Goal: Transaction & Acquisition: Subscribe to service/newsletter

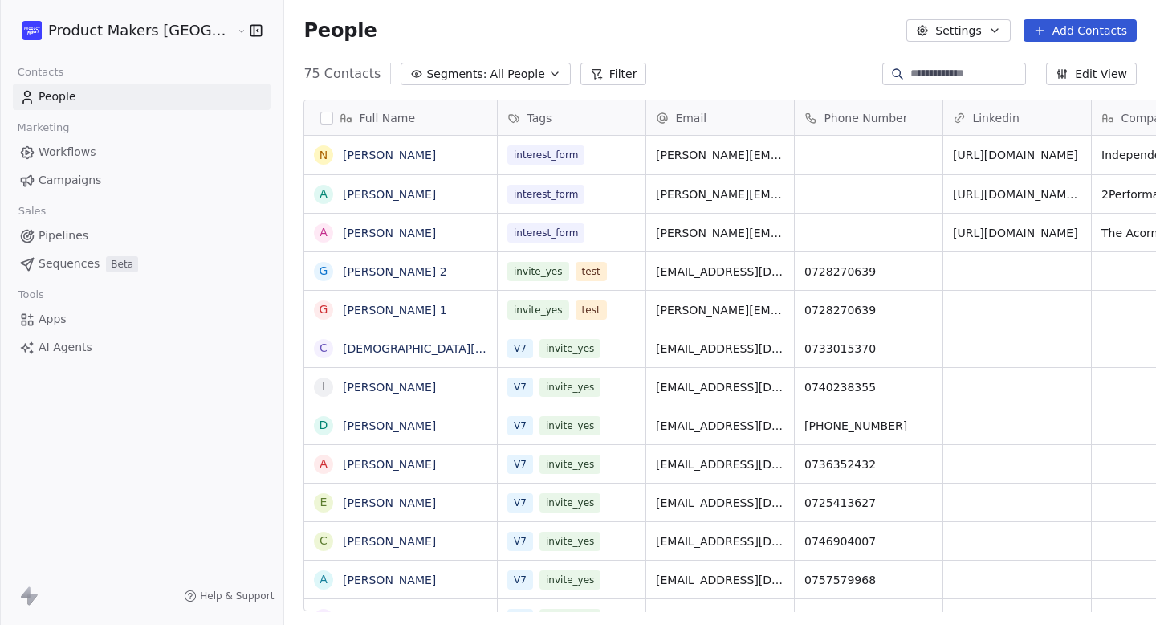
scroll to position [538, 922]
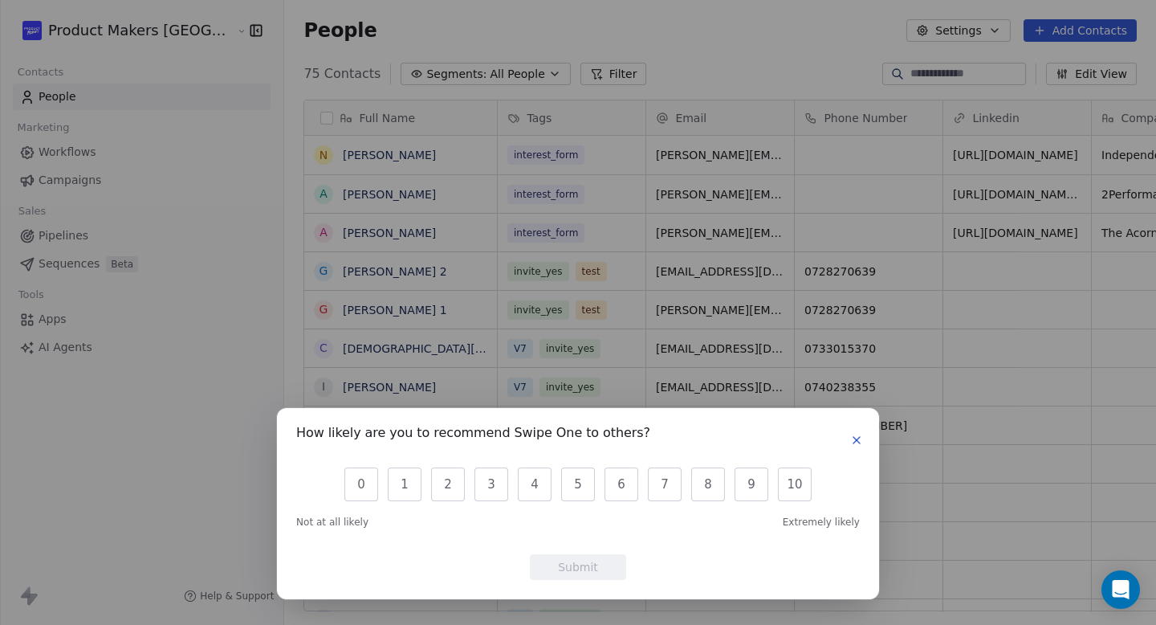
click at [851, 437] on icon "button" at bounding box center [856, 440] width 13 height 13
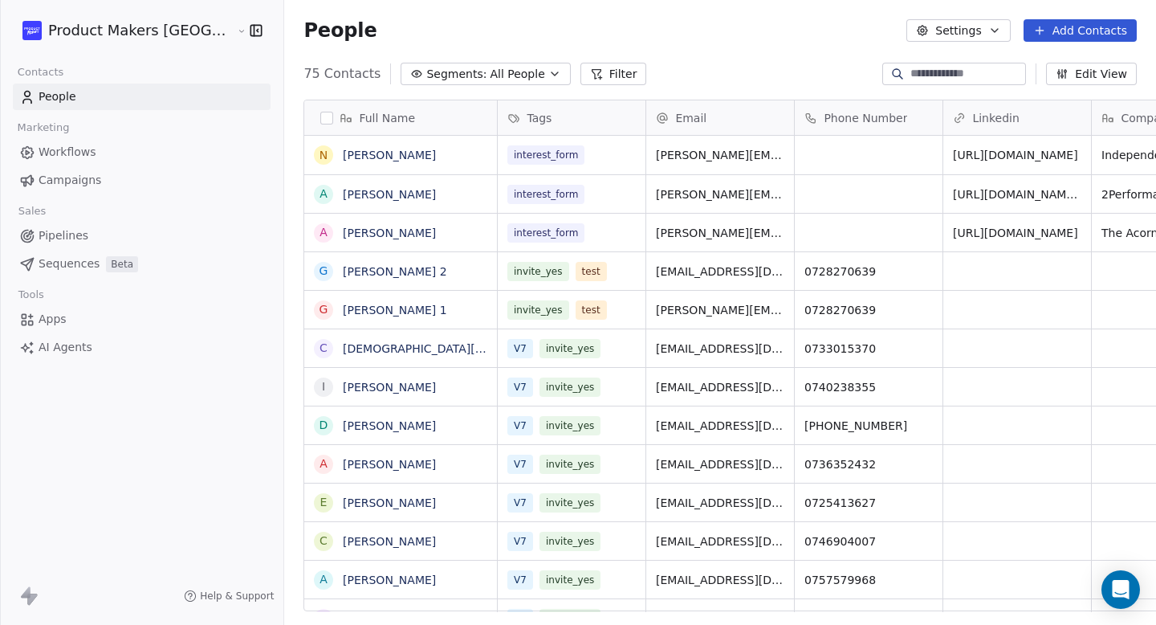
click at [426, 70] on span "Segments:" at bounding box center [456, 74] width 60 height 17
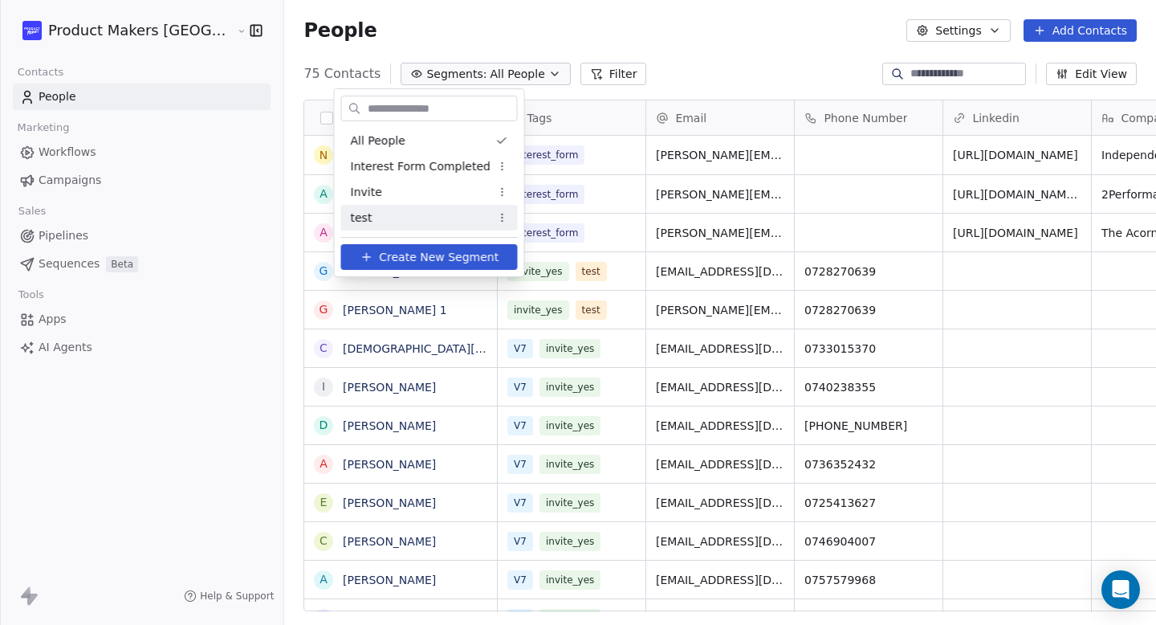
click at [365, 223] on span "test" at bounding box center [362, 218] width 22 height 17
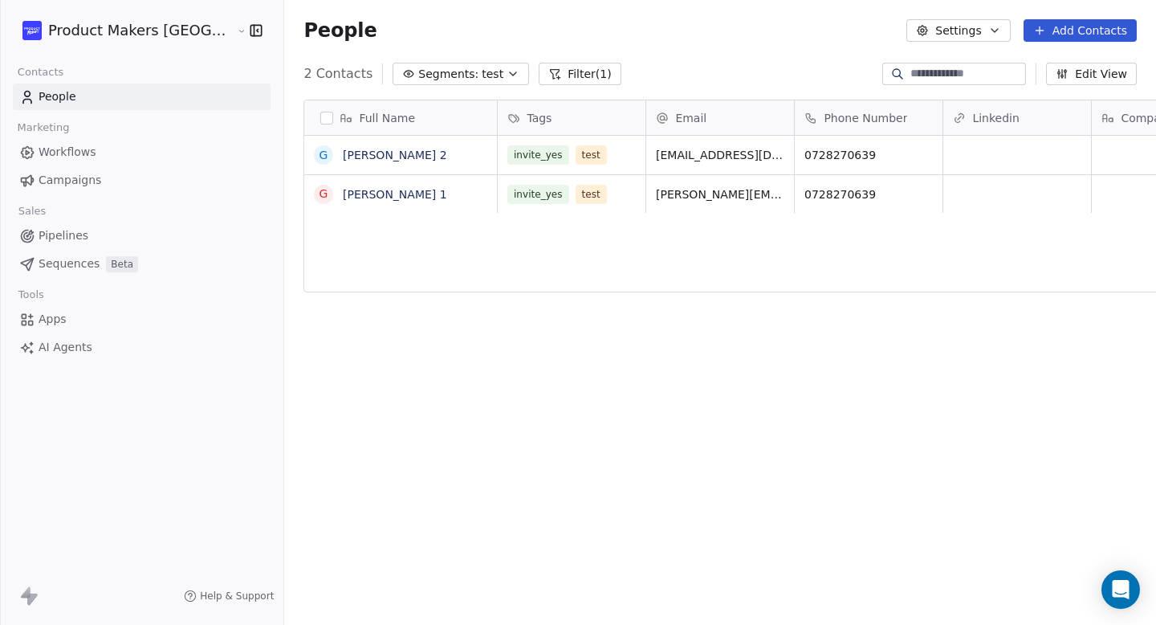
click at [353, 271] on div "G Georgiana Matyus 2 G Georgiana Matyus 1" at bounding box center [401, 374] width 194 height 476
click at [418, 76] on span "Segments:" at bounding box center [448, 74] width 60 height 17
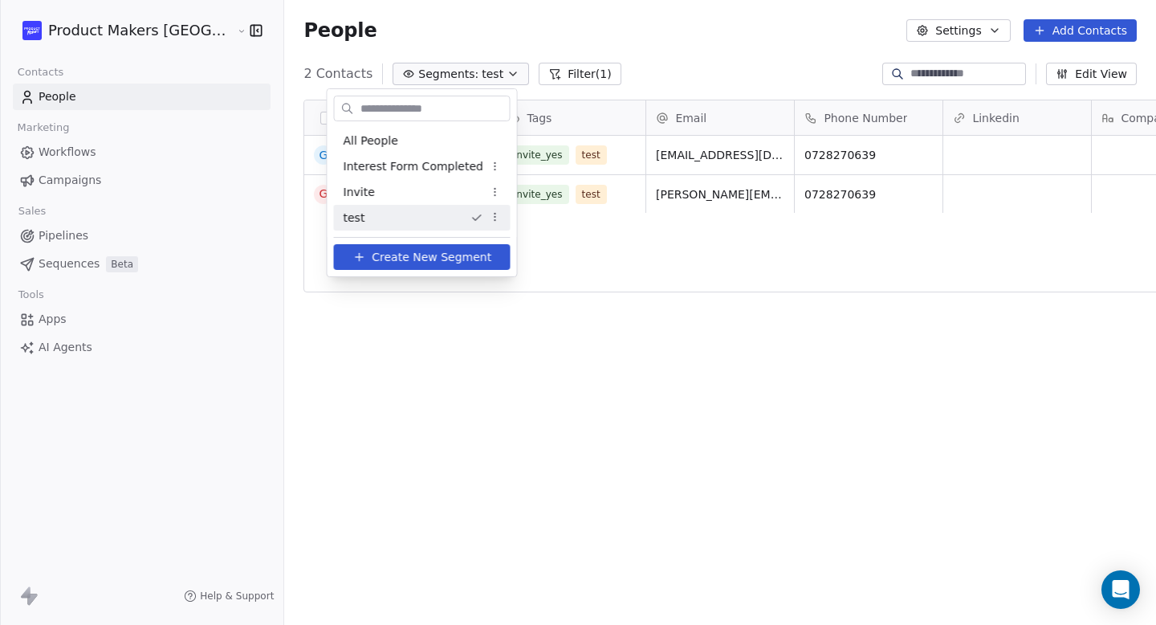
click at [490, 214] on html "Product Makers Romania Contacts People Marketing Workflows Campaigns Sales Pipe…" at bounding box center [578, 312] width 1156 height 625
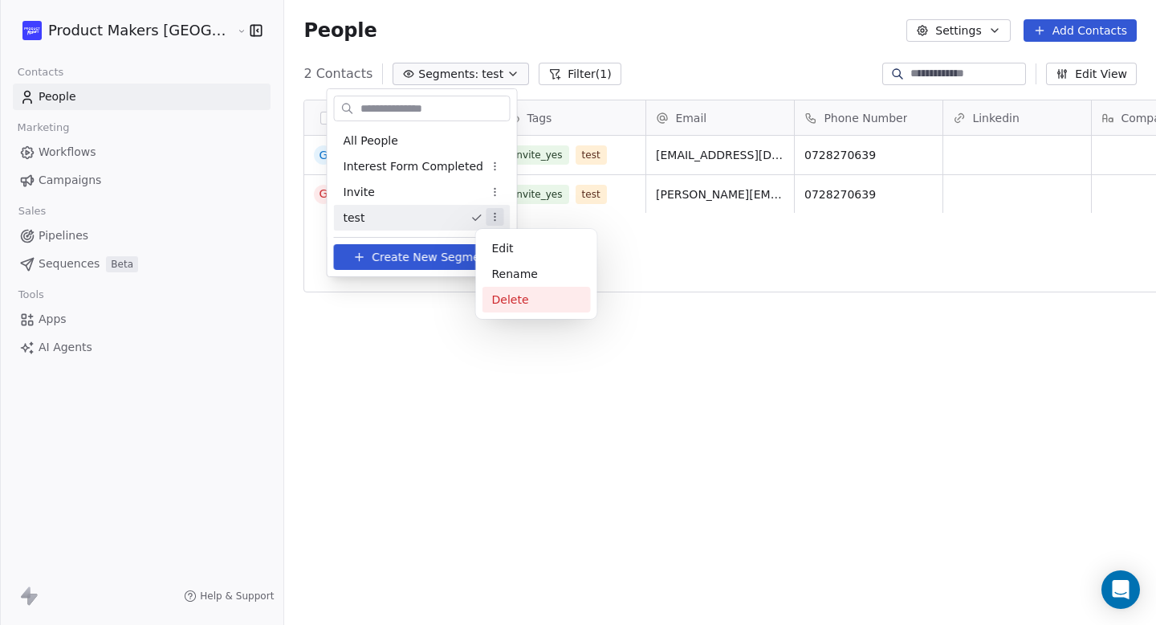
click at [538, 302] on div "Delete" at bounding box center [537, 300] width 108 height 26
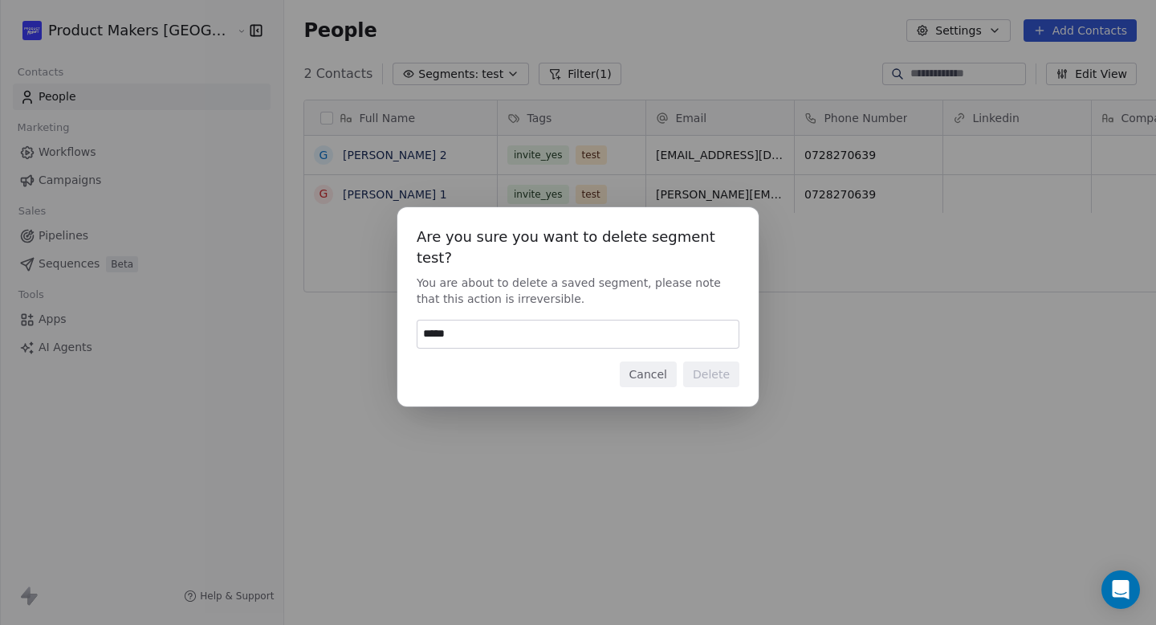
type input "******"
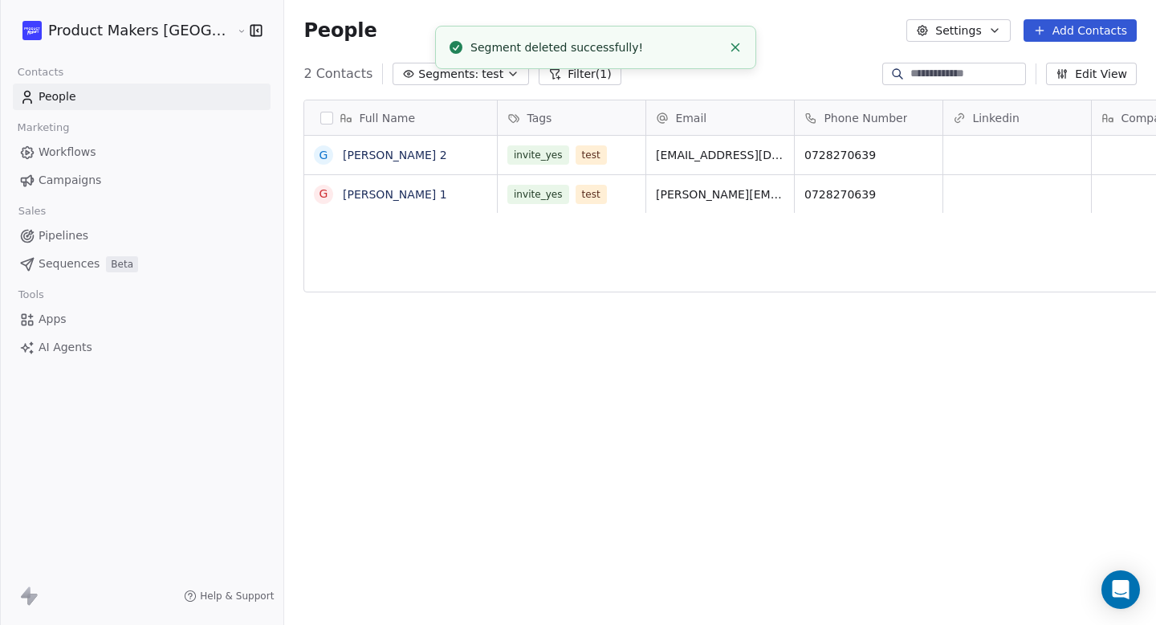
click at [439, 81] on button "Segments: test" at bounding box center [461, 74] width 137 height 22
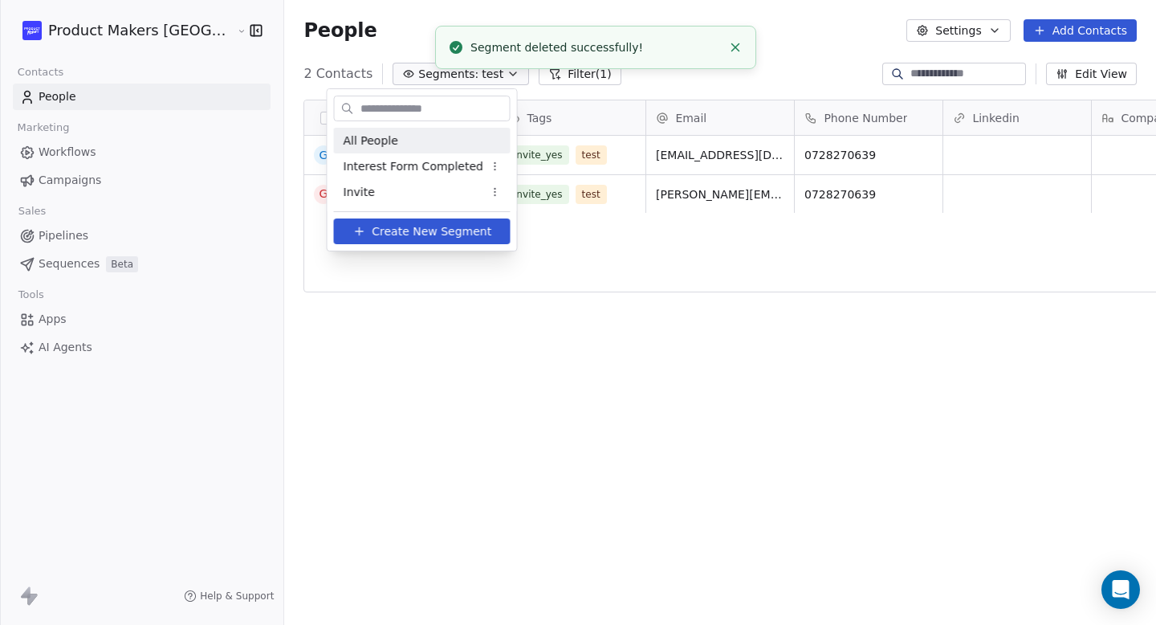
click at [407, 137] on div "All People" at bounding box center [422, 141] width 177 height 26
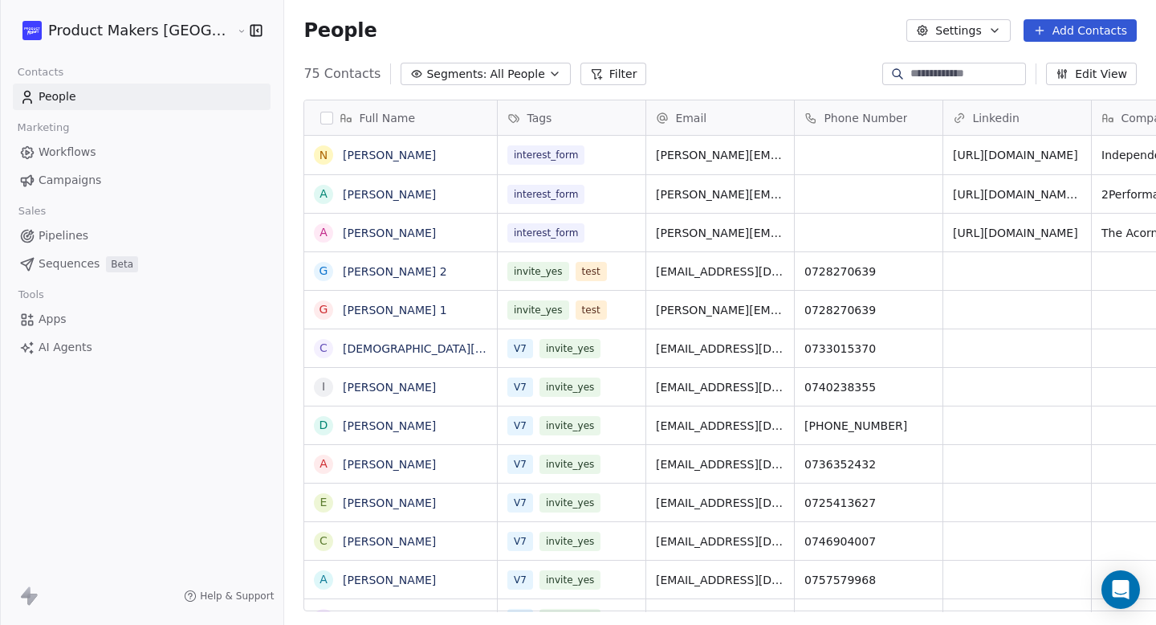
click at [581, 81] on button "Filter" at bounding box center [614, 74] width 67 height 22
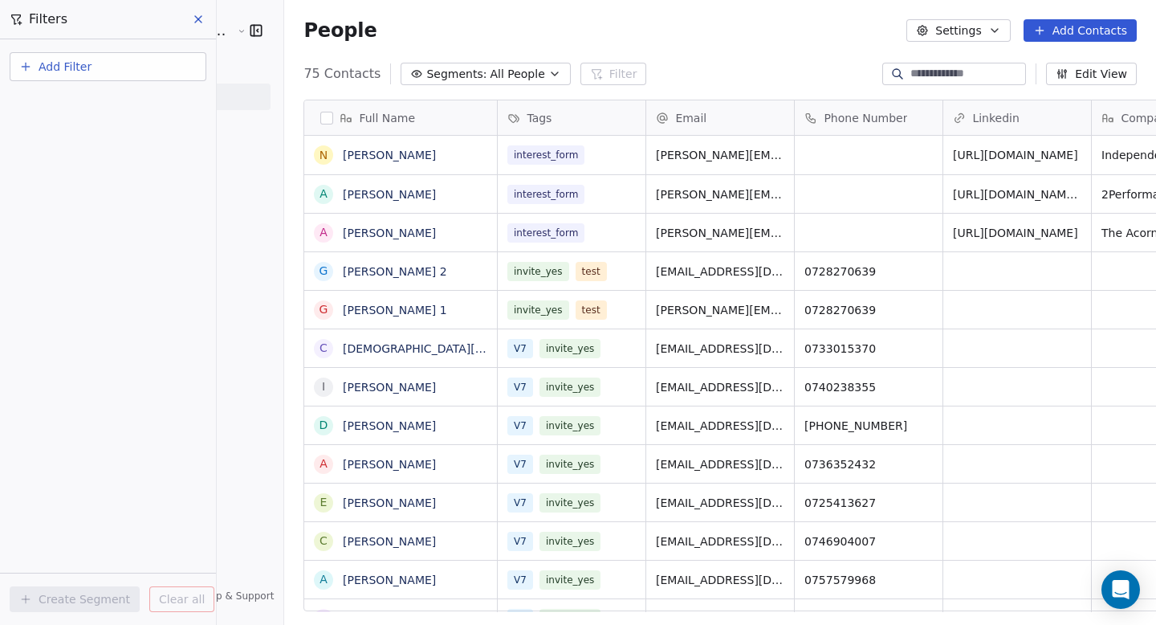
click at [96, 59] on button "Add Filter" at bounding box center [108, 66] width 197 height 29
click at [83, 102] on span "Contact properties" at bounding box center [79, 104] width 104 height 17
type input "***"
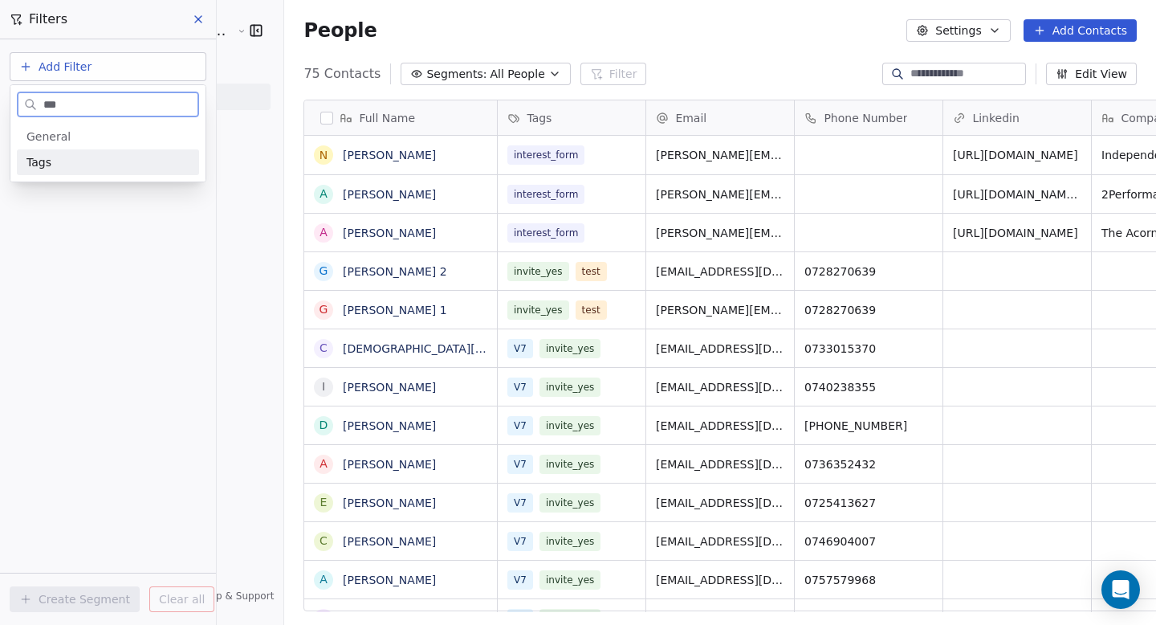
click at [56, 160] on div "Tags" at bounding box center [108, 162] width 163 height 16
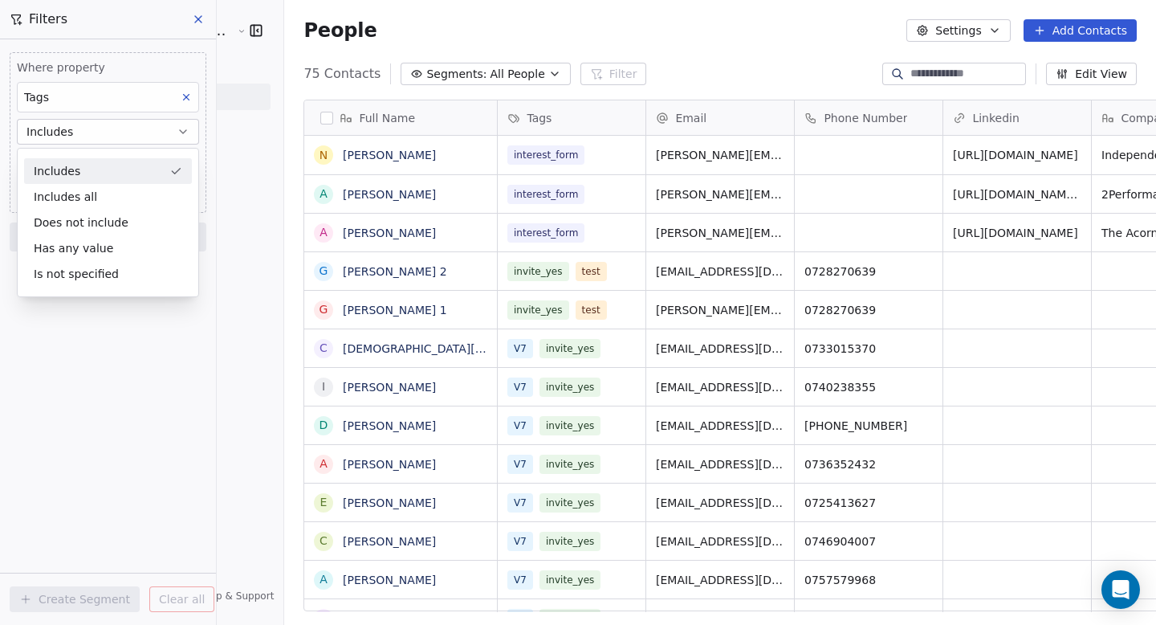
click at [75, 168] on div "Includes" at bounding box center [108, 171] width 168 height 26
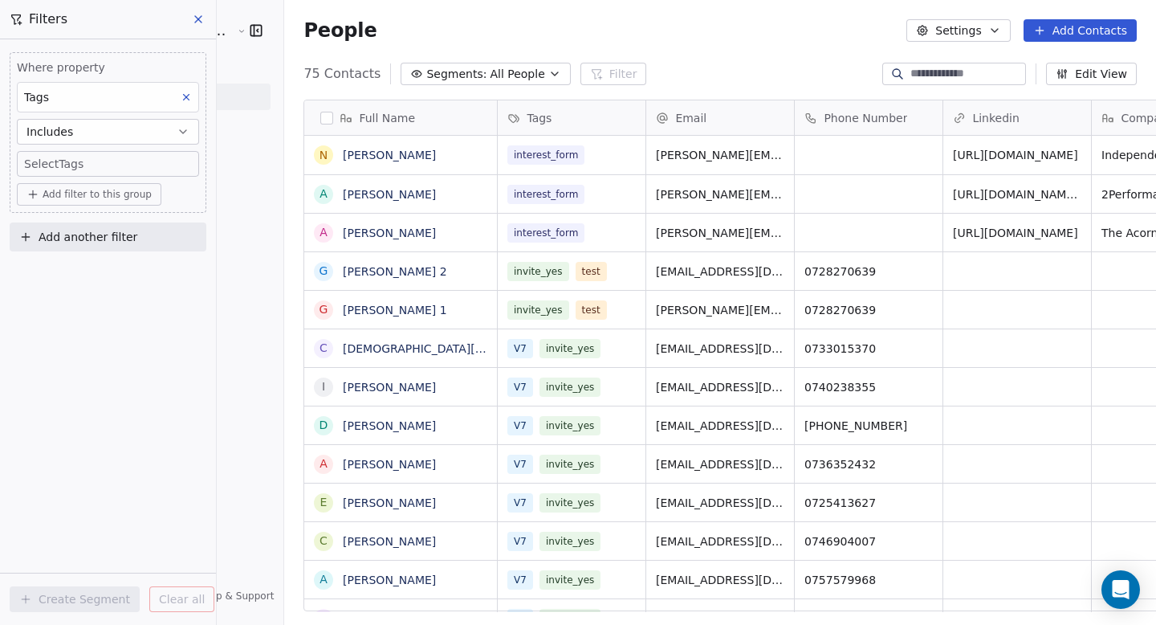
click at [75, 165] on body "Product Makers Romania Contacts People Marketing Workflows Campaigns Sales Pipe…" at bounding box center [578, 312] width 1156 height 625
type input "****"
click at [38, 216] on button "Suggestions" at bounding box center [39, 213] width 13 height 13
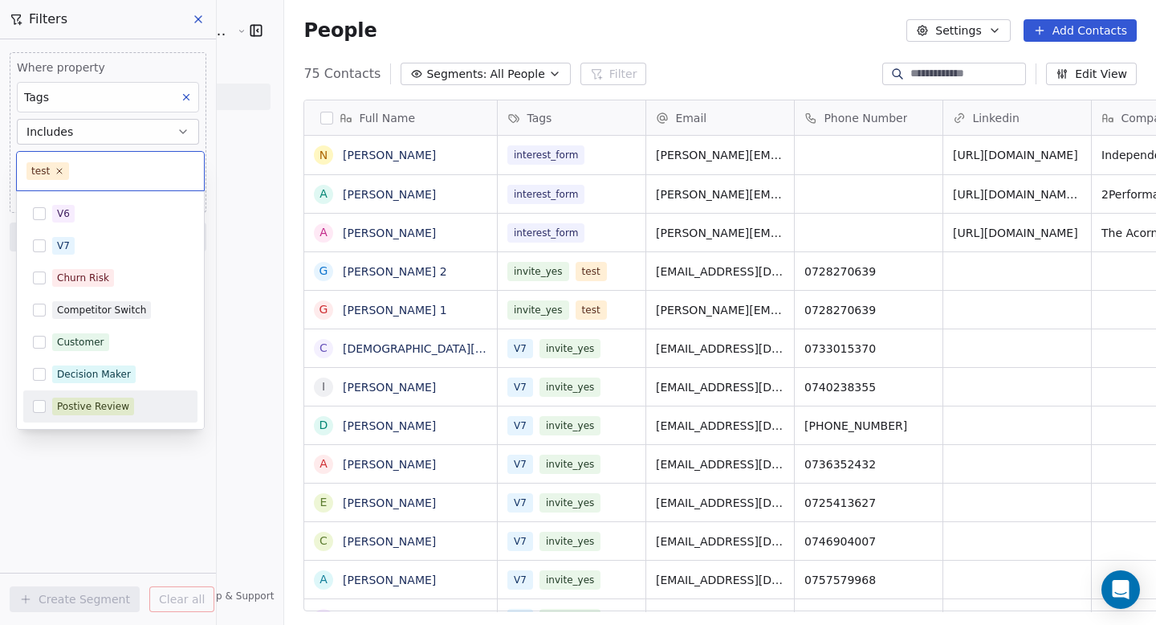
click at [104, 568] on html "Product Makers Romania Contacts People Marketing Workflows Campaigns Sales Pipe…" at bounding box center [578, 312] width 1156 height 625
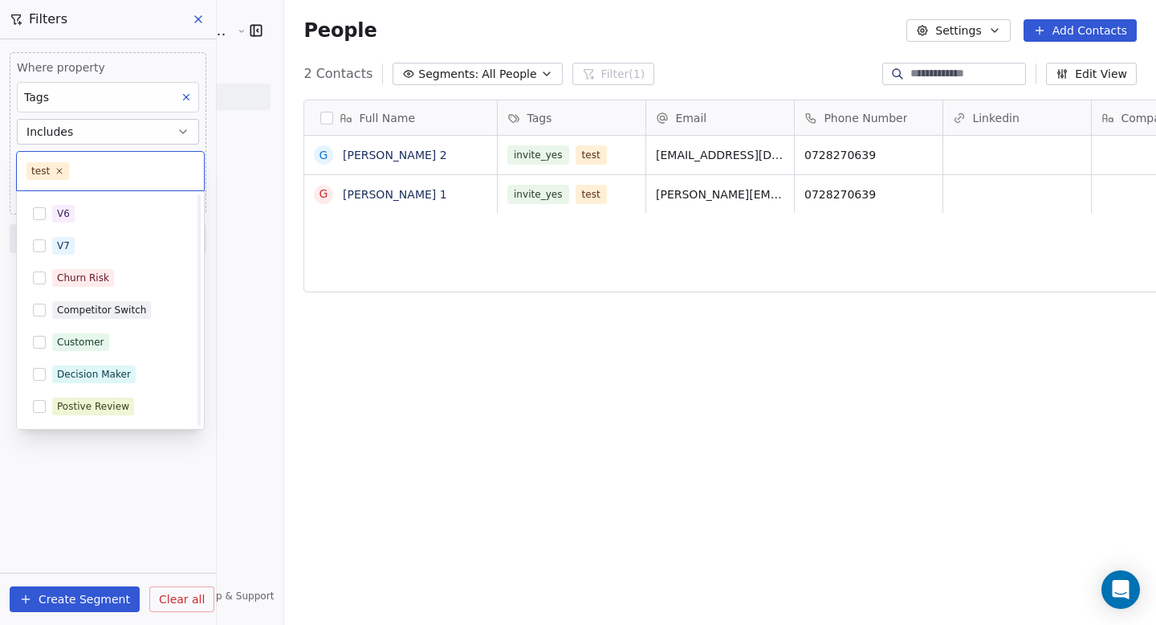
click at [116, 158] on body "Product Makers Romania Contacts People Marketing Workflows Campaigns Sales Pipe…" at bounding box center [578, 312] width 1156 height 625
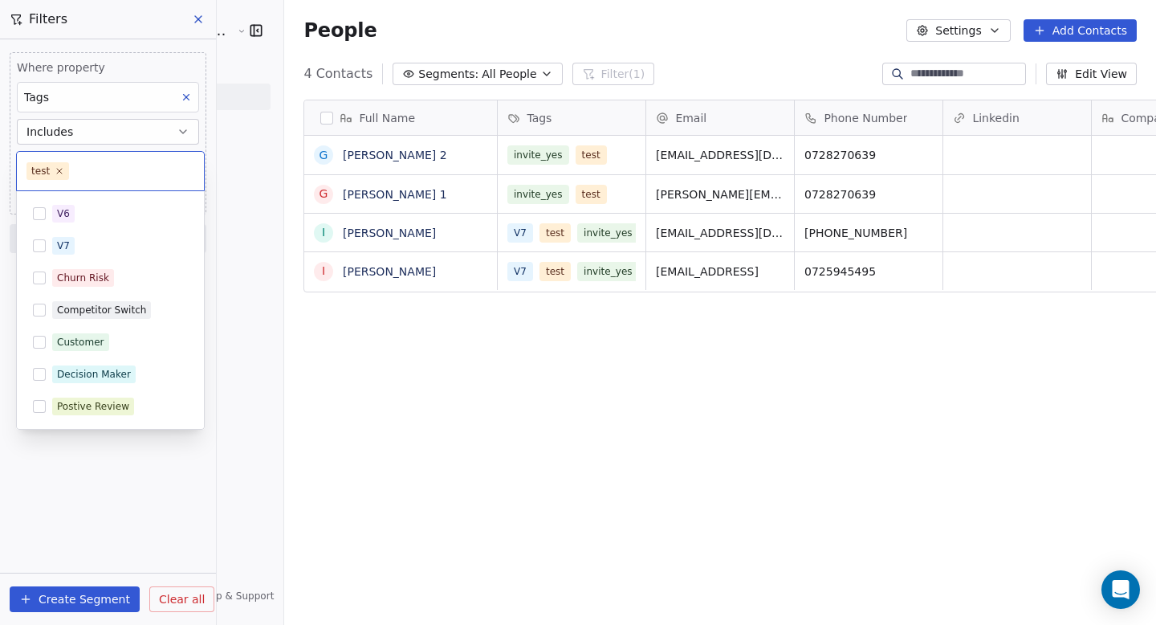
click at [313, 437] on html "Product Makers Romania Contacts People Marketing Workflows Campaigns Sales Pipe…" at bounding box center [578, 312] width 1156 height 625
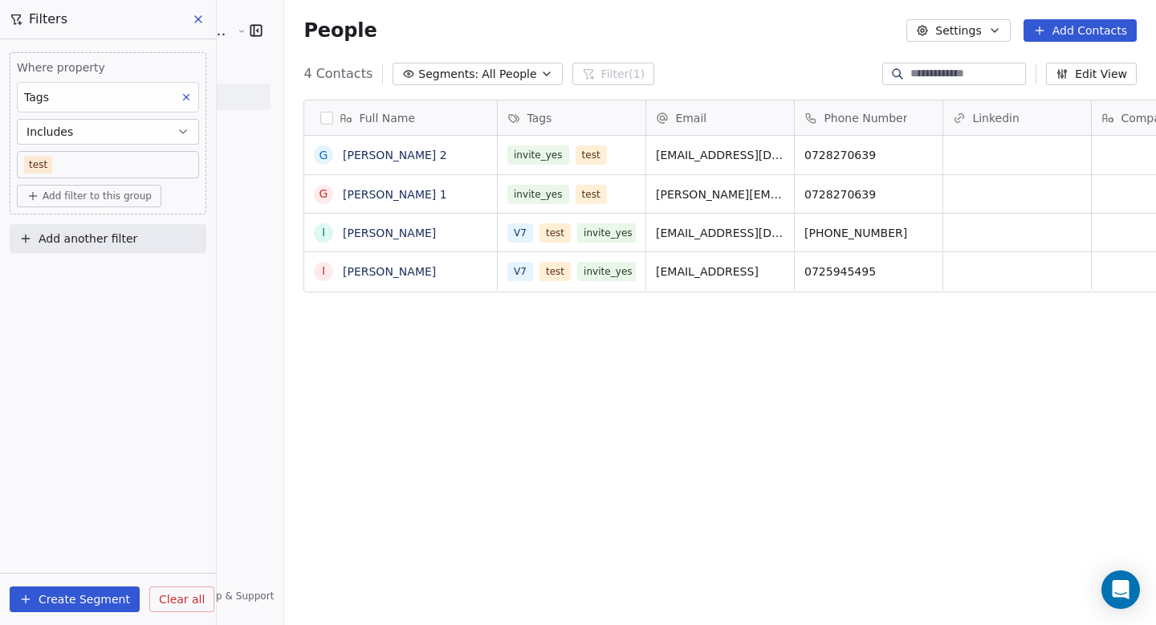
click at [83, 603] on button "Create Segment" at bounding box center [75, 599] width 130 height 26
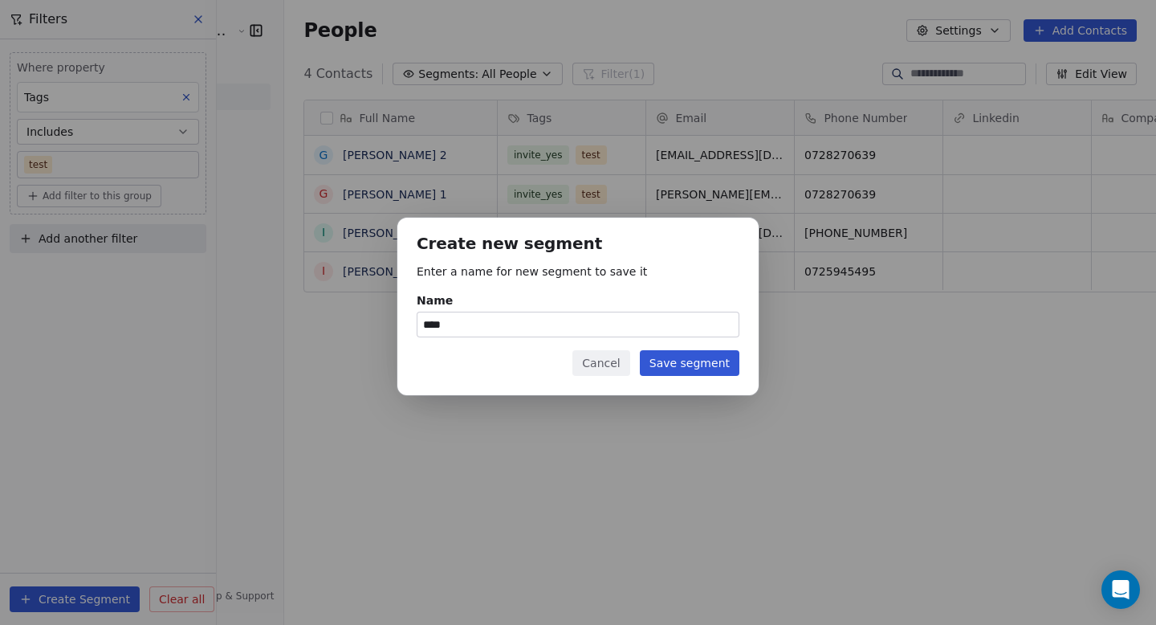
type input "****"
click at [674, 373] on button "Save segment" at bounding box center [690, 363] width 100 height 26
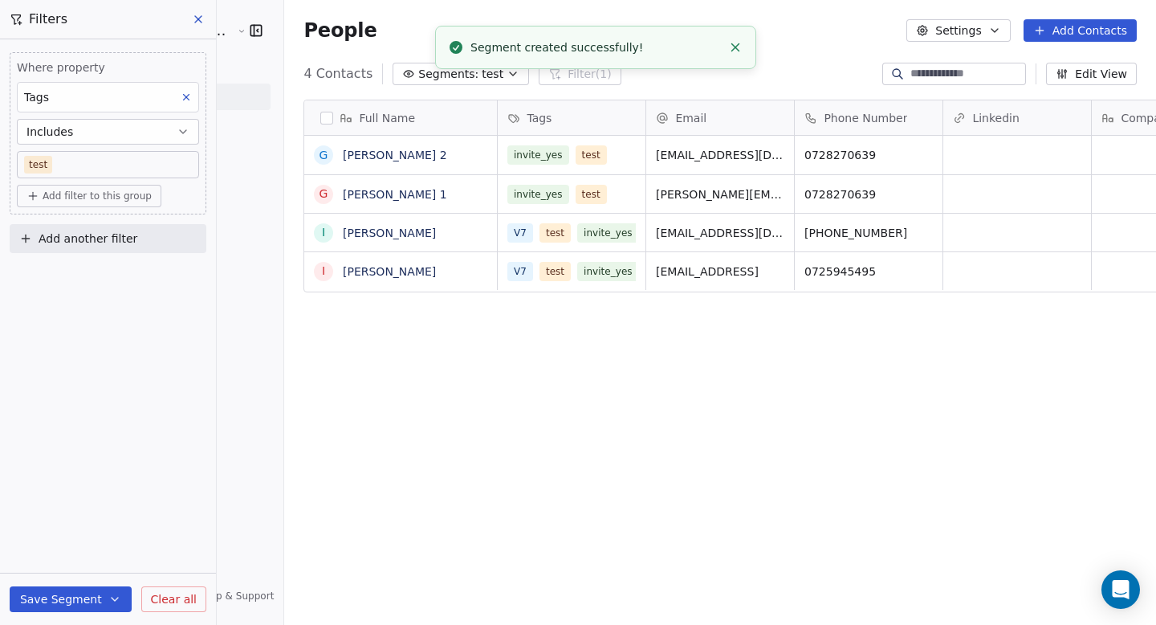
click at [200, 21] on icon at bounding box center [198, 19] width 6 height 6
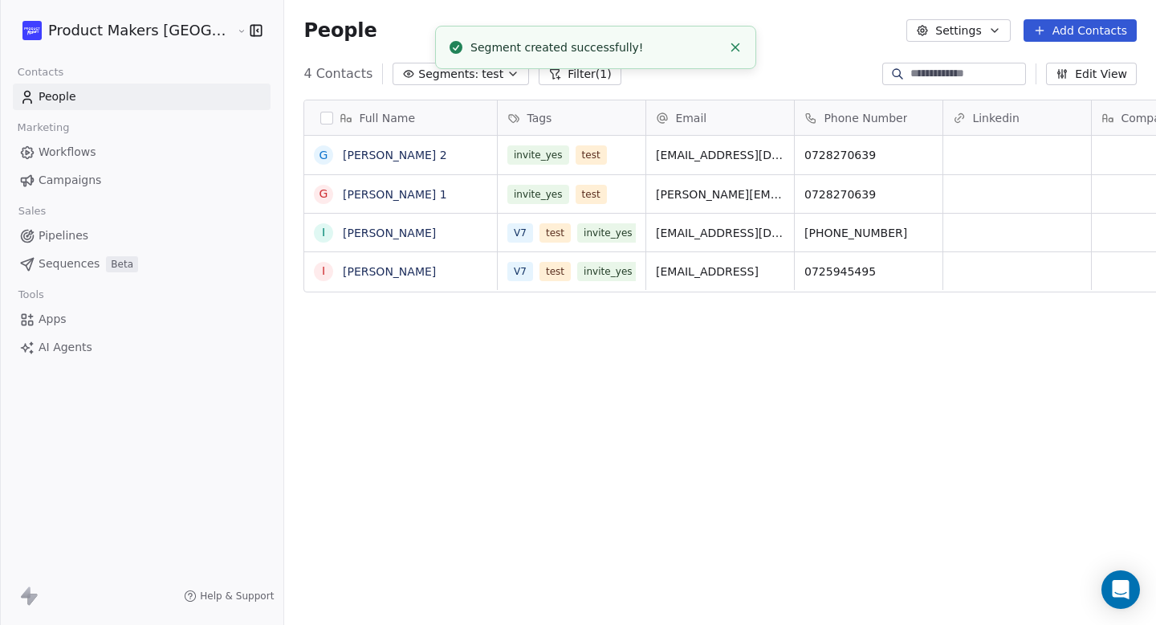
click at [507, 76] on icon "button" at bounding box center [513, 73] width 13 height 13
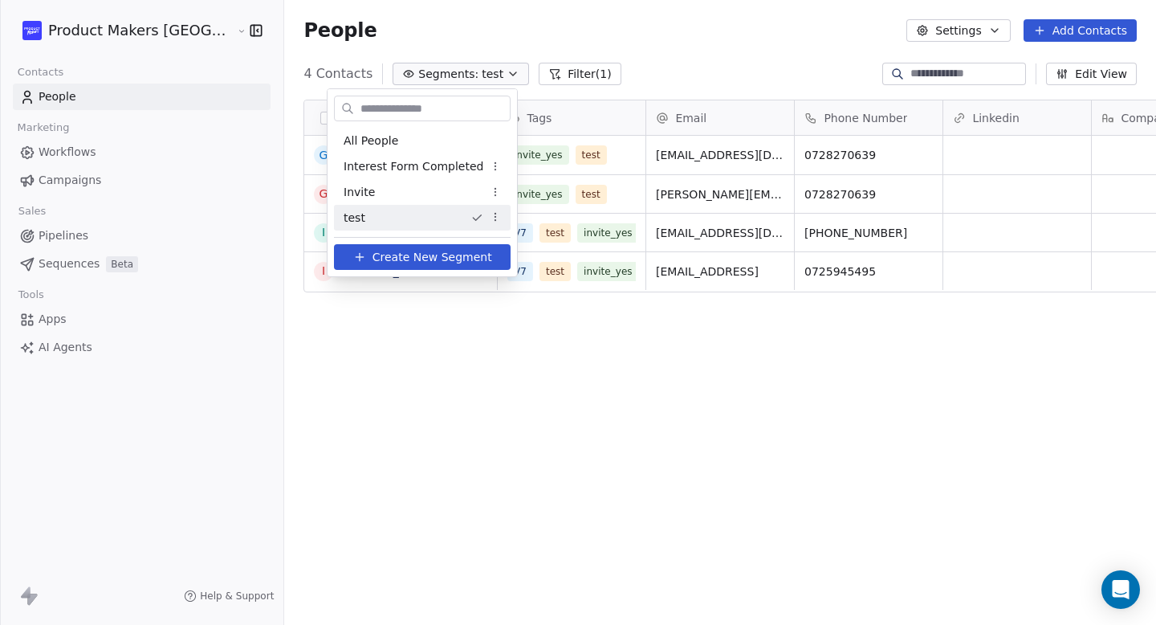
click at [548, 55] on html "Product Makers Romania Contacts People Marketing Workflows Campaigns Sales Pipe…" at bounding box center [578, 312] width 1156 height 625
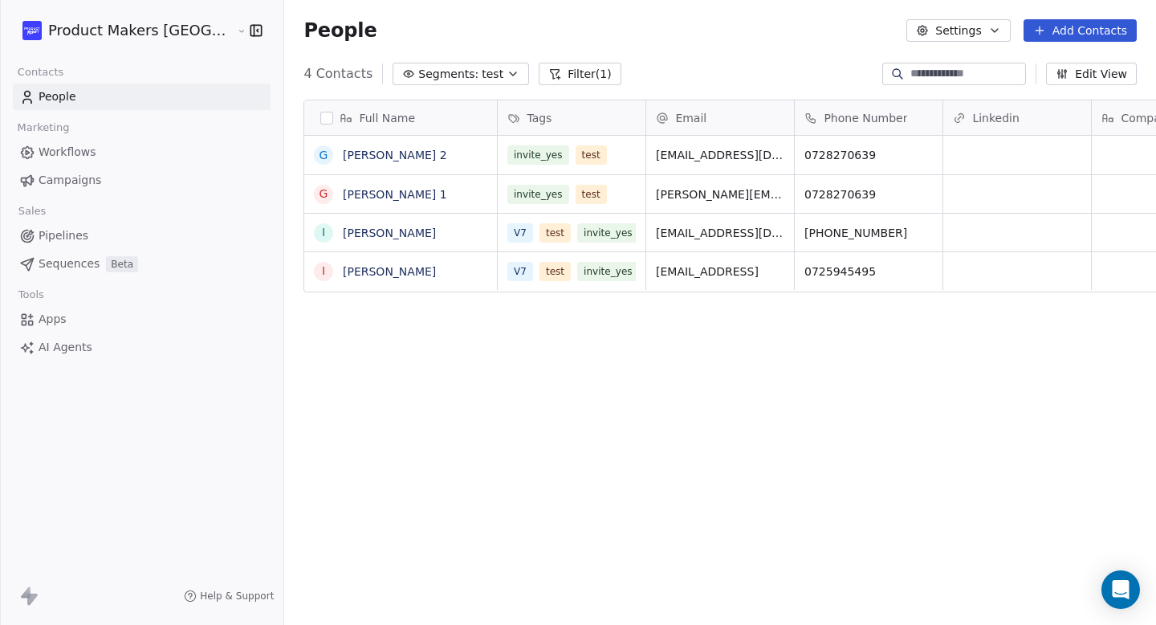
click at [80, 179] on span "Campaigns" at bounding box center [70, 180] width 63 height 17
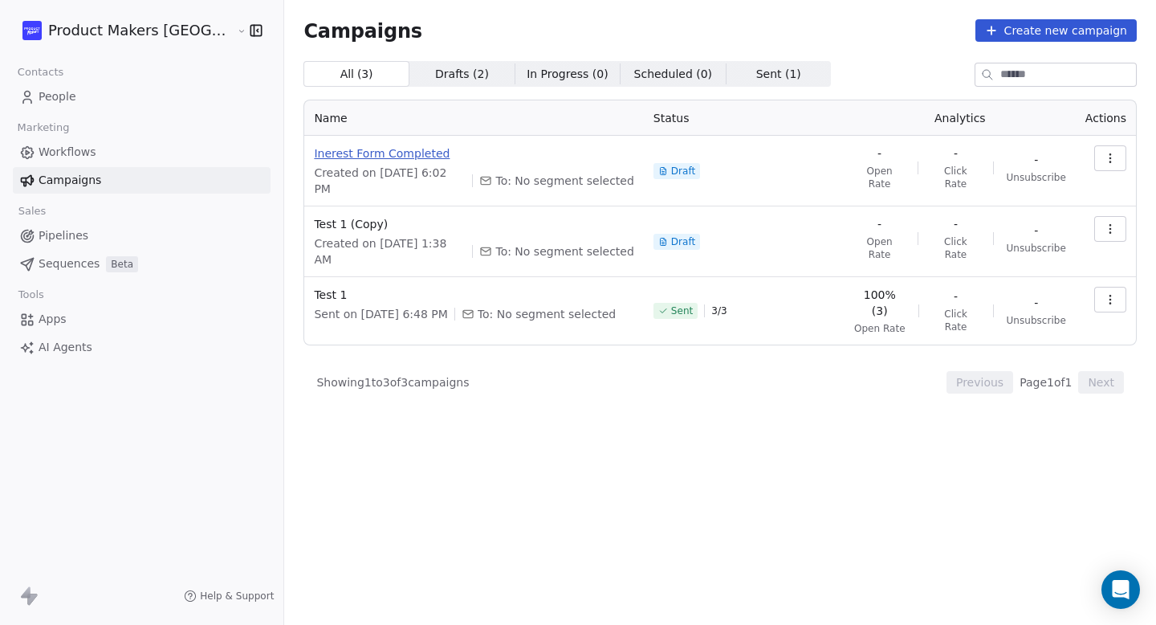
click at [340, 153] on span "Inerest Form Completed" at bounding box center [474, 153] width 320 height 16
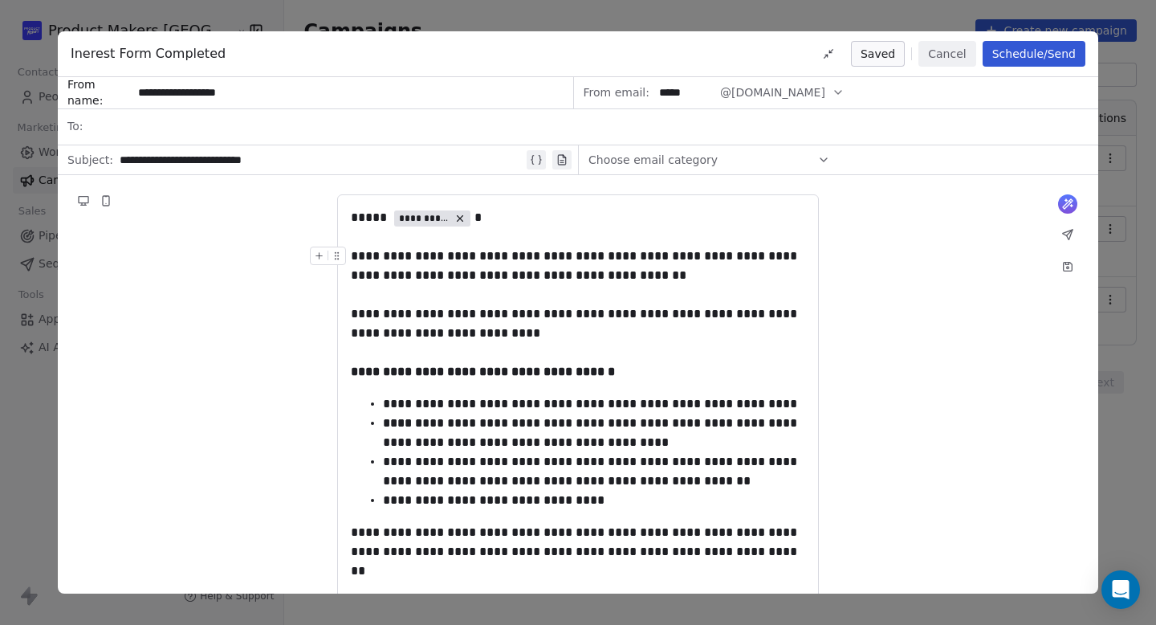
click at [634, 343] on div "**********" at bounding box center [578, 314] width 455 height 135
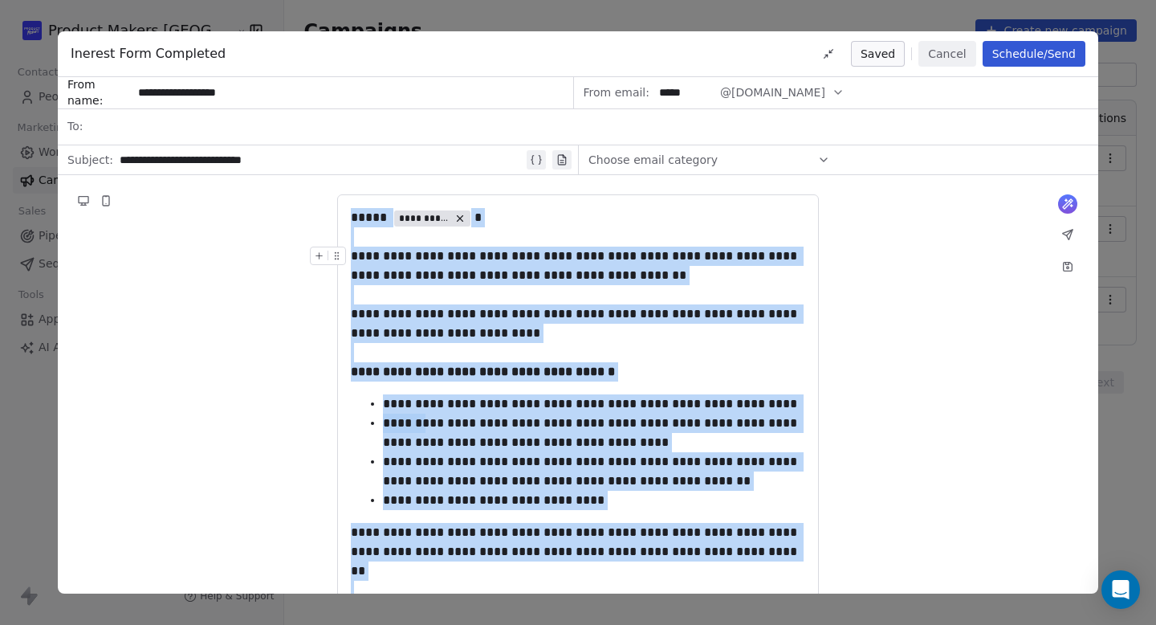
copy div "**********"
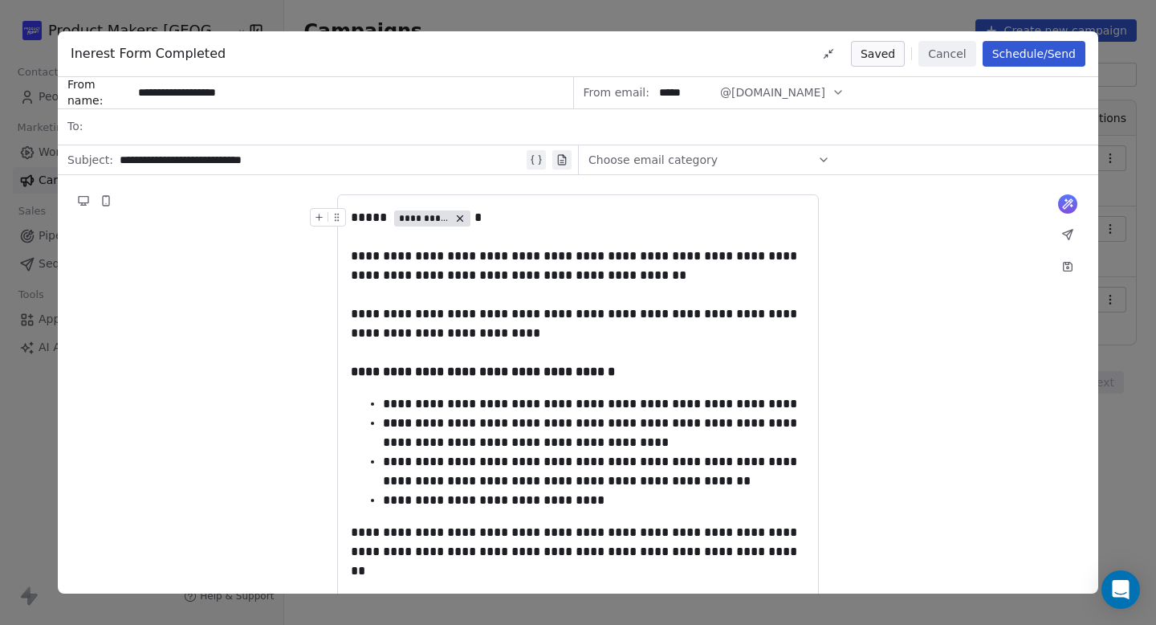
click at [420, 124] on div at bounding box center [589, 125] width 1000 height 35
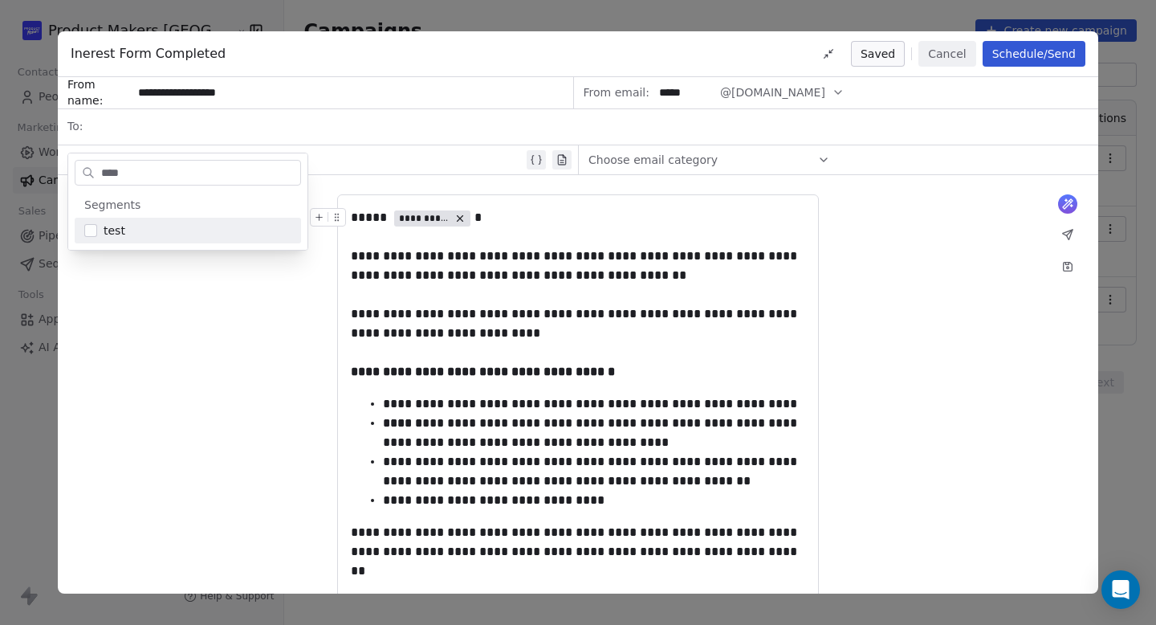
type input "****"
click at [88, 232] on button "Suggestions" at bounding box center [90, 230] width 13 height 13
click at [303, 398] on div "**********" at bounding box center [578, 527] width 1041 height 705
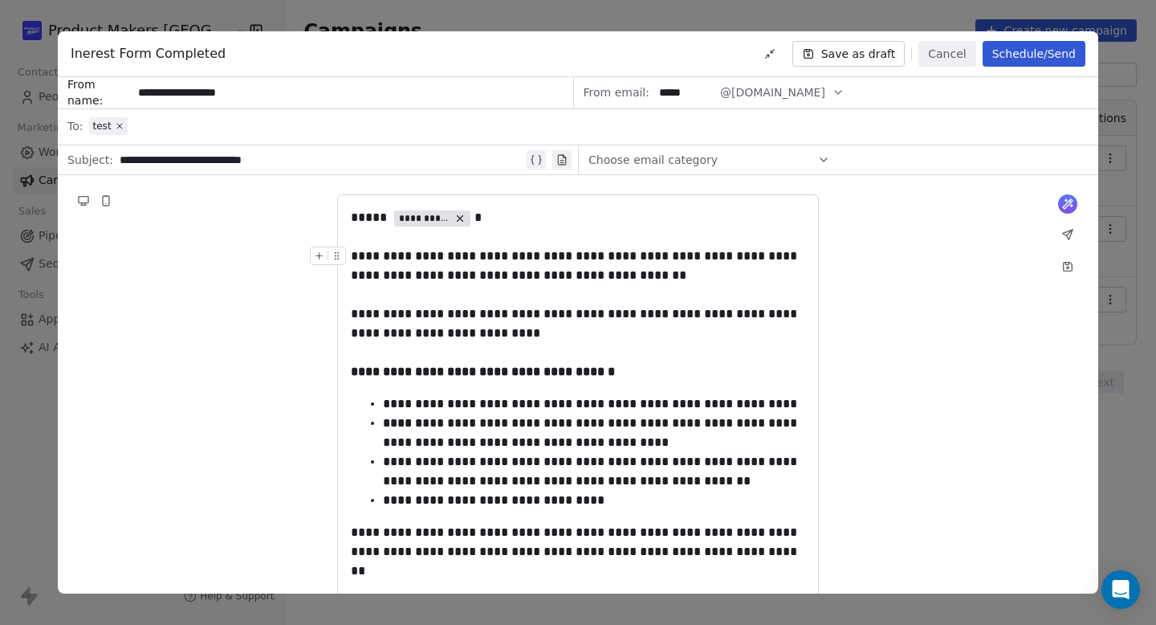
scroll to position [248, 0]
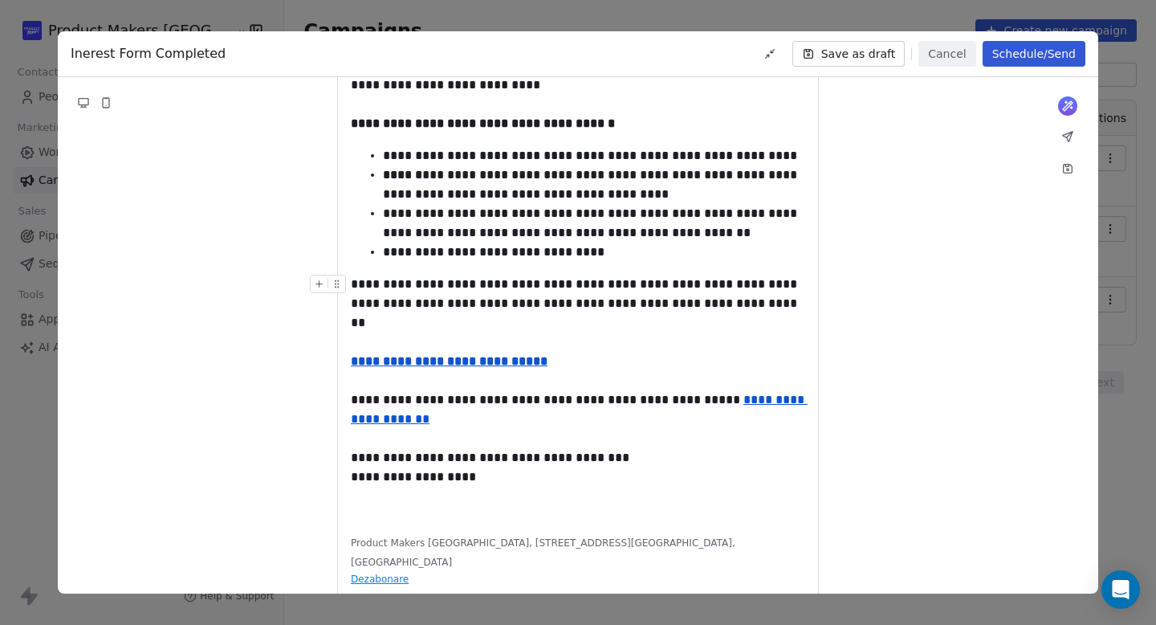
click at [1057, 54] on button "Schedule/Send" at bounding box center [1034, 54] width 103 height 26
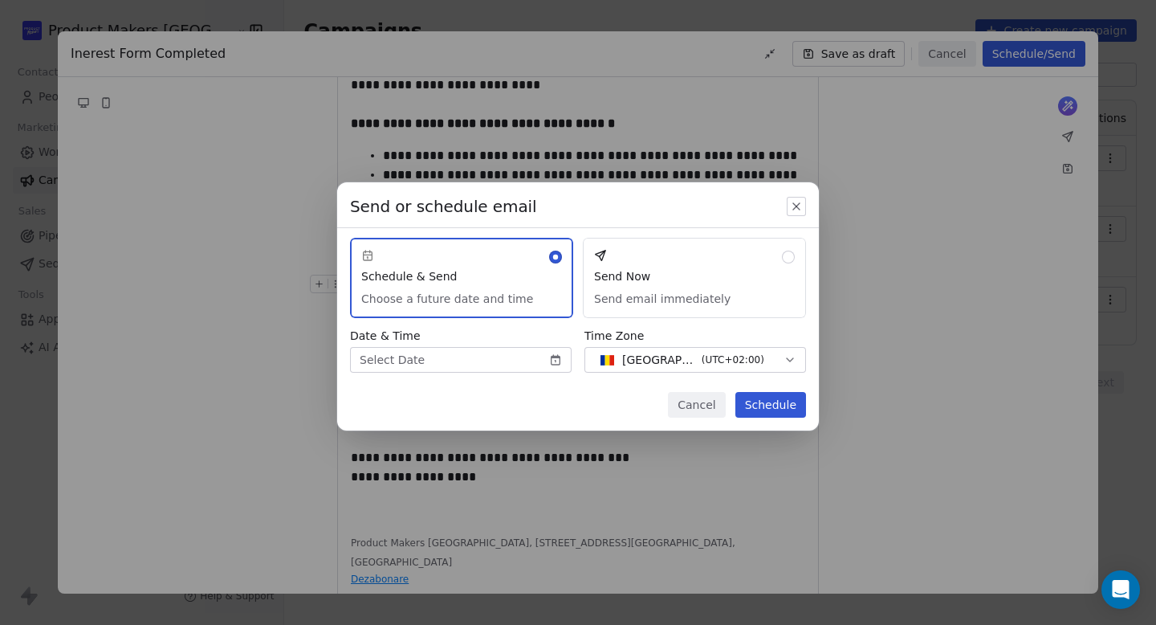
click at [772, 270] on button "Send Now Send email immediately" at bounding box center [694, 278] width 223 height 80
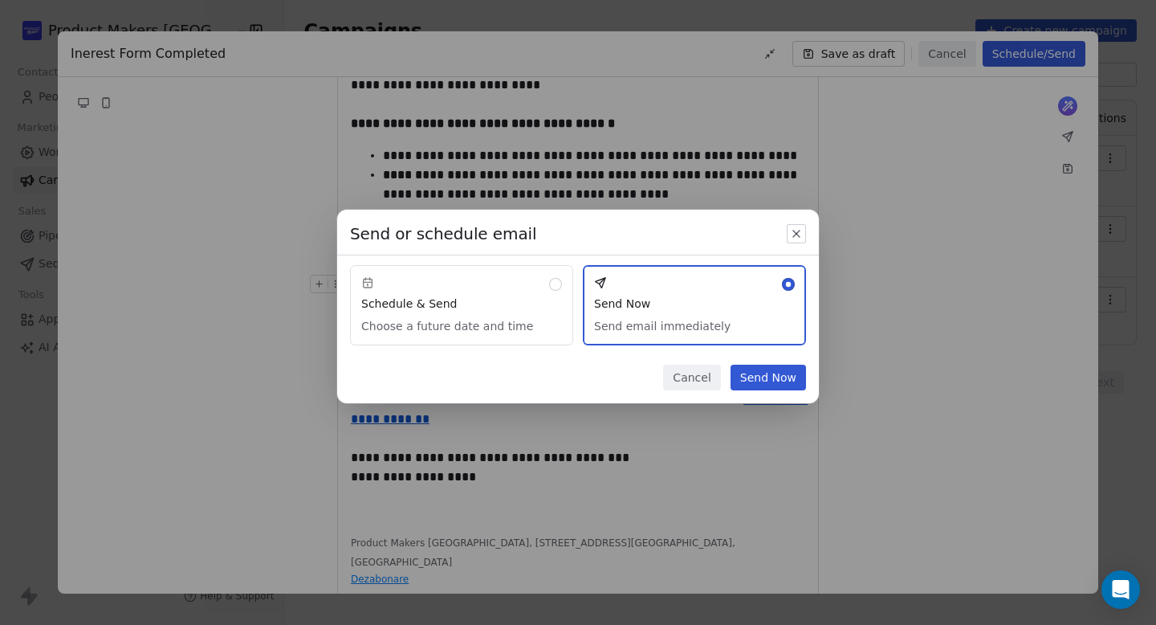
click at [786, 369] on button "Send Now" at bounding box center [768, 378] width 75 height 26
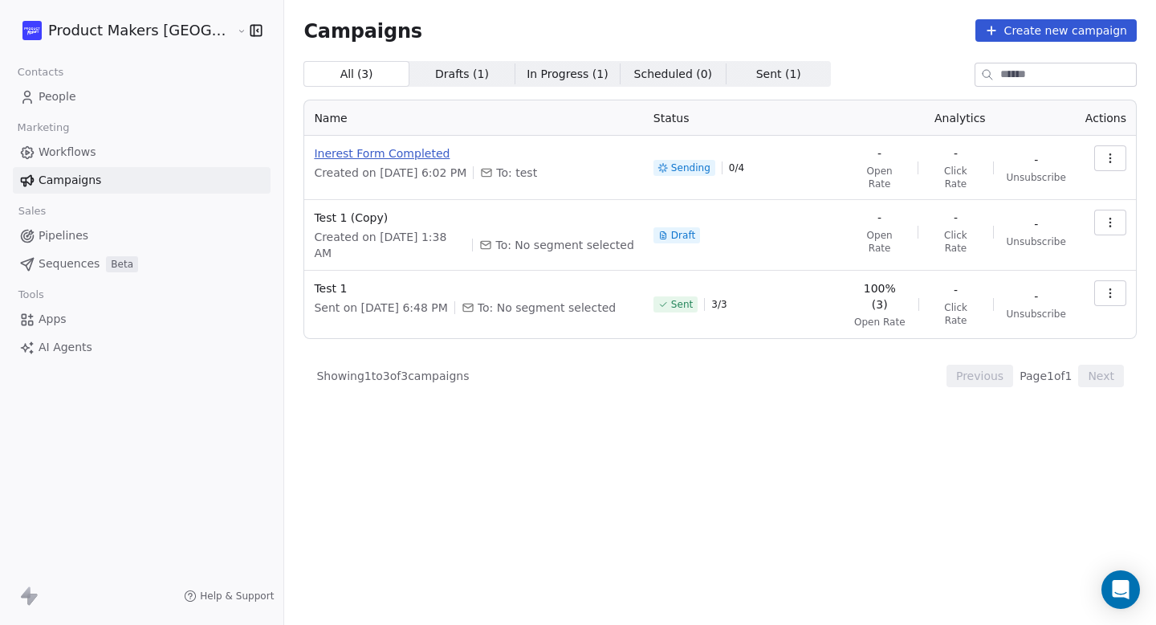
click at [369, 154] on span "Inerest Form Completed" at bounding box center [474, 153] width 320 height 16
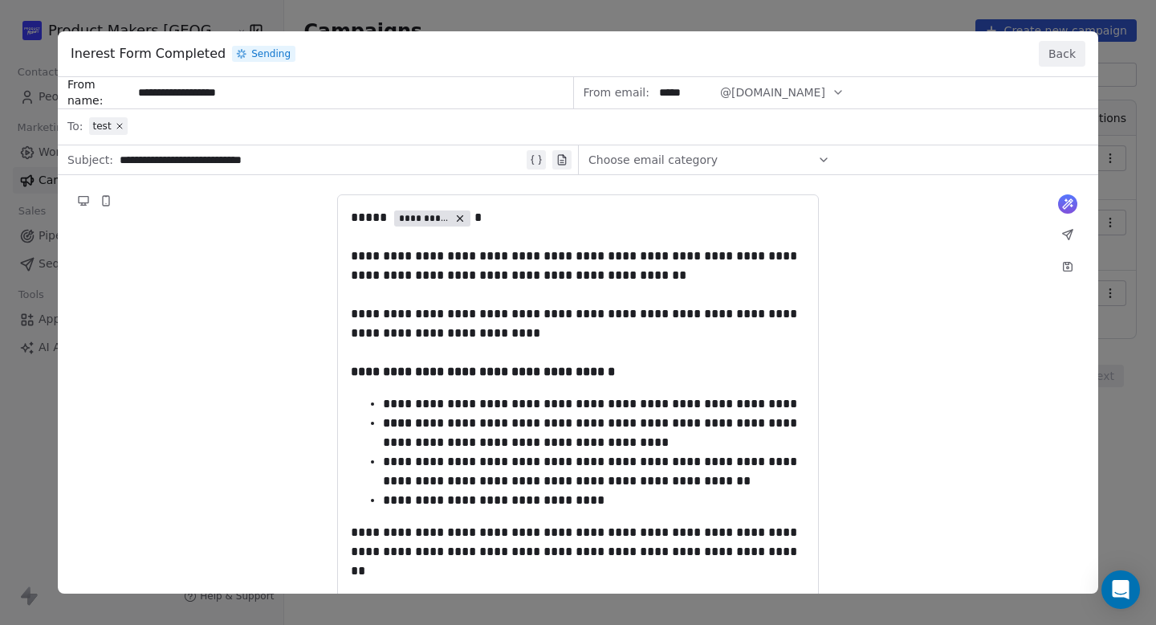
click at [1062, 60] on button "Back" at bounding box center [1062, 54] width 47 height 26
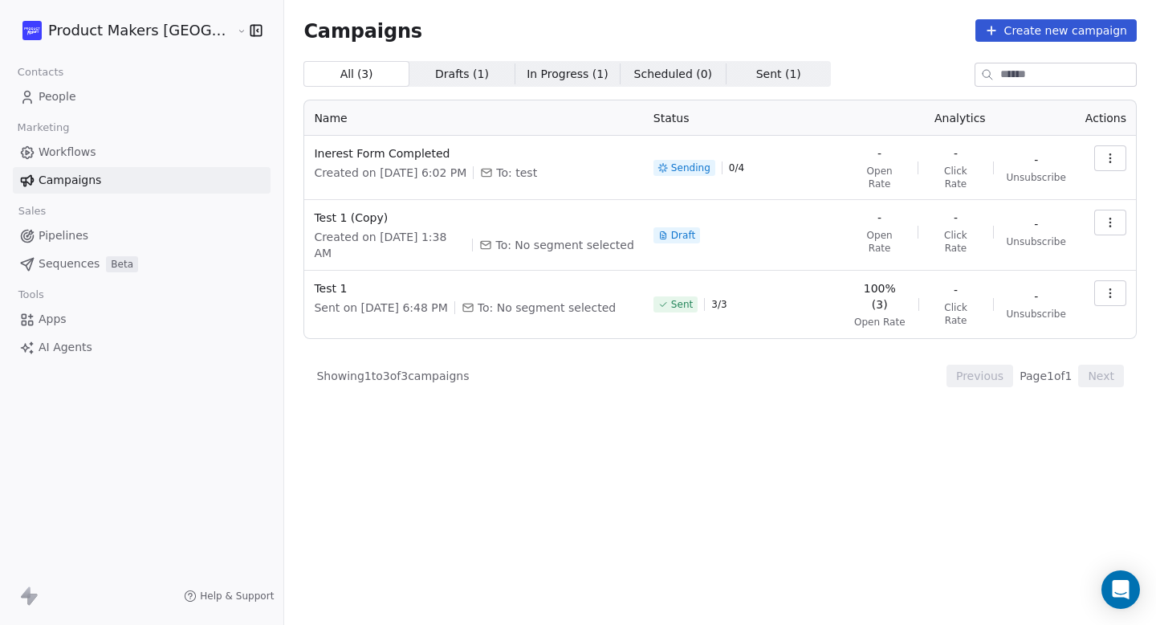
click at [675, 170] on span "Sending" at bounding box center [685, 168] width 62 height 16
click at [998, 32] on icon at bounding box center [991, 30] width 13 height 13
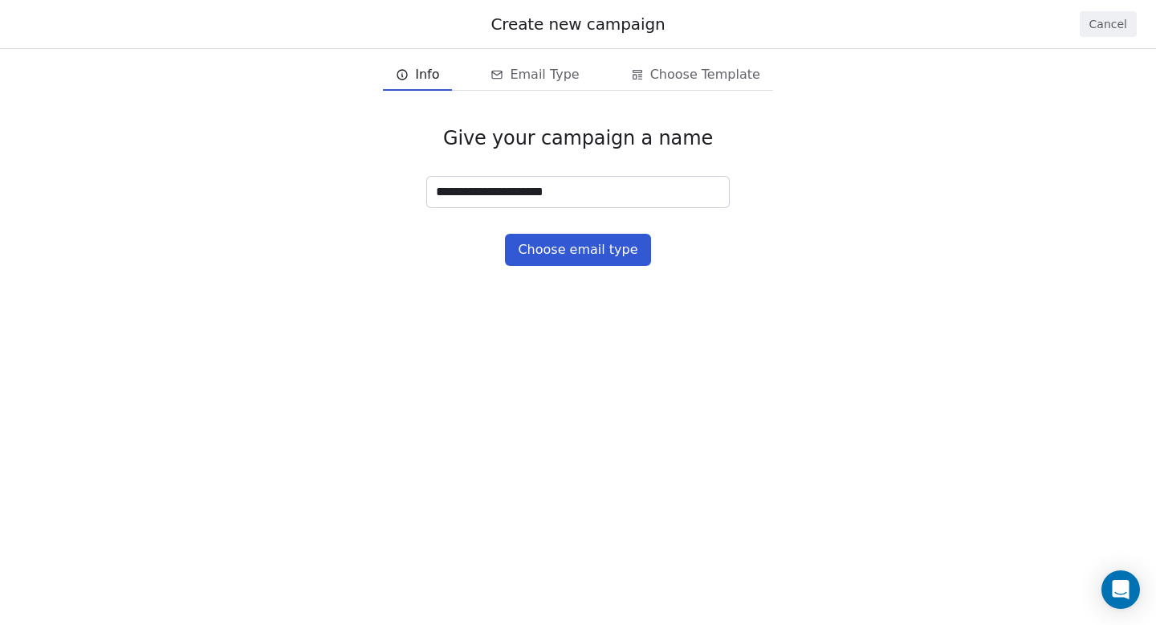
type input "**********"
click at [596, 258] on button "Choose email type" at bounding box center [577, 250] width 145 height 32
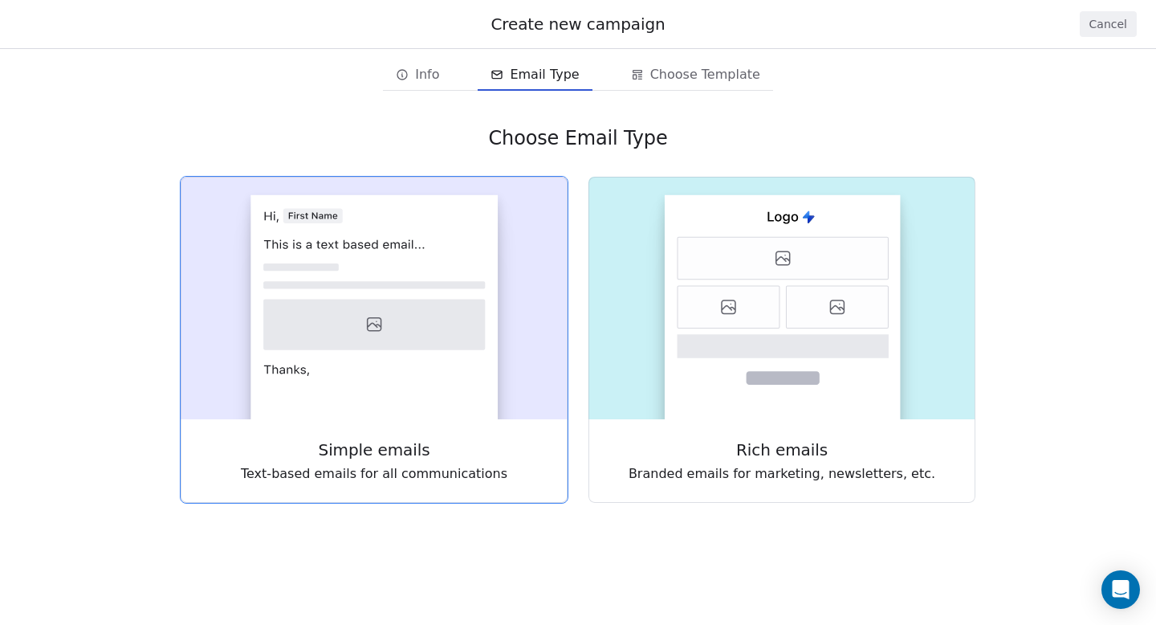
click at [409, 274] on rect at bounding box center [374, 307] width 247 height 224
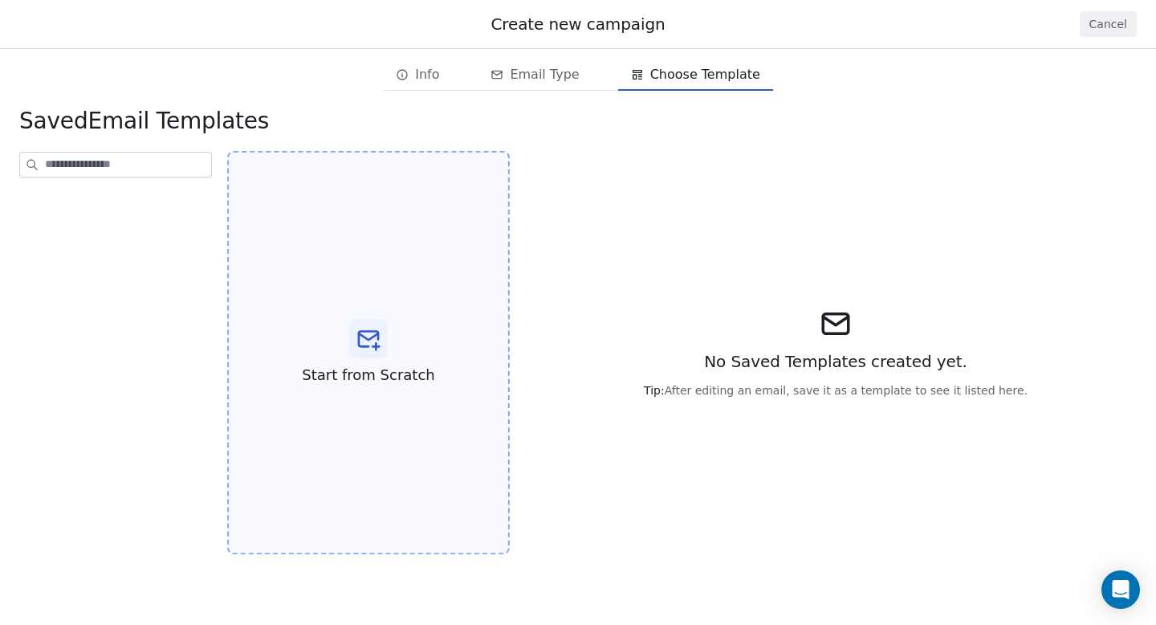
click at [430, 367] on div "Start from Scratch" at bounding box center [368, 353] width 283 height 404
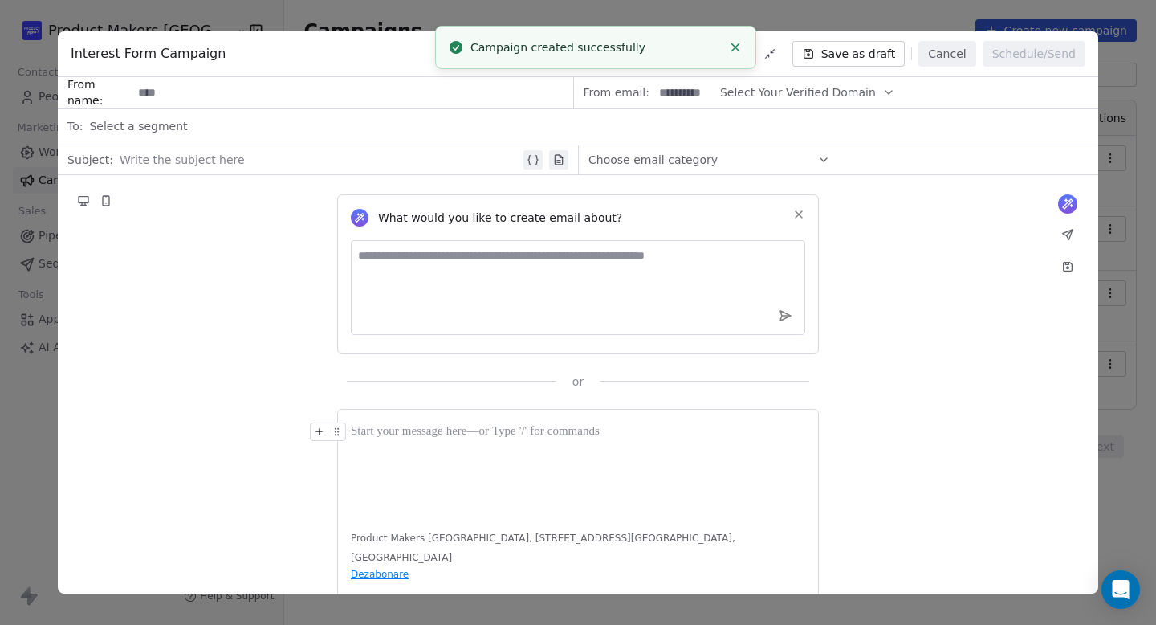
click at [475, 455] on div at bounding box center [578, 468] width 455 height 93
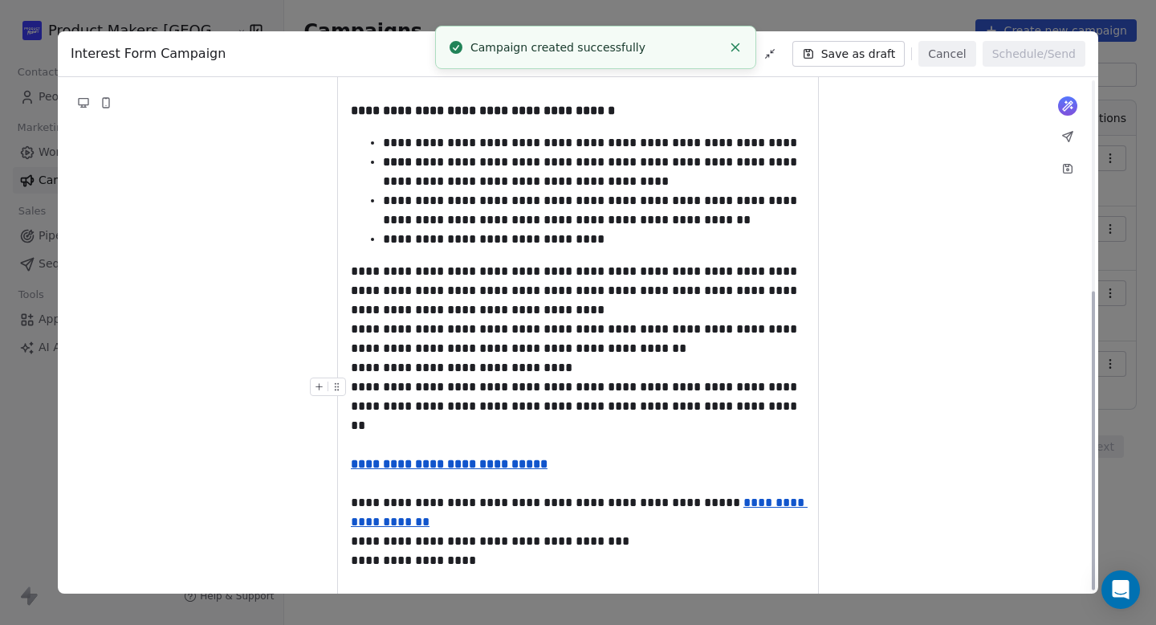
scroll to position [364, 0]
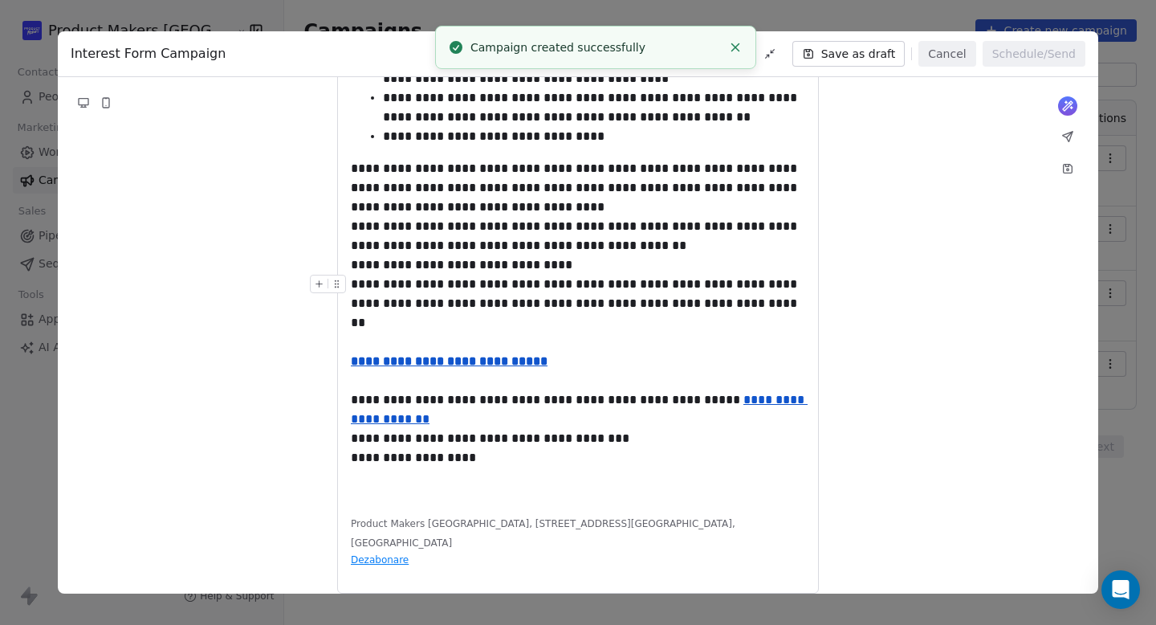
click at [884, 54] on button "Save as draft" at bounding box center [849, 54] width 113 height 26
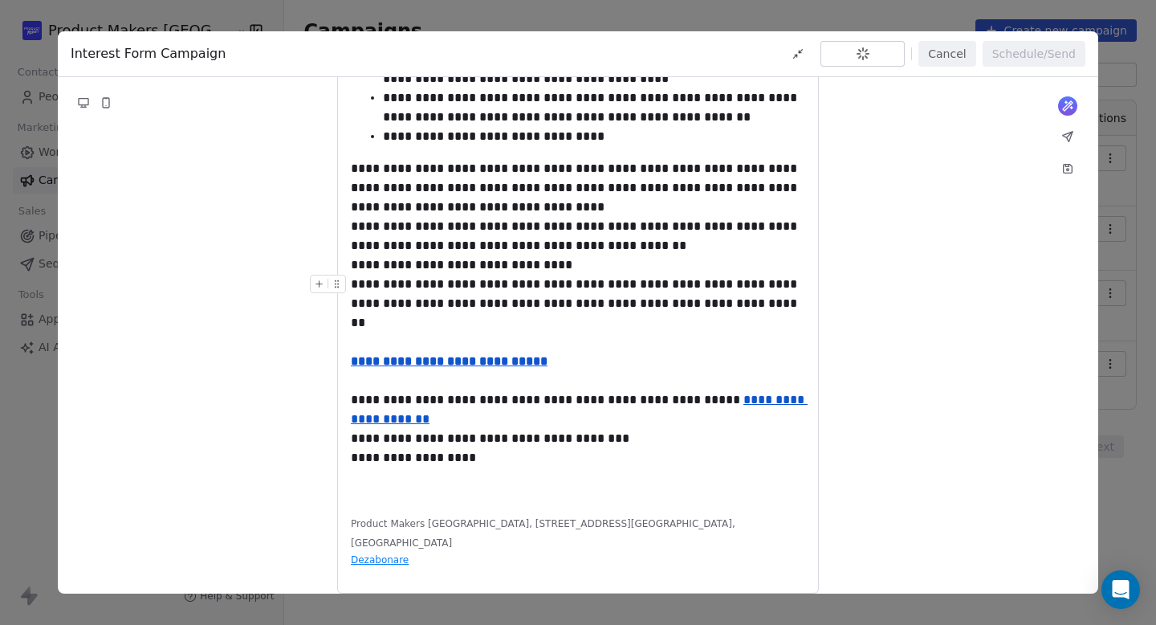
click at [946, 63] on button "Cancel" at bounding box center [947, 54] width 57 height 26
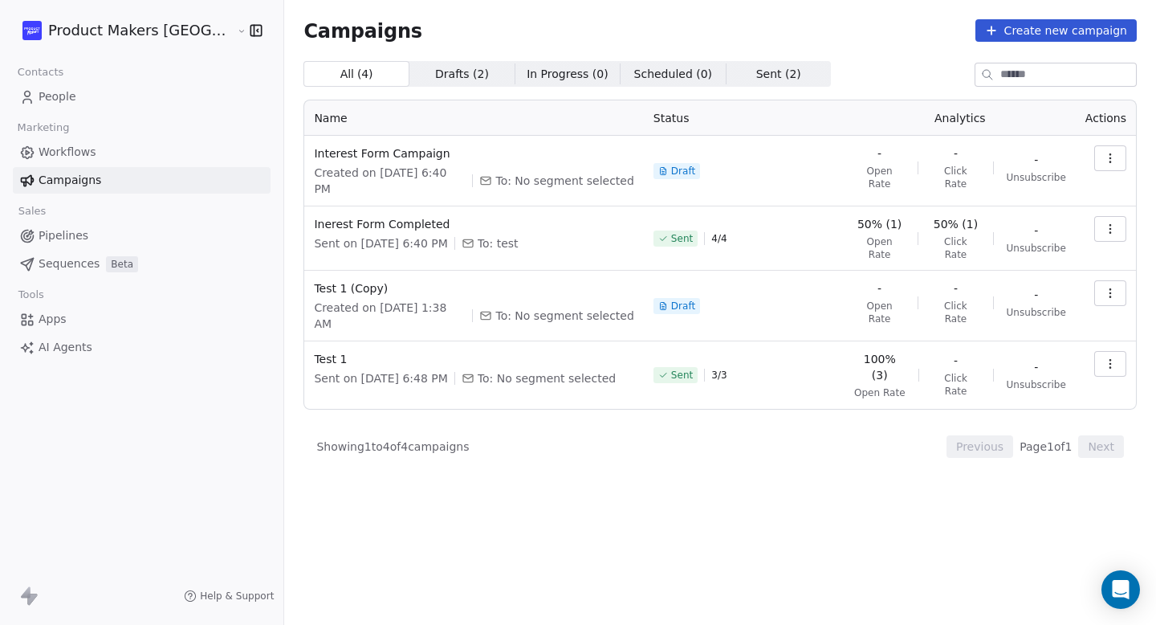
click at [1111, 220] on button "button" at bounding box center [1111, 229] width 32 height 26
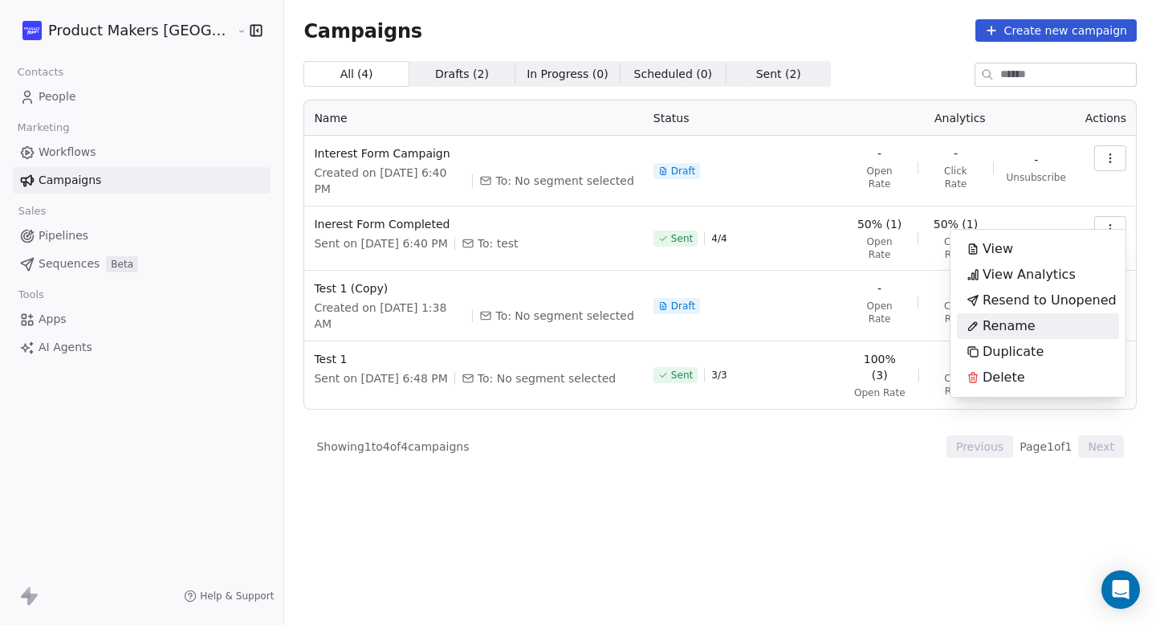
click at [1005, 333] on span "Rename" at bounding box center [1009, 325] width 53 height 19
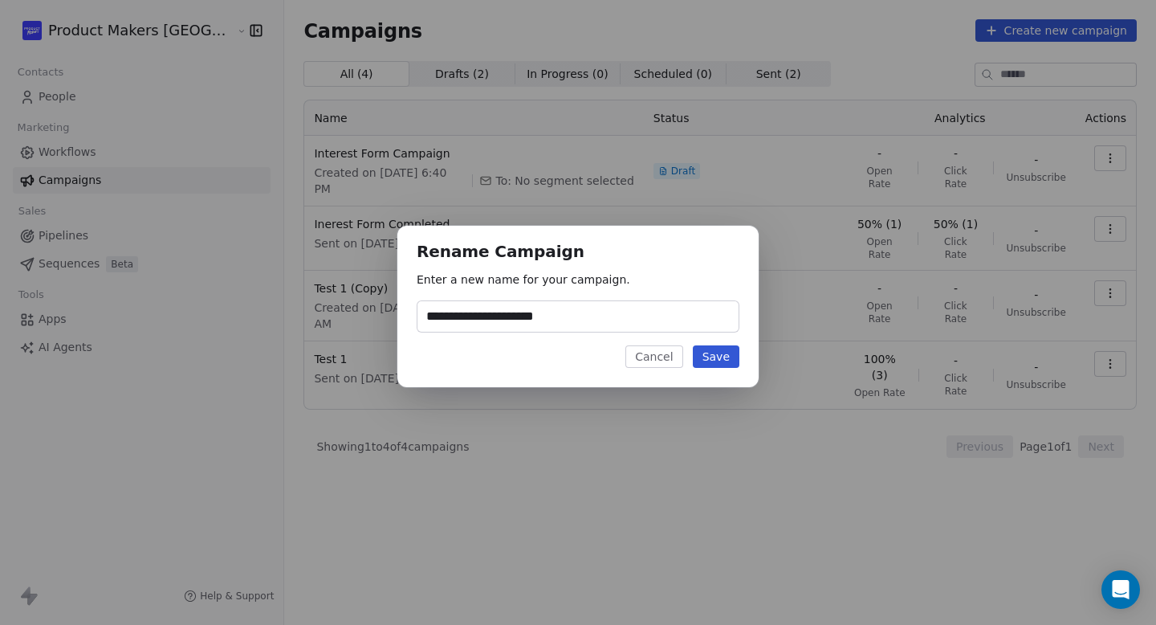
click at [422, 316] on input "**********" at bounding box center [578, 316] width 321 height 31
type input "**********"
click at [718, 359] on button "Save" at bounding box center [716, 356] width 47 height 22
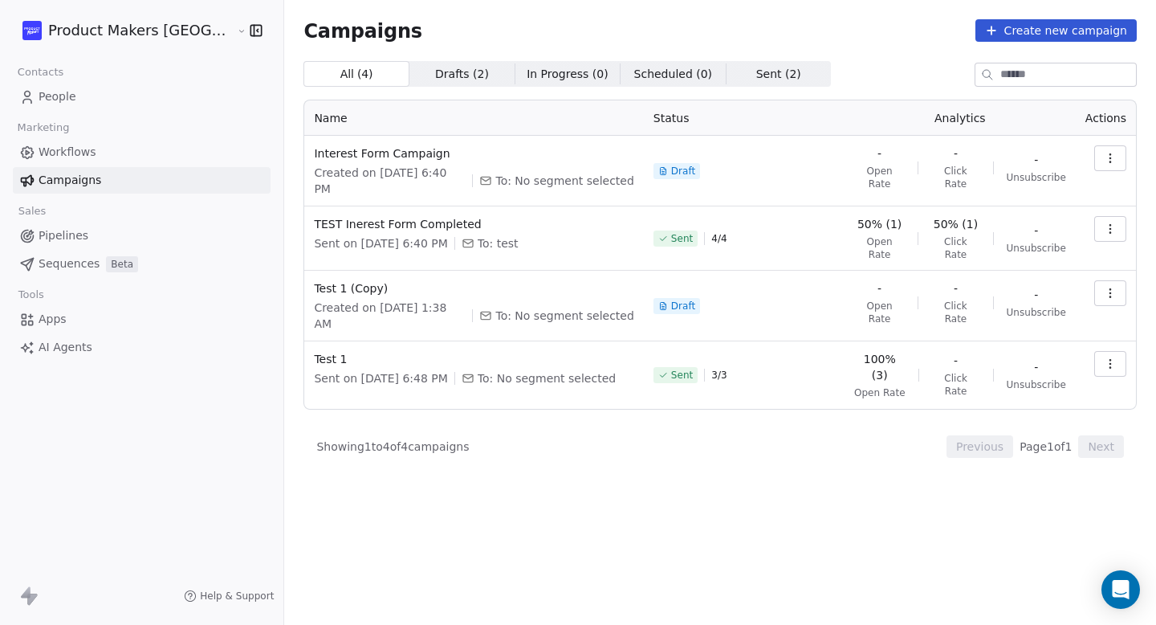
click at [1117, 216] on button "button" at bounding box center [1111, 229] width 32 height 26
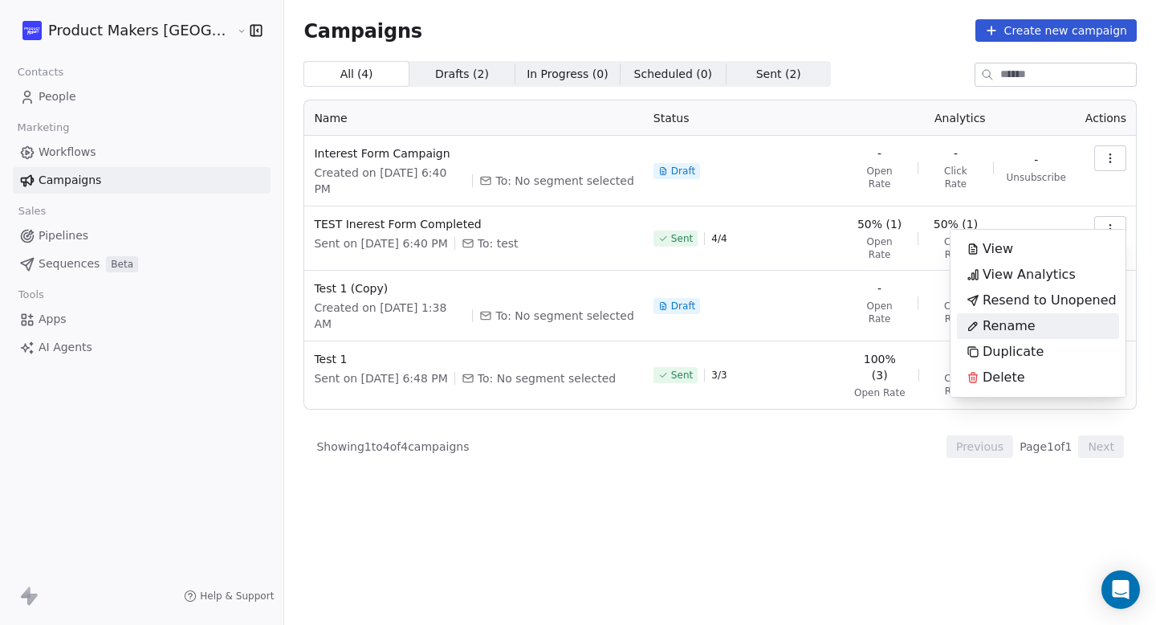
click at [972, 328] on icon "Suggestions" at bounding box center [973, 326] width 13 height 13
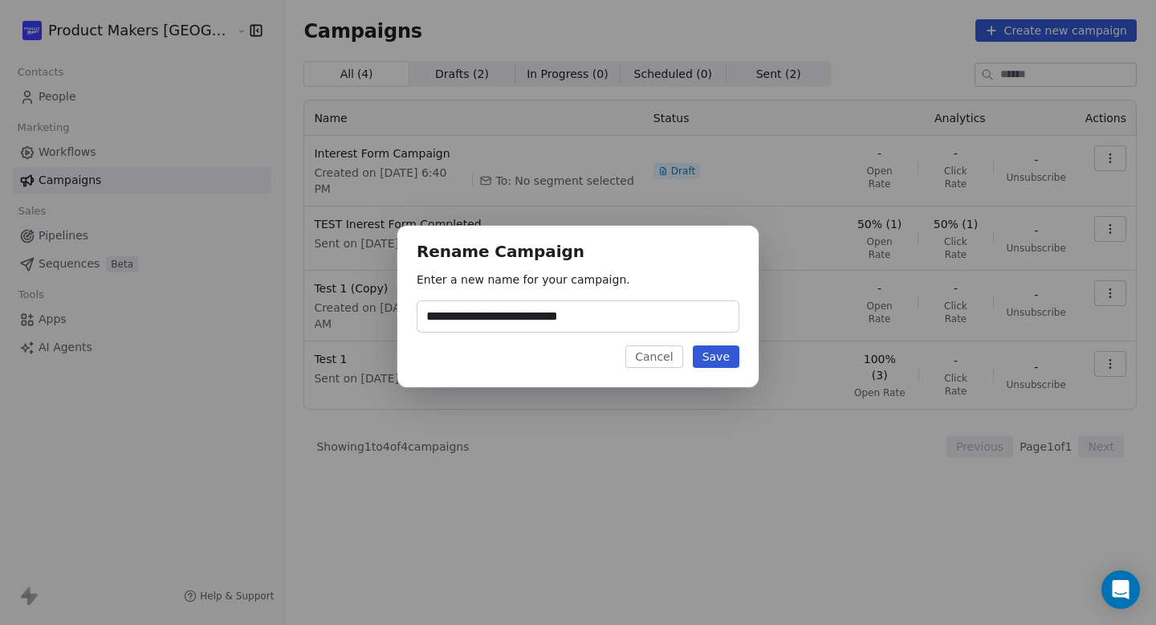
click at [458, 321] on input "**********" at bounding box center [578, 316] width 321 height 31
click at [483, 317] on input "**********" at bounding box center [578, 316] width 321 height 31
type input "**********"
click at [714, 357] on button "Save" at bounding box center [716, 356] width 47 height 22
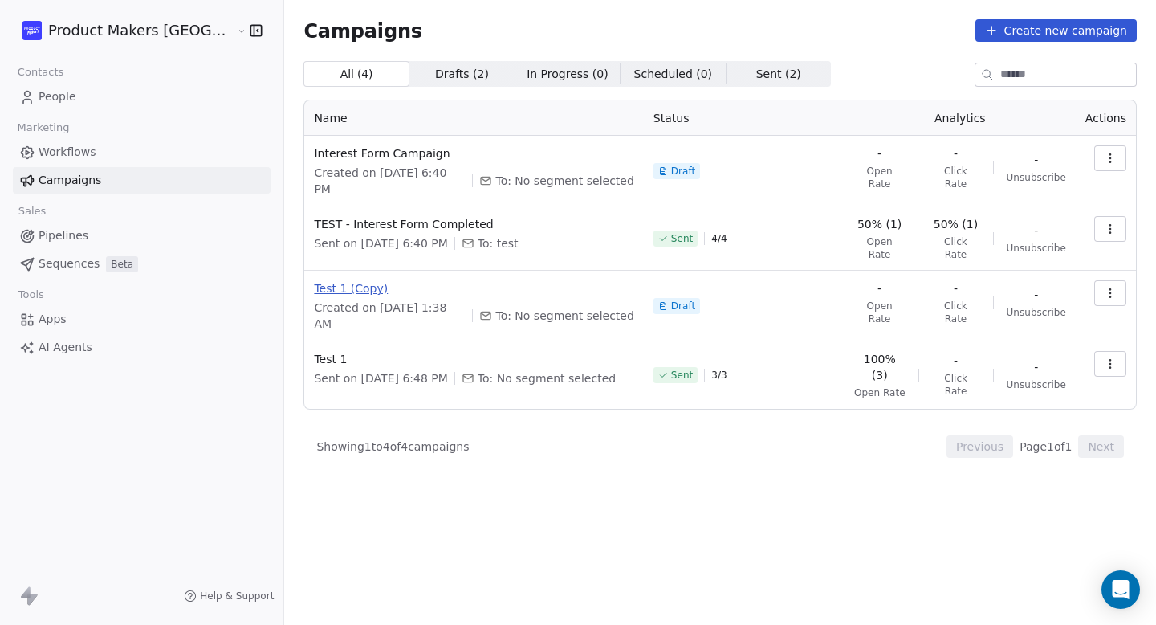
click at [314, 280] on span "Test 1 (Copy)" at bounding box center [474, 288] width 320 height 16
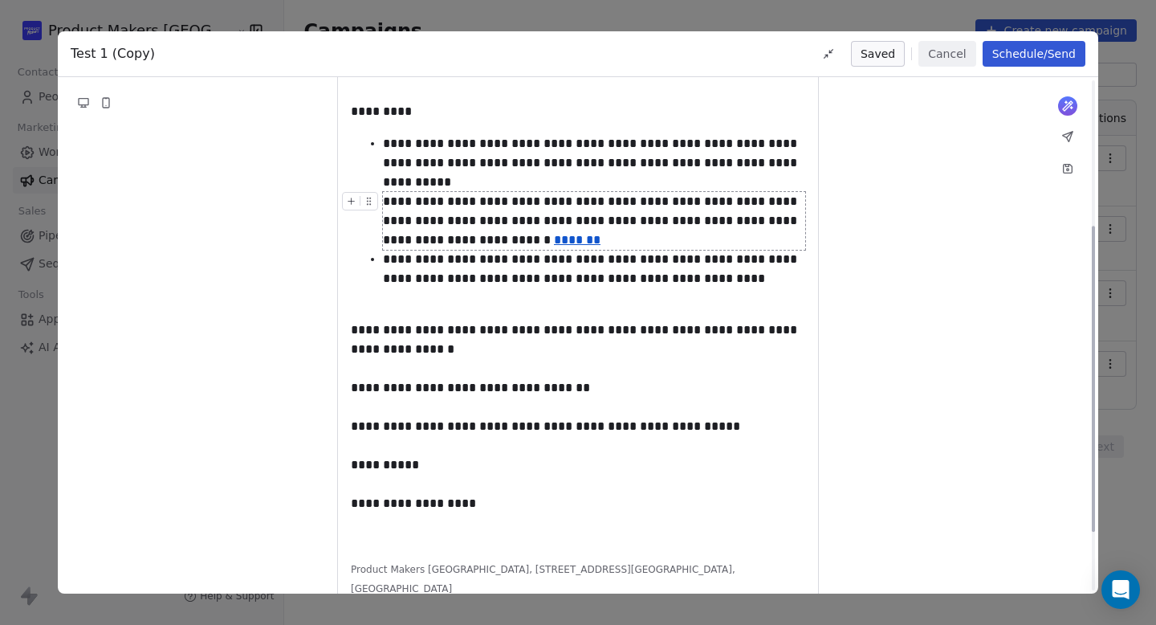
scroll to position [345, 0]
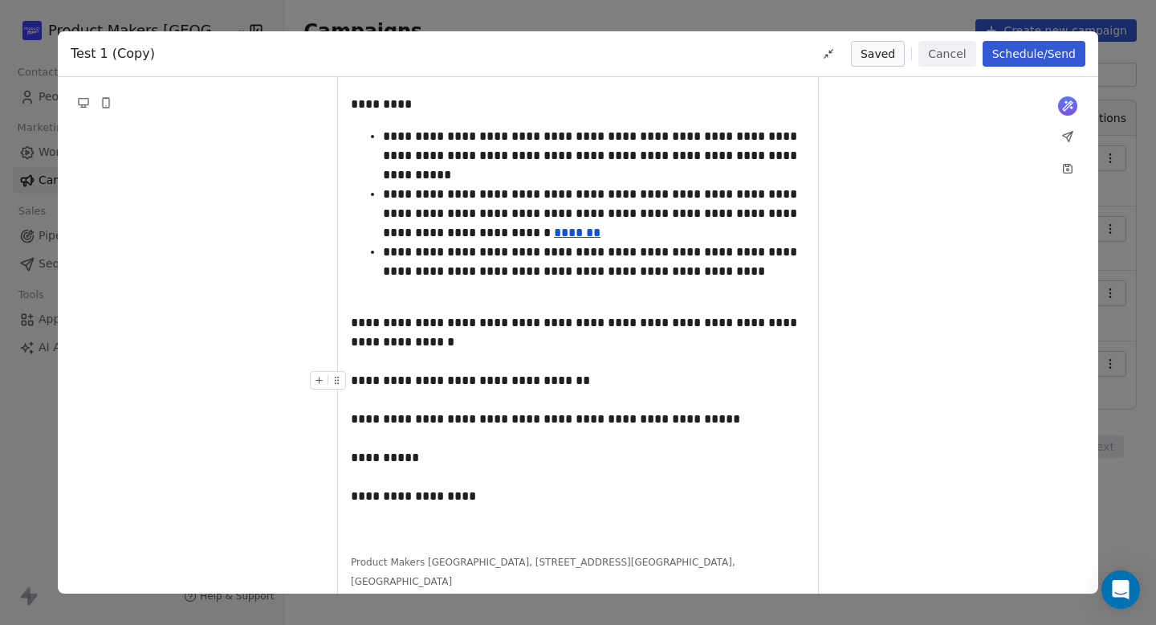
click at [548, 374] on span "**********" at bounding box center [470, 380] width 239 height 12
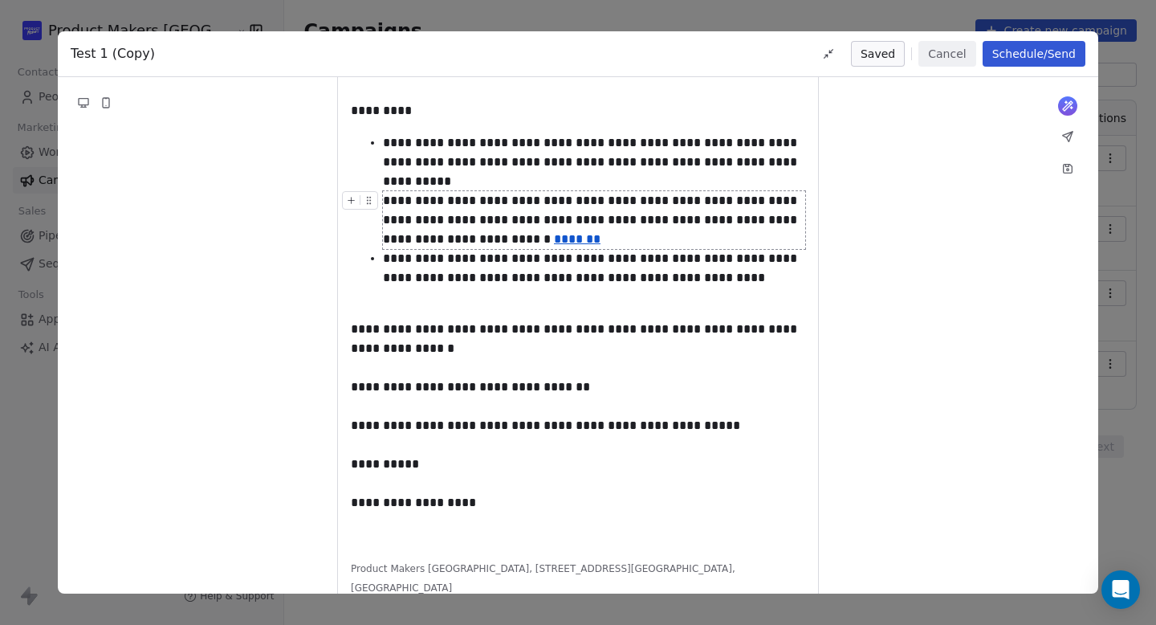
click at [954, 55] on button "Cancel" at bounding box center [947, 54] width 57 height 26
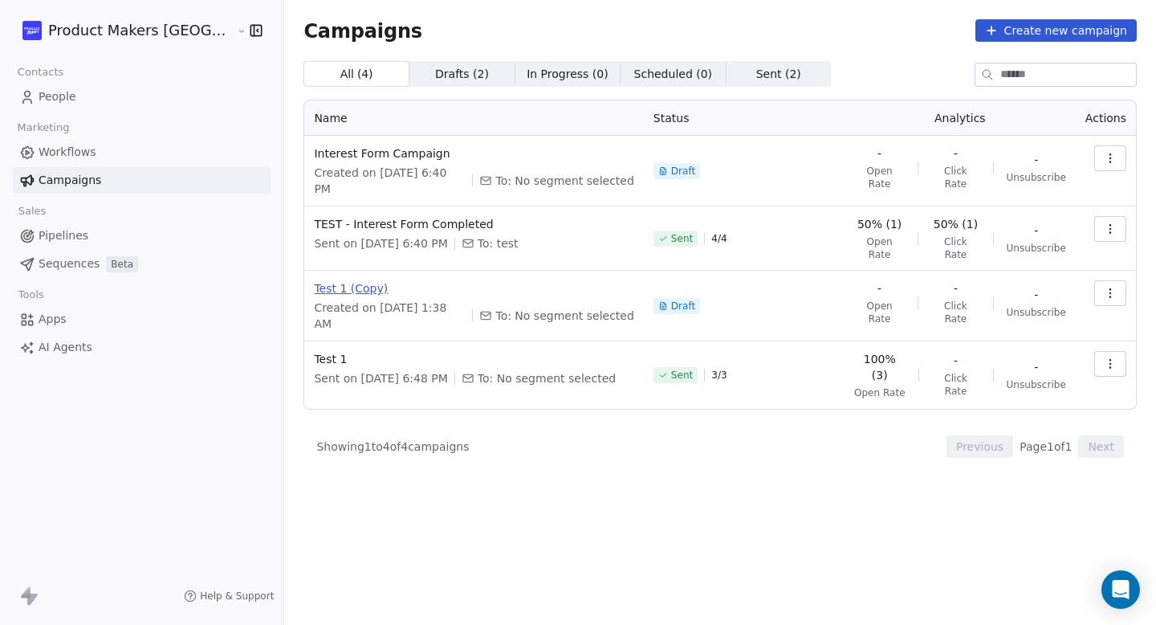
click at [314, 280] on span "Test 1 (Copy)" at bounding box center [474, 288] width 320 height 16
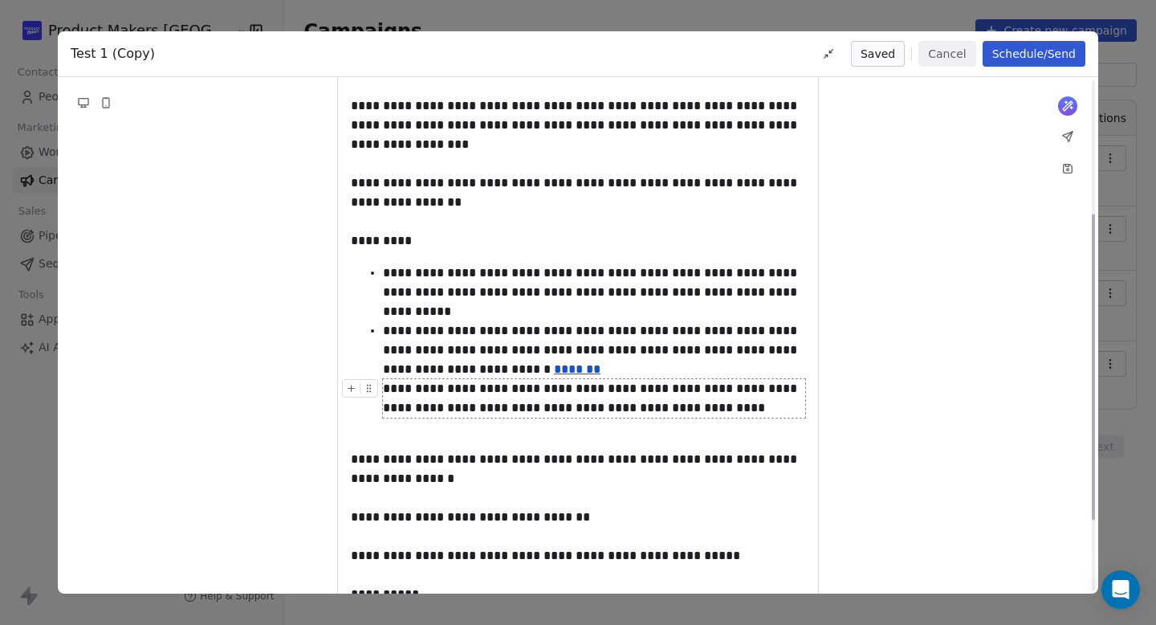
scroll to position [229, 0]
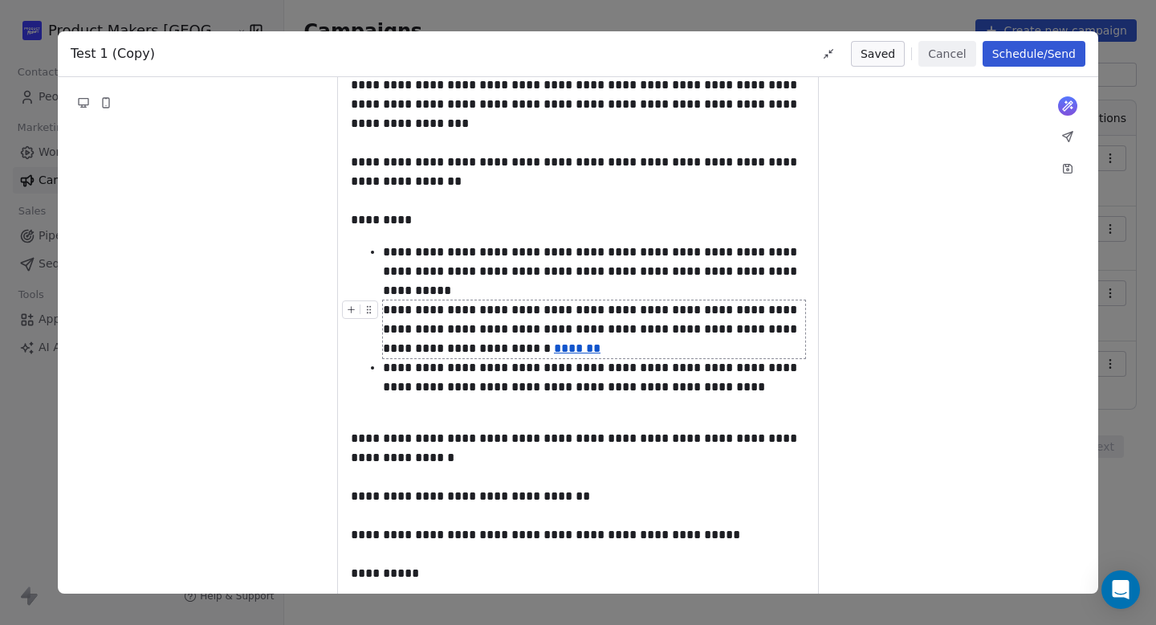
click at [554, 342] on u "*******" at bounding box center [577, 348] width 47 height 12
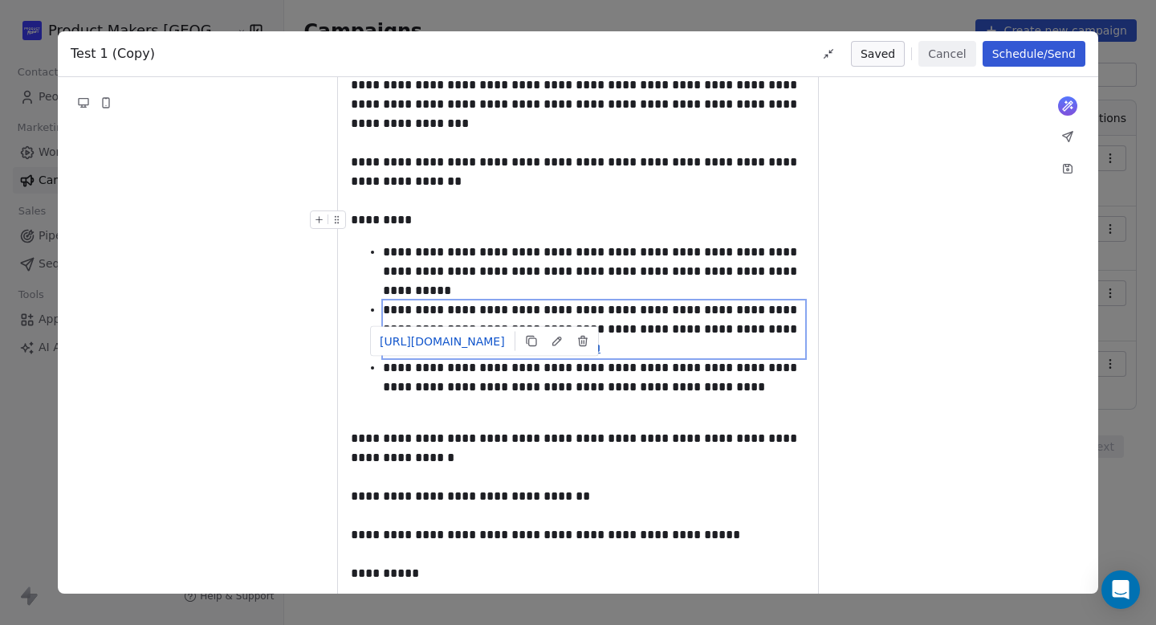
click at [936, 54] on button "Cancel" at bounding box center [947, 54] width 57 height 26
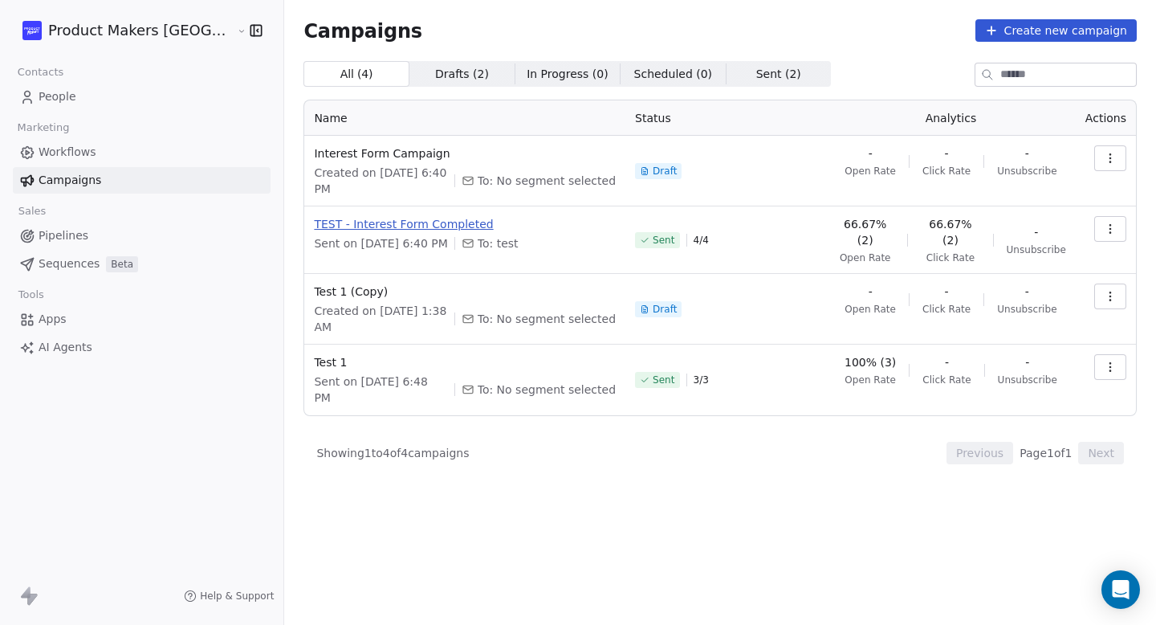
click at [376, 216] on span "TEST - Interest Form Completed" at bounding box center [465, 224] width 302 height 16
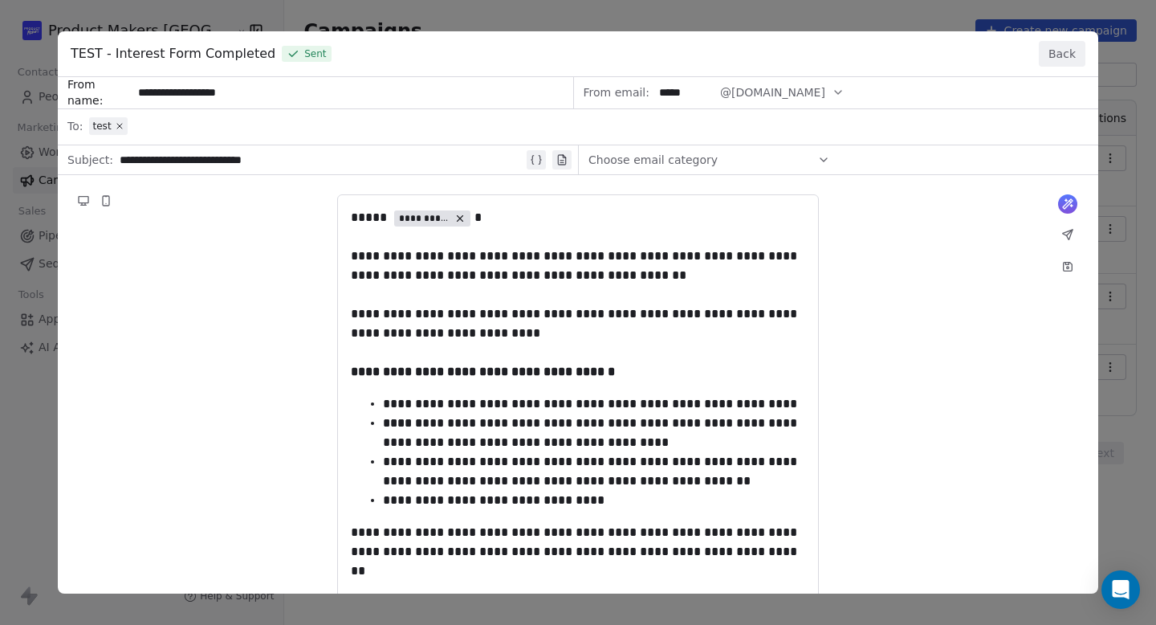
click at [510, 316] on div "**********" at bounding box center [578, 461] width 1041 height 769
click at [1062, 54] on button "Back" at bounding box center [1062, 54] width 47 height 26
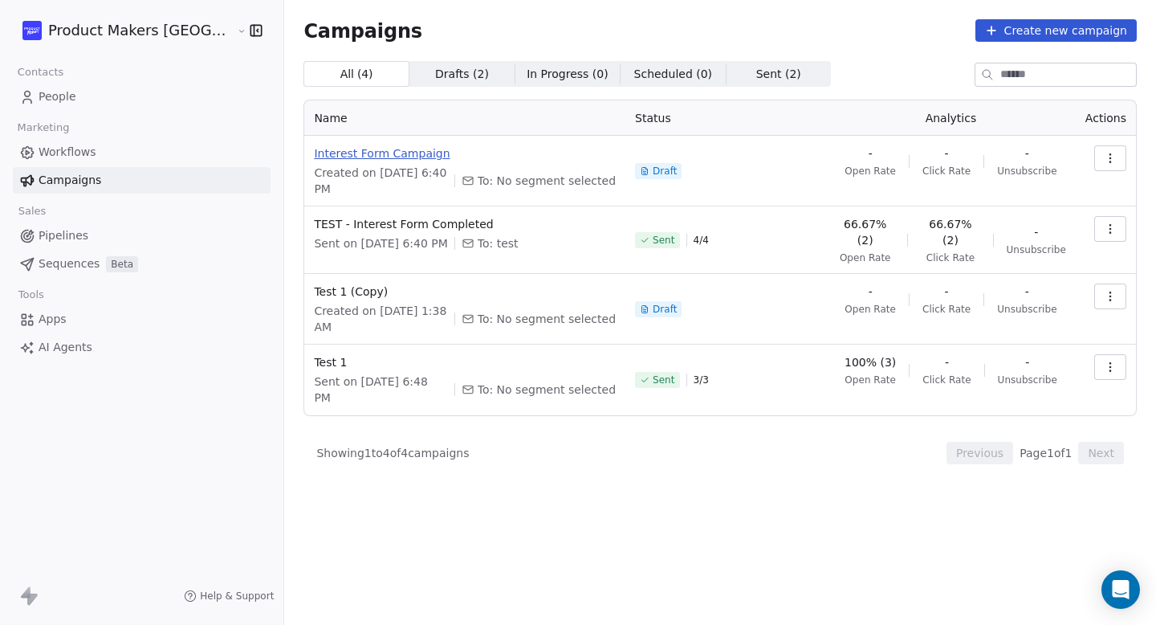
click at [419, 149] on span "Interest Form Campaign" at bounding box center [465, 153] width 302 height 16
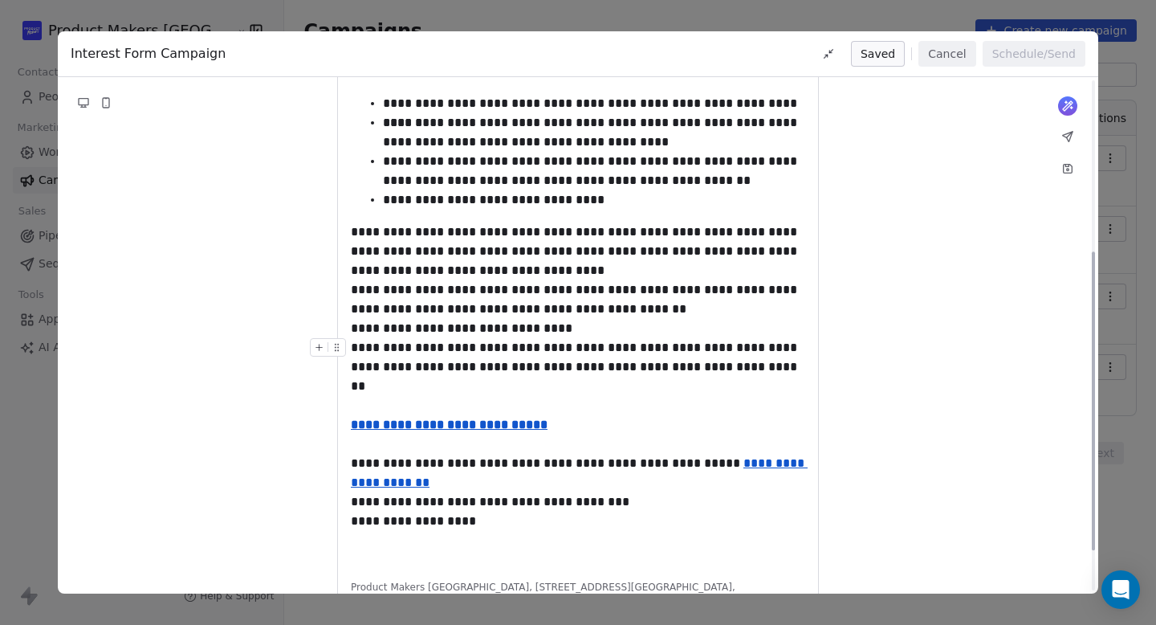
scroll to position [303, 0]
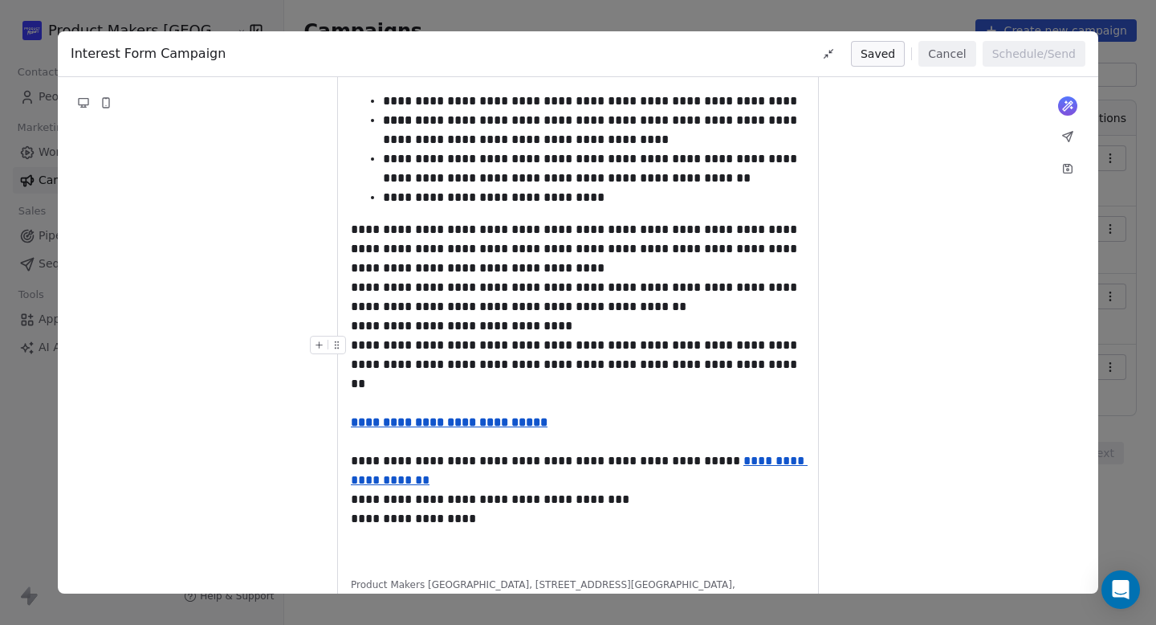
click at [499, 416] on u "**********" at bounding box center [449, 422] width 197 height 12
click at [569, 435] on icon at bounding box center [568, 433] width 13 height 13
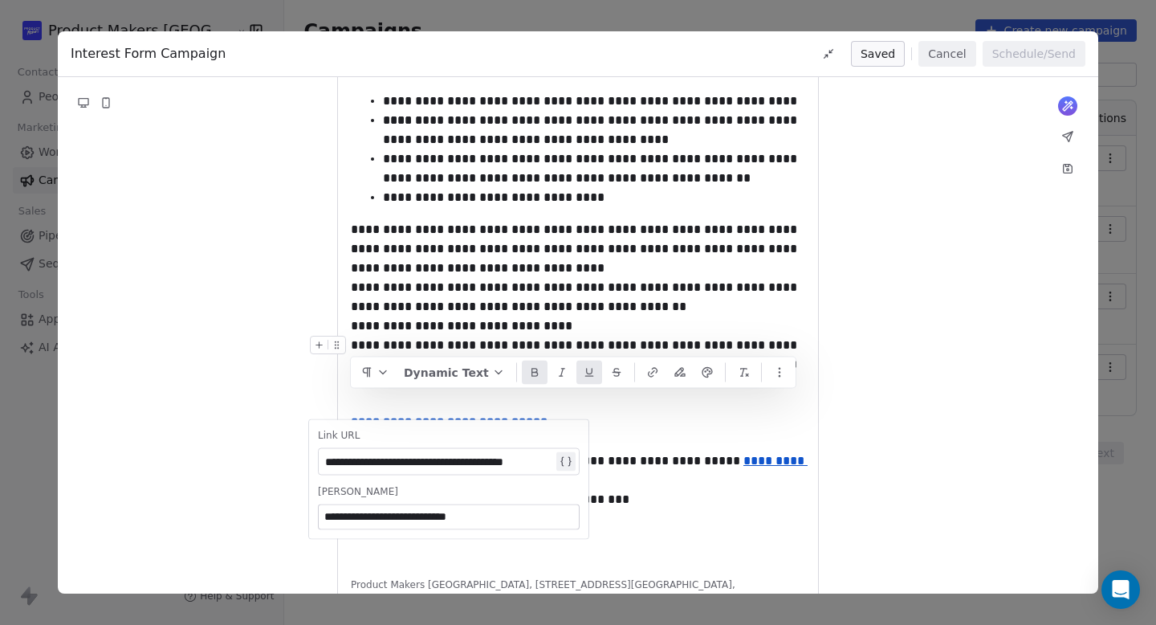
click at [434, 452] on div "**********" at bounding box center [439, 460] width 228 height 19
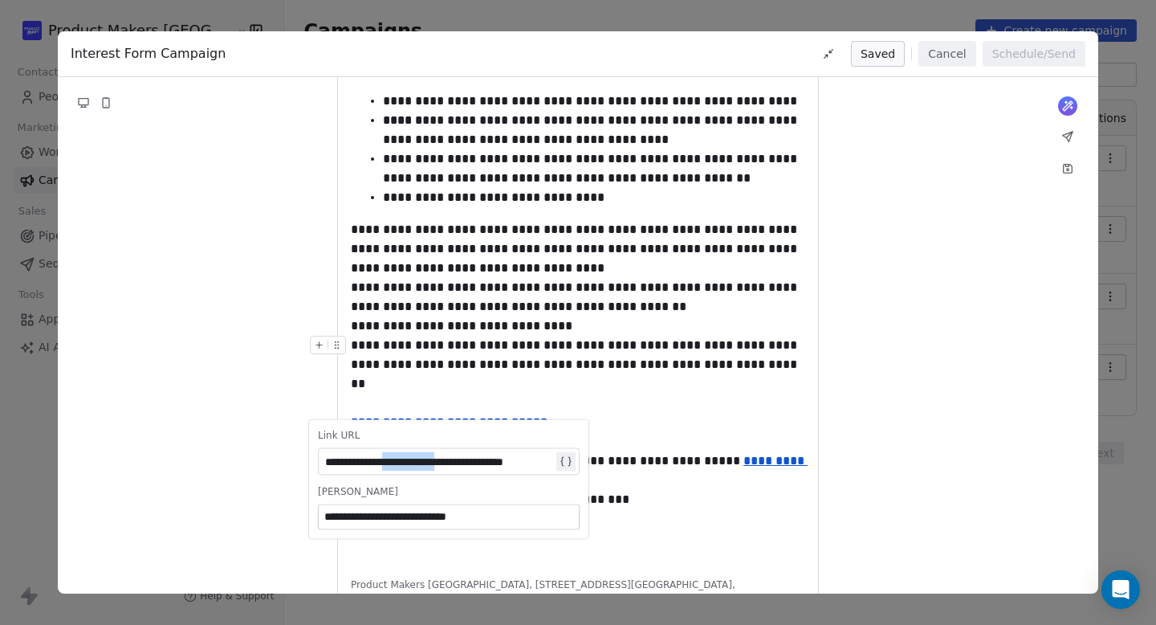
click at [434, 452] on div "**********" at bounding box center [439, 460] width 228 height 19
paste div
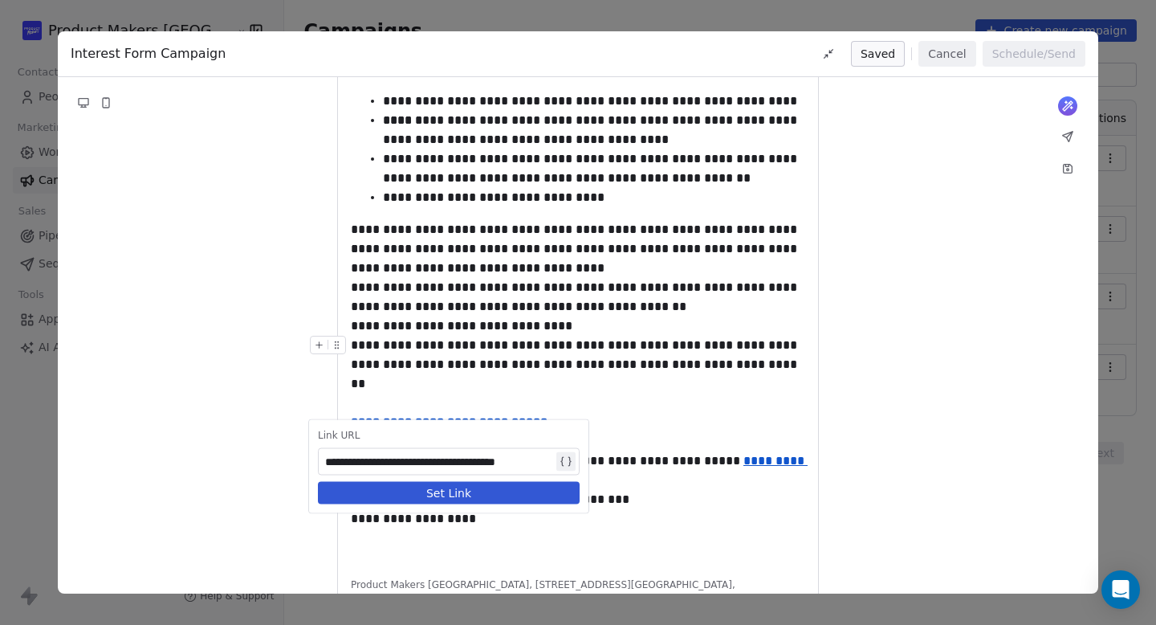
click at [471, 486] on button "Set Link" at bounding box center [449, 492] width 262 height 22
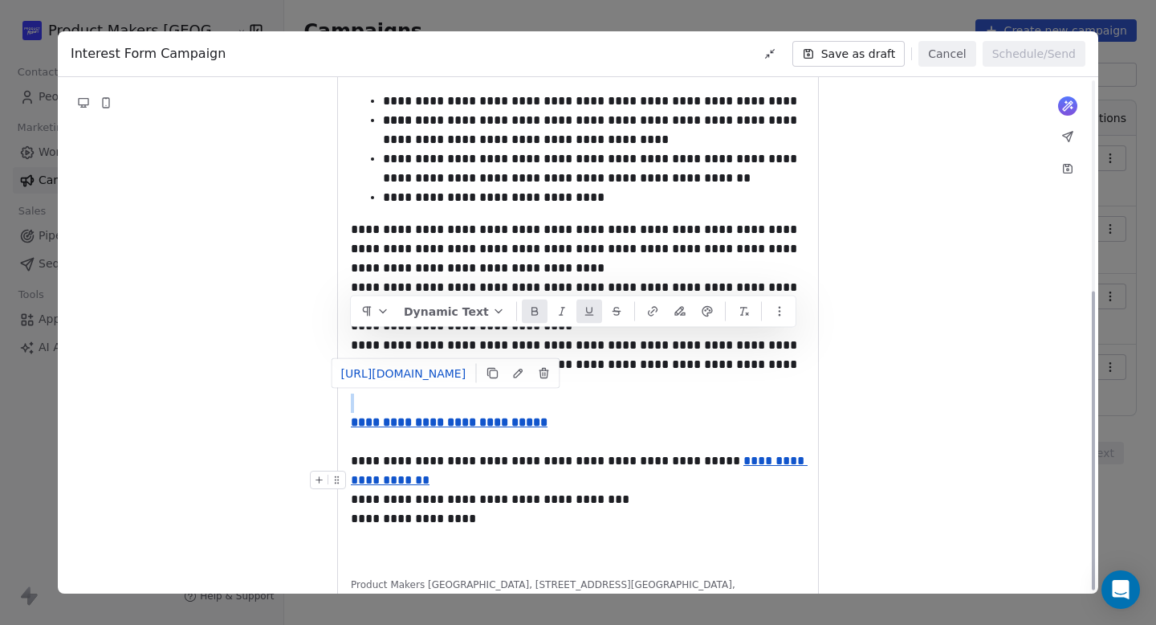
scroll to position [364, 0]
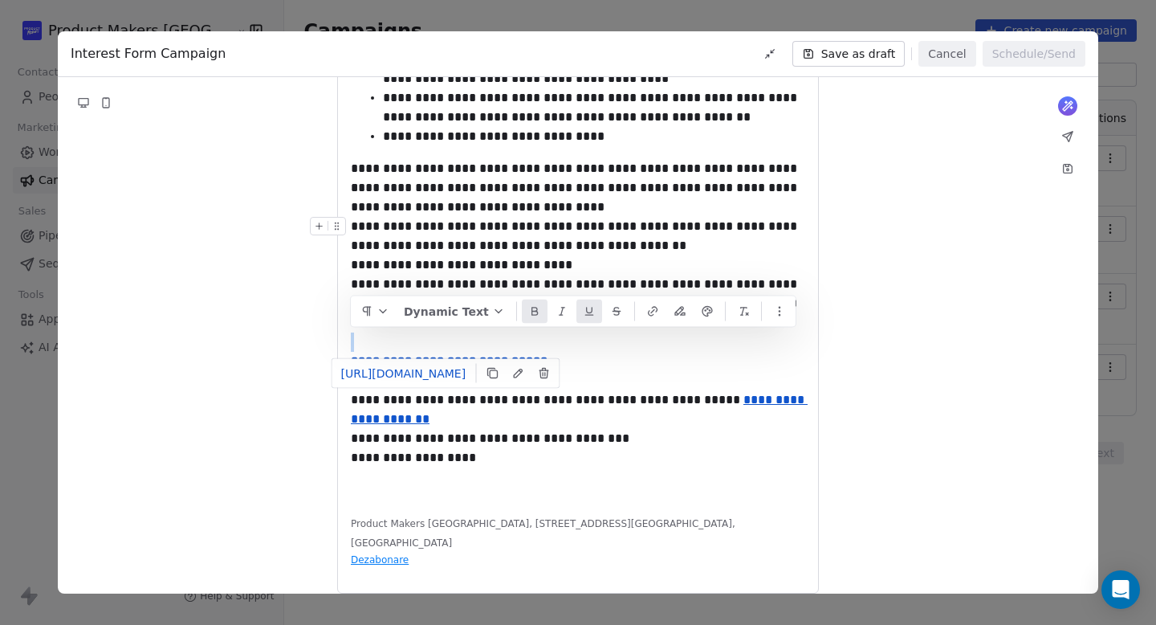
click at [856, 55] on button "Save as draft" at bounding box center [849, 54] width 113 height 26
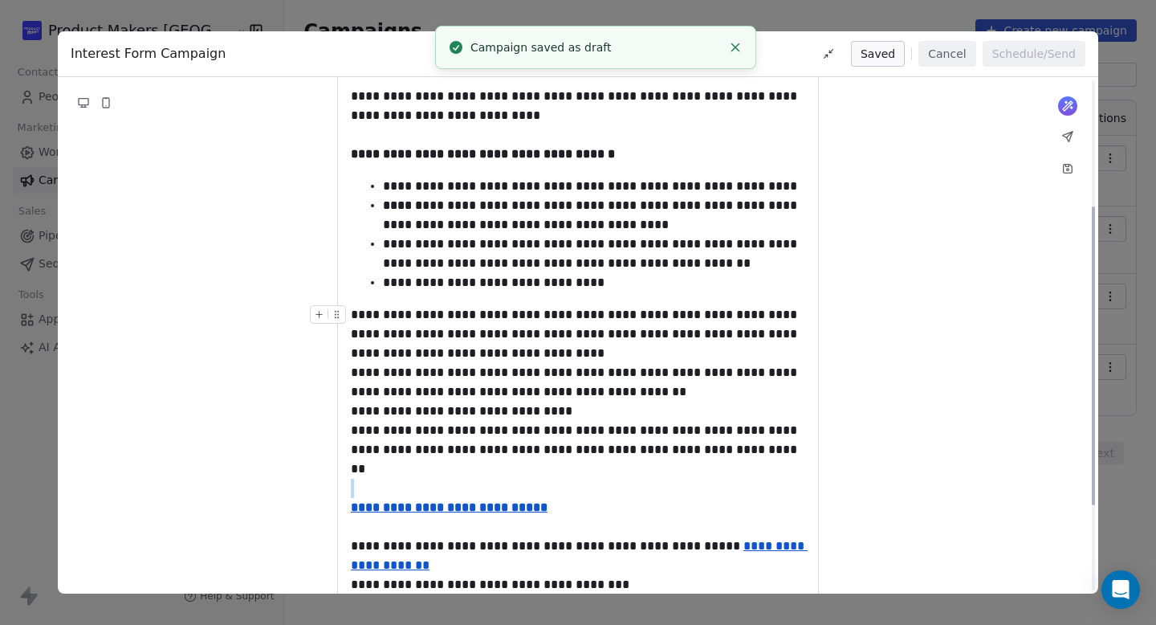
scroll to position [0, 0]
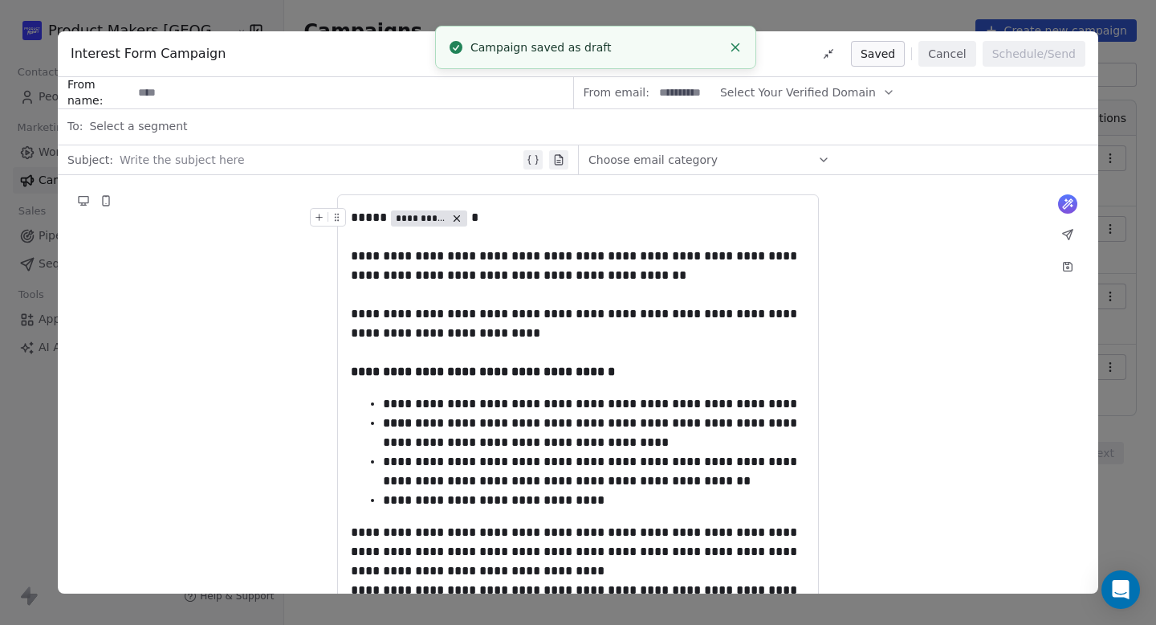
click at [940, 58] on button "Cancel" at bounding box center [947, 54] width 57 height 26
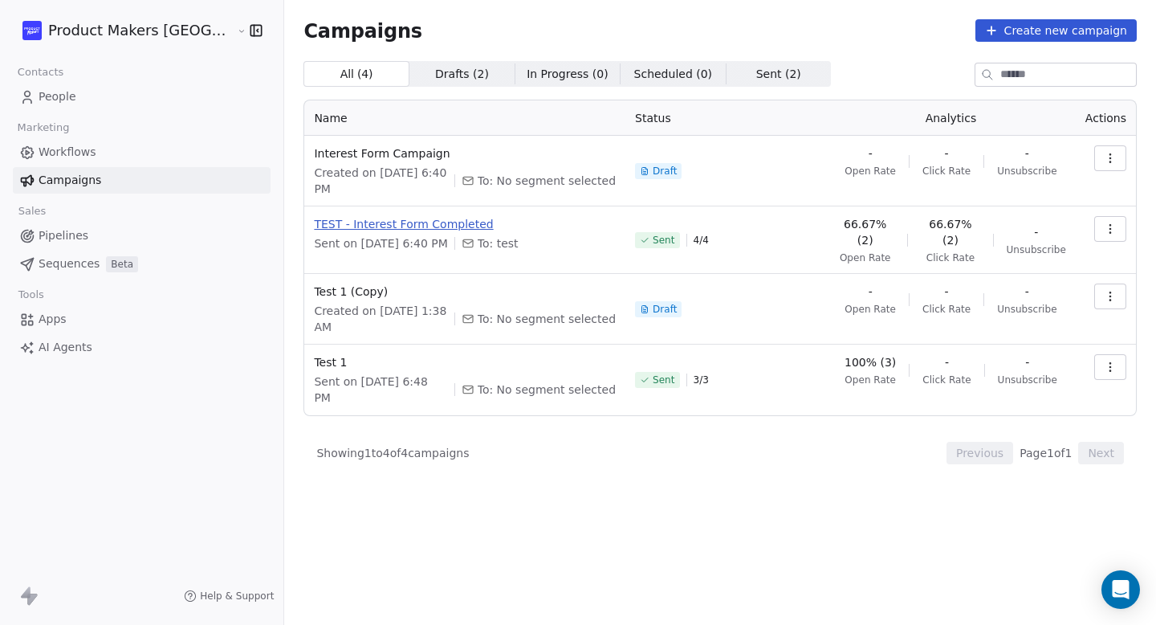
click at [316, 216] on span "TEST - Interest Form Completed" at bounding box center [465, 224] width 302 height 16
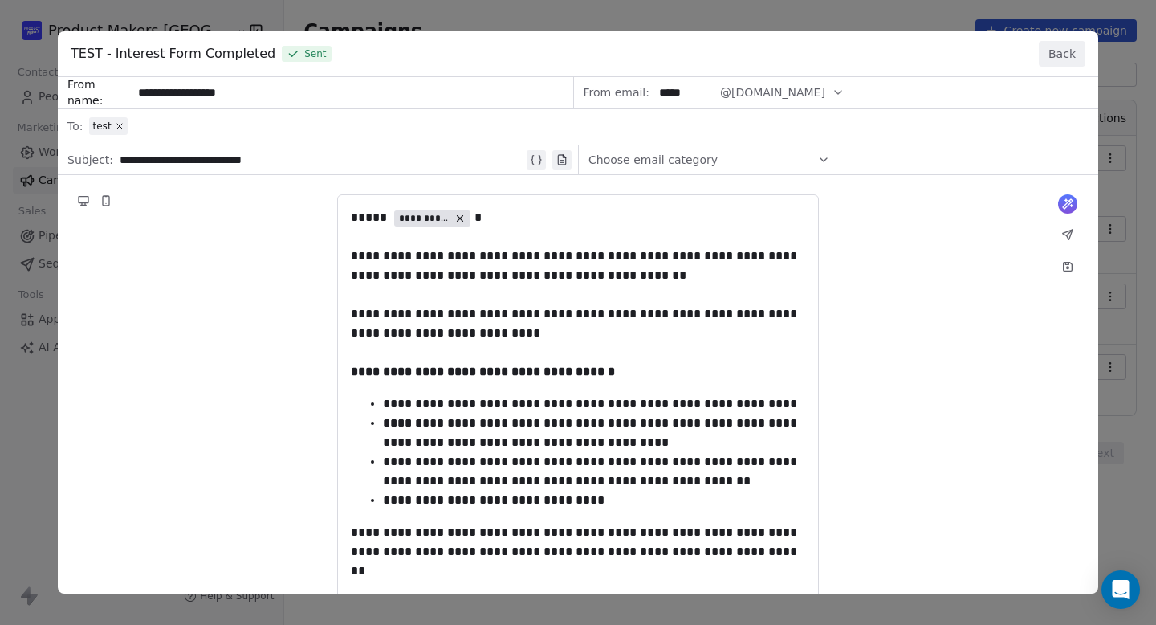
click at [275, 157] on div "**********" at bounding box center [578, 461] width 1041 height 769
copy div "**********"
click at [1076, 54] on button "Back" at bounding box center [1062, 54] width 47 height 26
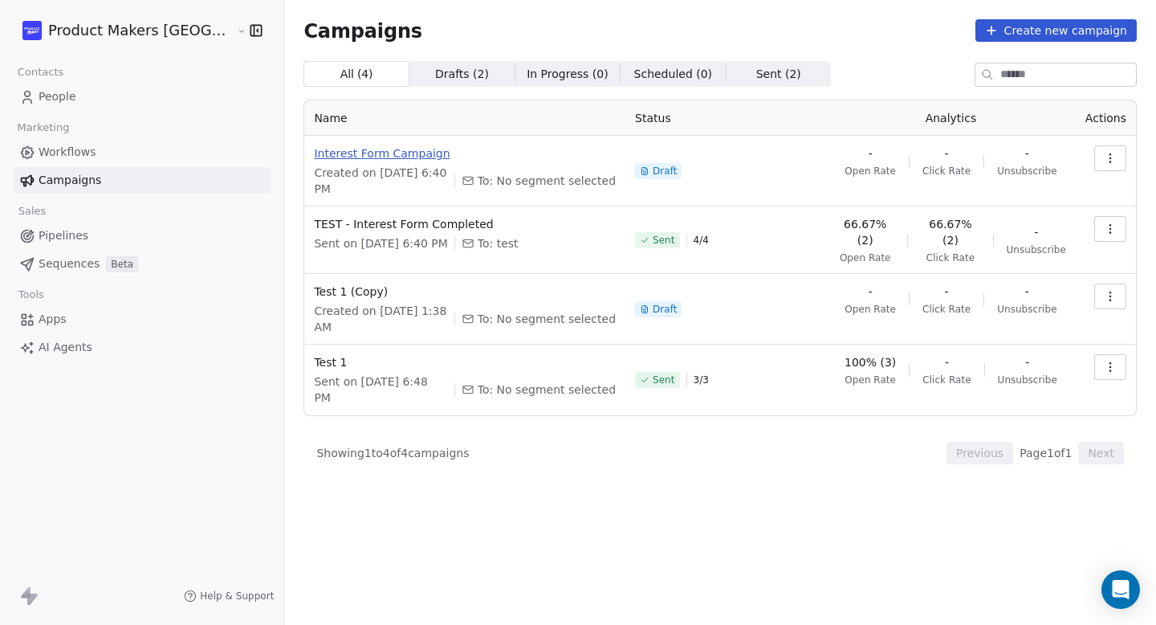
click at [349, 153] on span "Interest Form Campaign" at bounding box center [465, 153] width 302 height 16
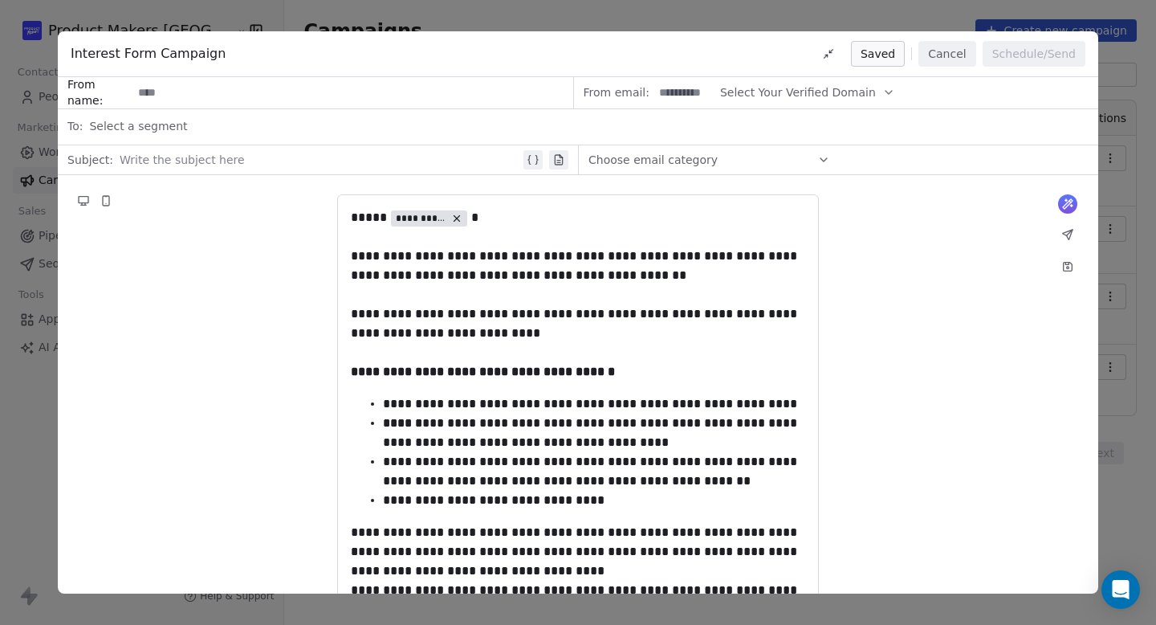
click at [238, 86] on input at bounding box center [353, 93] width 440 height 30
click at [206, 156] on div at bounding box center [320, 159] width 401 height 19
paste div
click at [203, 96] on input at bounding box center [353, 93] width 440 height 30
type input "**********"
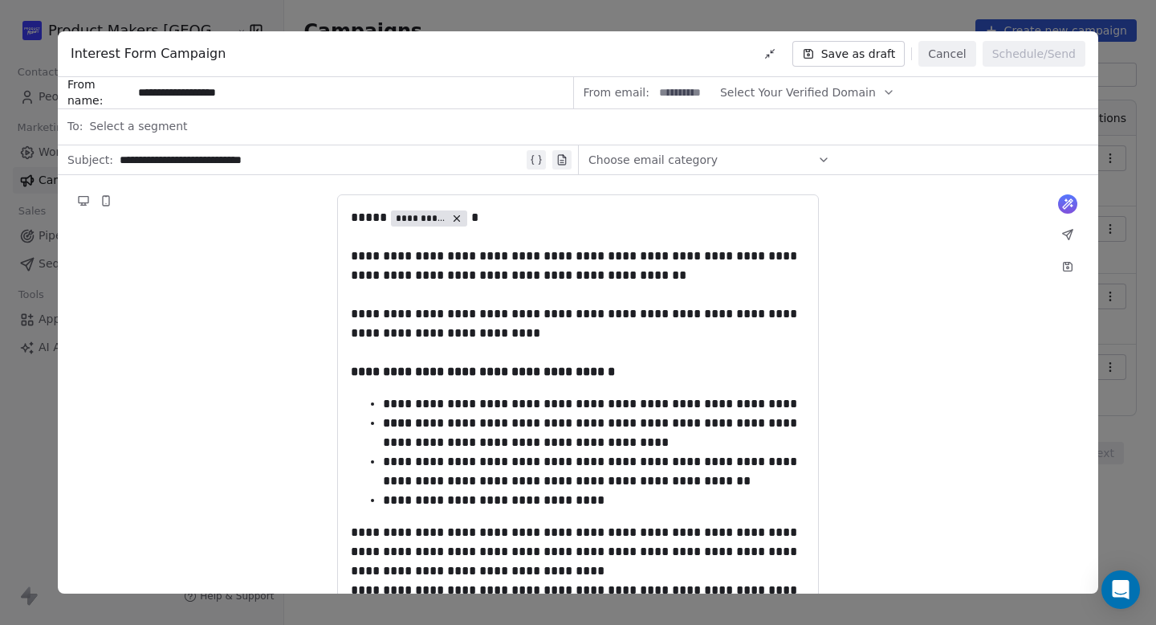
click at [691, 92] on input at bounding box center [685, 93] width 63 height 30
type input "*****"
click at [779, 83] on button "Select Your Verified Domain" at bounding box center [807, 92] width 175 height 31
click at [773, 133] on span "@[DOMAIN_NAME]" at bounding box center [797, 132] width 130 height 16
click at [893, 51] on button "Save as draft" at bounding box center [849, 54] width 113 height 26
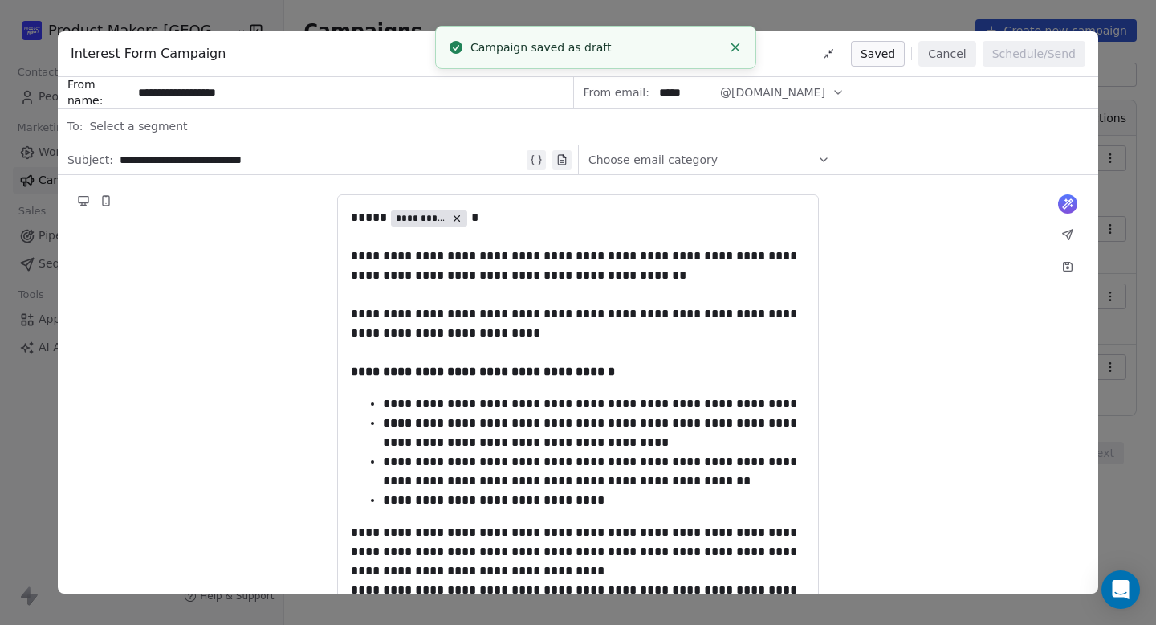
click at [940, 55] on button "Cancel" at bounding box center [947, 54] width 57 height 26
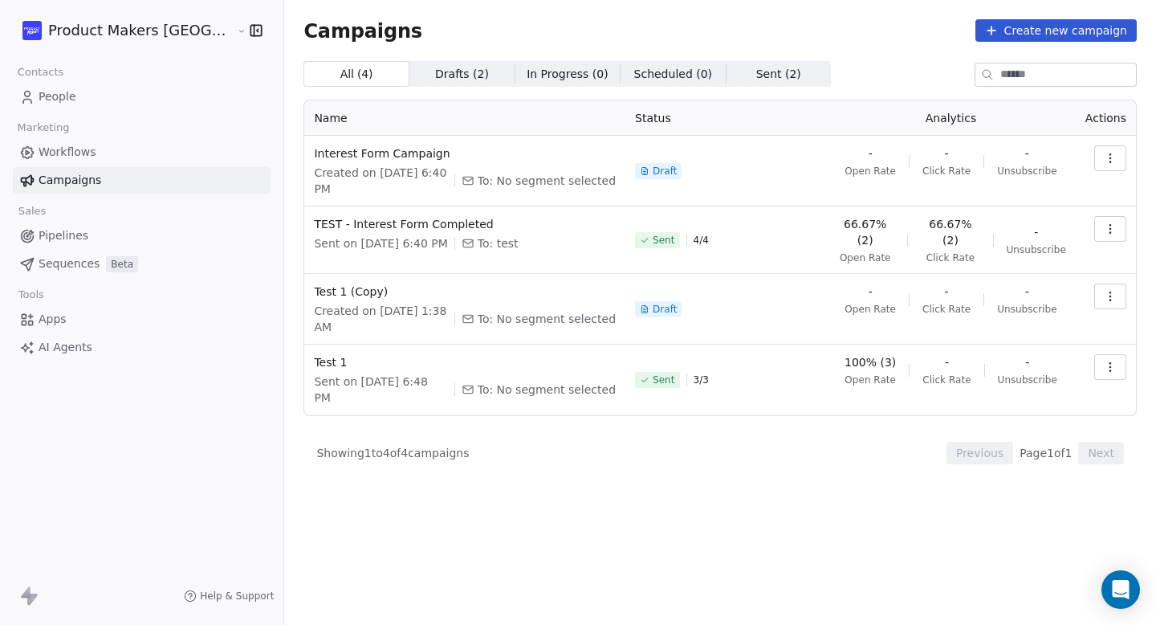
click at [61, 98] on span "People" at bounding box center [58, 96] width 38 height 17
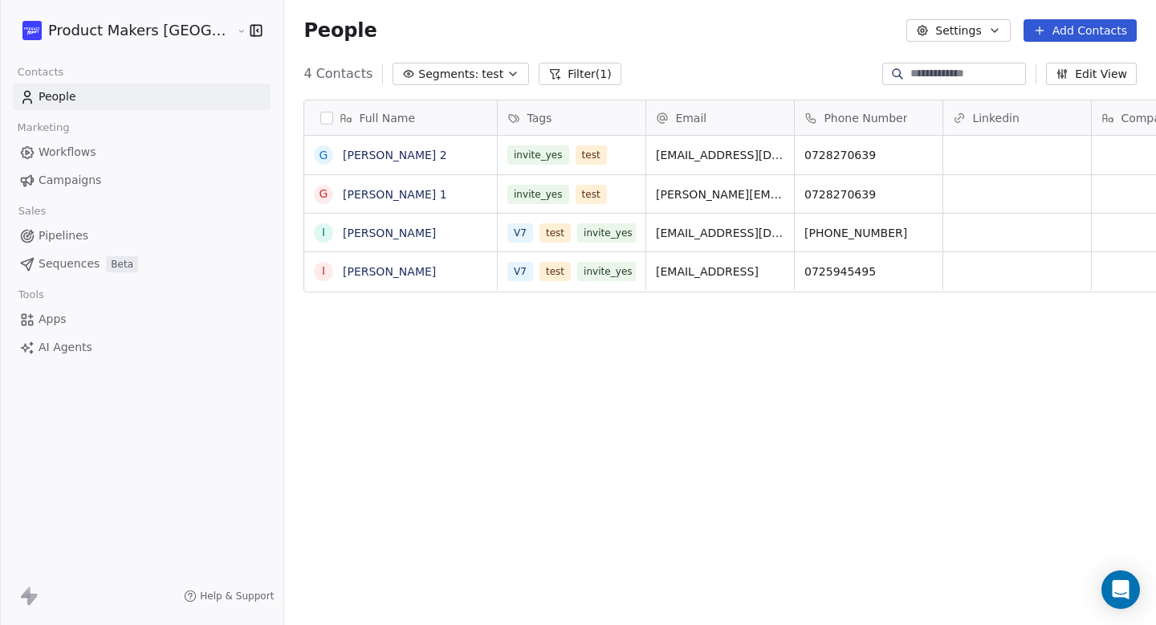
scroll to position [550, 934]
click at [418, 70] on span "Segments:" at bounding box center [448, 74] width 60 height 17
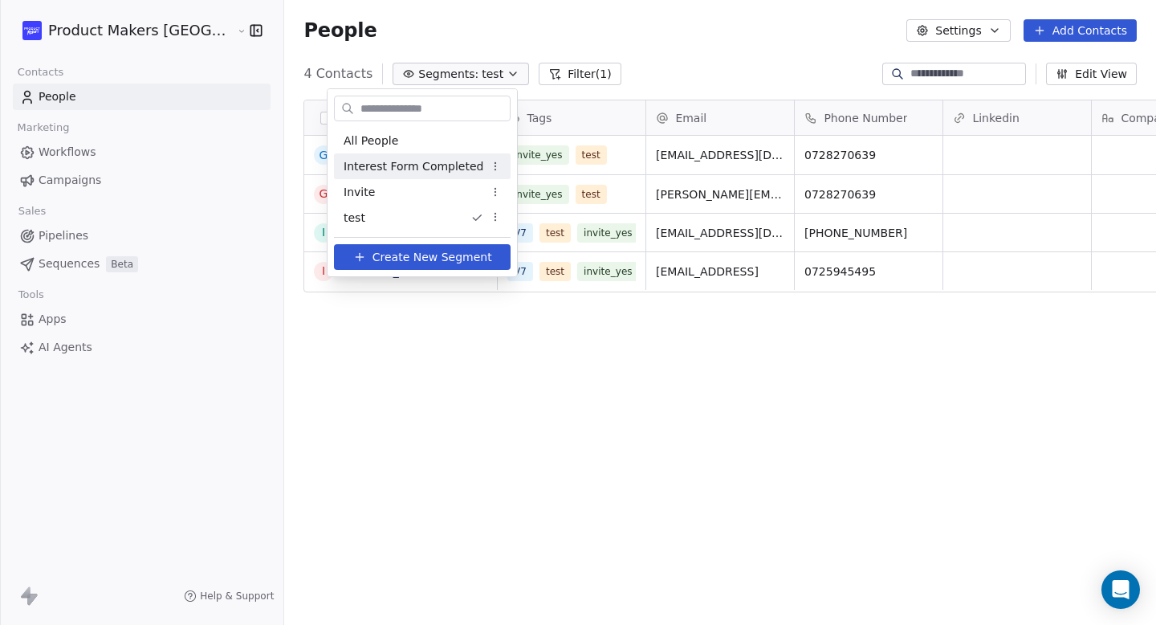
click at [400, 159] on span "Interest Form Completed" at bounding box center [414, 166] width 140 height 17
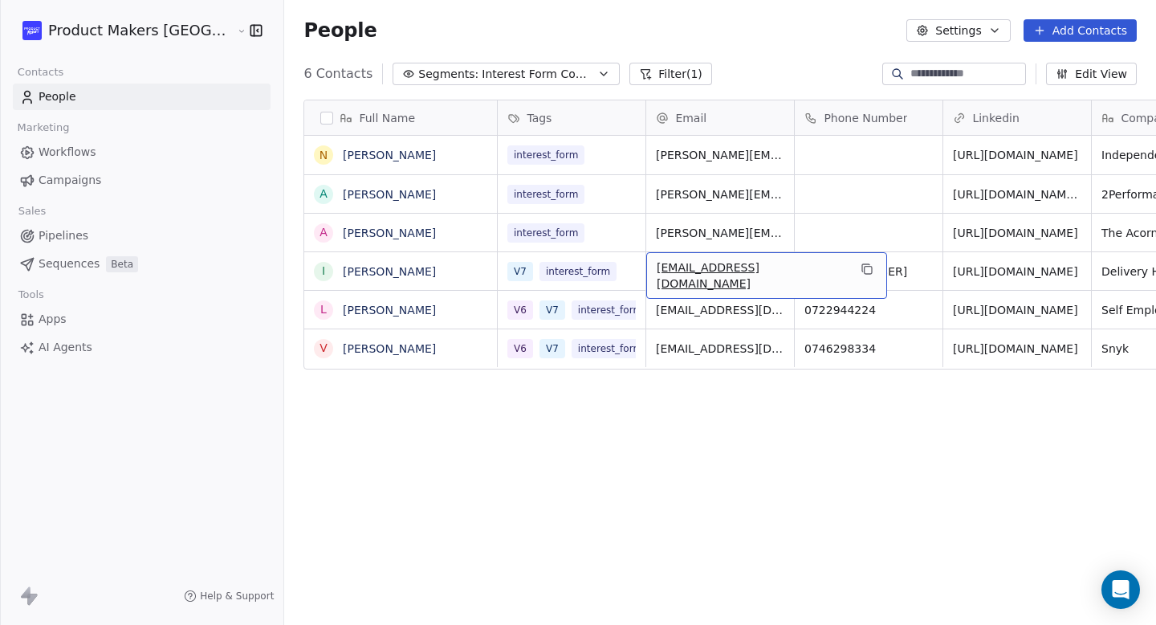
click at [687, 283] on div "[EMAIL_ADDRESS][DOMAIN_NAME]" at bounding box center [766, 275] width 241 height 47
click at [707, 306] on html "Product Makers Romania Contacts People Marketing Workflows Campaigns Sales Pipe…" at bounding box center [578, 312] width 1156 height 625
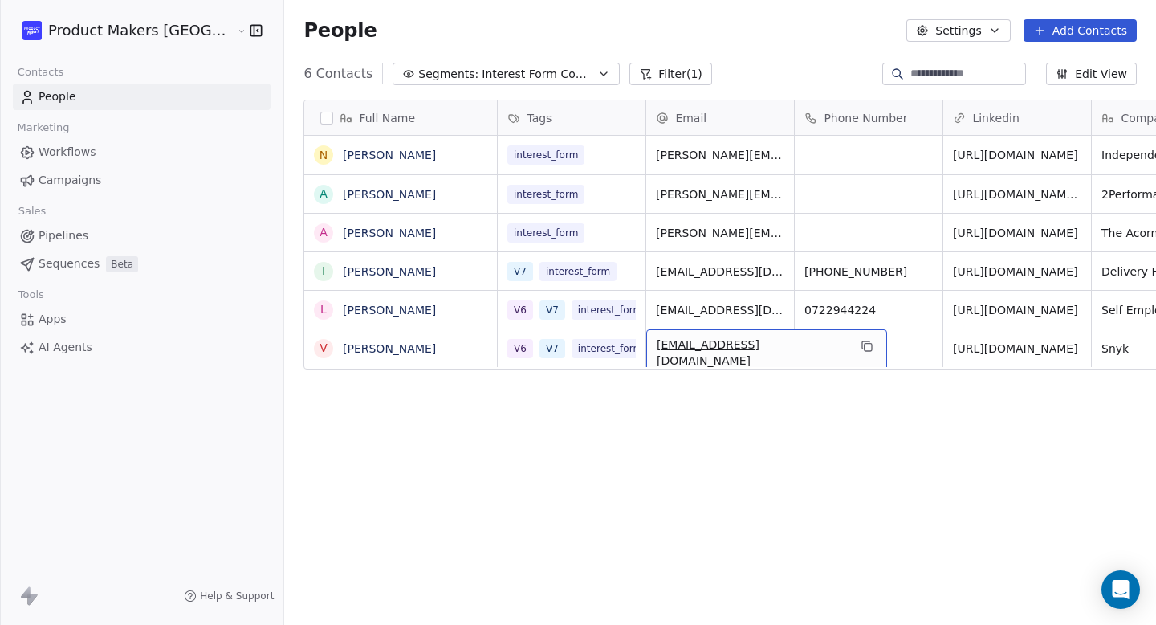
click at [709, 348] on div "[EMAIL_ADDRESS][DOMAIN_NAME]" at bounding box center [766, 352] width 241 height 47
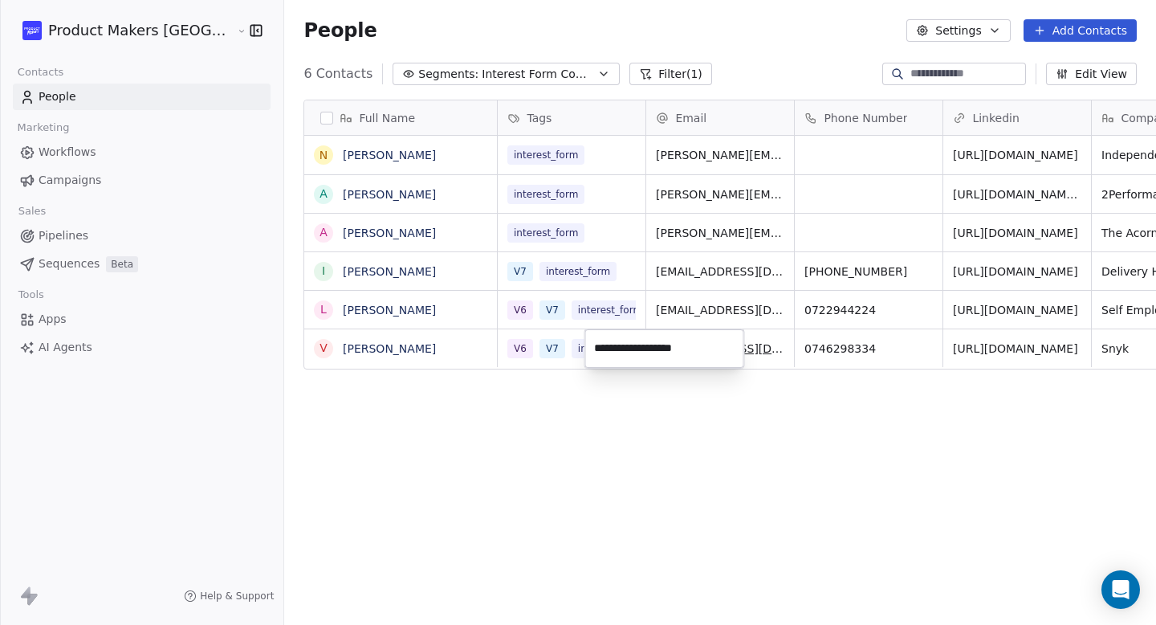
click at [718, 229] on html "Product Makers Romania Contacts People Marketing Workflows Campaigns Sales Pipe…" at bounding box center [578, 312] width 1156 height 625
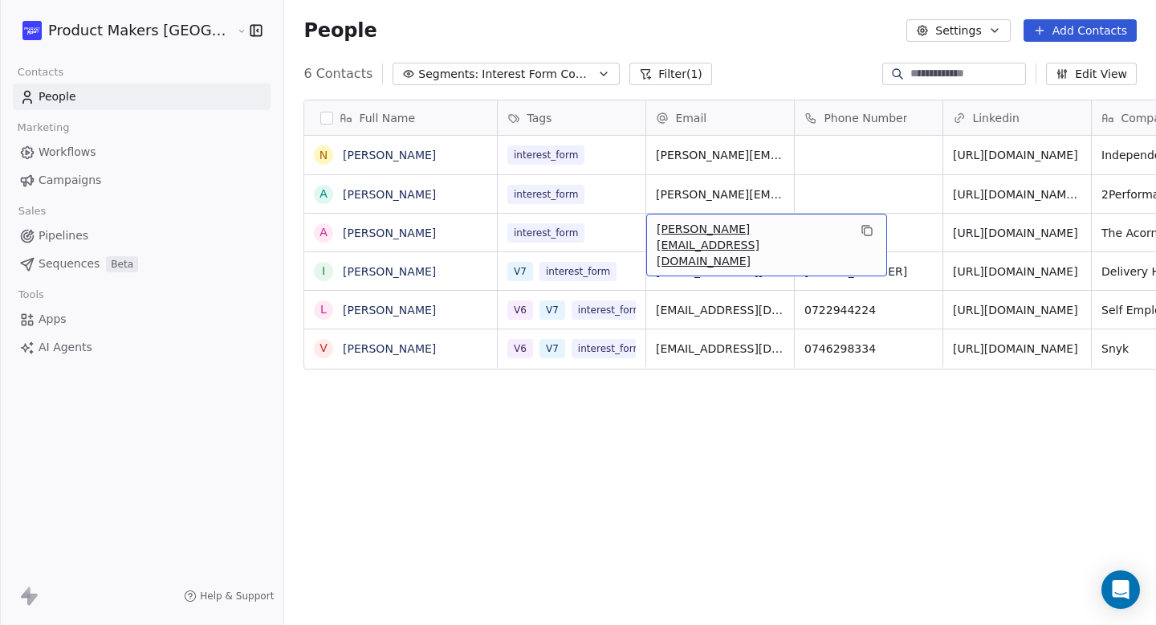
click at [740, 231] on div "[PERSON_NAME][EMAIL_ADDRESS][DOMAIN_NAME]" at bounding box center [766, 245] width 241 height 63
click at [712, 224] on span "[PERSON_NAME][EMAIL_ADDRESS][DOMAIN_NAME]" at bounding box center [752, 245] width 191 height 48
click at [723, 238] on span "[PERSON_NAME][EMAIL_ADDRESS][DOMAIN_NAME]" at bounding box center [752, 245] width 191 height 48
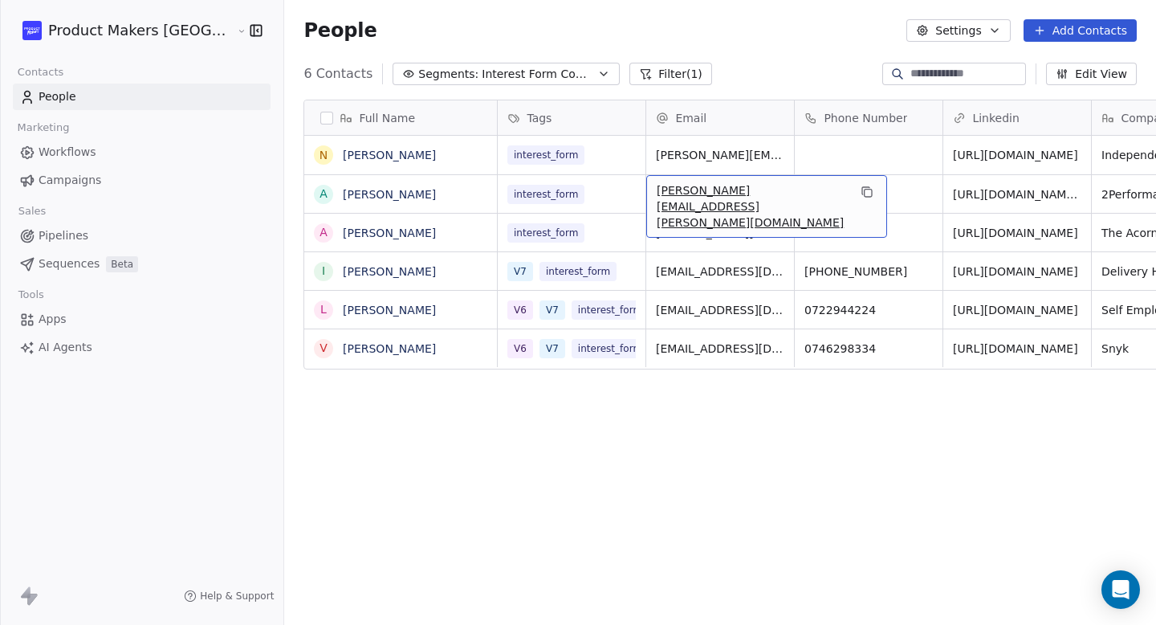
click at [711, 198] on div "[PERSON_NAME][EMAIL_ADDRESS][PERSON_NAME][DOMAIN_NAME]" at bounding box center [766, 206] width 241 height 63
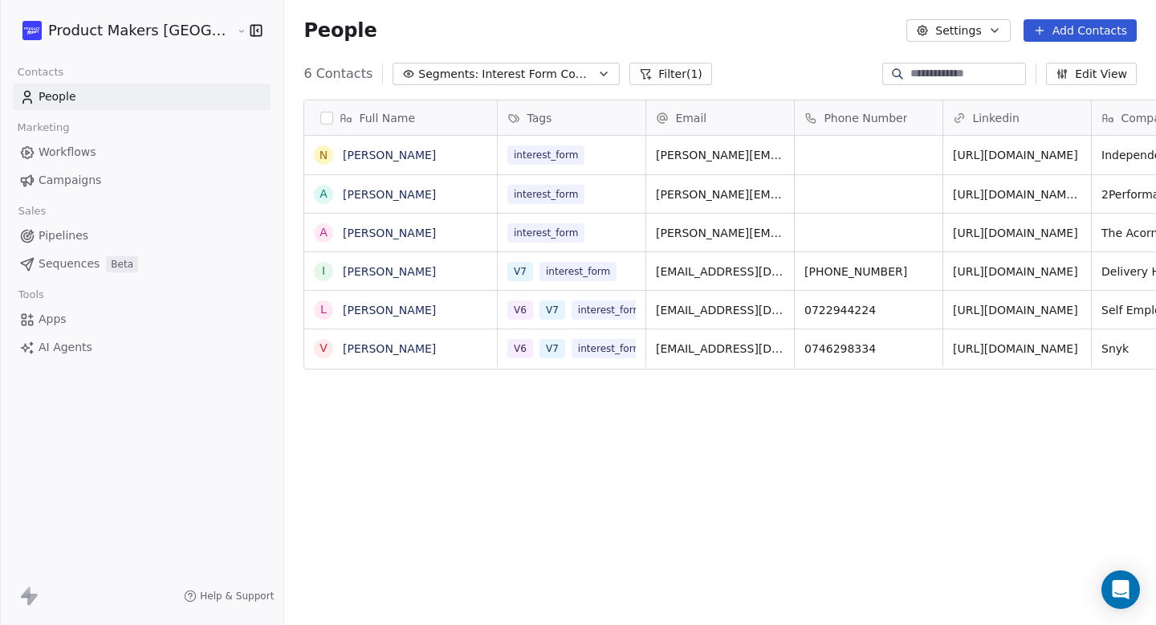
click at [700, 166] on html "Product Makers Romania Contacts People Marketing Workflows Campaigns Sales Pipe…" at bounding box center [578, 312] width 1156 height 625
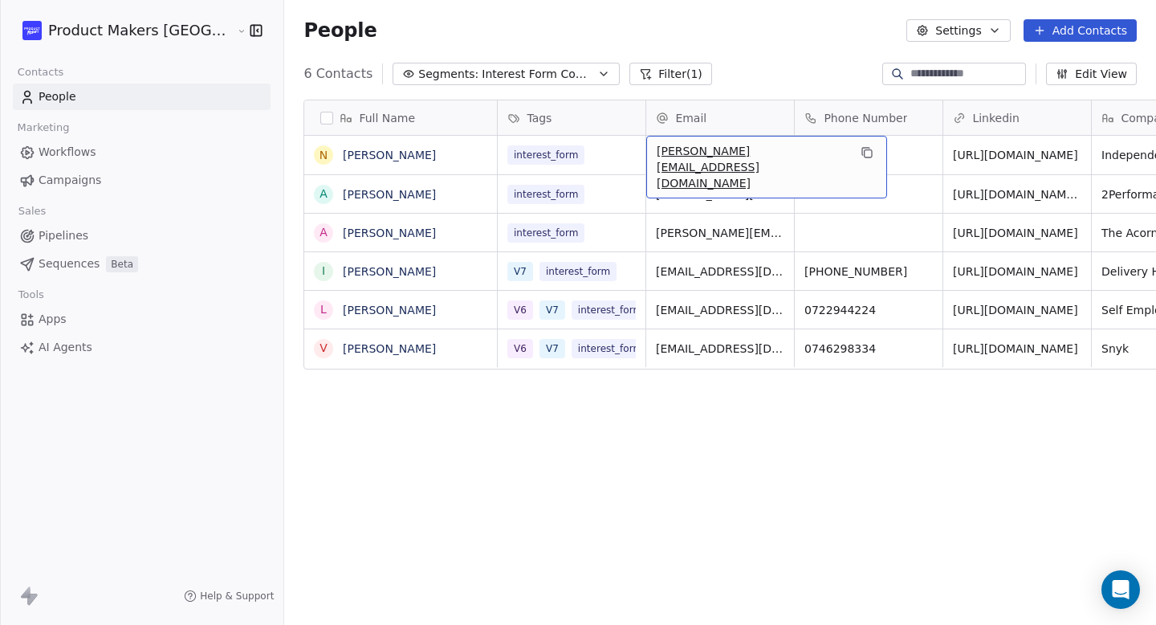
click at [700, 154] on div "[PERSON_NAME][EMAIL_ADDRESS][DOMAIN_NAME]" at bounding box center [766, 167] width 241 height 63
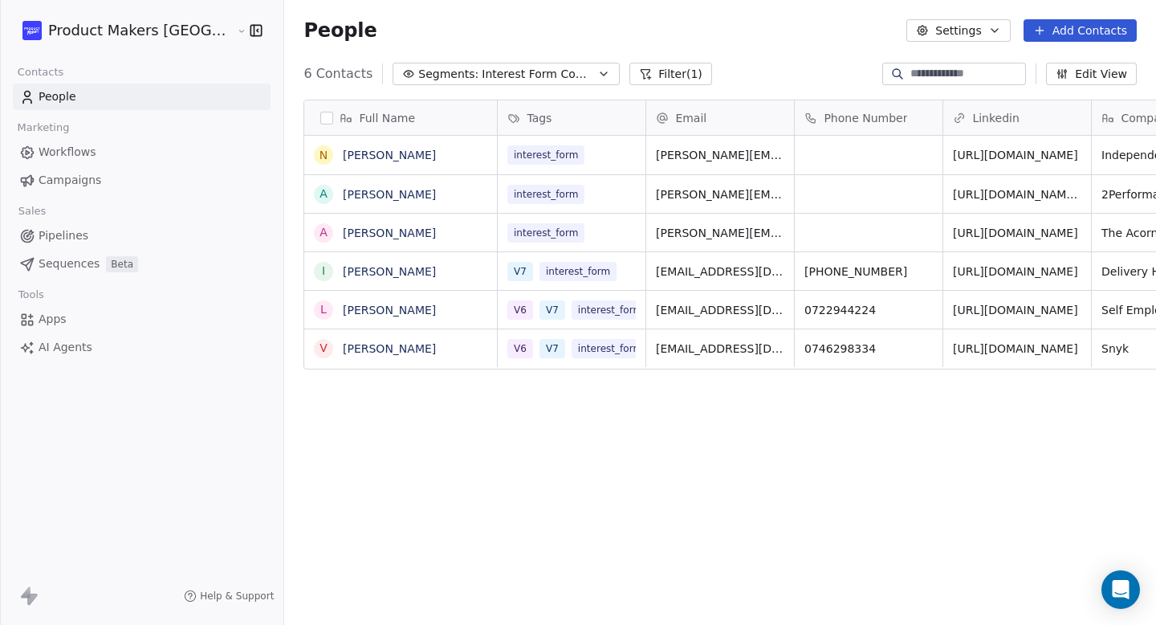
click at [703, 408] on html "Product Makers Romania Contacts People Marketing Workflows Campaigns Sales Pipe…" at bounding box center [578, 312] width 1156 height 625
click at [96, 186] on span "Campaigns" at bounding box center [70, 180] width 63 height 17
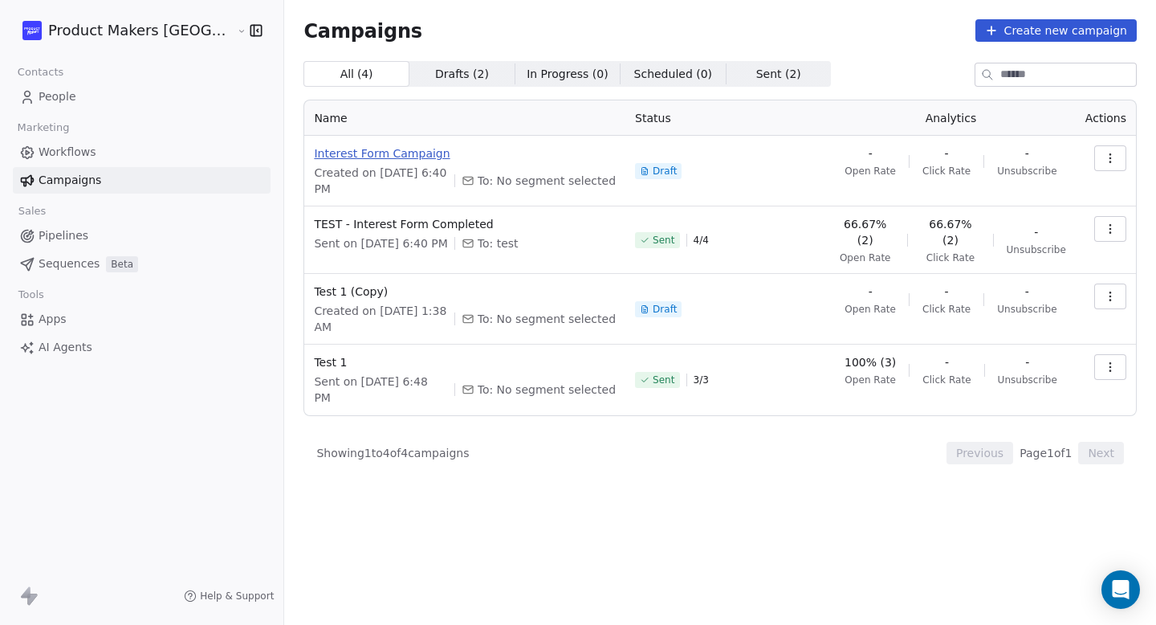
click at [348, 152] on span "Interest Form Campaign" at bounding box center [465, 153] width 302 height 16
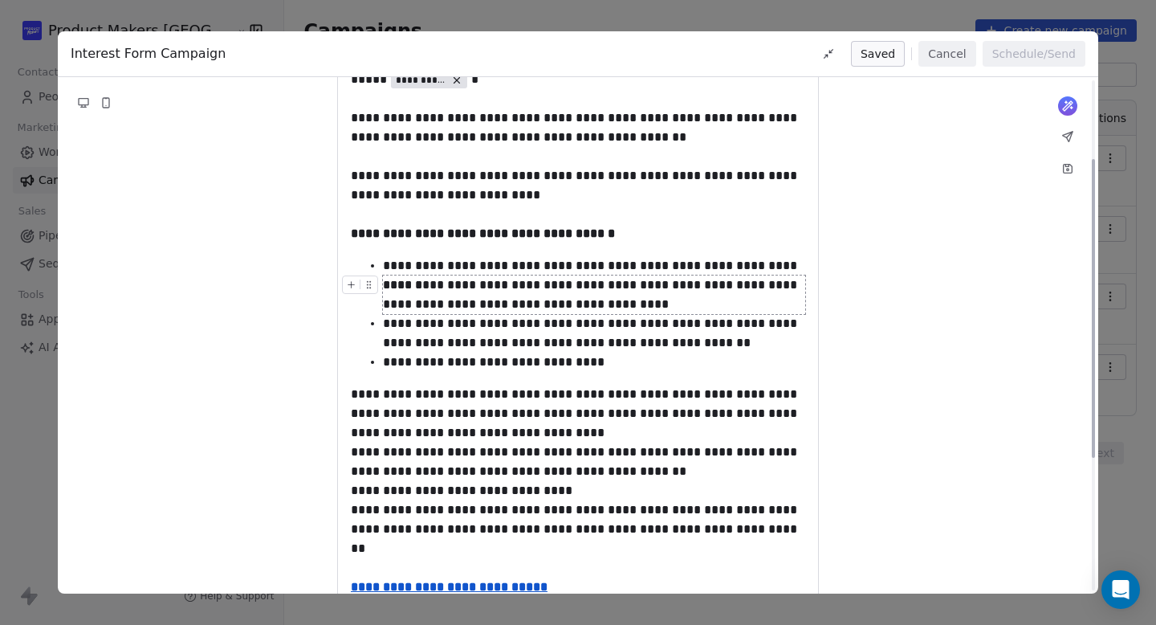
scroll to position [136, 0]
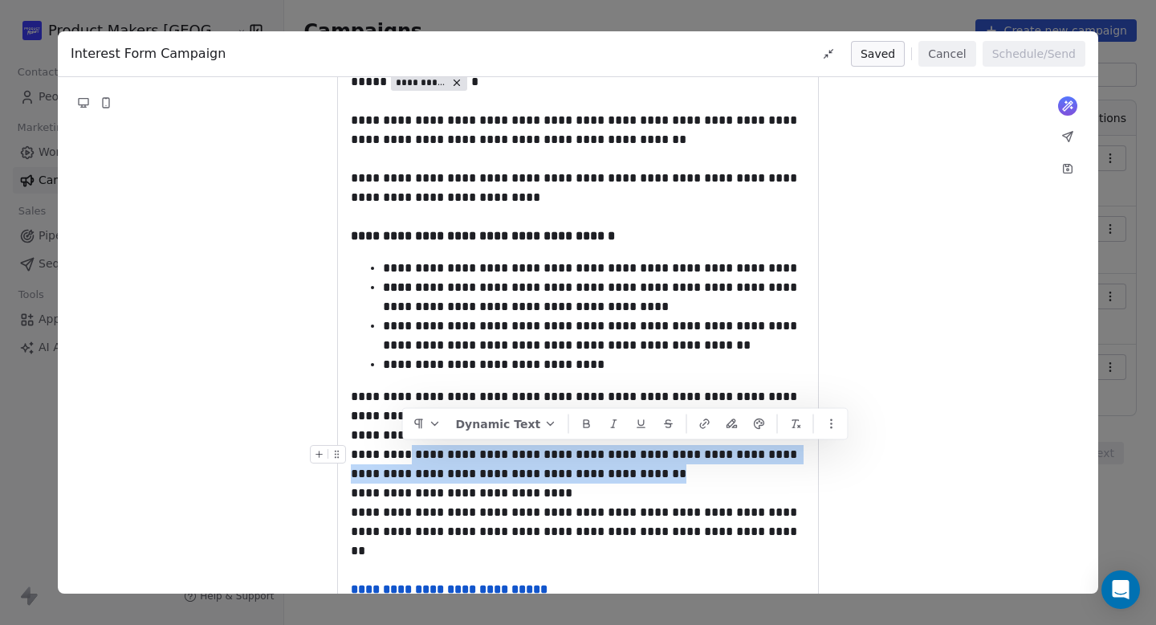
drag, startPoint x: 622, startPoint y: 477, endPoint x: 402, endPoint y: 449, distance: 222.6
click at [402, 449] on div "**********" at bounding box center [578, 464] width 455 height 39
click at [524, 475] on div "**********" at bounding box center [578, 464] width 455 height 39
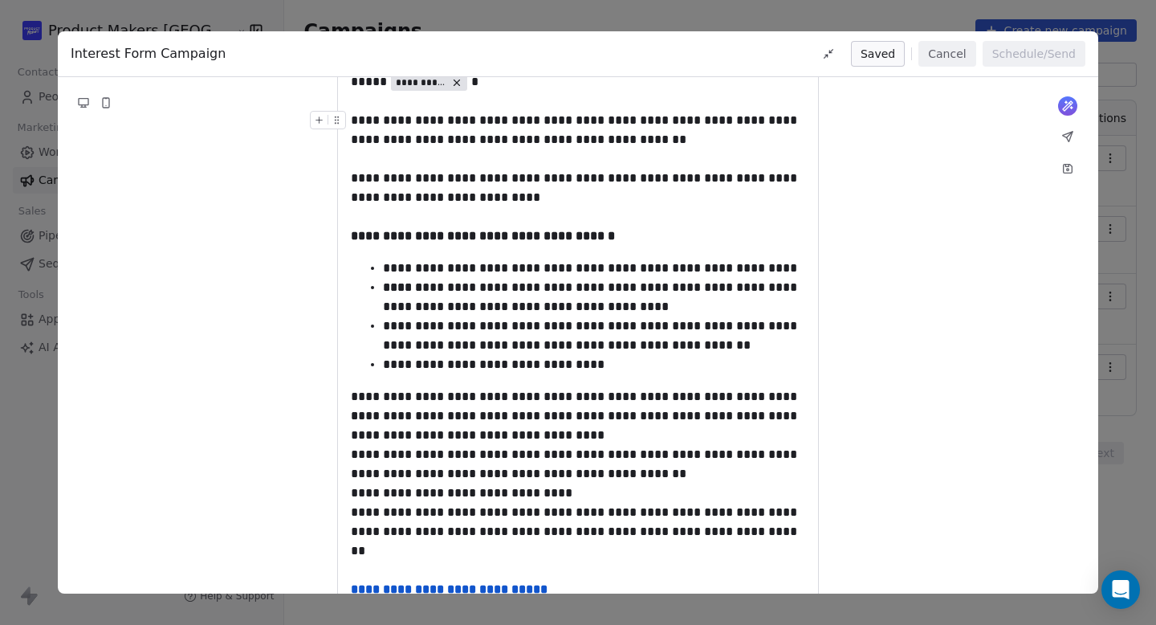
click at [937, 60] on button "Cancel" at bounding box center [947, 54] width 57 height 26
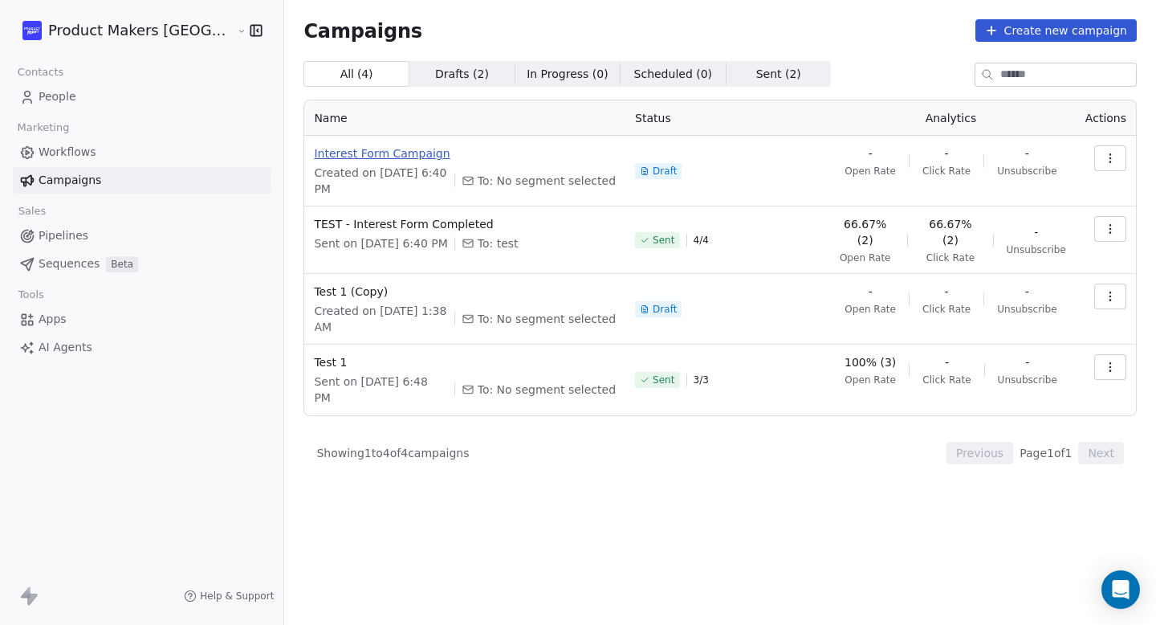
click at [335, 151] on span "Interest Form Campaign" at bounding box center [465, 153] width 302 height 16
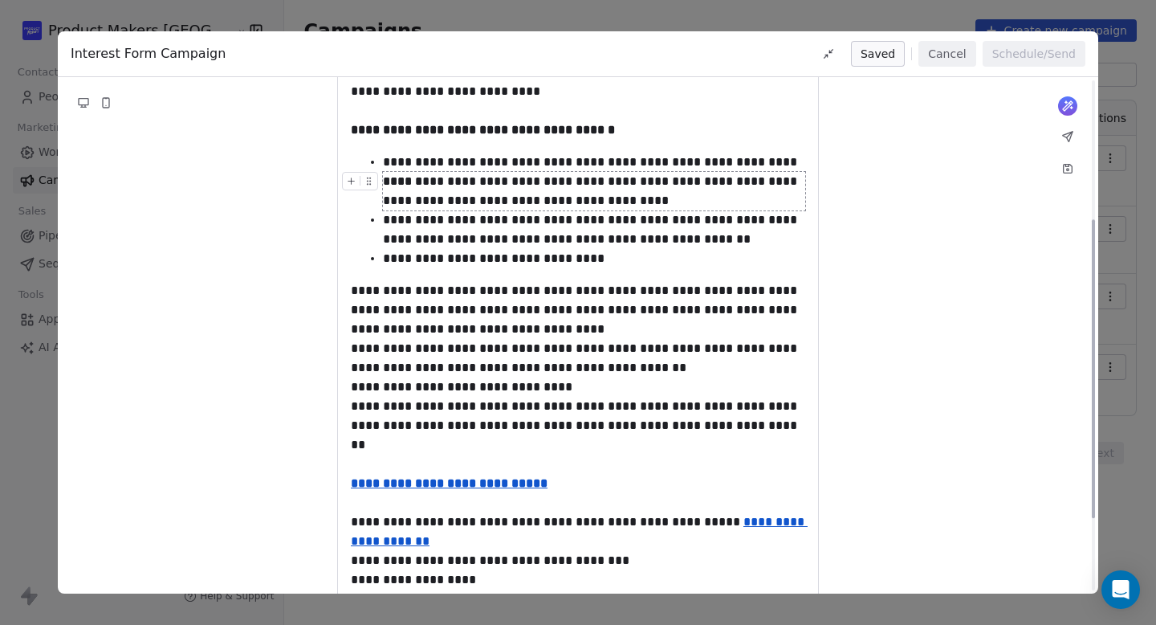
scroll to position [0, 0]
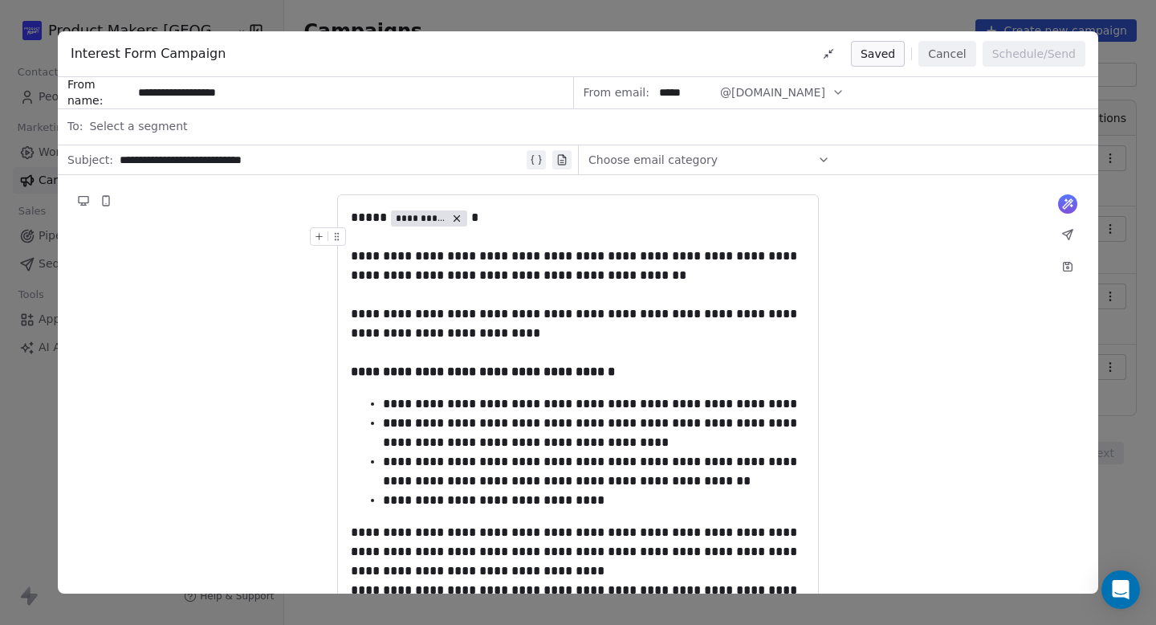
click at [944, 55] on button "Cancel" at bounding box center [947, 54] width 57 height 26
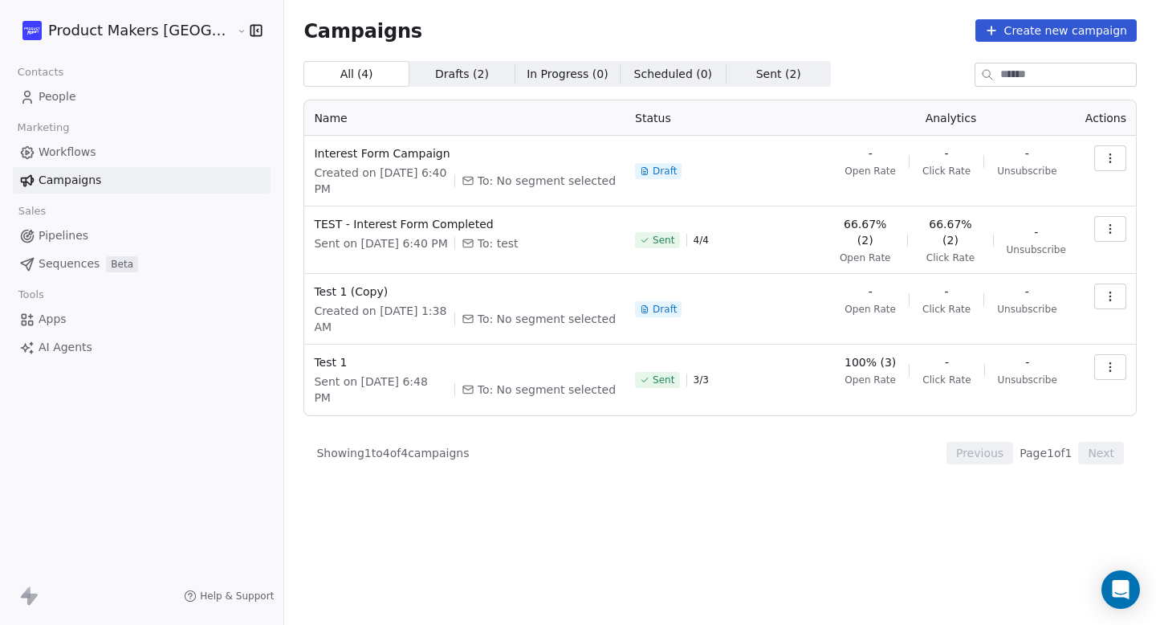
click at [57, 102] on span "People" at bounding box center [58, 96] width 38 height 17
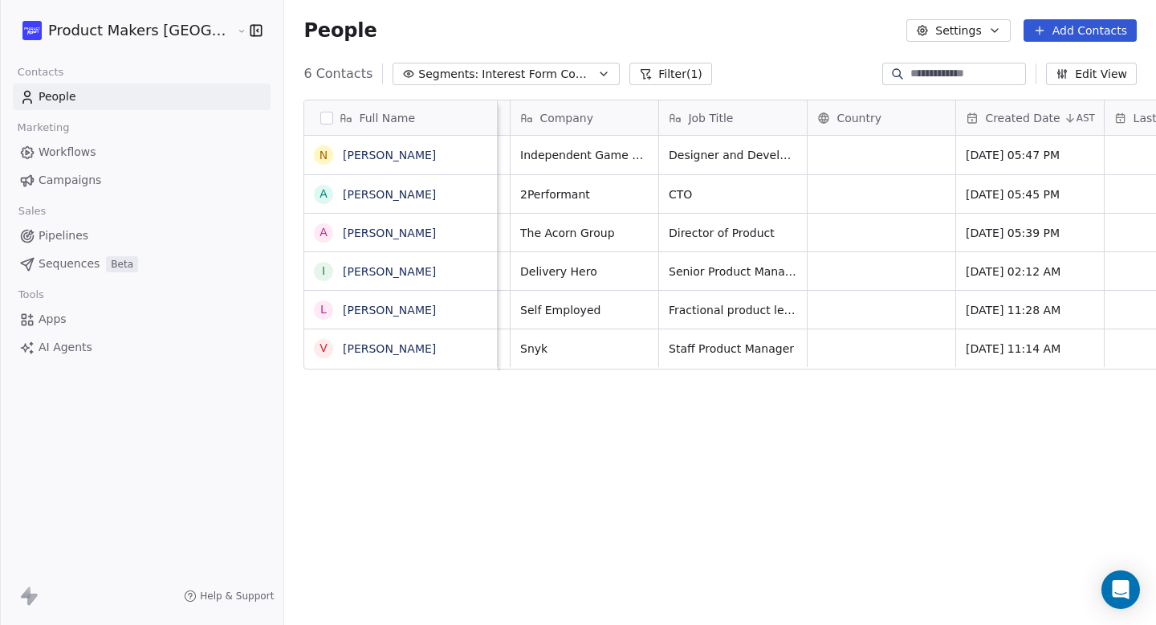
scroll to position [0, 675]
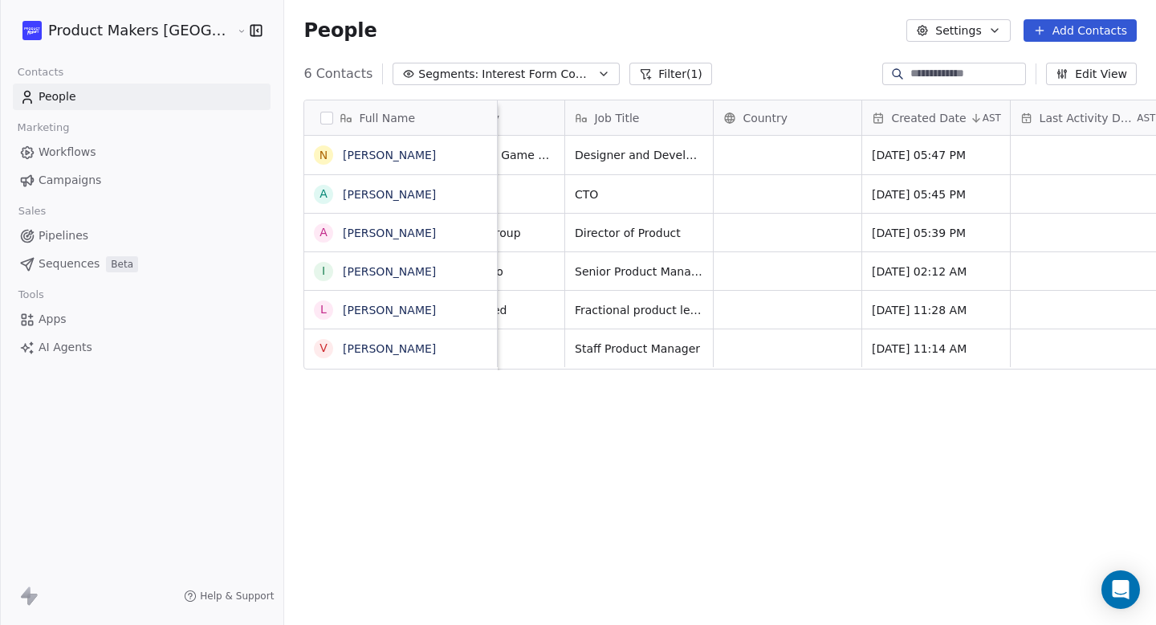
click at [743, 124] on span "Country" at bounding box center [765, 118] width 45 height 16
click at [743, 120] on span "Country" at bounding box center [765, 118] width 45 height 16
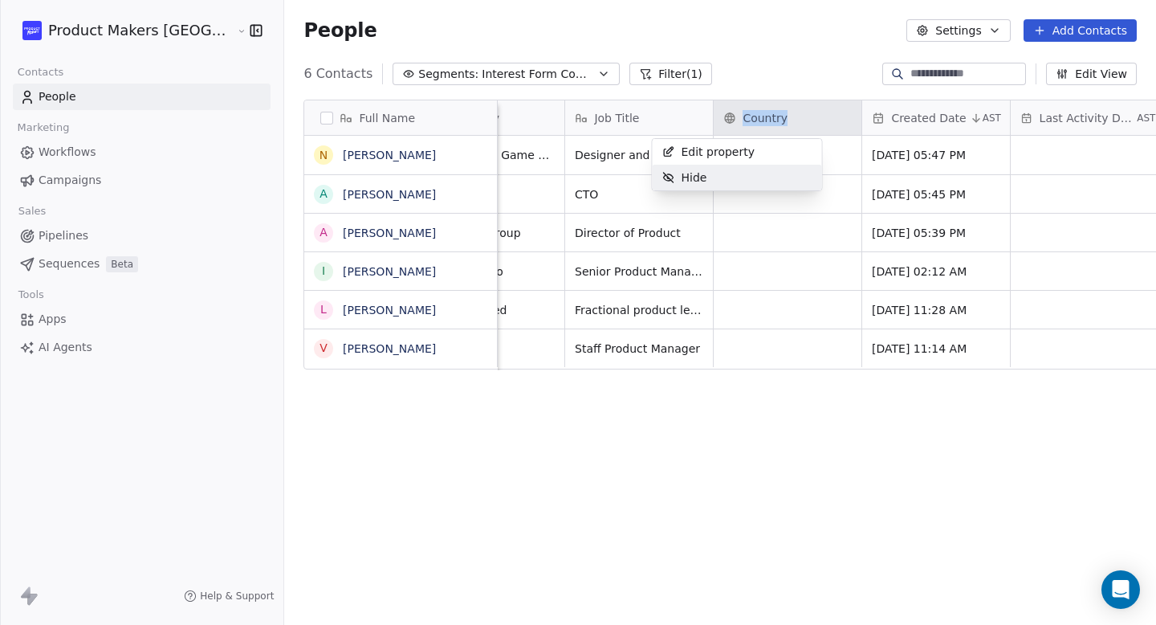
click at [703, 178] on span "Hide" at bounding box center [695, 177] width 26 height 16
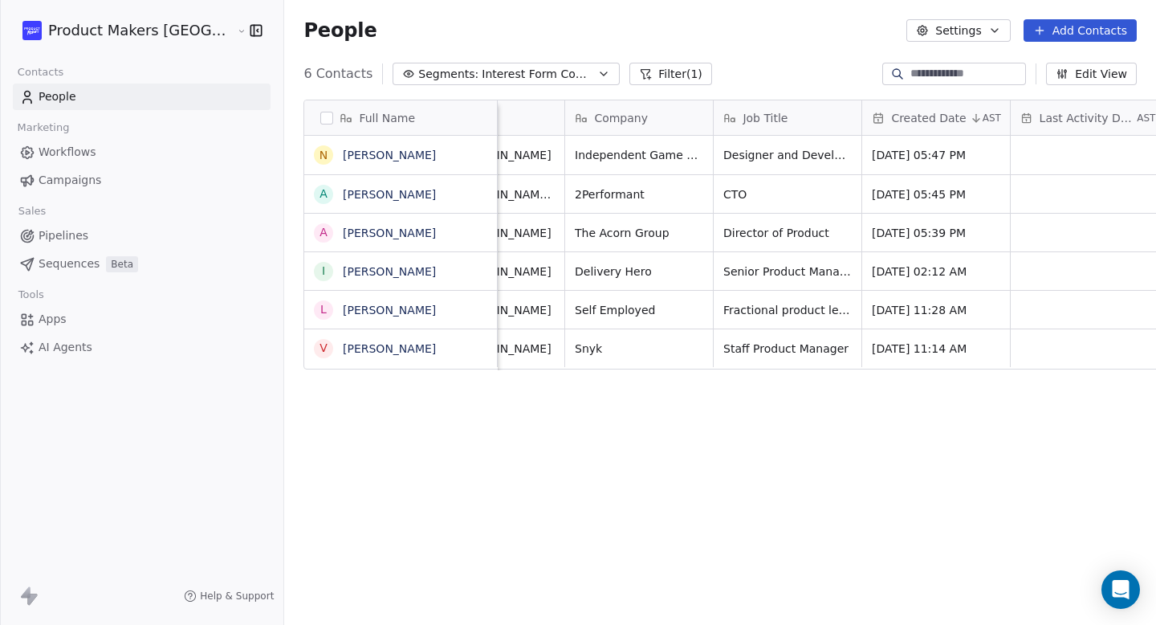
click at [95, 183] on span "Campaigns" at bounding box center [70, 180] width 63 height 17
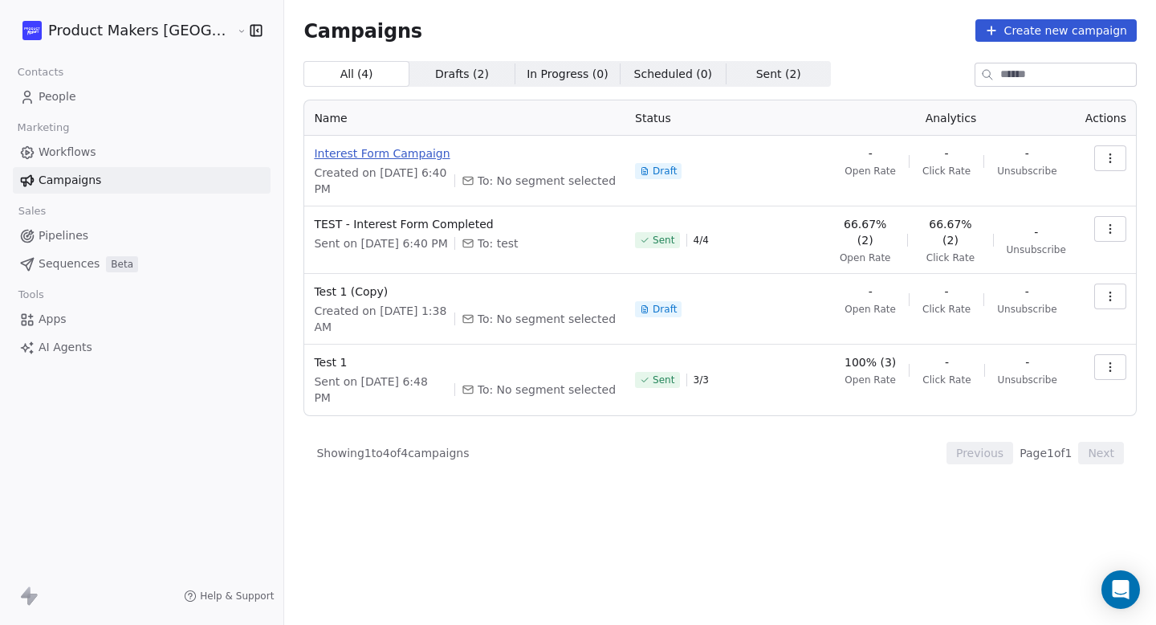
click at [370, 149] on span "Interest Form Campaign" at bounding box center [465, 153] width 302 height 16
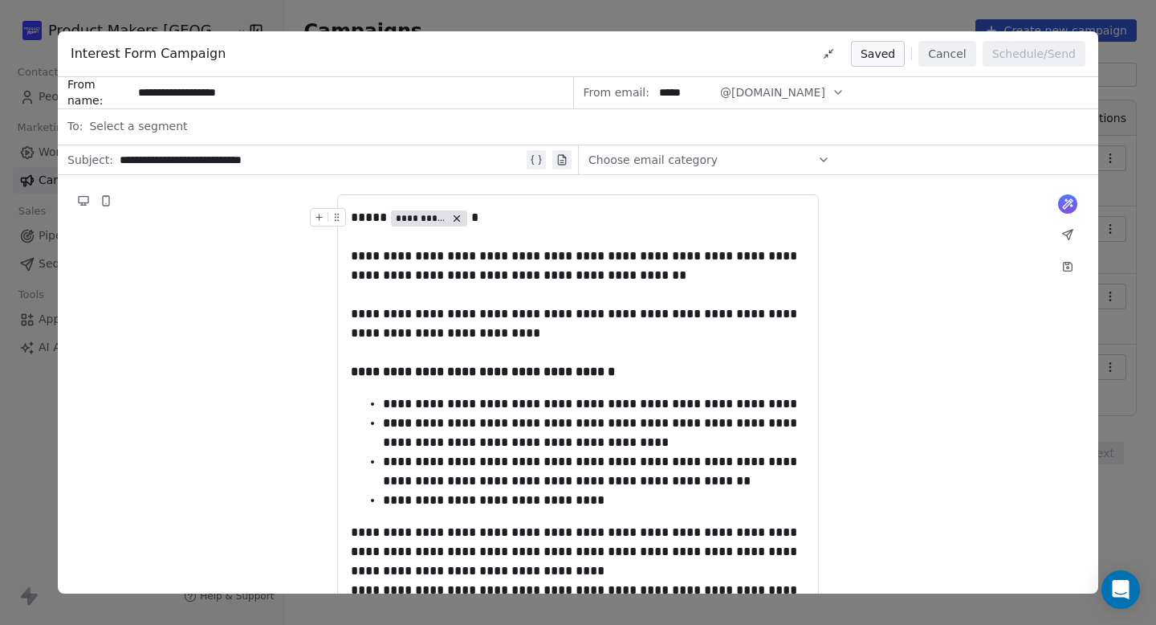
click at [585, 29] on div "**********" at bounding box center [578, 312] width 1156 height 625
click at [960, 59] on button "Cancel" at bounding box center [947, 54] width 57 height 26
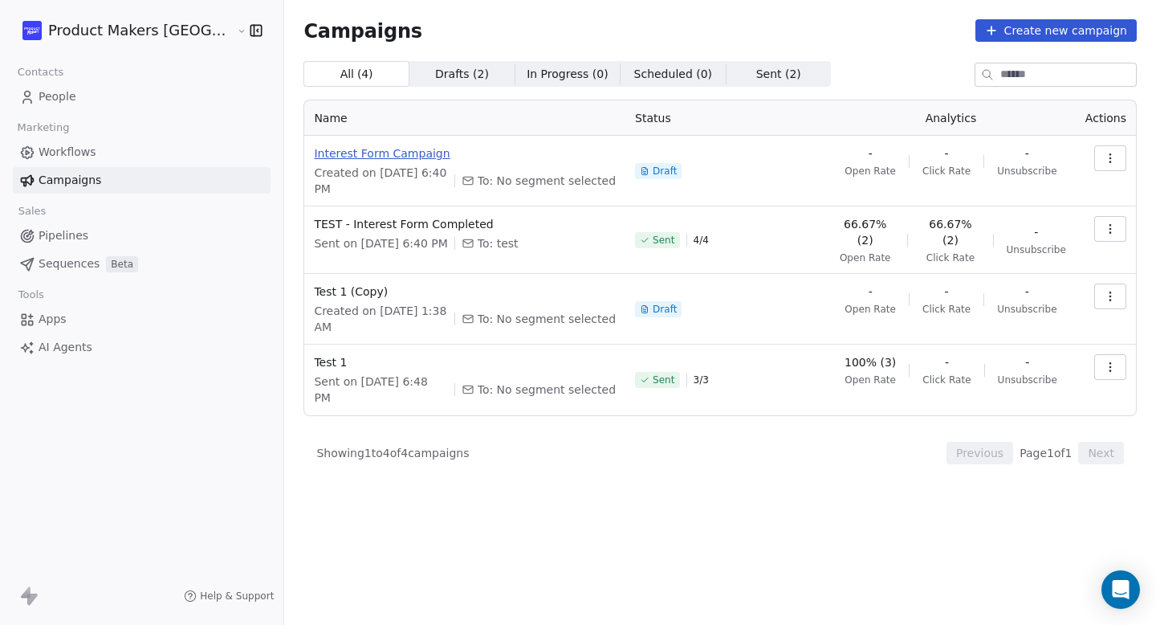
click at [349, 157] on span "Interest Form Campaign" at bounding box center [465, 153] width 302 height 16
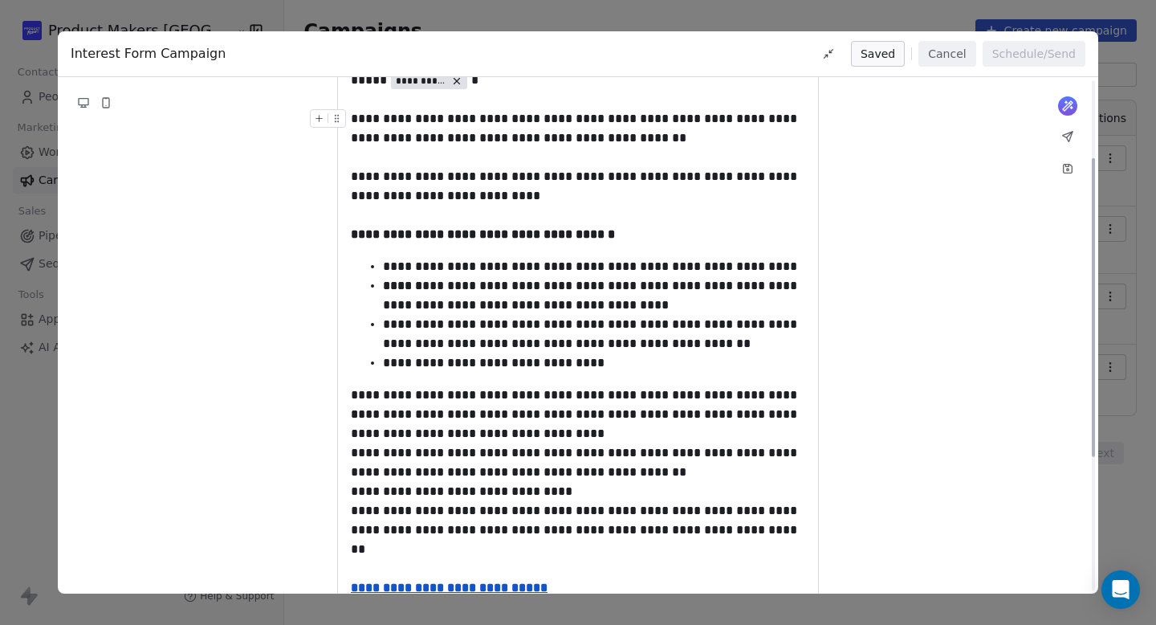
scroll to position [165, 0]
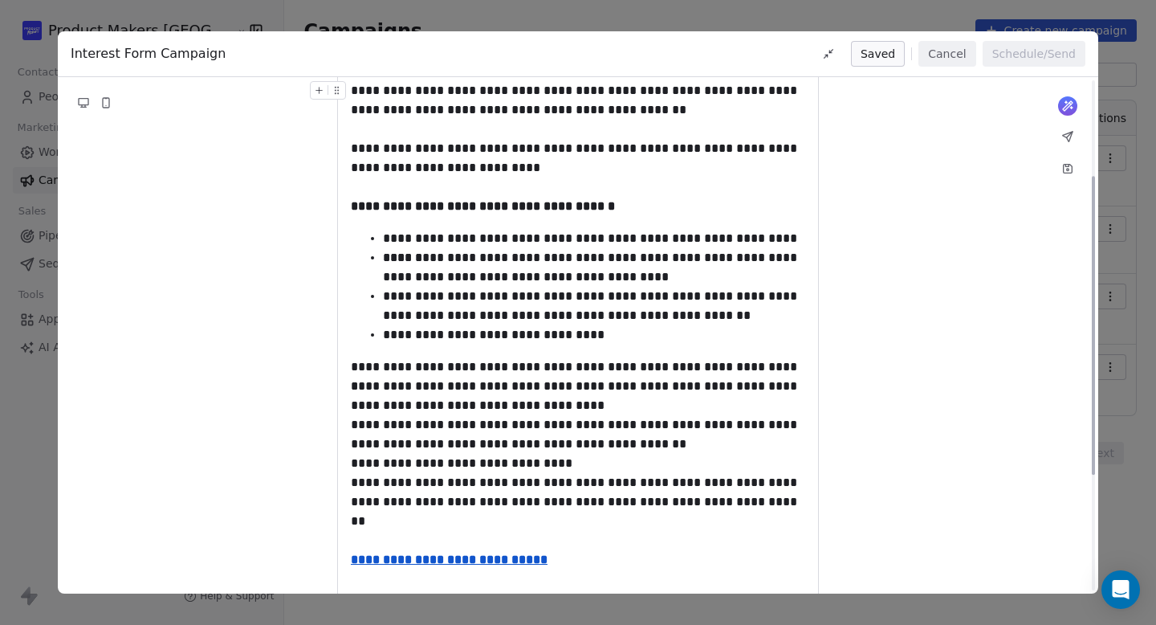
click at [930, 60] on button "Cancel" at bounding box center [947, 54] width 57 height 26
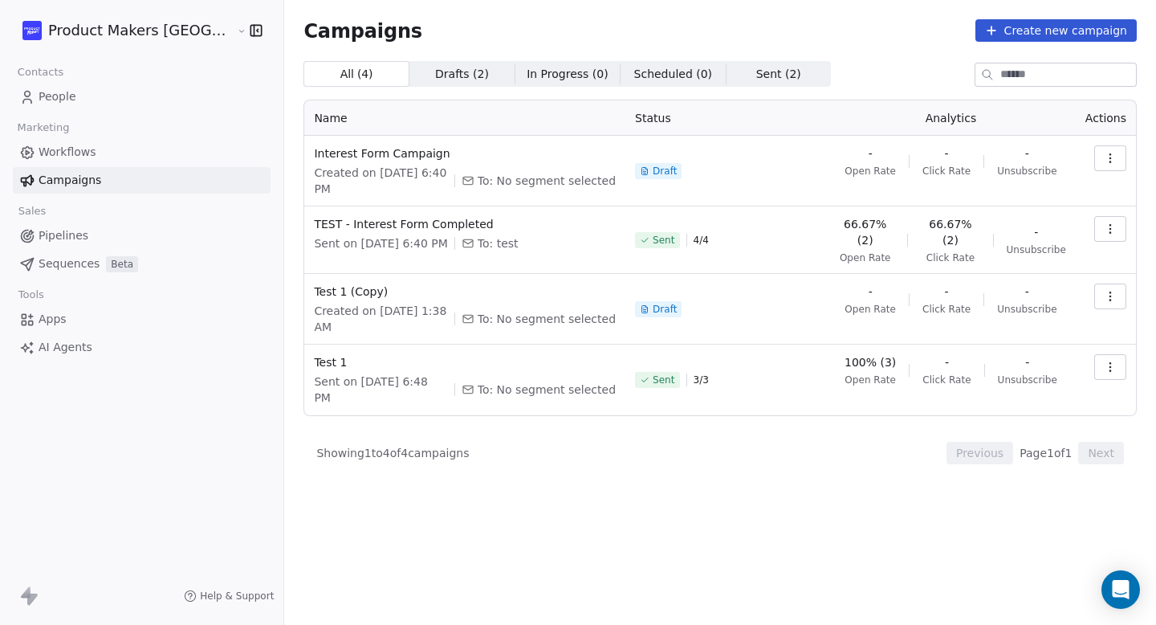
click at [1110, 222] on icon "button" at bounding box center [1110, 228] width 13 height 13
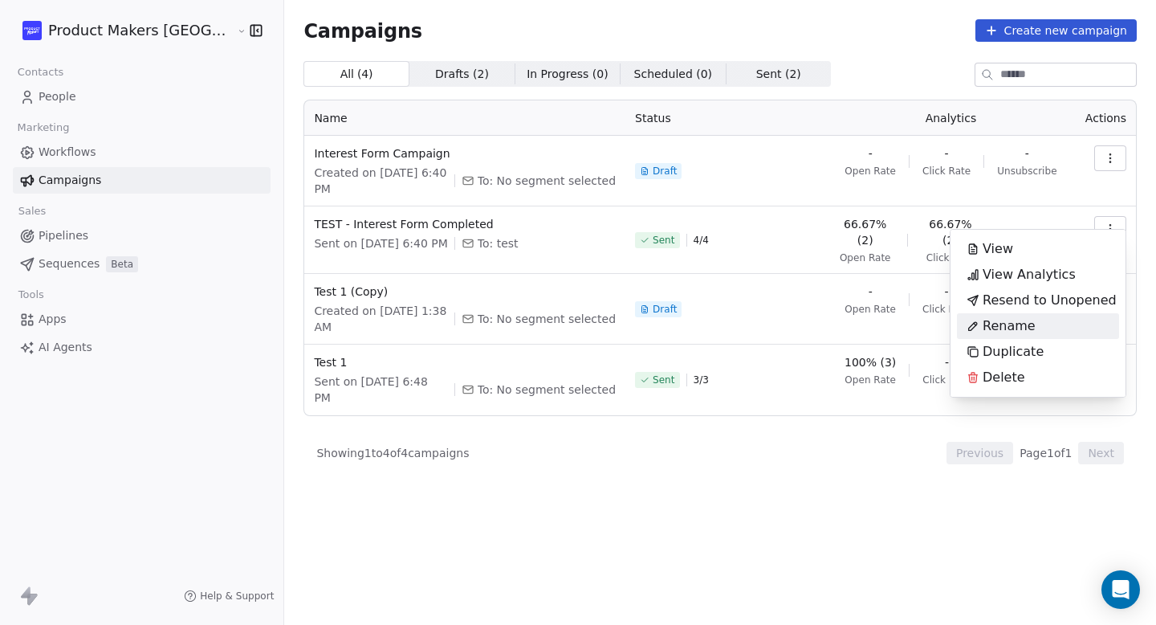
click at [901, 450] on html "Product Makers Romania Contacts People Marketing Workflows Campaigns Sales Pipe…" at bounding box center [578, 312] width 1156 height 625
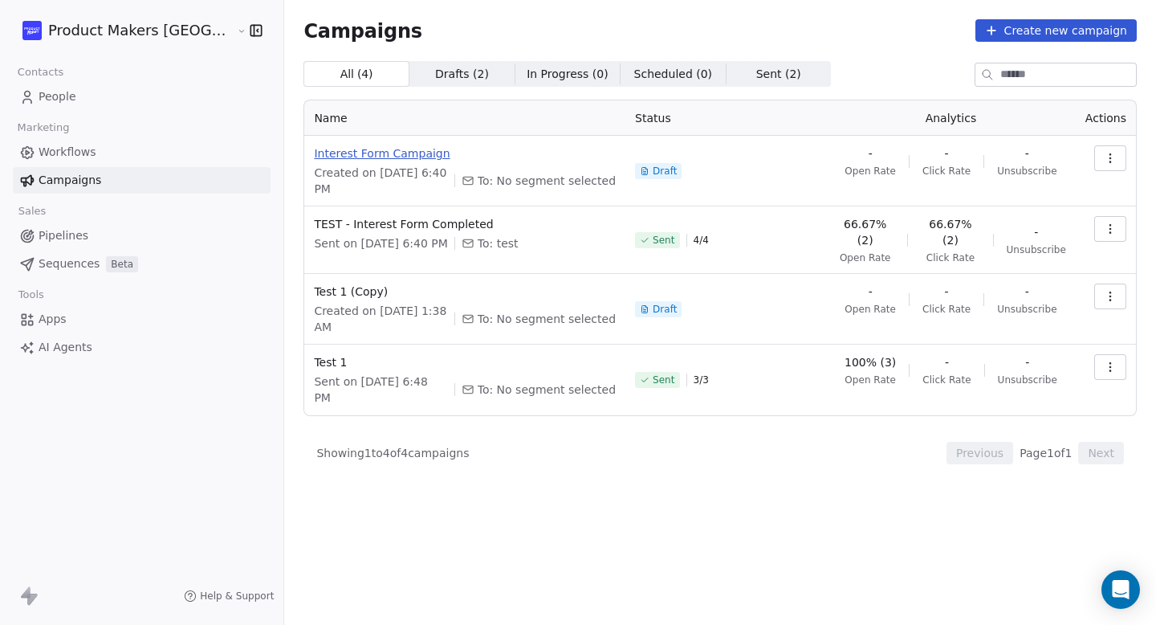
click at [357, 158] on span "Interest Form Campaign" at bounding box center [465, 153] width 302 height 16
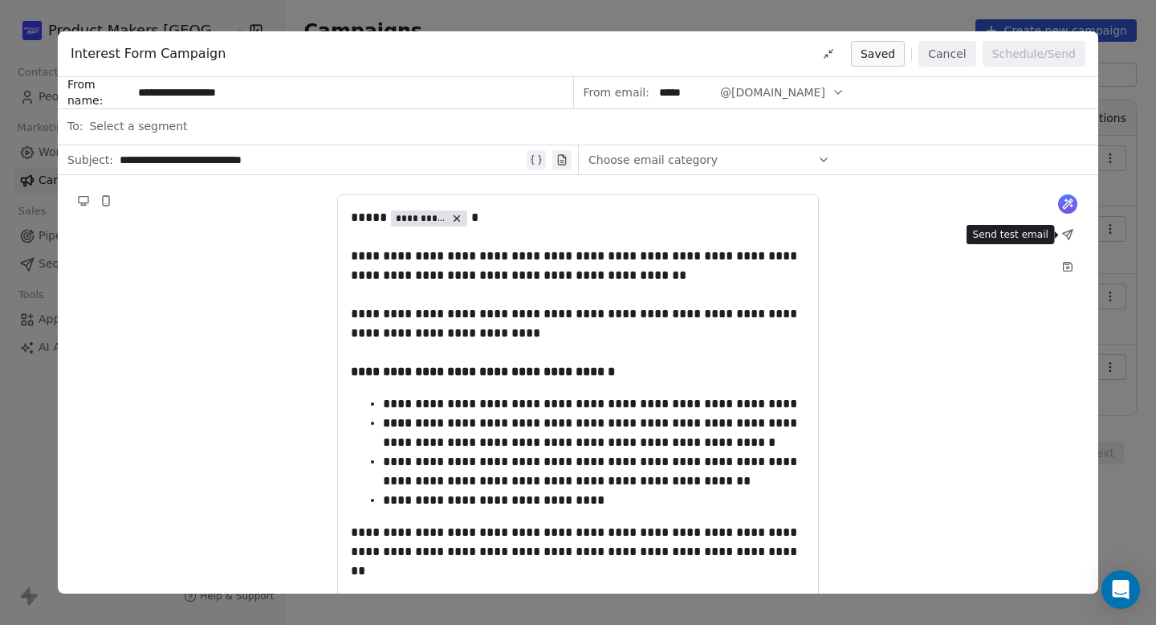
click at [1063, 234] on icon at bounding box center [1068, 234] width 13 height 13
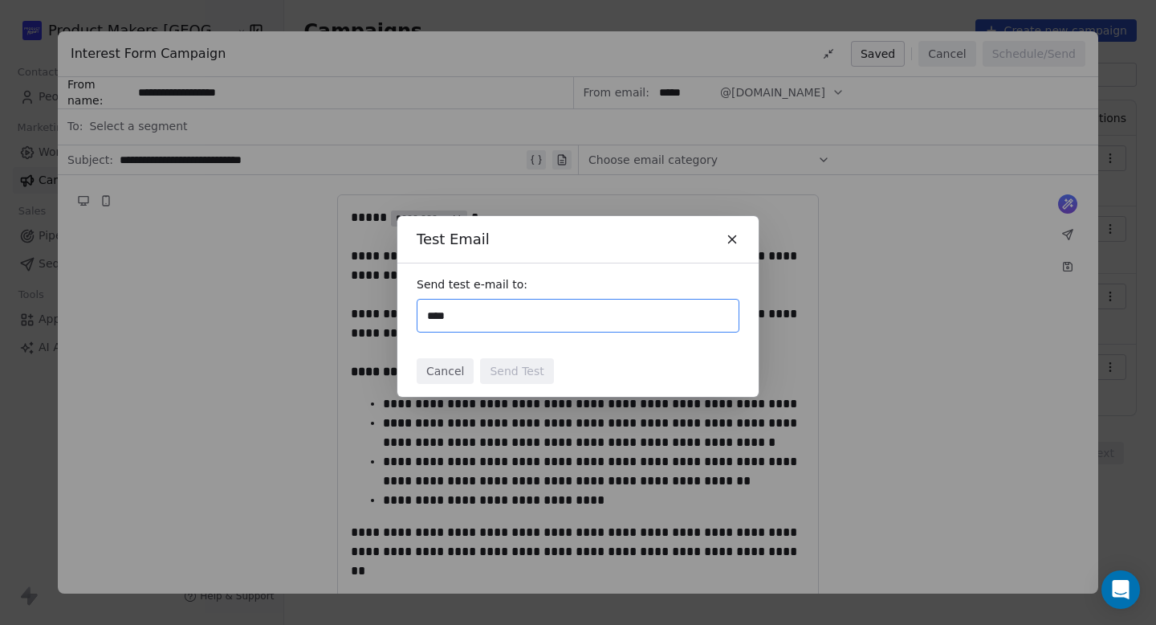
type input "**********"
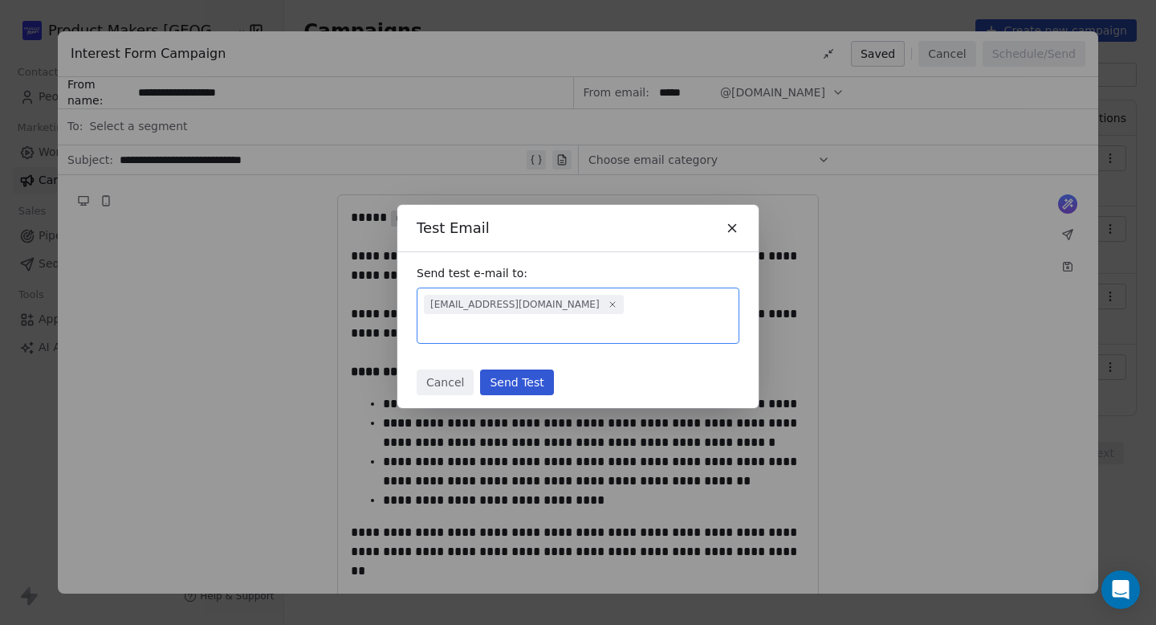
type input "*"
click at [735, 235] on icon at bounding box center [732, 228] width 14 height 14
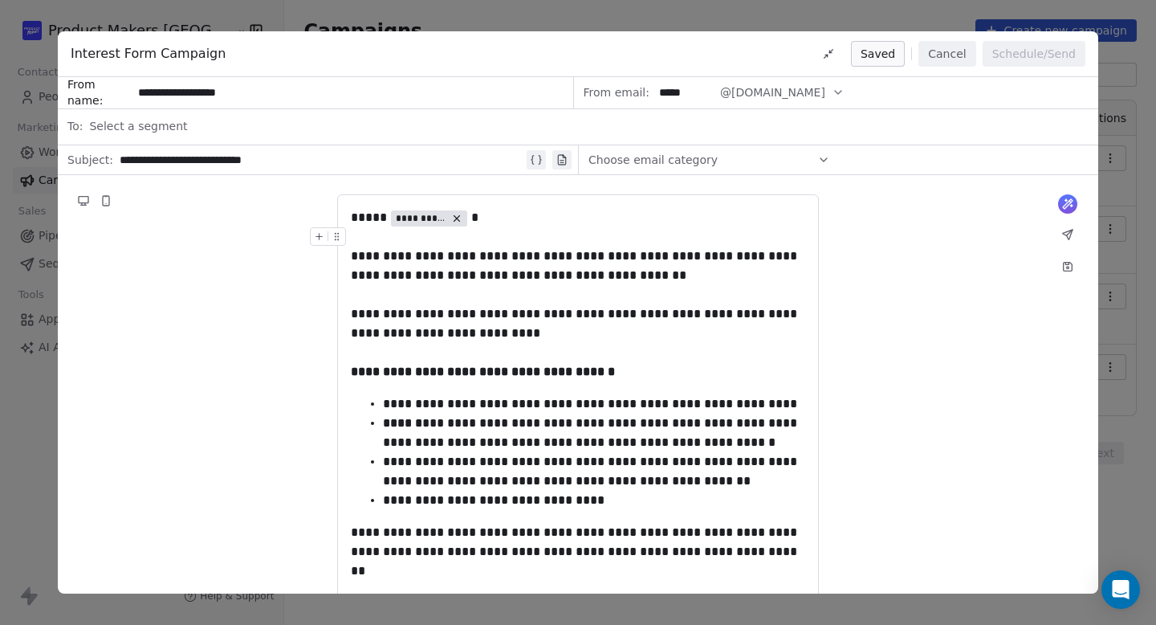
click at [942, 55] on button "Cancel" at bounding box center [947, 54] width 57 height 26
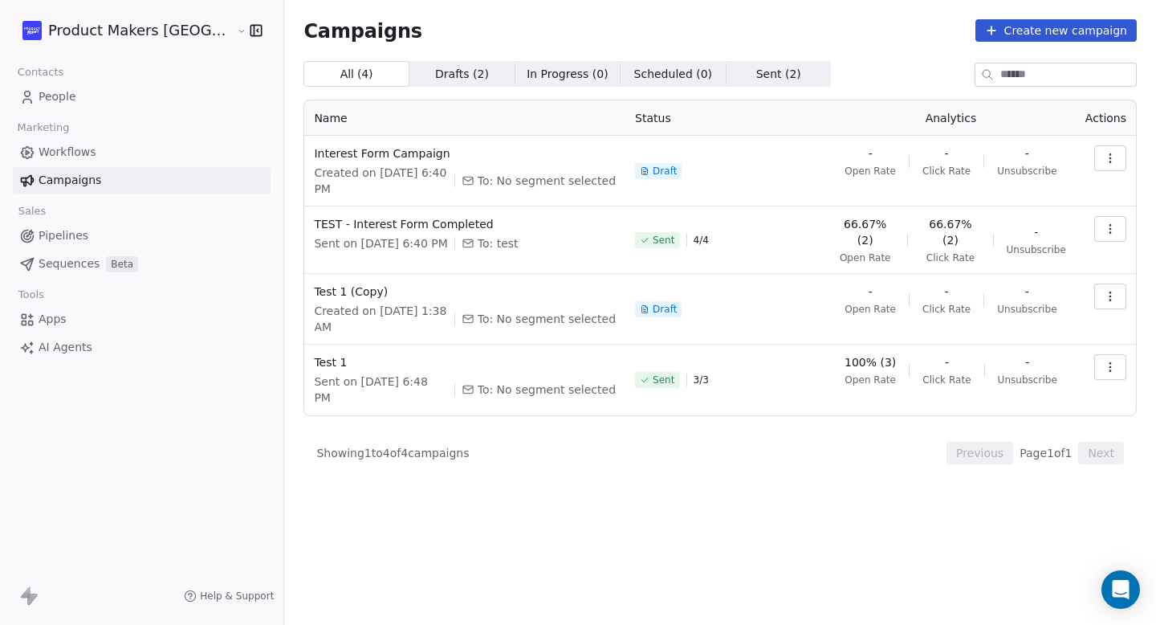
click at [51, 102] on span "People" at bounding box center [58, 96] width 38 height 17
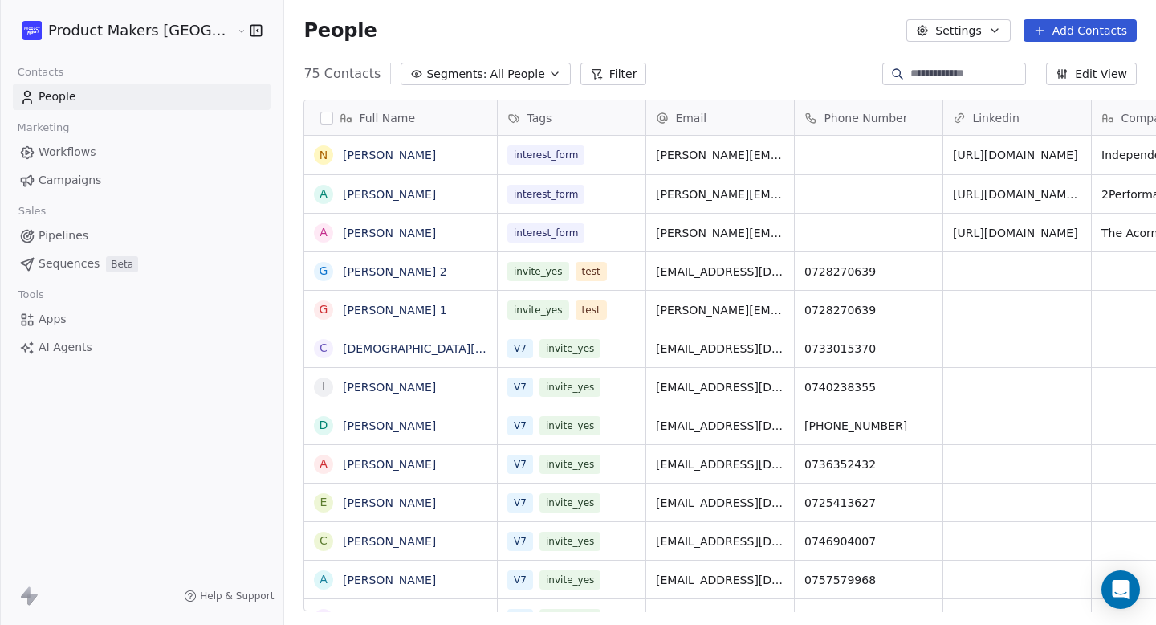
scroll to position [550, 934]
click at [925, 79] on input at bounding box center [967, 74] width 112 height 16
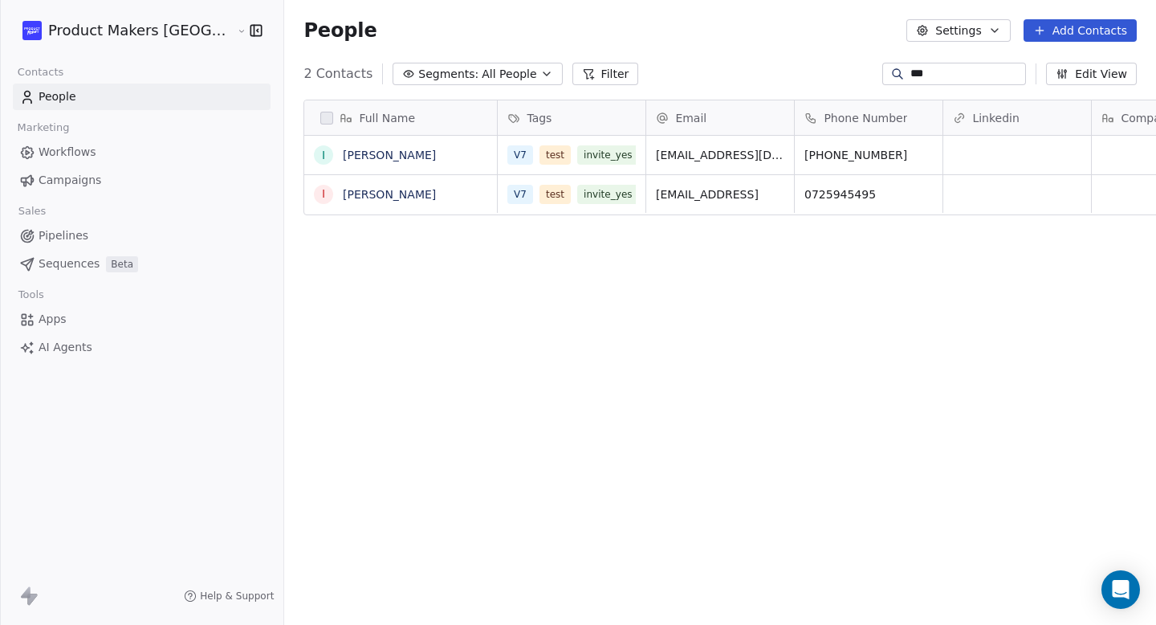
type input "***"
click at [664, 190] on span "[EMAIL_ADDRESS]" at bounding box center [708, 194] width 103 height 16
click at [704, 235] on html "**********" at bounding box center [578, 312] width 1156 height 625
click at [709, 202] on input "**********" at bounding box center [665, 194] width 153 height 32
click at [743, 245] on html "**********" at bounding box center [578, 312] width 1156 height 625
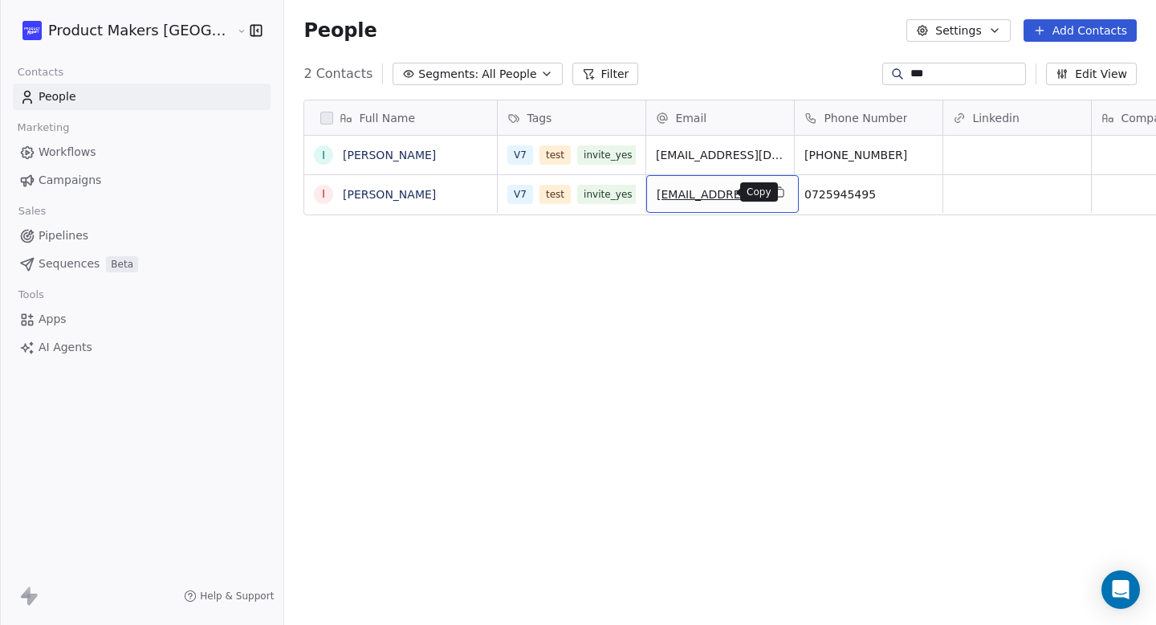
click at [769, 200] on button "grid" at bounding box center [778, 191] width 19 height 19
click at [87, 177] on span "Campaigns" at bounding box center [70, 180] width 63 height 17
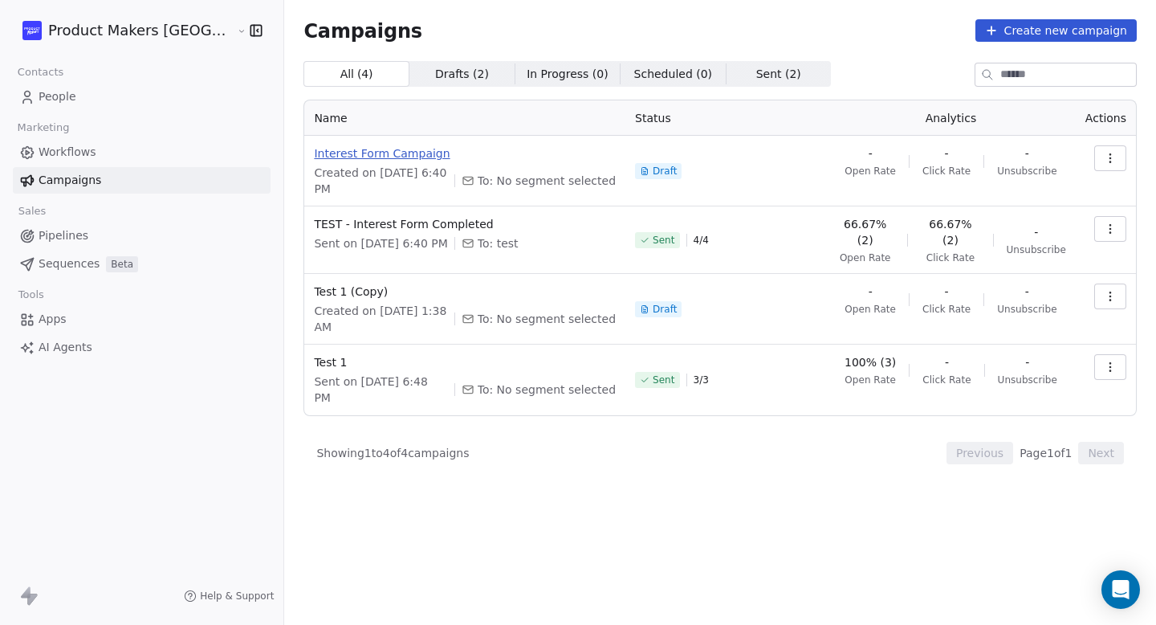
click at [361, 157] on span "Interest Form Campaign" at bounding box center [465, 153] width 302 height 16
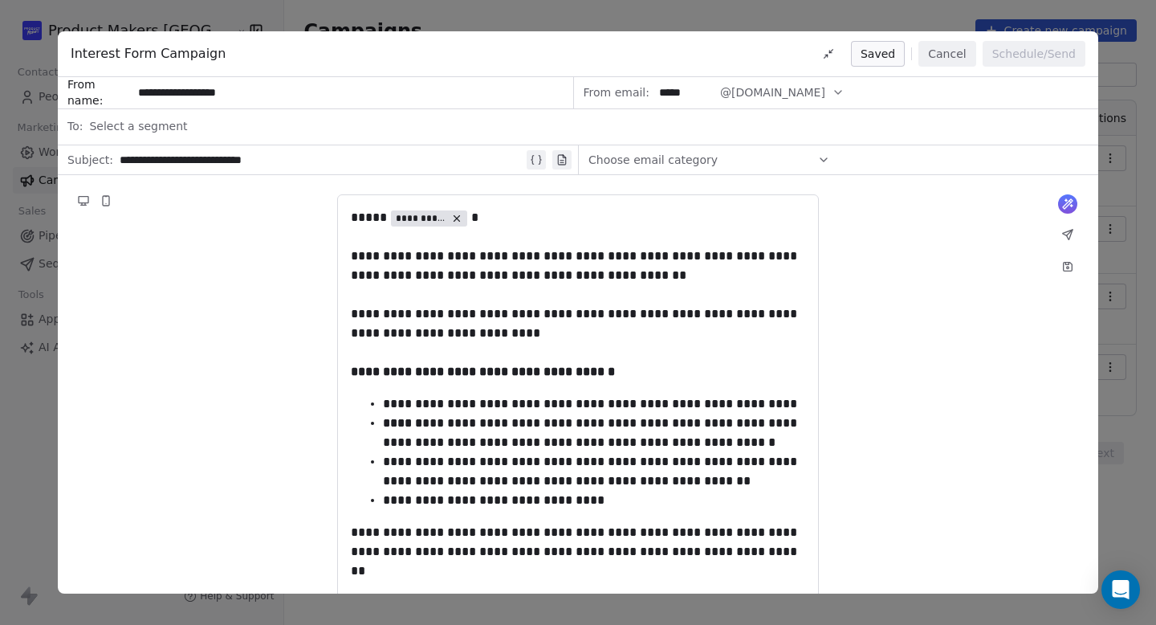
click at [1072, 241] on button at bounding box center [1068, 234] width 22 height 22
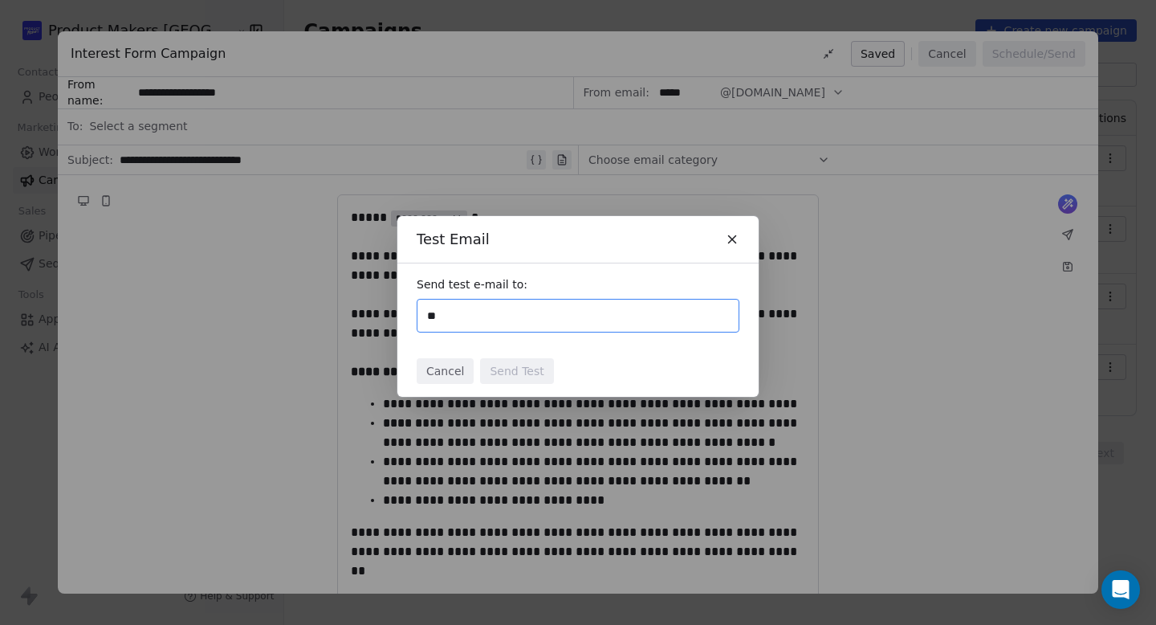
type input "**********"
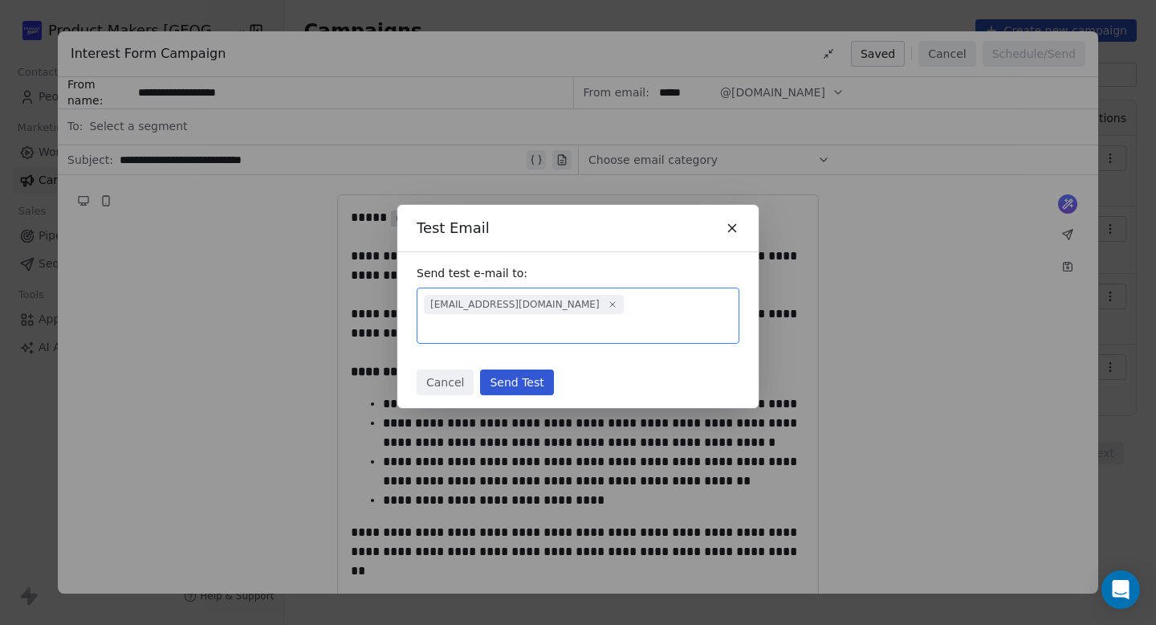
type input "**********"
type input "*"
click at [658, 324] on input "text" at bounding box center [639, 326] width 186 height 19
click at [536, 322] on icon at bounding box center [532, 327] width 10 height 10
type input "**"
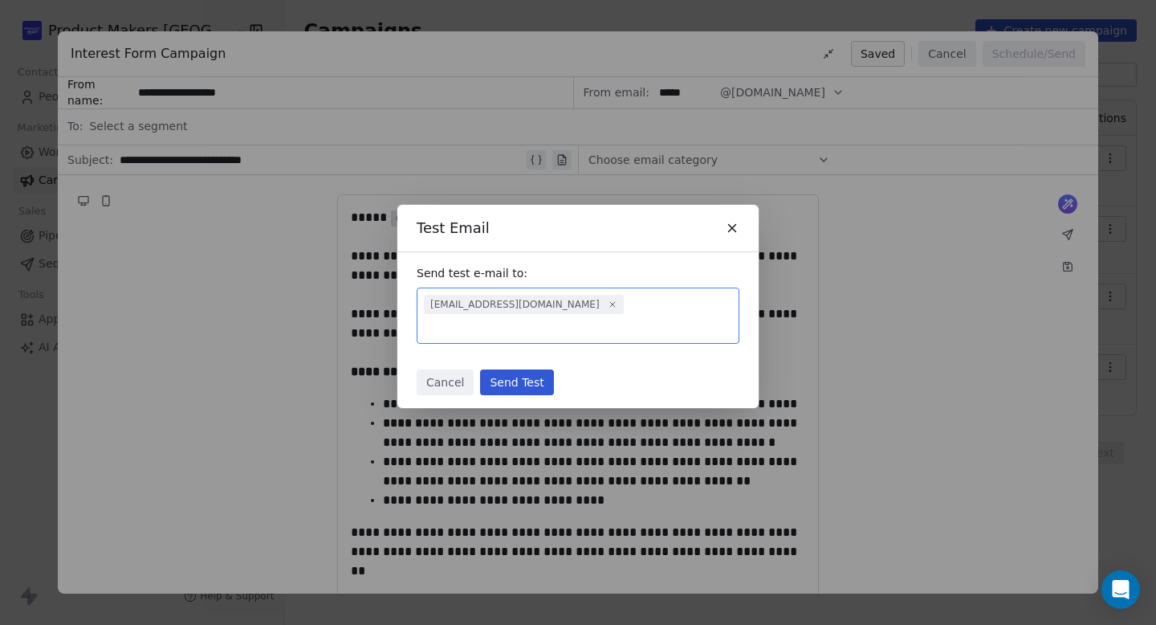
click at [729, 232] on icon at bounding box center [732, 228] width 7 height 7
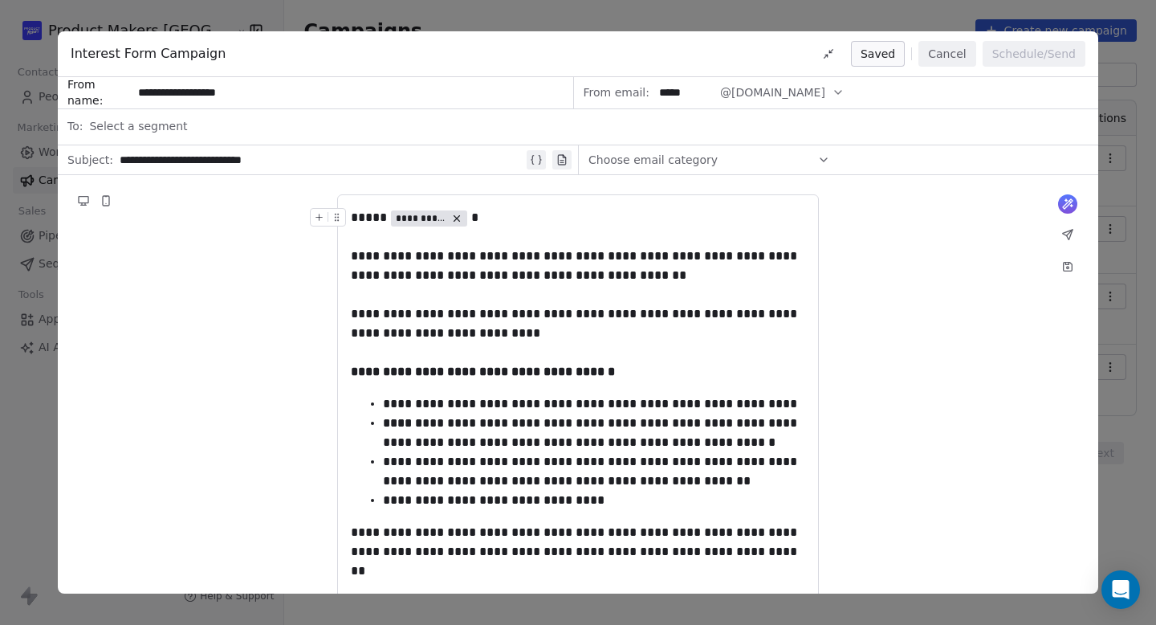
click at [953, 55] on button "Cancel" at bounding box center [947, 54] width 57 height 26
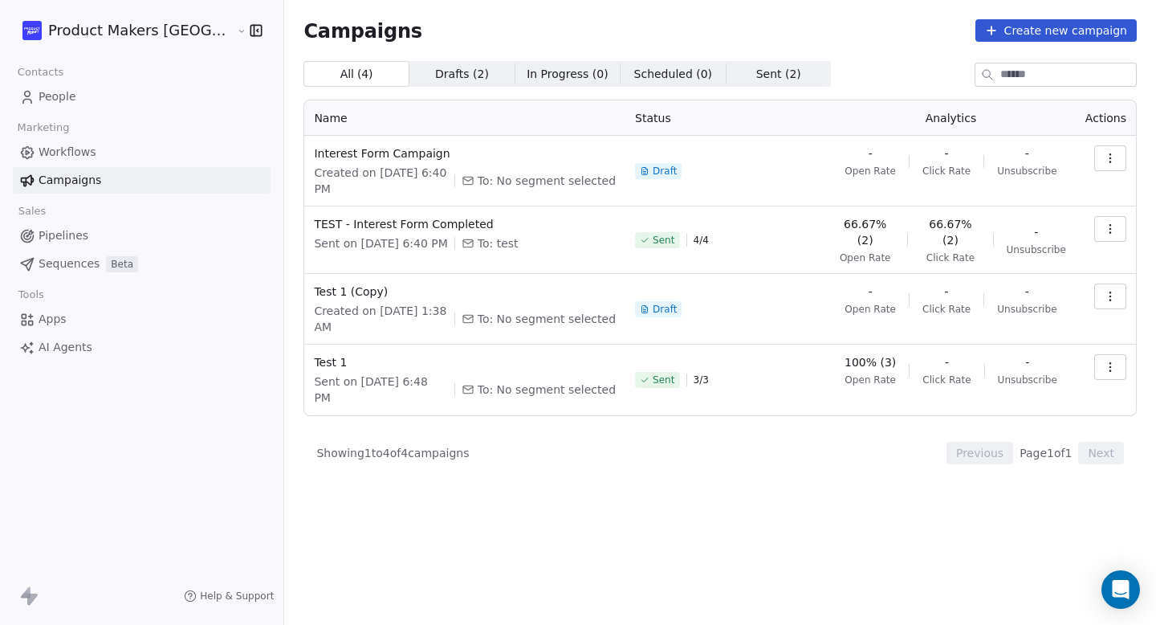
click at [78, 95] on link "People" at bounding box center [142, 97] width 258 height 27
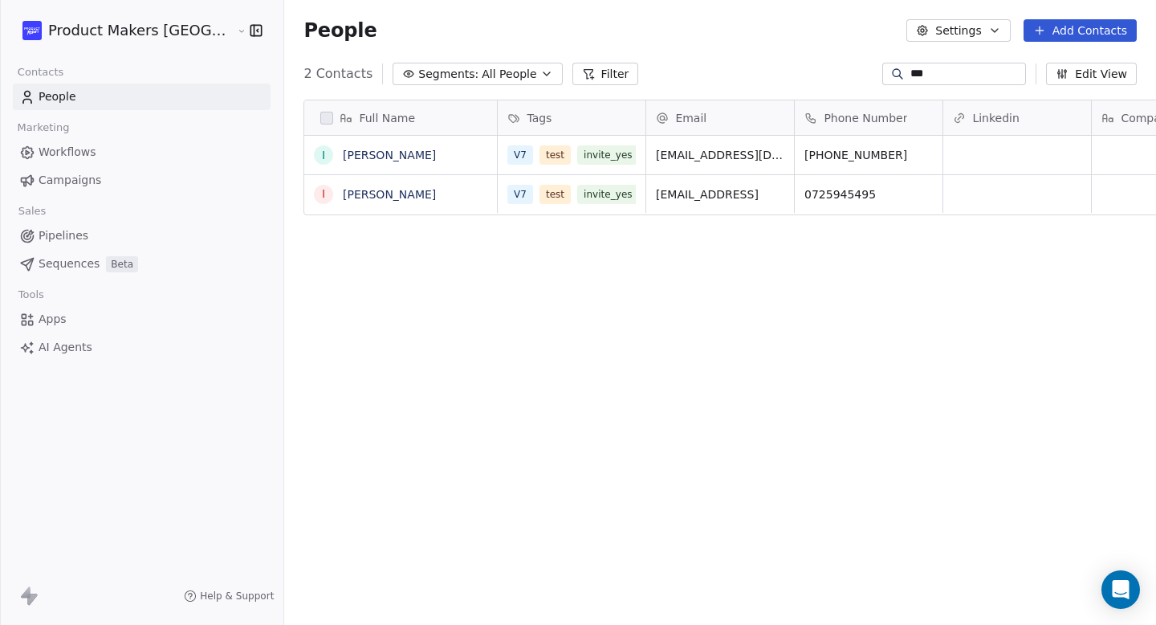
scroll to position [550, 934]
click at [773, 193] on icon "grid" at bounding box center [779, 192] width 13 height 13
click at [479, 253] on div "Full Name I Ina German I Ina German Tags Email Phone Number Linkedin Company Jo…" at bounding box center [720, 362] width 872 height 550
click at [96, 91] on link "People" at bounding box center [142, 97] width 258 height 27
click at [59, 190] on link "Campaigns" at bounding box center [142, 180] width 258 height 27
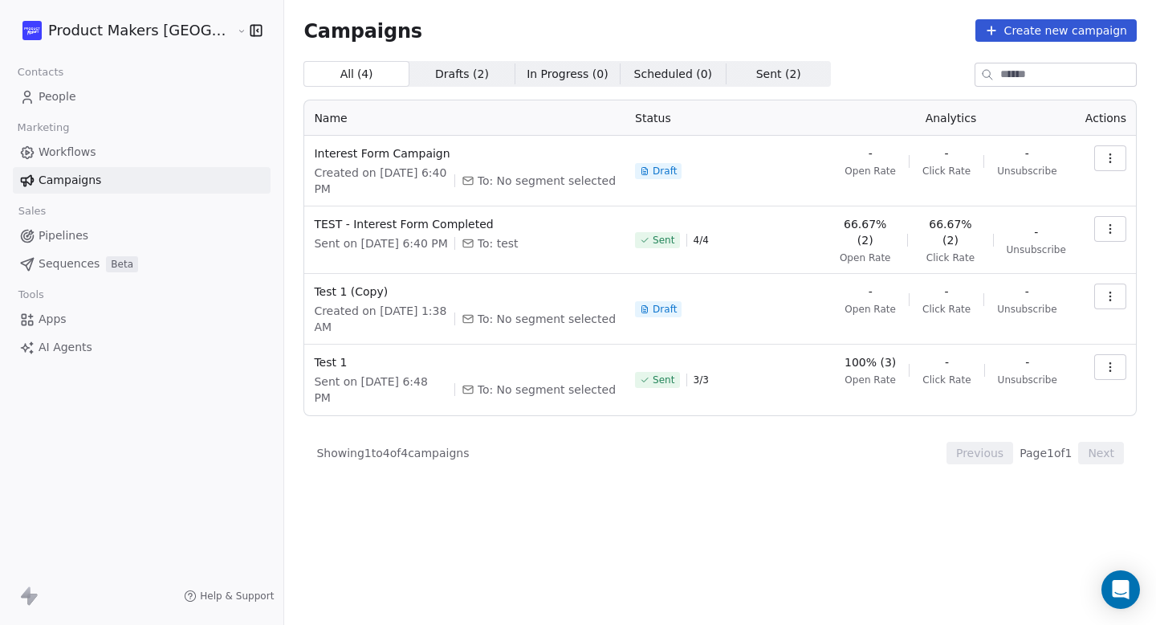
click at [1111, 152] on icon "button" at bounding box center [1110, 158] width 13 height 13
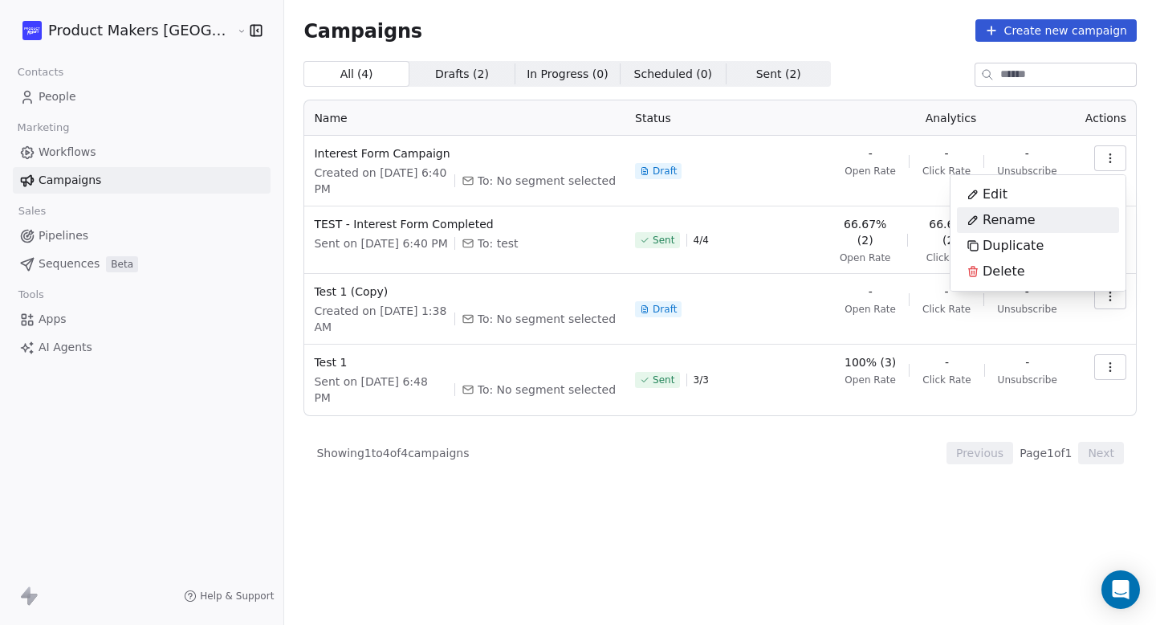
click at [320, 156] on html "Product Makers Romania Contacts People Marketing Workflows Campaigns Sales Pipe…" at bounding box center [578, 312] width 1156 height 625
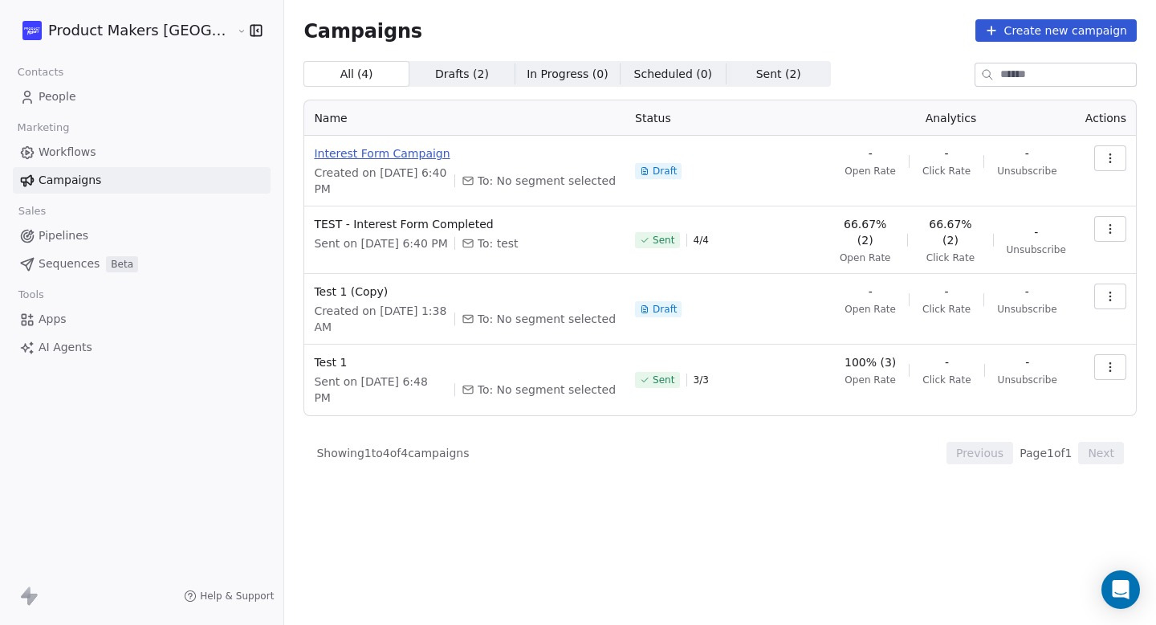
click at [315, 156] on span "Interest Form Campaign" at bounding box center [465, 153] width 302 height 16
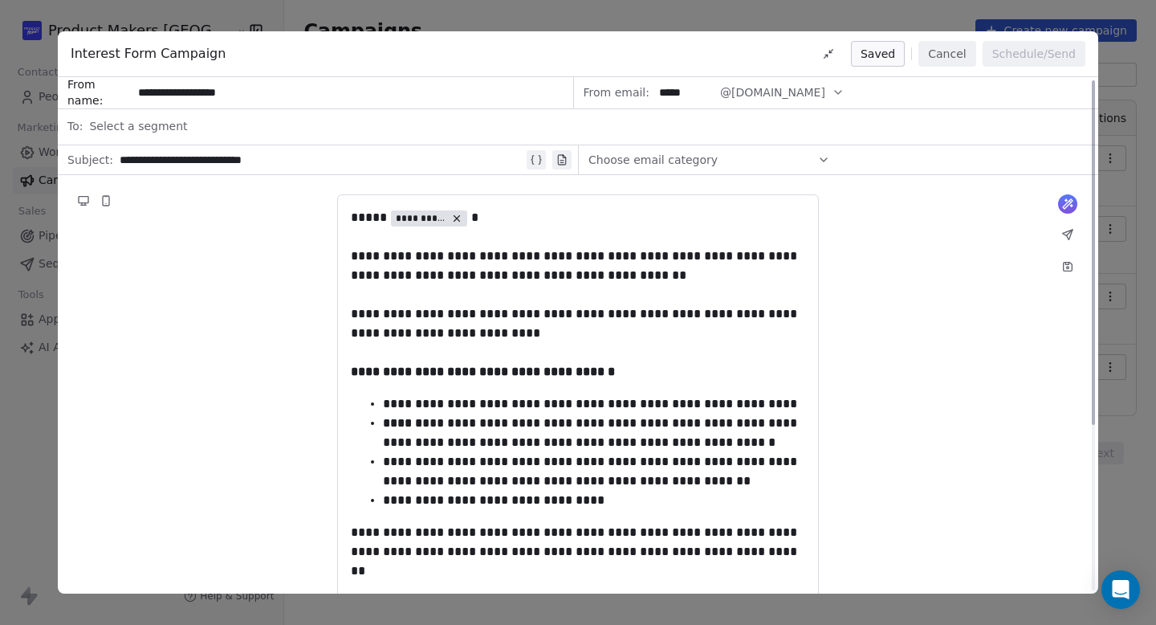
click at [1072, 232] on icon at bounding box center [1068, 235] width 10 height 10
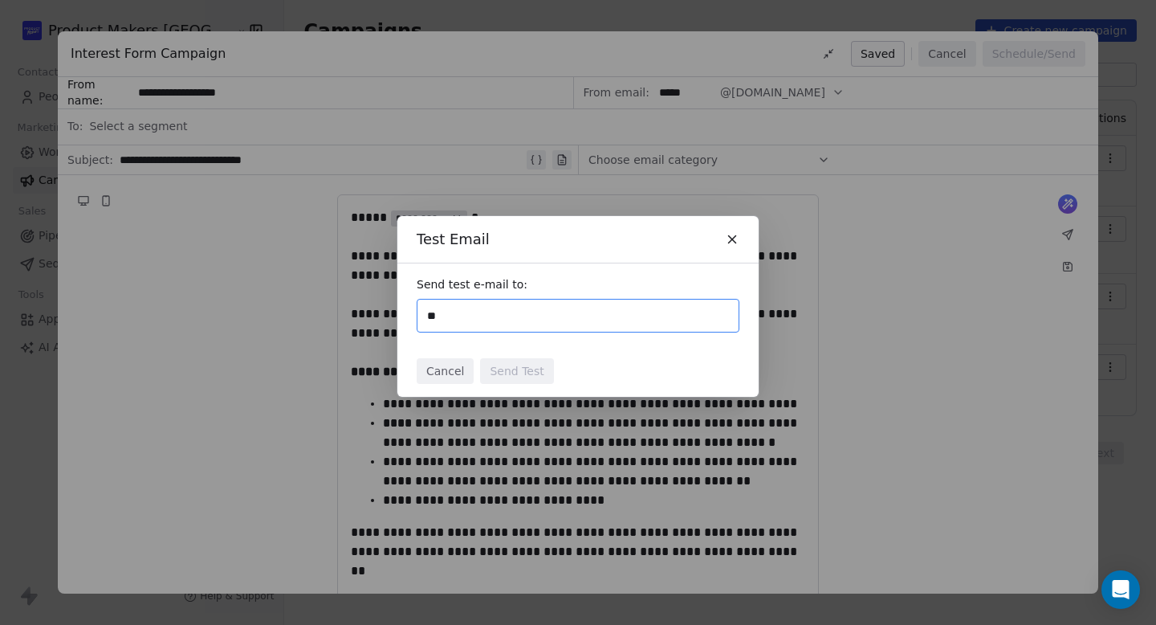
type input "**********"
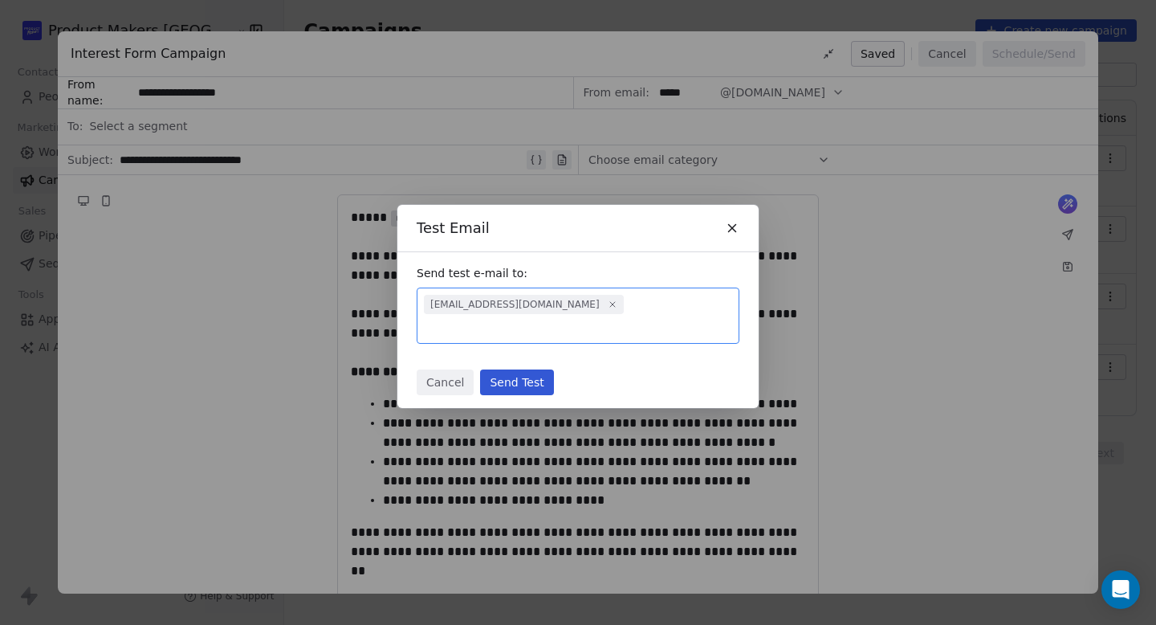
click at [523, 370] on button "Send Test" at bounding box center [516, 382] width 73 height 26
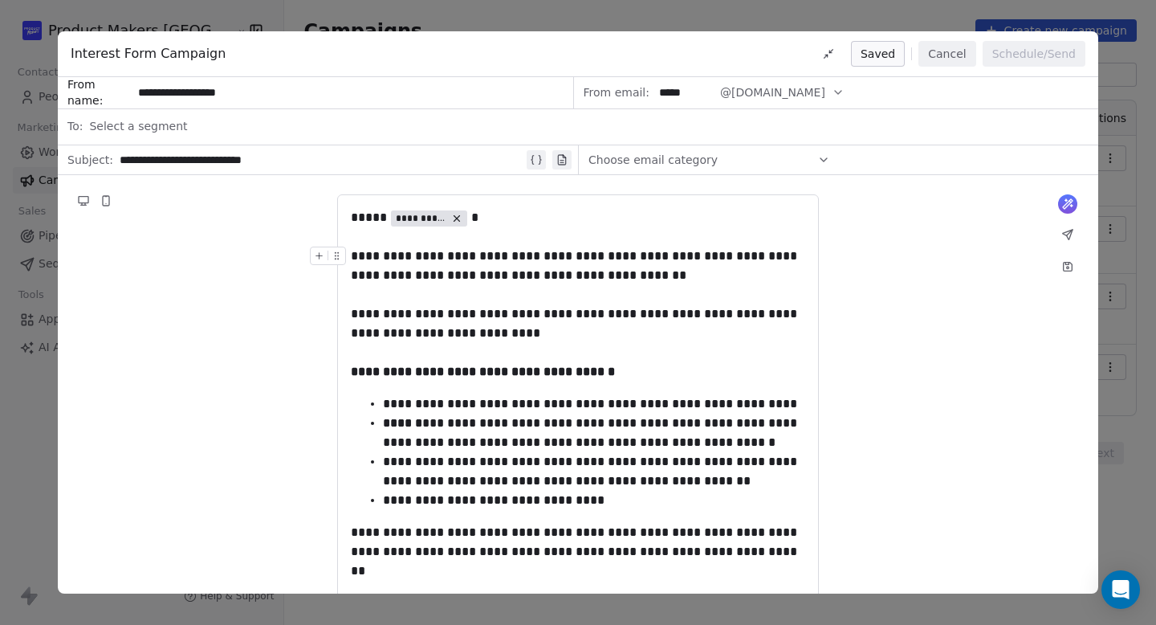
click at [1063, 234] on icon at bounding box center [1068, 234] width 13 height 13
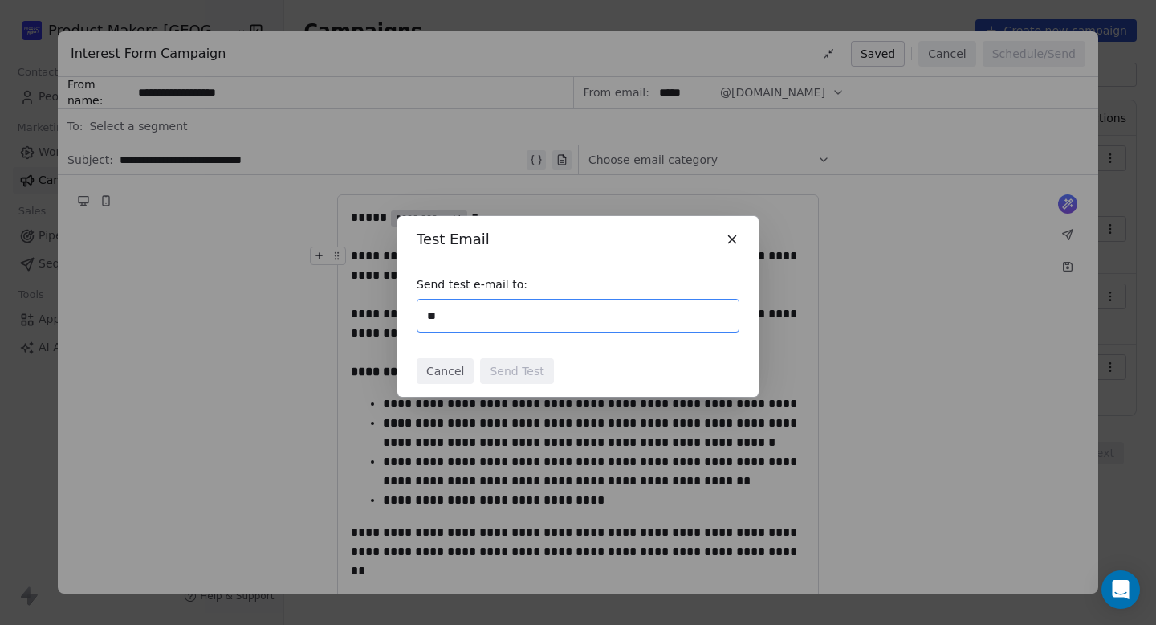
type input "*"
type input "**********"
click at [660, 309] on input "text" at bounding box center [639, 315] width 186 height 19
paste input "**********"
type input "**********"
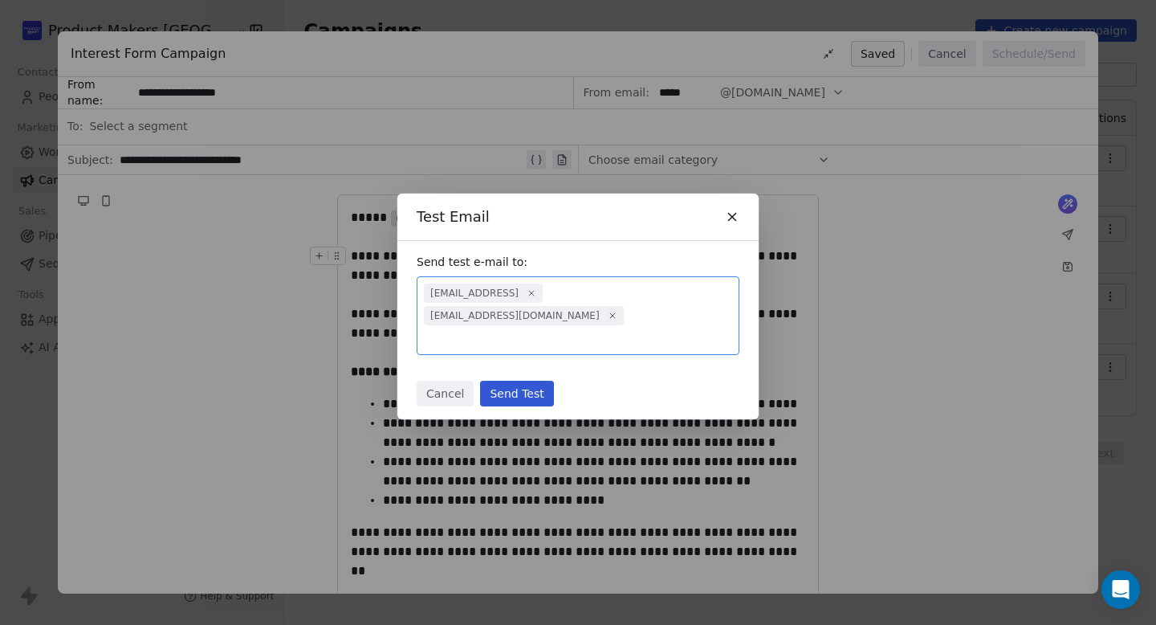
click at [508, 382] on button "Send Test" at bounding box center [516, 394] width 73 height 26
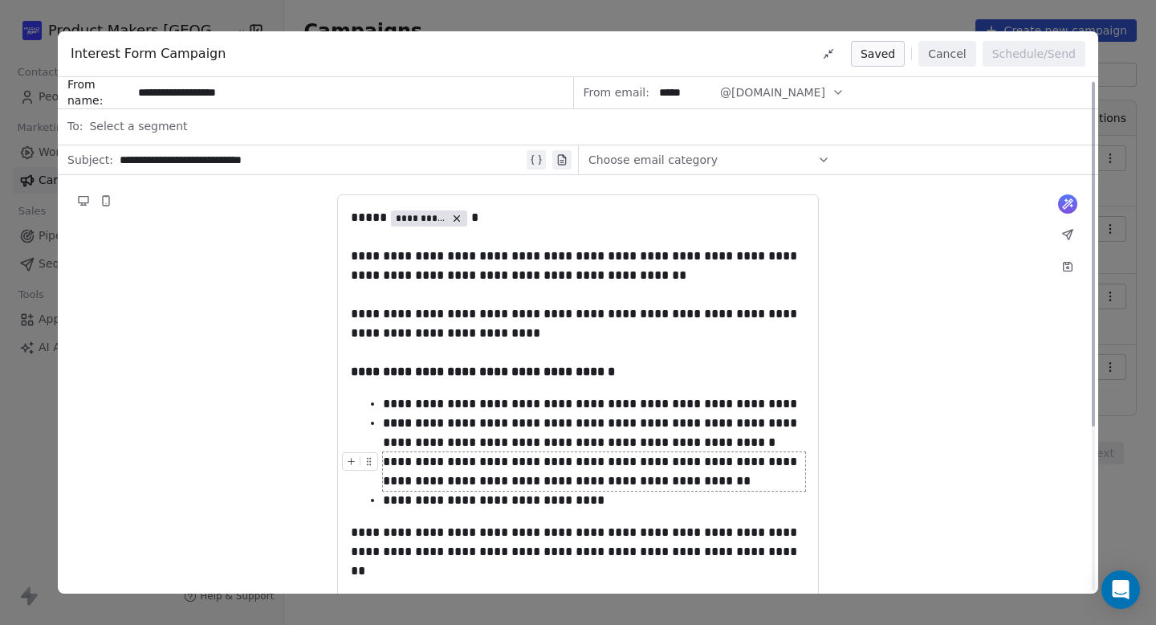
scroll to position [7, 0]
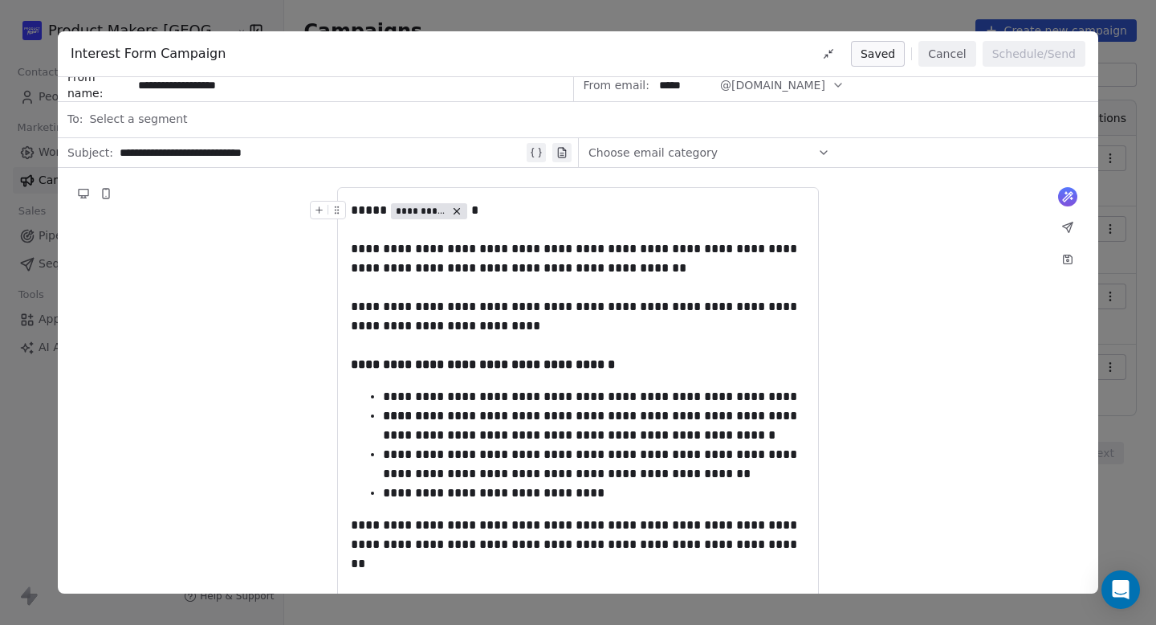
click at [414, 217] on span "**********" at bounding box center [421, 211] width 51 height 13
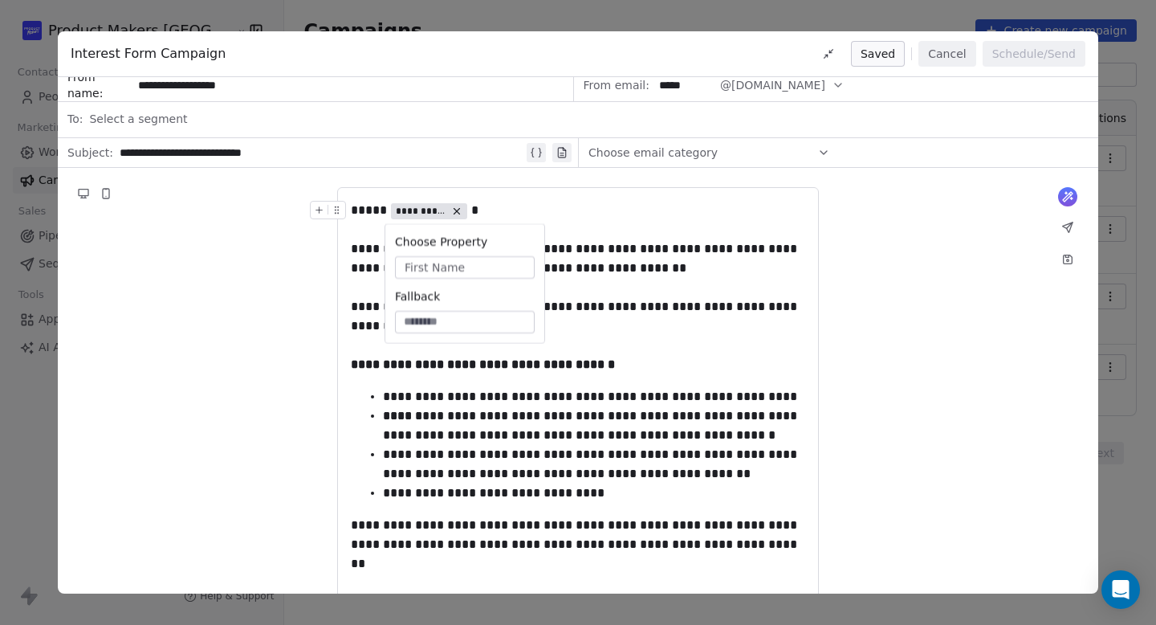
click at [947, 60] on button "Cancel" at bounding box center [947, 54] width 57 height 26
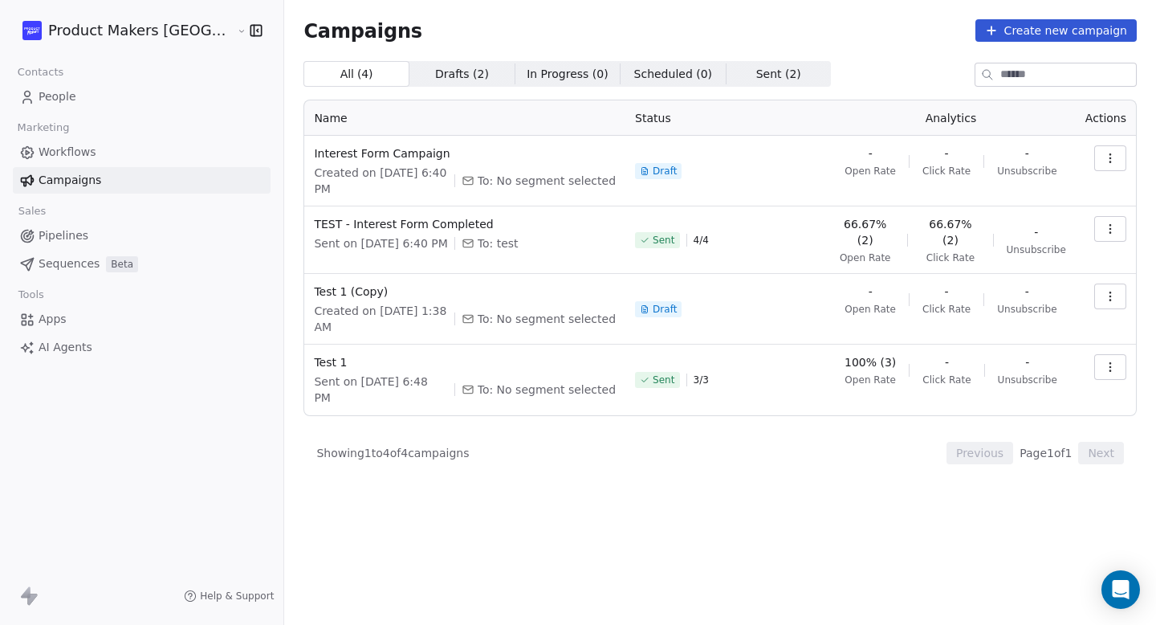
click at [95, 94] on link "People" at bounding box center [142, 97] width 258 height 27
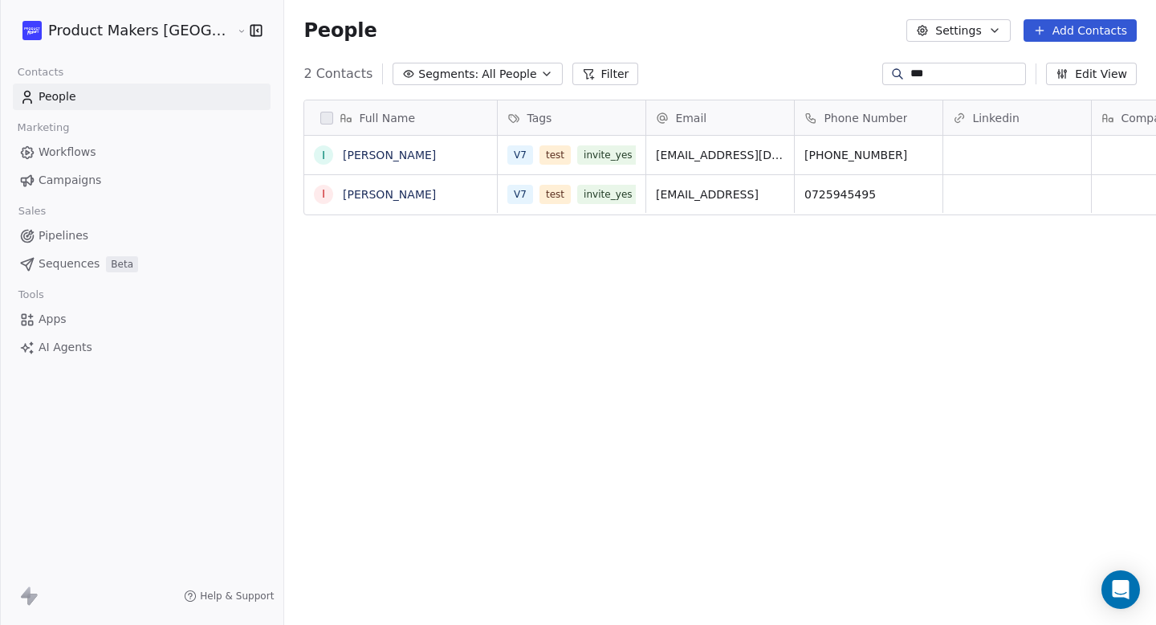
scroll to position [550, 934]
click at [482, 80] on span "All People" at bounding box center [509, 74] width 55 height 17
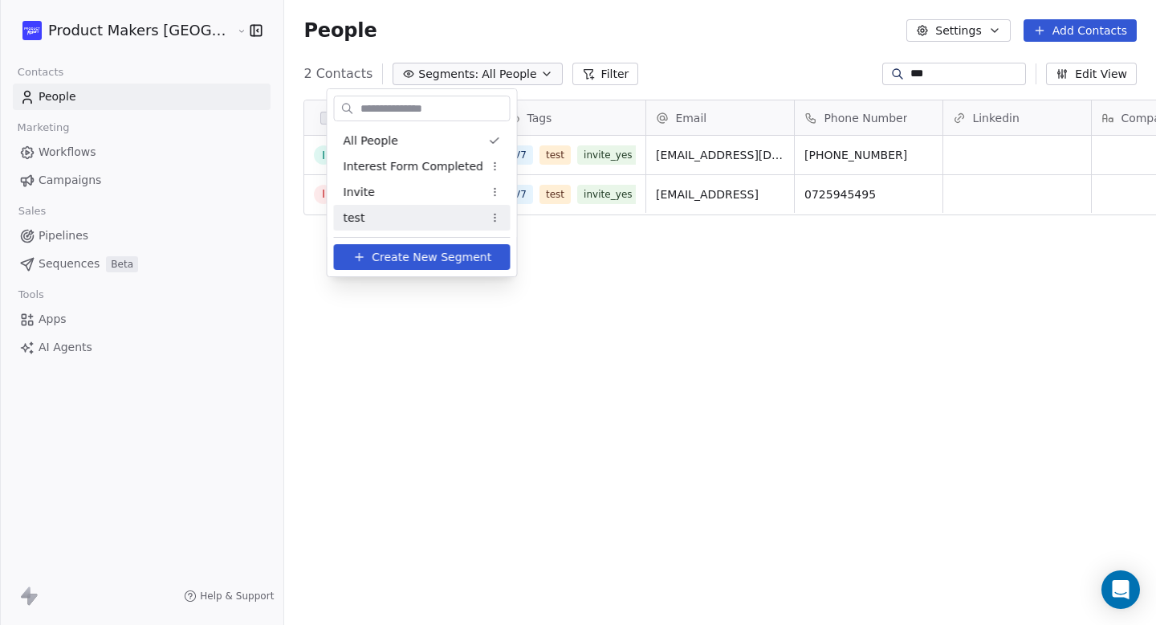
click at [444, 265] on span "Create New Segment" at bounding box center [432, 257] width 120 height 17
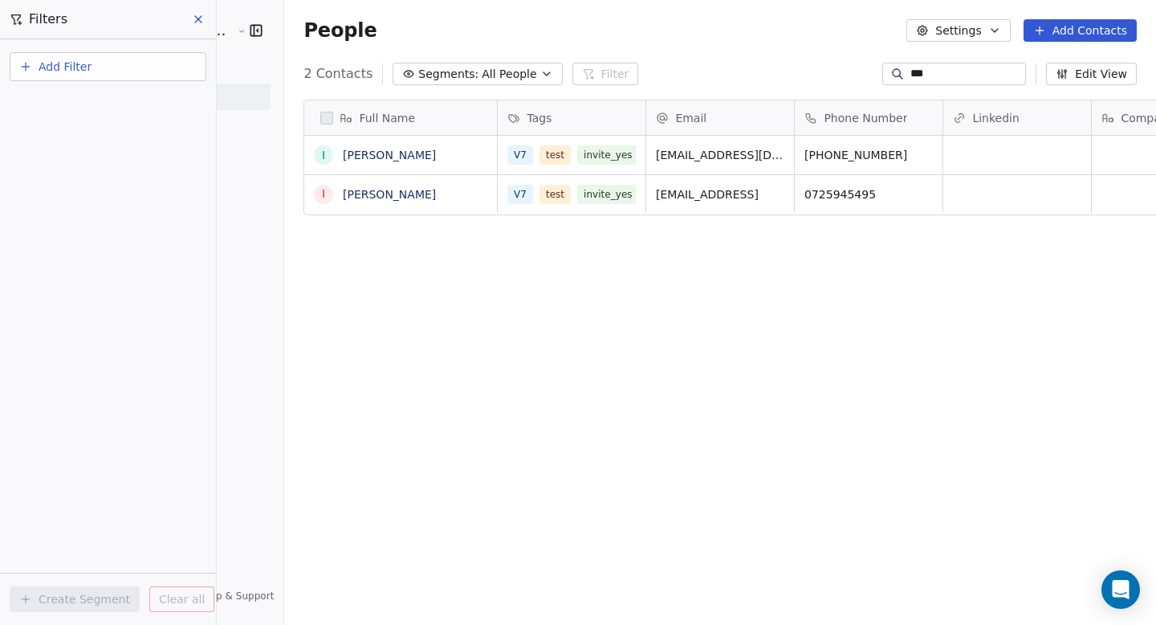
click at [414, 296] on div "Full Name I Ina German I Ina German Tags Email Phone Number Linkedin Company Jo…" at bounding box center [720, 362] width 872 height 550
click at [343, 160] on link "[PERSON_NAME]" at bounding box center [389, 155] width 93 height 13
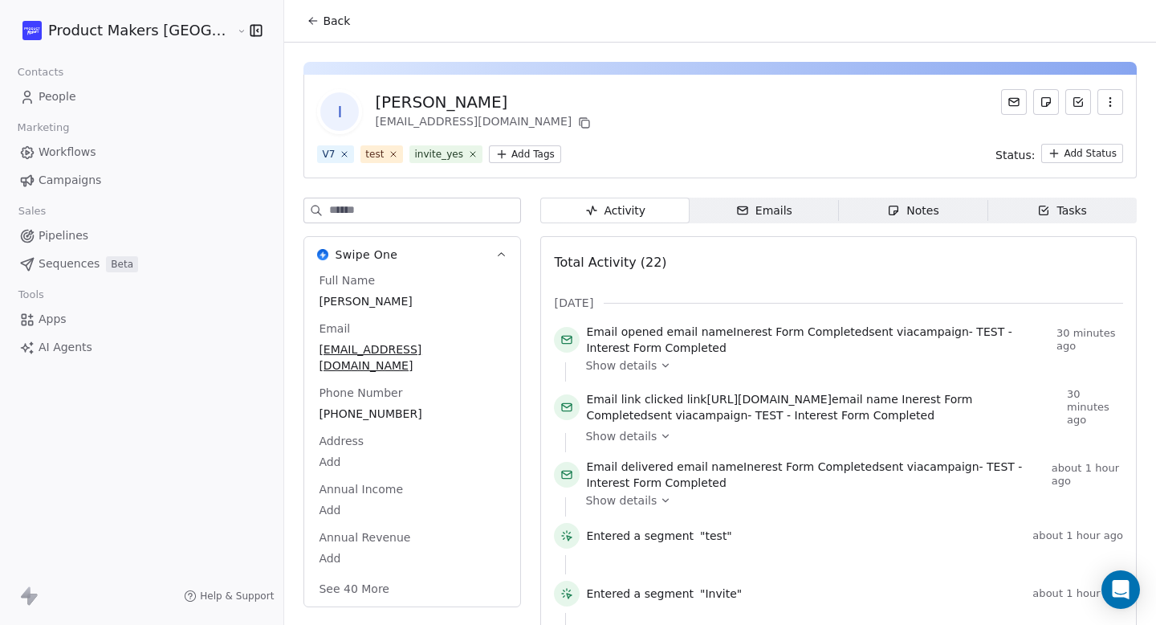
click at [375, 105] on div "[PERSON_NAME]" at bounding box center [484, 102] width 219 height 22
click at [113, 91] on link "People" at bounding box center [142, 97] width 258 height 27
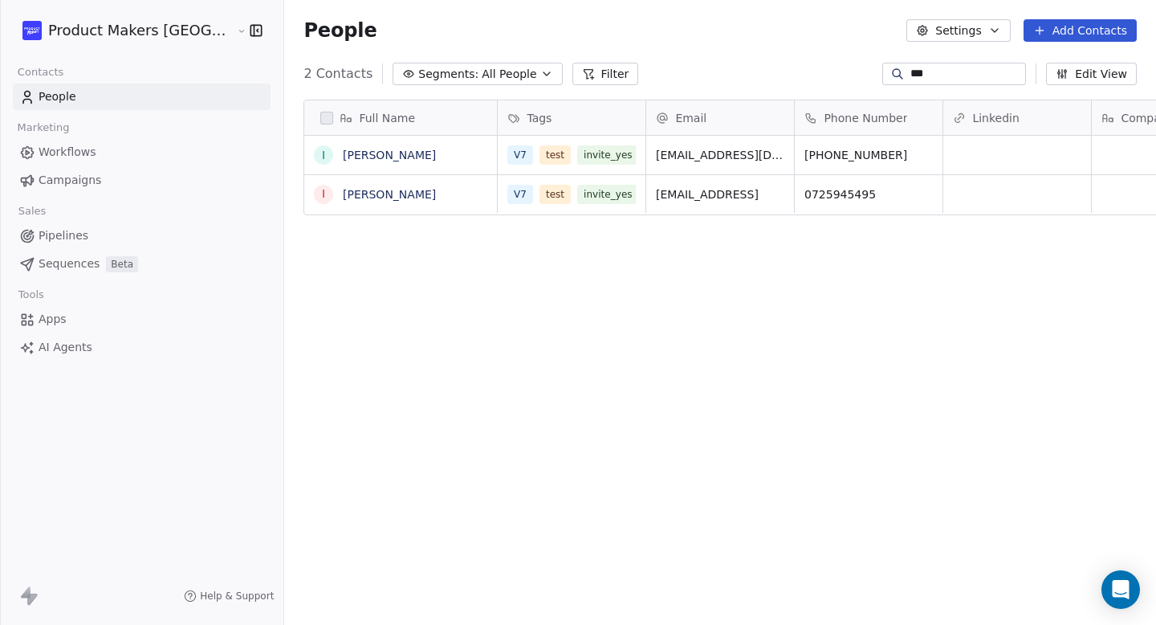
scroll to position [550, 934]
click at [482, 79] on span "All People" at bounding box center [509, 74] width 55 height 17
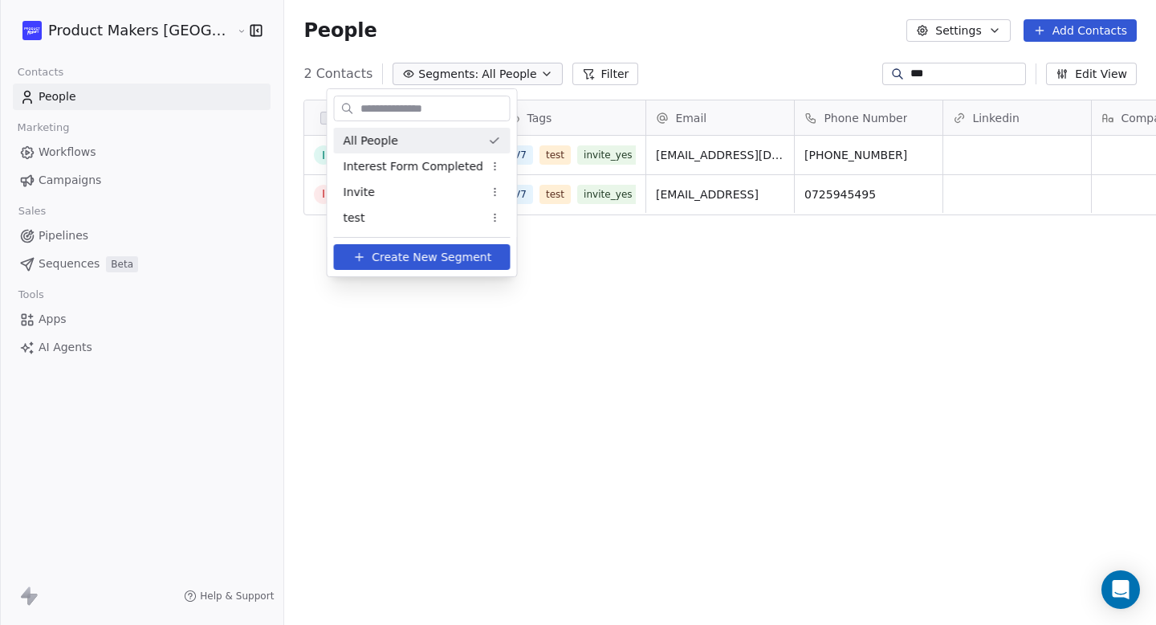
click at [414, 133] on div "All People" at bounding box center [422, 141] width 177 height 26
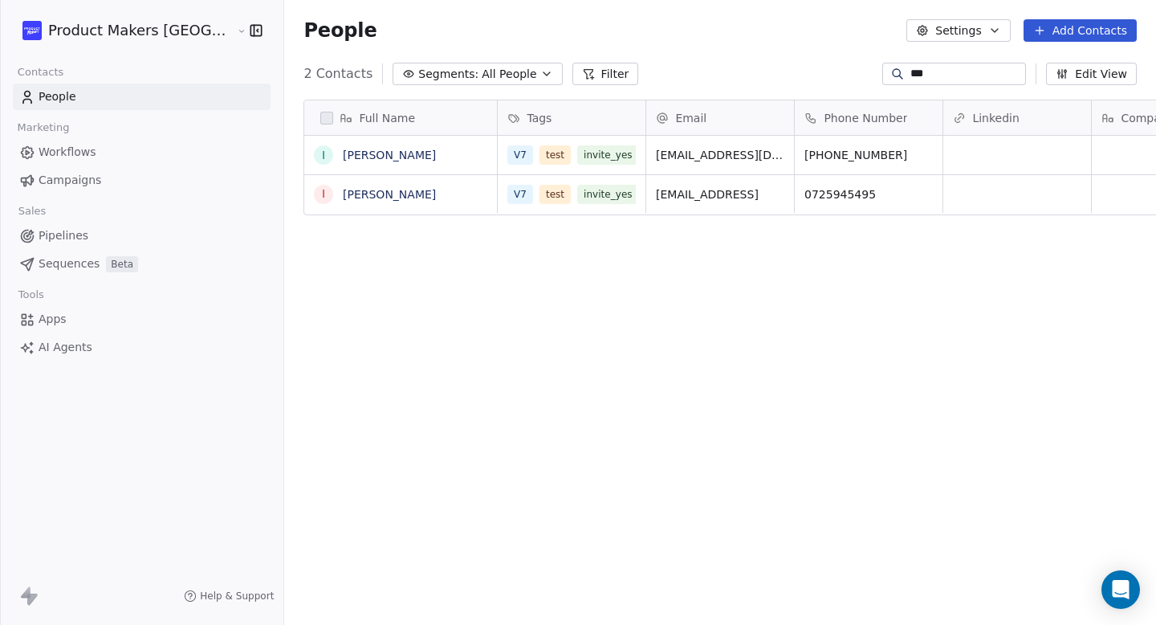
click at [436, 88] on div "Full Name I Ina German I Ina German Tags Email Phone Number Linkedin Company Jo…" at bounding box center [720, 362] width 872 height 550
click at [433, 90] on div "Full Name I Ina German I Ina German Tags Email Phone Number Linkedin Company Jo…" at bounding box center [720, 362] width 872 height 550
click at [441, 87] on div "Full Name I Ina German I Ina German Tags Email Phone Number Linkedin Company Jo…" at bounding box center [720, 362] width 872 height 550
click at [482, 78] on span "All People" at bounding box center [509, 74] width 55 height 17
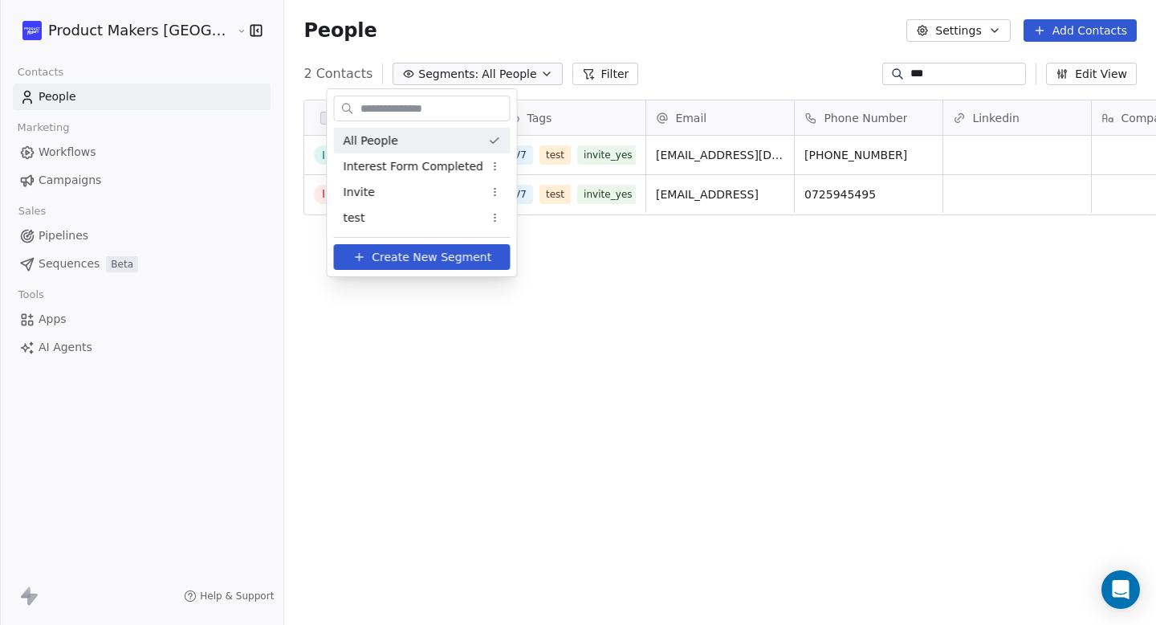
click at [430, 141] on div "All People" at bounding box center [422, 141] width 177 height 26
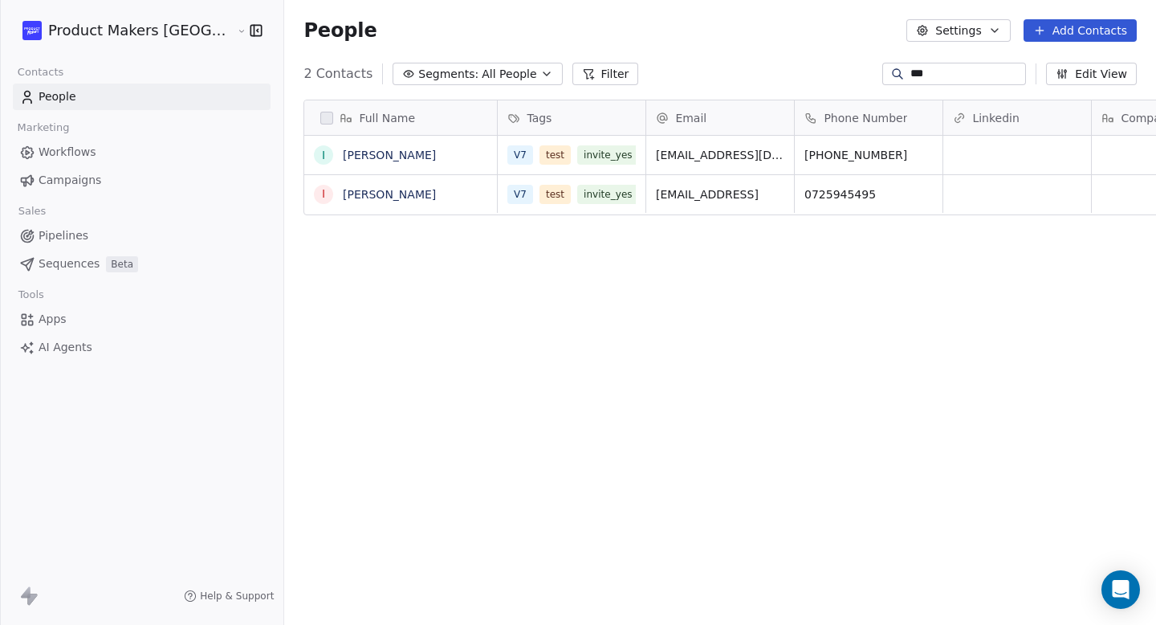
click at [460, 88] on div "Full Name I Ina German I Ina German Tags Email Phone Number Linkedin Company Jo…" at bounding box center [720, 362] width 872 height 550
click at [469, 88] on div "Full Name I Ina German I Ina German Tags Email Phone Number Linkedin Company Jo…" at bounding box center [720, 362] width 872 height 550
click at [472, 82] on button "Segments: All People" at bounding box center [477, 74] width 169 height 22
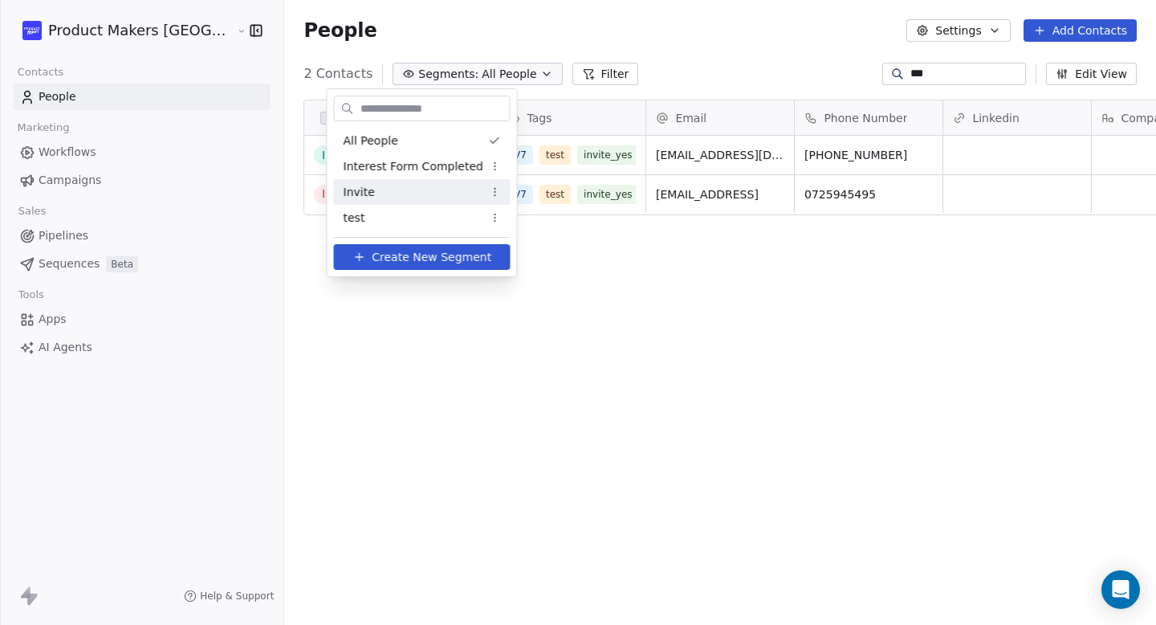
click at [409, 201] on div "Invite" at bounding box center [422, 192] width 177 height 26
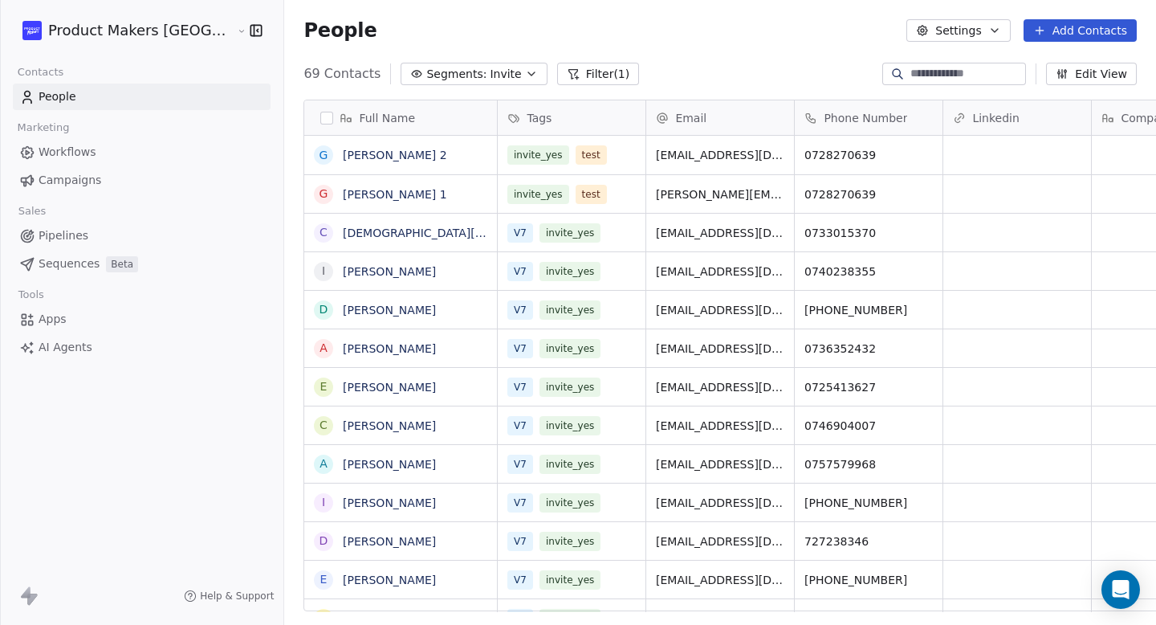
click at [401, 83] on button "Segments: Invite" at bounding box center [474, 74] width 146 height 22
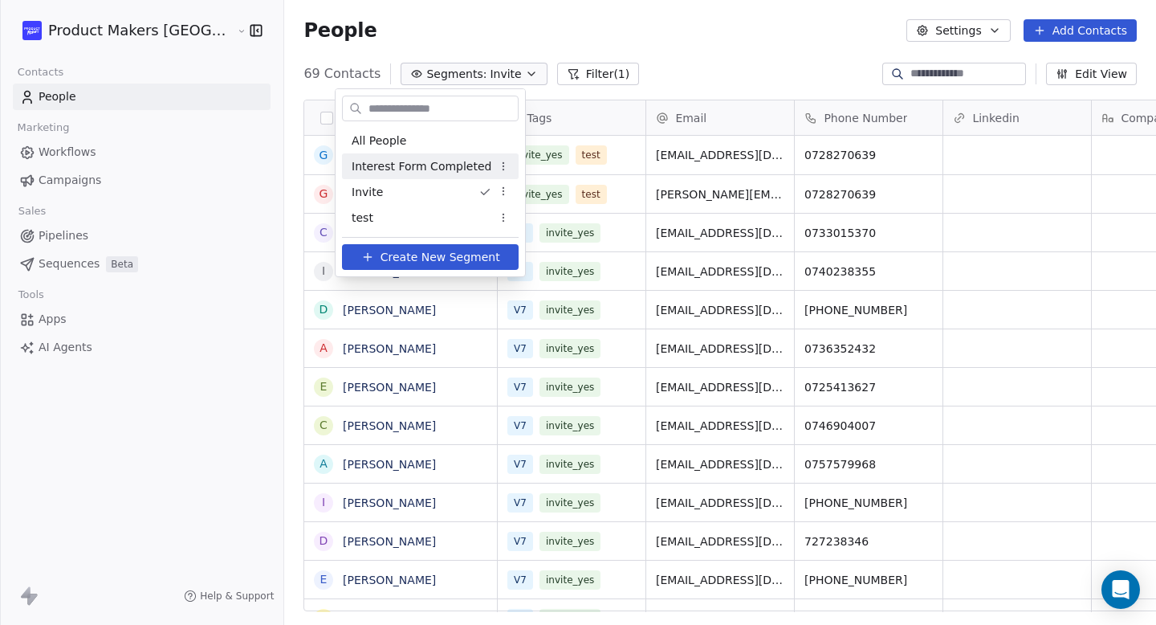
click at [414, 161] on span "Interest Form Completed" at bounding box center [422, 166] width 140 height 17
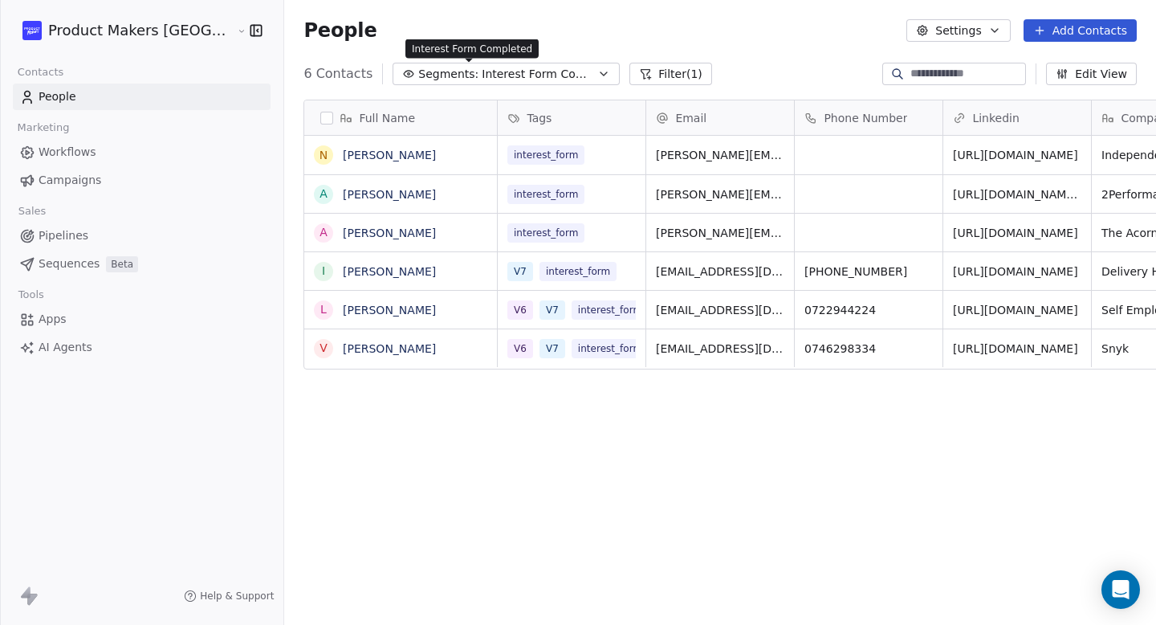
click at [482, 81] on span "Interest Form Completed" at bounding box center [538, 74] width 112 height 17
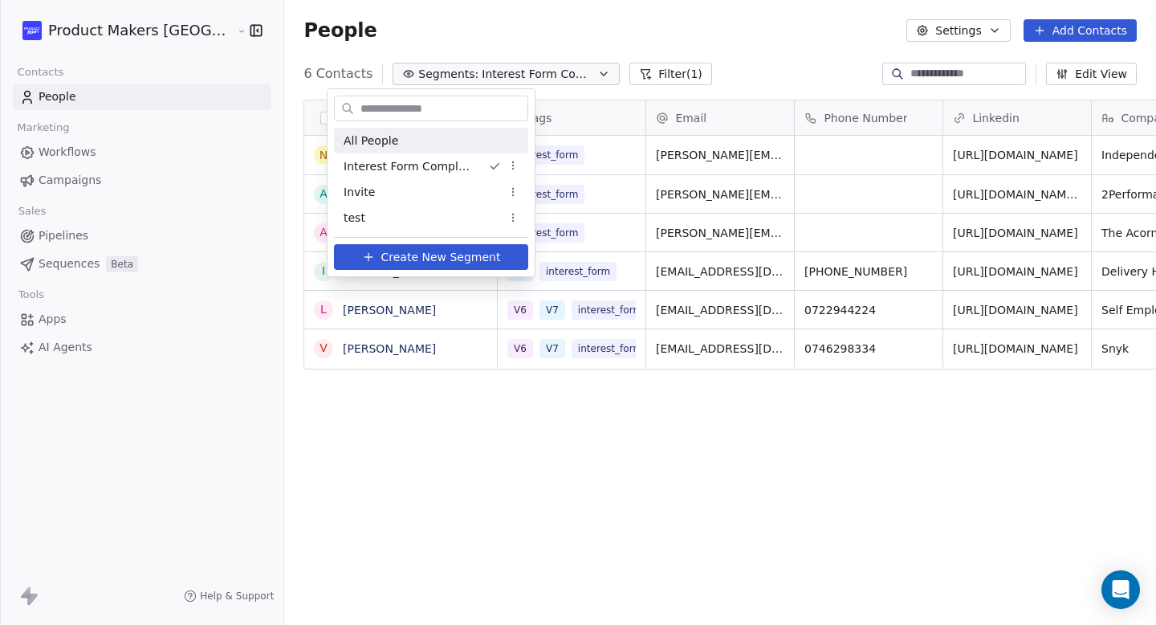
click at [705, 51] on html "Product Makers Romania Contacts People Marketing Workflows Campaigns Sales Pipe…" at bounding box center [578, 312] width 1156 height 625
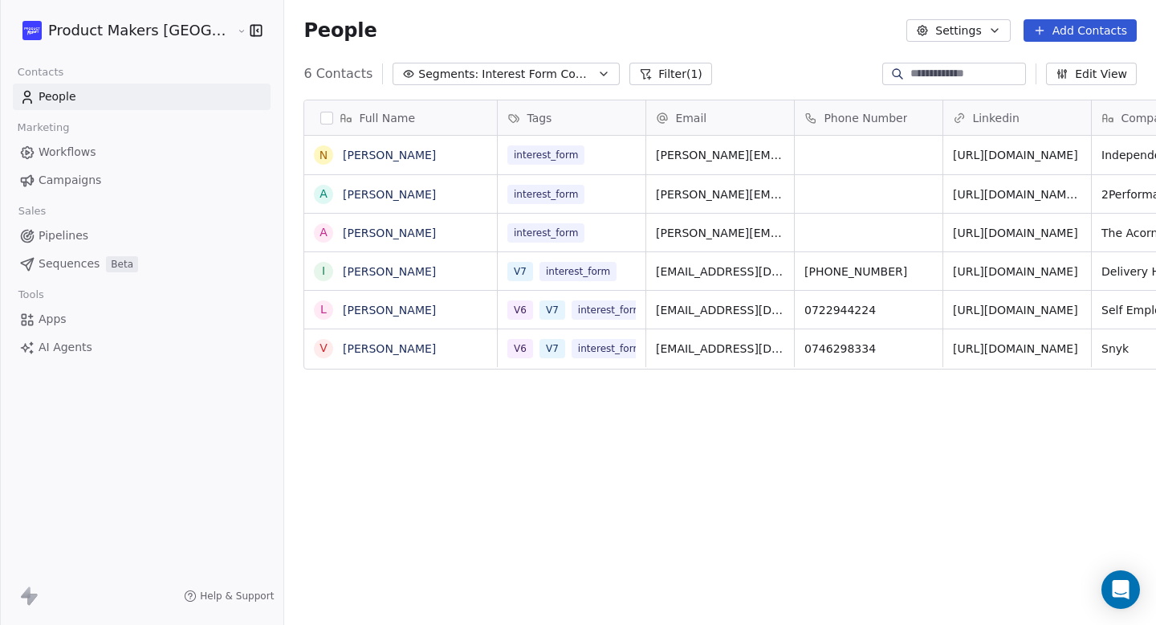
click at [418, 77] on span "Segments:" at bounding box center [448, 74] width 60 height 17
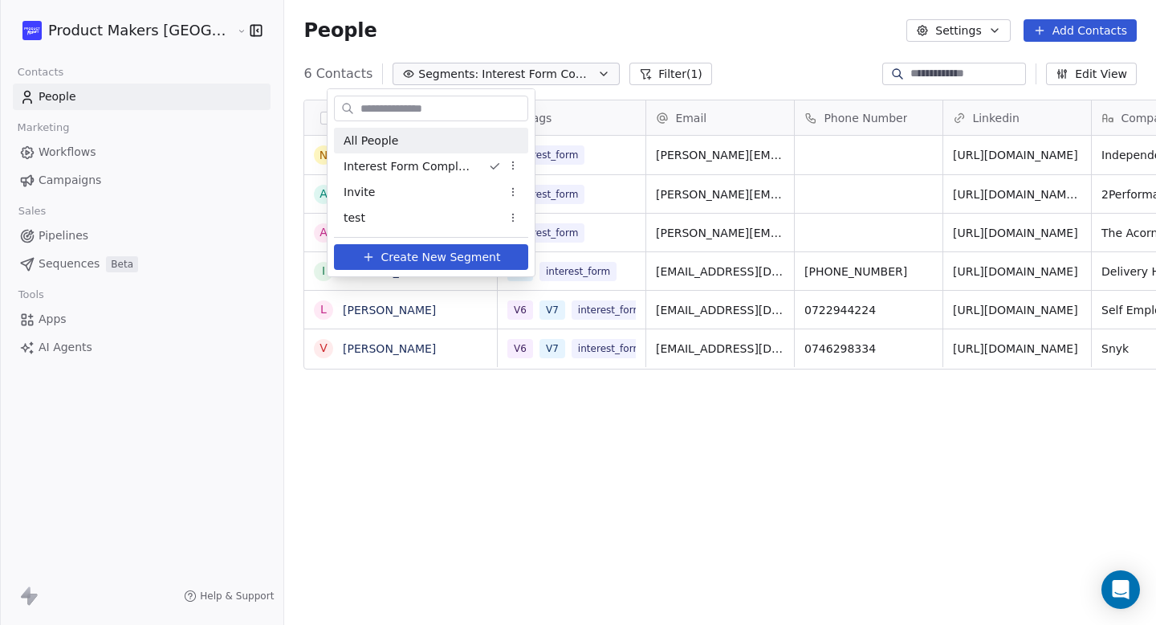
click at [423, 133] on div "All People" at bounding box center [431, 141] width 194 height 26
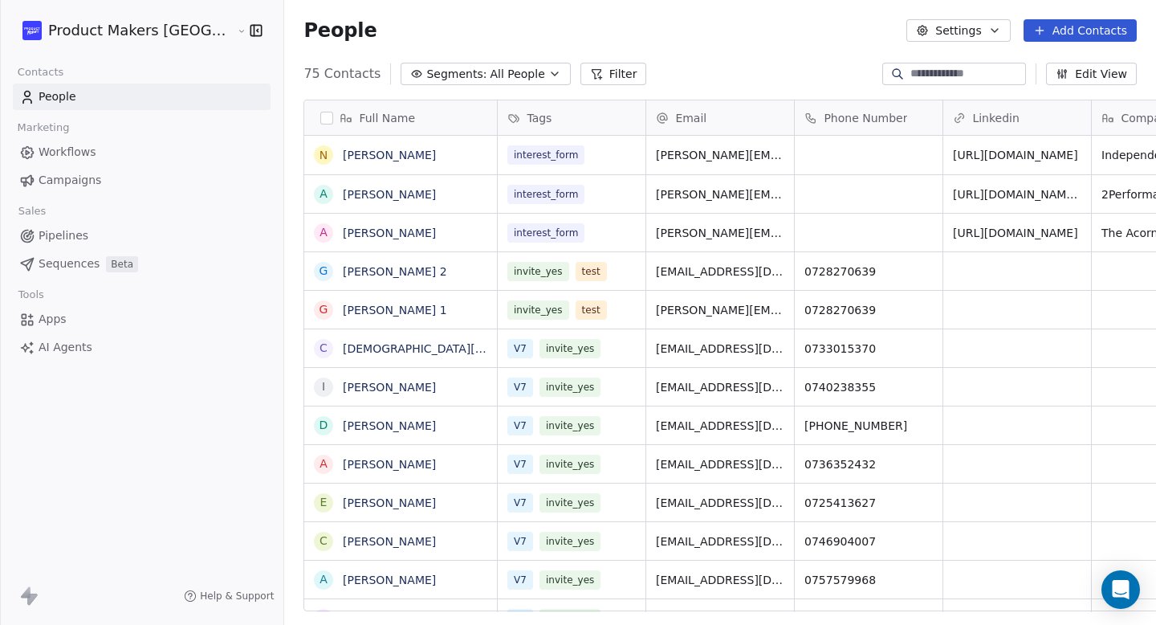
click at [939, 75] on input at bounding box center [967, 74] width 112 height 16
click at [618, 271] on button "grid" at bounding box center [627, 268] width 19 height 19
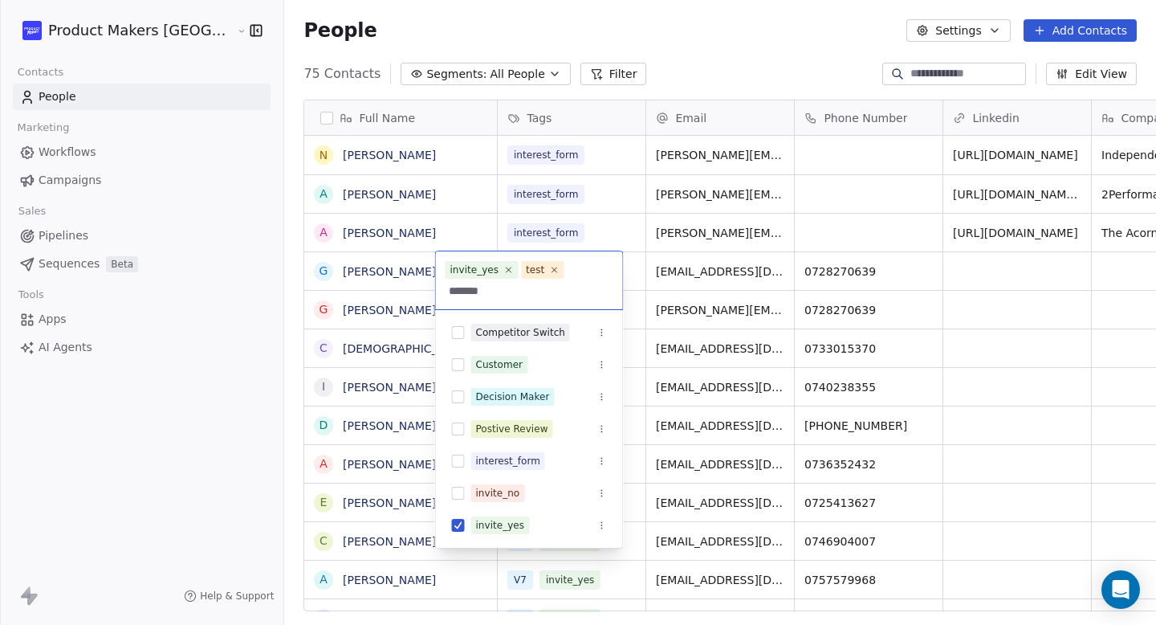
scroll to position [0, 0]
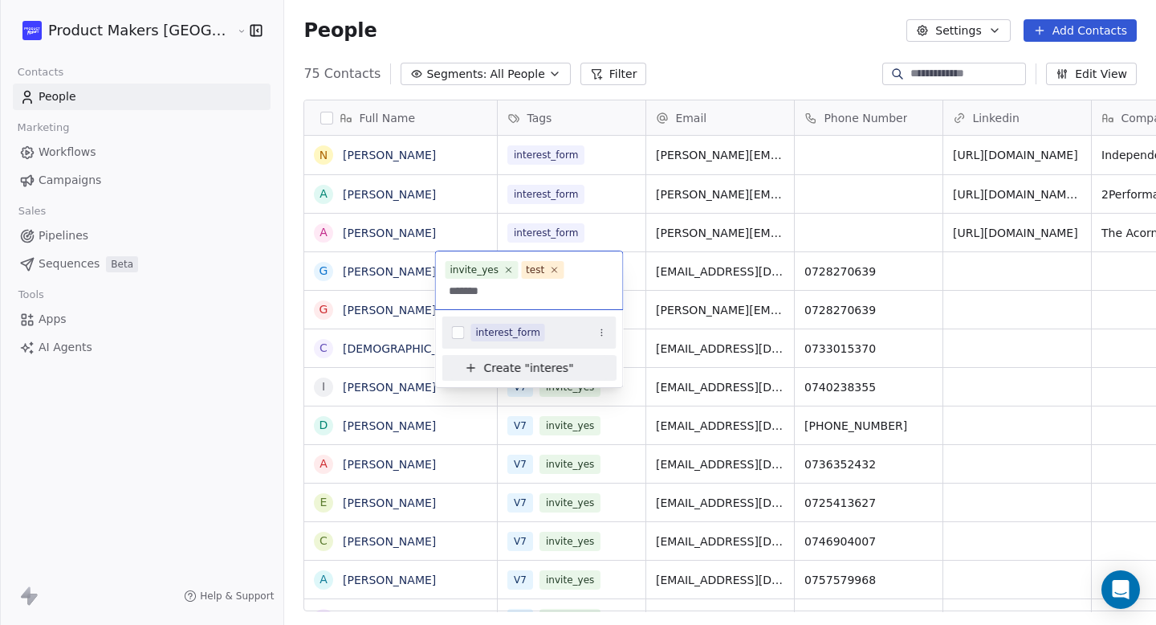
type input "*******"
click at [452, 334] on button "Suggestions" at bounding box center [458, 332] width 13 height 13
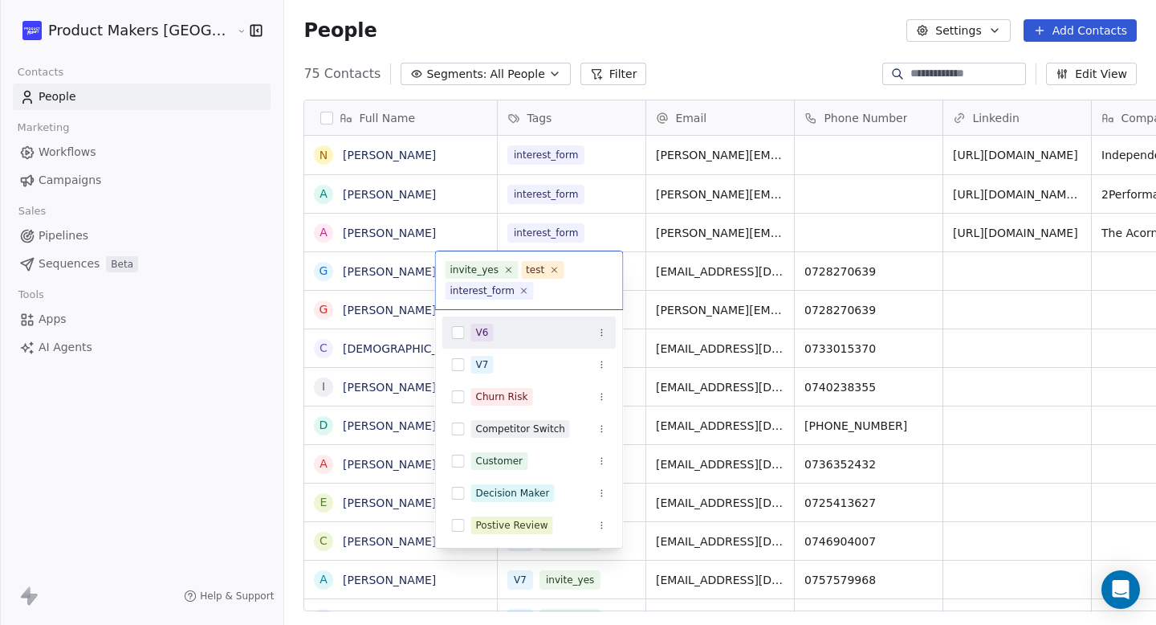
click at [643, 96] on html "Product Makers Romania Contacts People Marketing Workflows Campaigns Sales Pipe…" at bounding box center [578, 312] width 1156 height 625
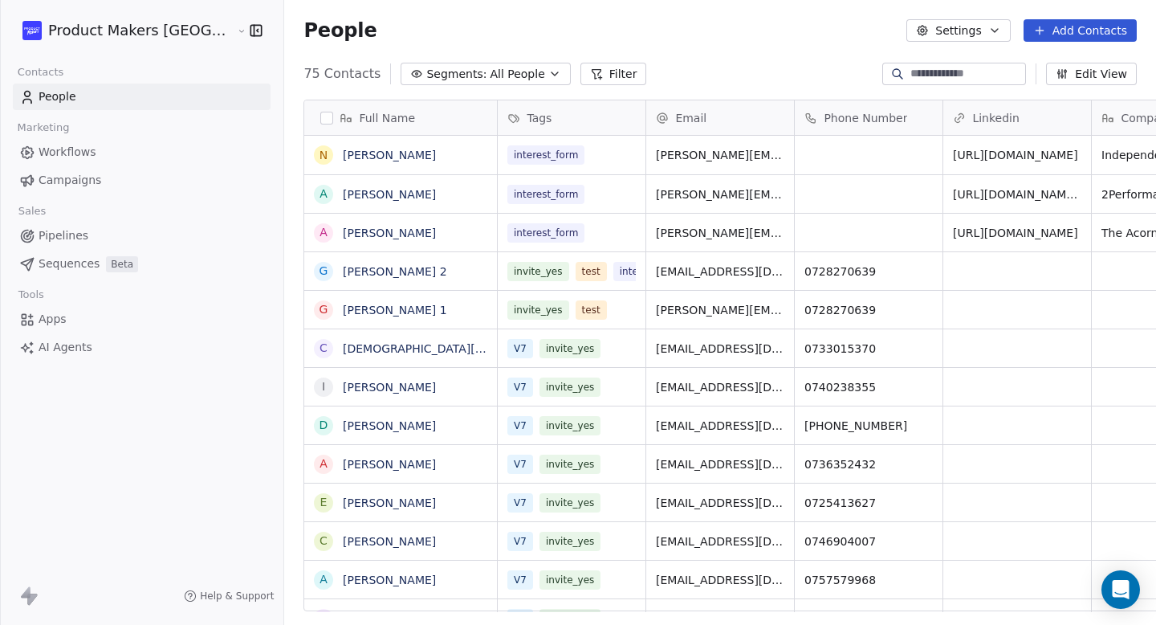
click at [76, 179] on span "Campaigns" at bounding box center [70, 180] width 63 height 17
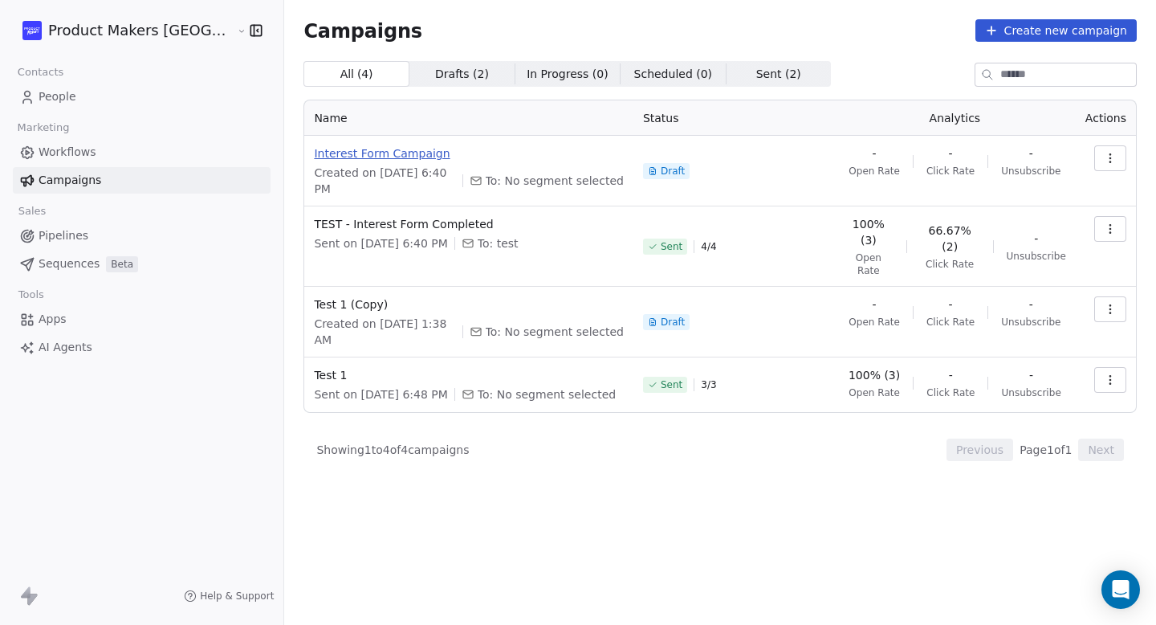
click at [351, 148] on span "Interest Form Campaign" at bounding box center [469, 153] width 310 height 16
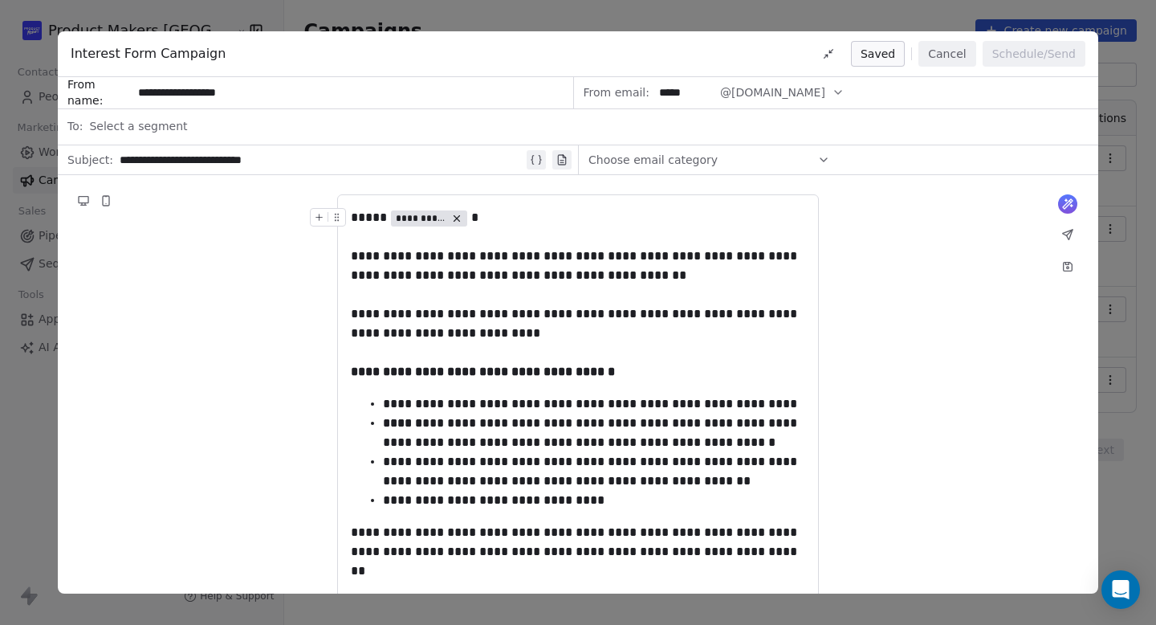
click at [467, 224] on div "**********" at bounding box center [578, 217] width 455 height 19
click at [740, 262] on div "**********" at bounding box center [578, 314] width 455 height 135
click at [871, 46] on button "Save as draft" at bounding box center [849, 54] width 113 height 26
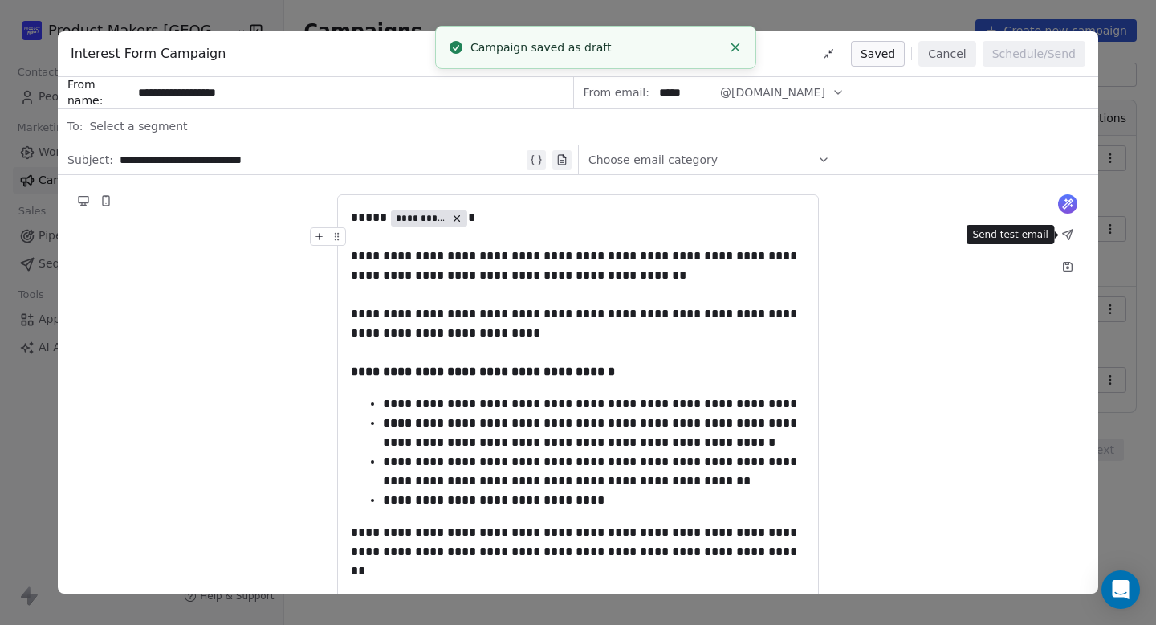
click at [1068, 239] on icon at bounding box center [1068, 234] width 13 height 13
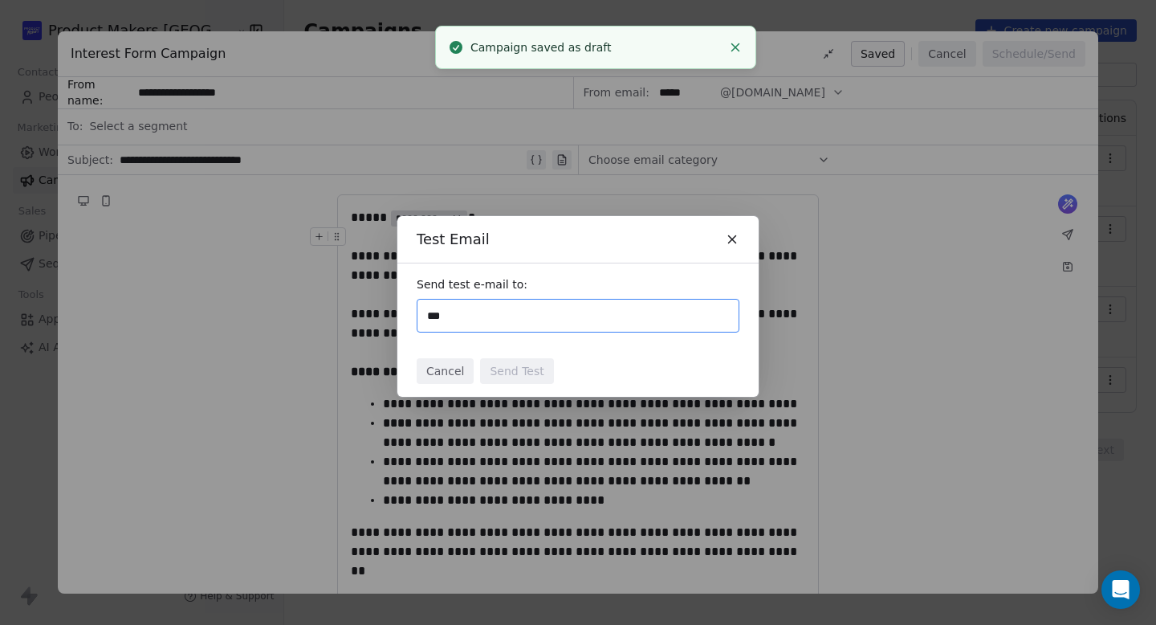
paste input "**********"
type input "**********"
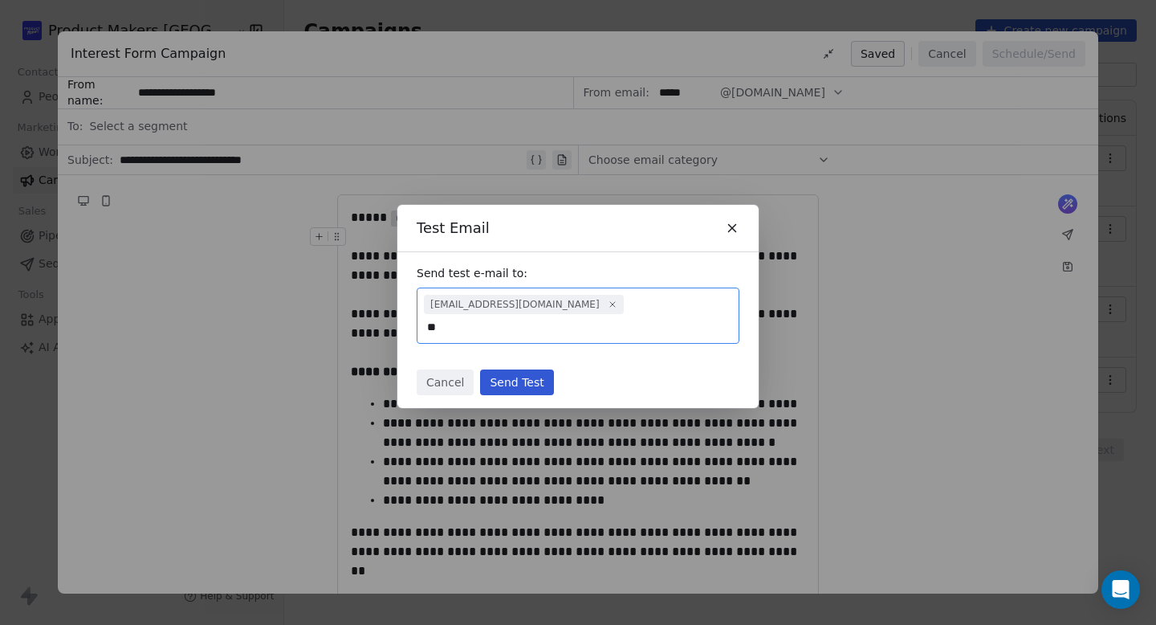
type input "**********"
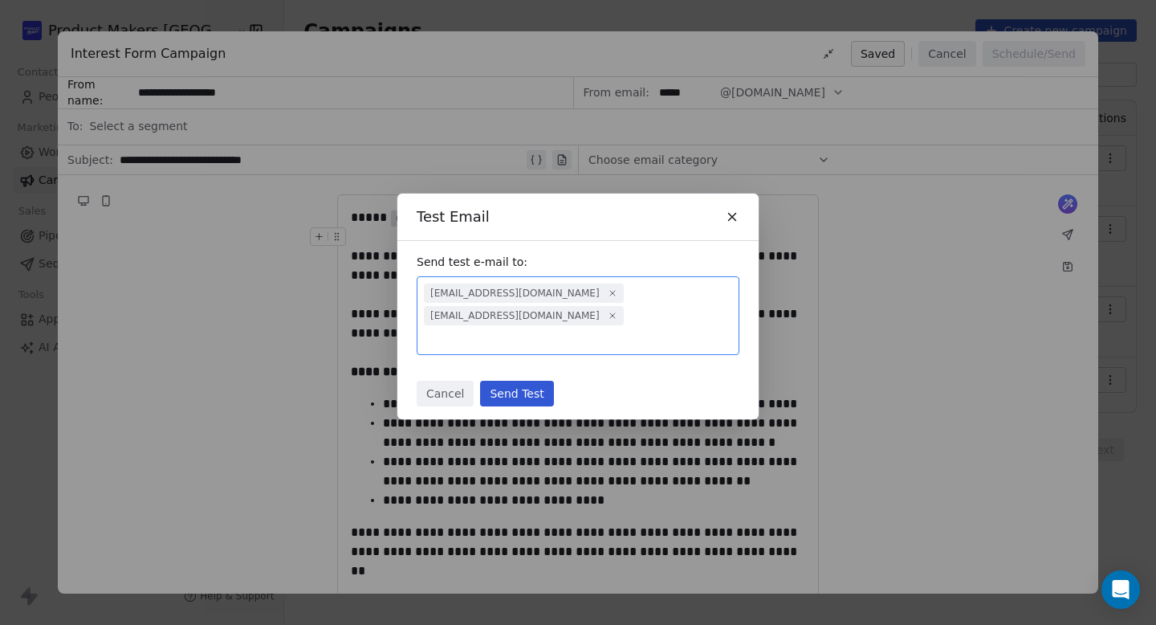
click at [499, 391] on button "Send Test" at bounding box center [516, 394] width 73 height 26
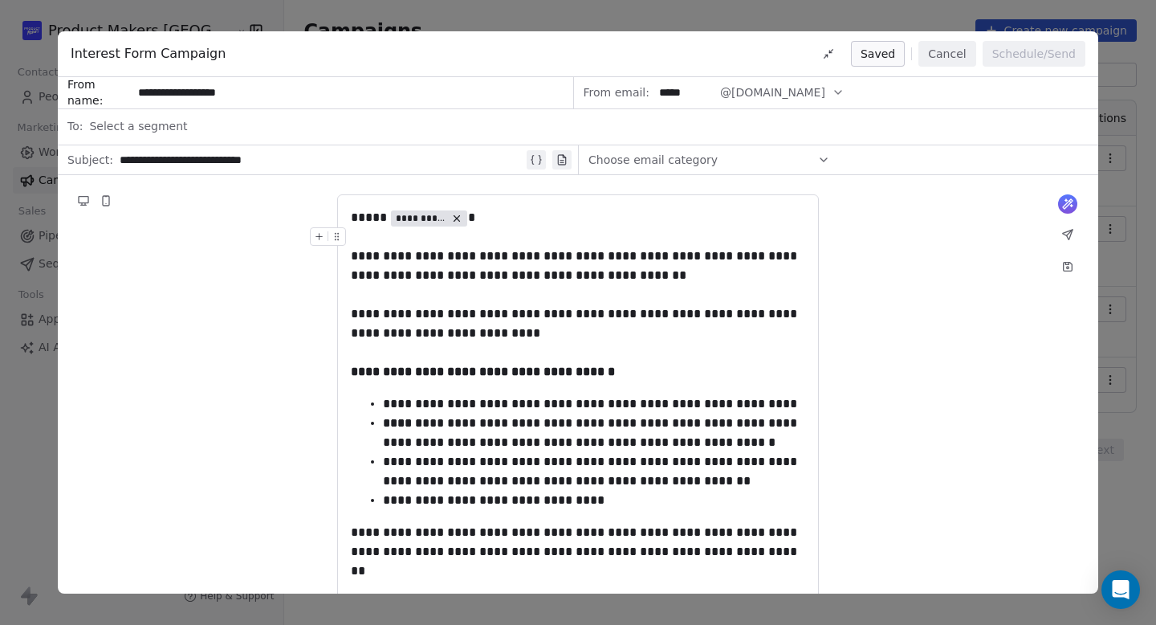
click at [948, 56] on button "Cancel" at bounding box center [947, 54] width 57 height 26
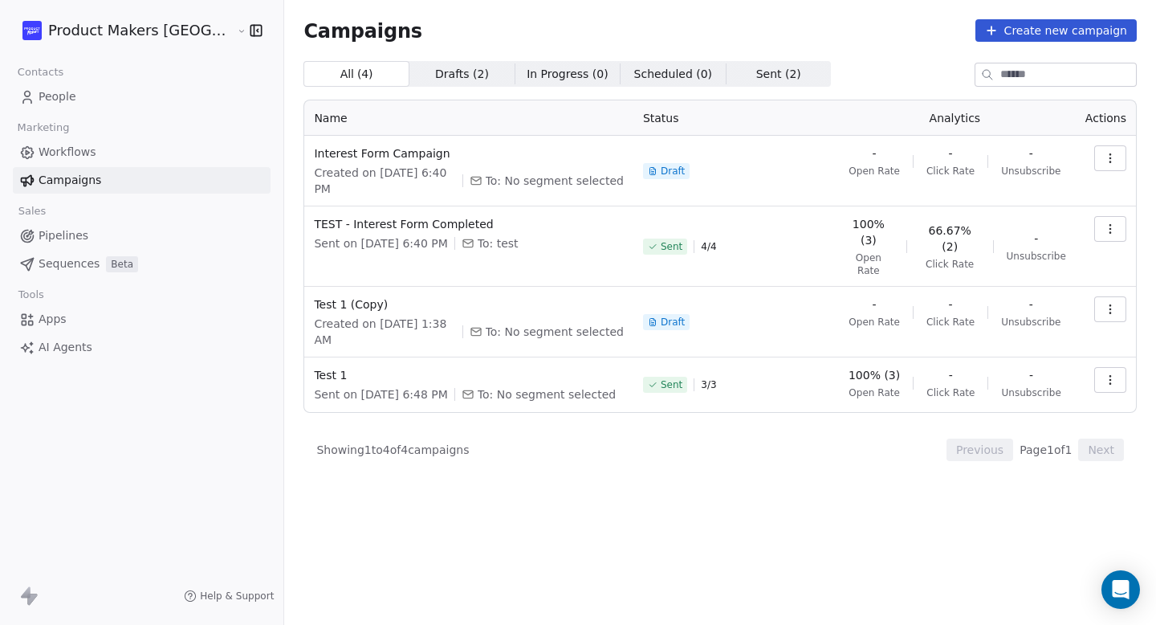
click at [70, 103] on span "People" at bounding box center [58, 96] width 38 height 17
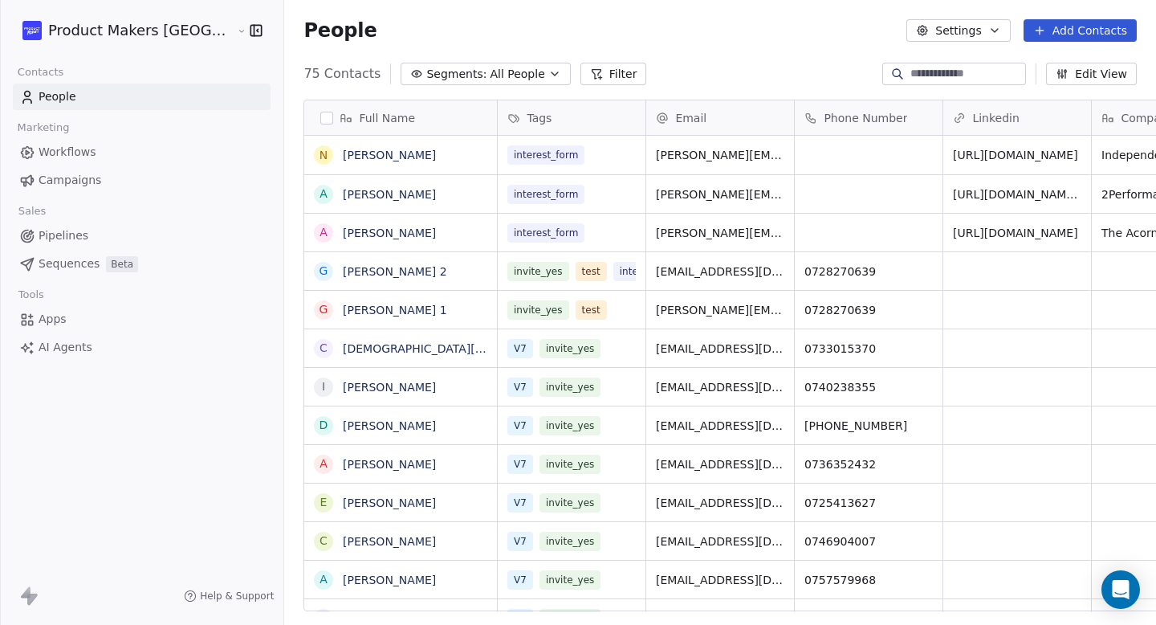
scroll to position [550, 934]
click at [894, 79] on icon at bounding box center [897, 73] width 13 height 13
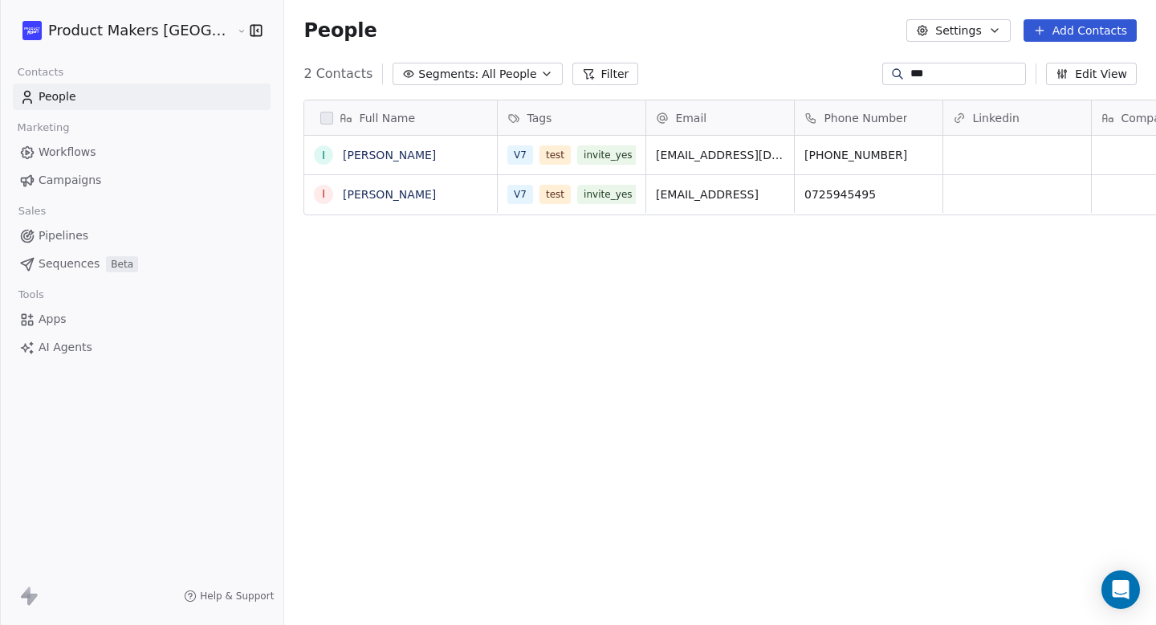
type input "***"
click at [582, 165] on div "V7 test invite_yes" at bounding box center [588, 155] width 181 height 39
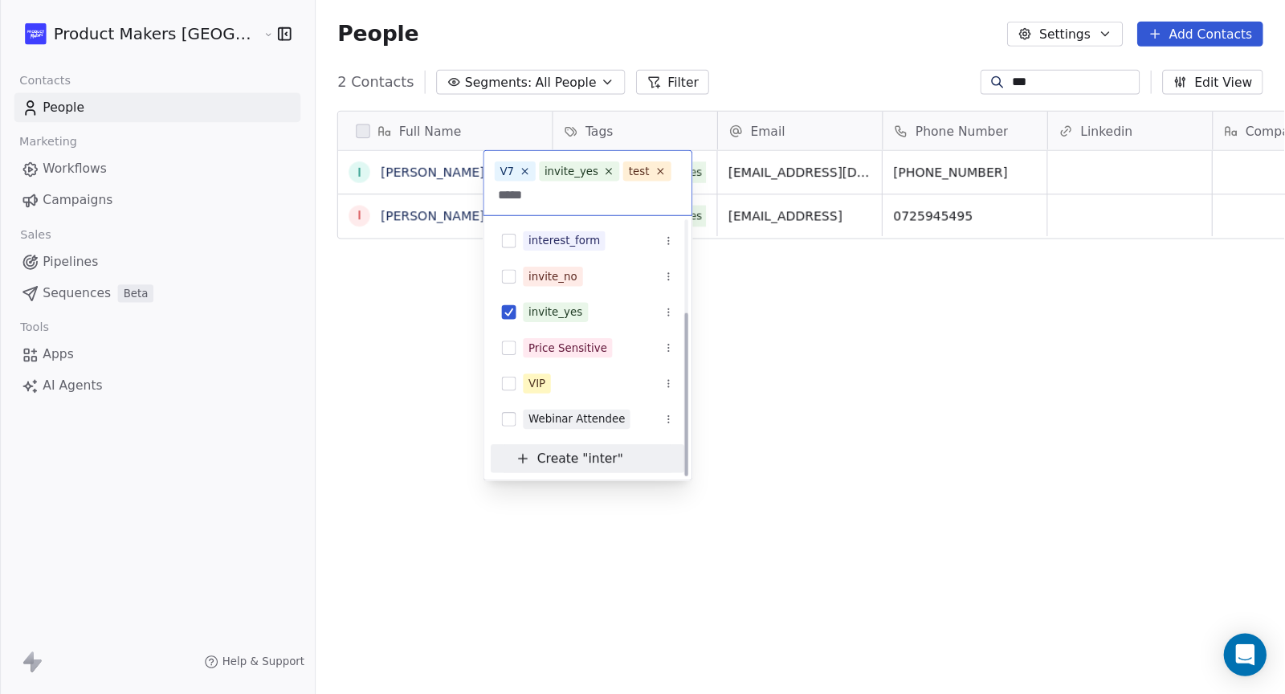
scroll to position [0, 0]
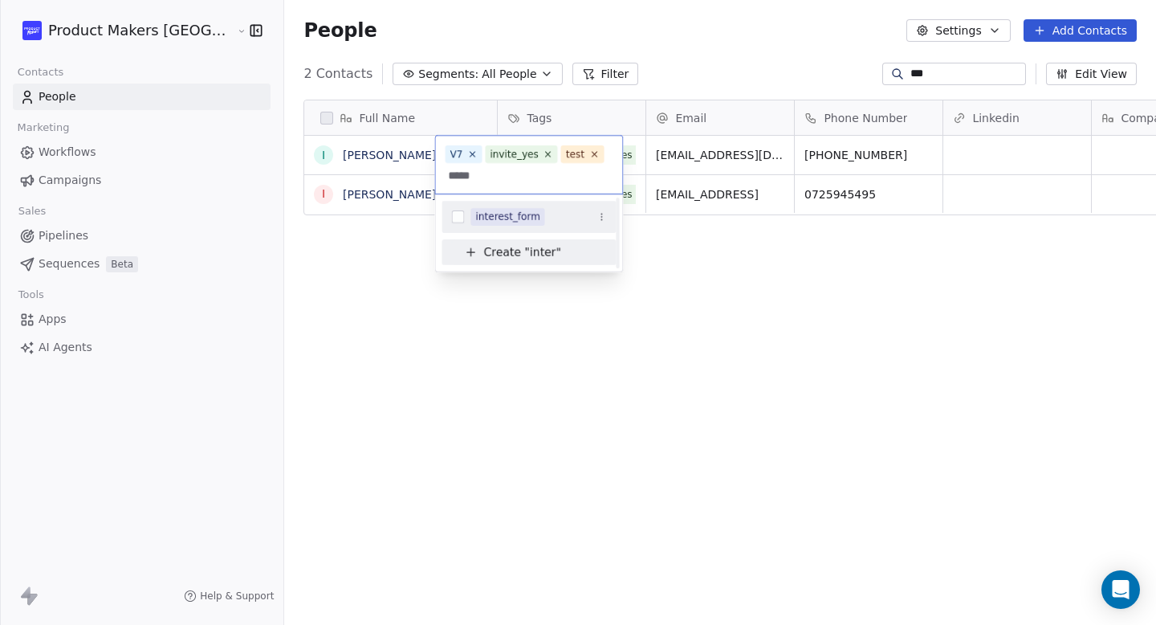
type input "*****"
click at [457, 218] on button "Suggestions" at bounding box center [458, 216] width 13 height 13
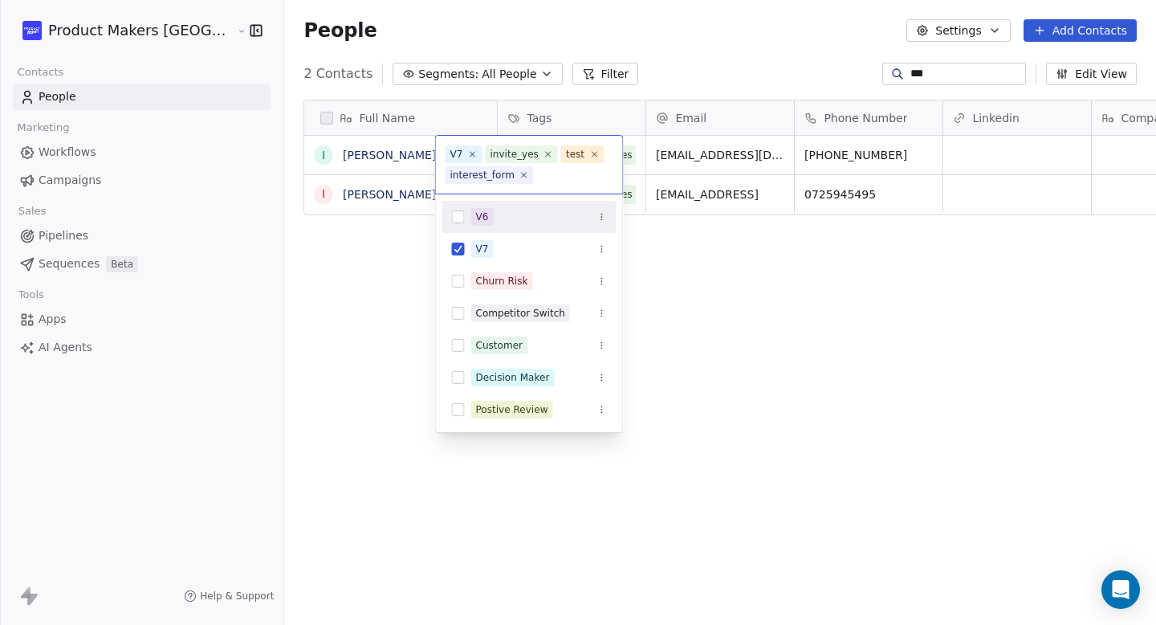
click at [719, 328] on html "Product Makers Romania Contacts People Marketing Workflows Campaigns Sales Pipe…" at bounding box center [578, 312] width 1156 height 625
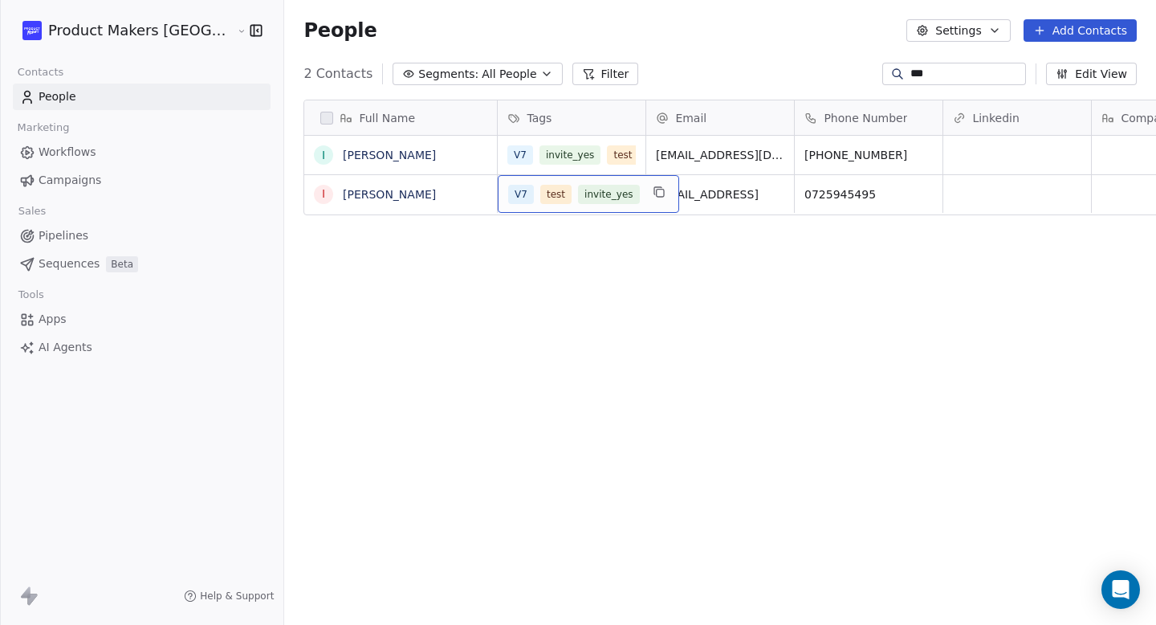
click at [581, 206] on div "V7 test invite_yes" at bounding box center [588, 194] width 181 height 38
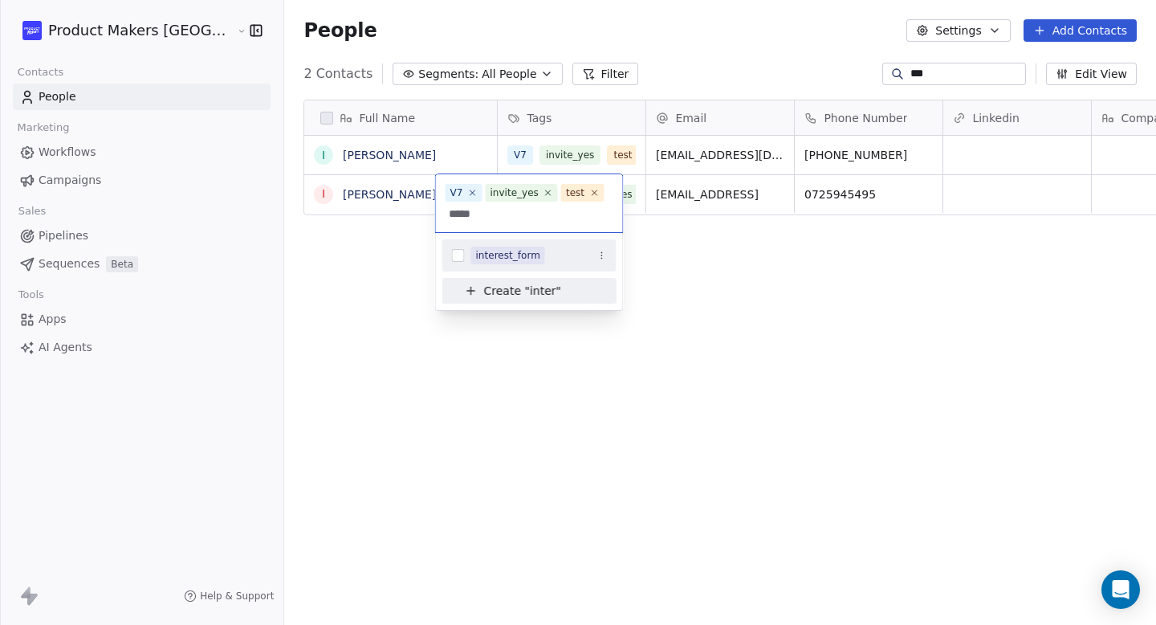
type input "*****"
click at [453, 254] on button "Suggestions" at bounding box center [458, 255] width 13 height 13
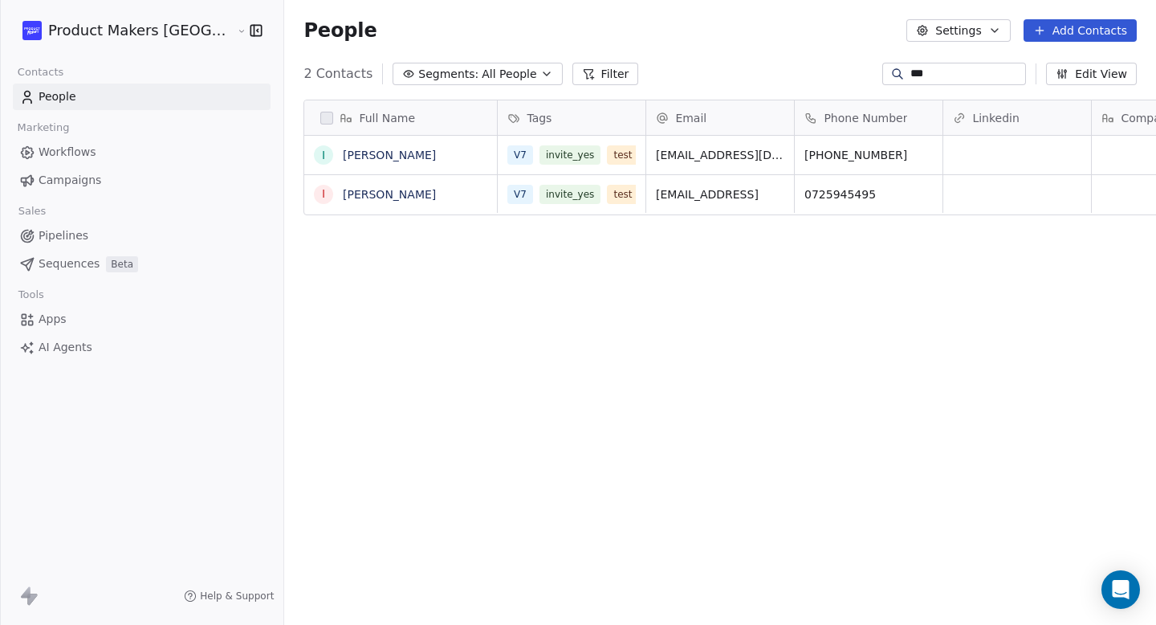
click at [764, 324] on html "Product Makers Romania Contacts People Marketing Workflows Campaigns Sales Pipe…" at bounding box center [578, 312] width 1156 height 625
click at [482, 70] on span "All People" at bounding box center [509, 74] width 55 height 17
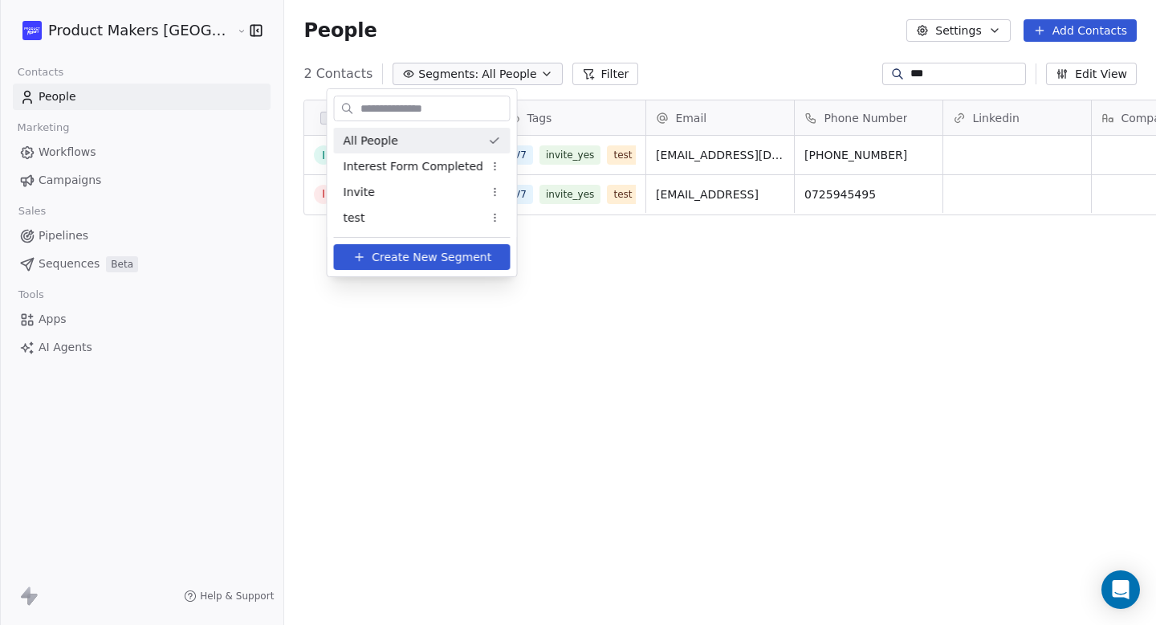
click at [964, 80] on html "Product Makers Romania Contacts People Marketing Workflows Campaigns Sales Pipe…" at bounding box center [578, 312] width 1156 height 625
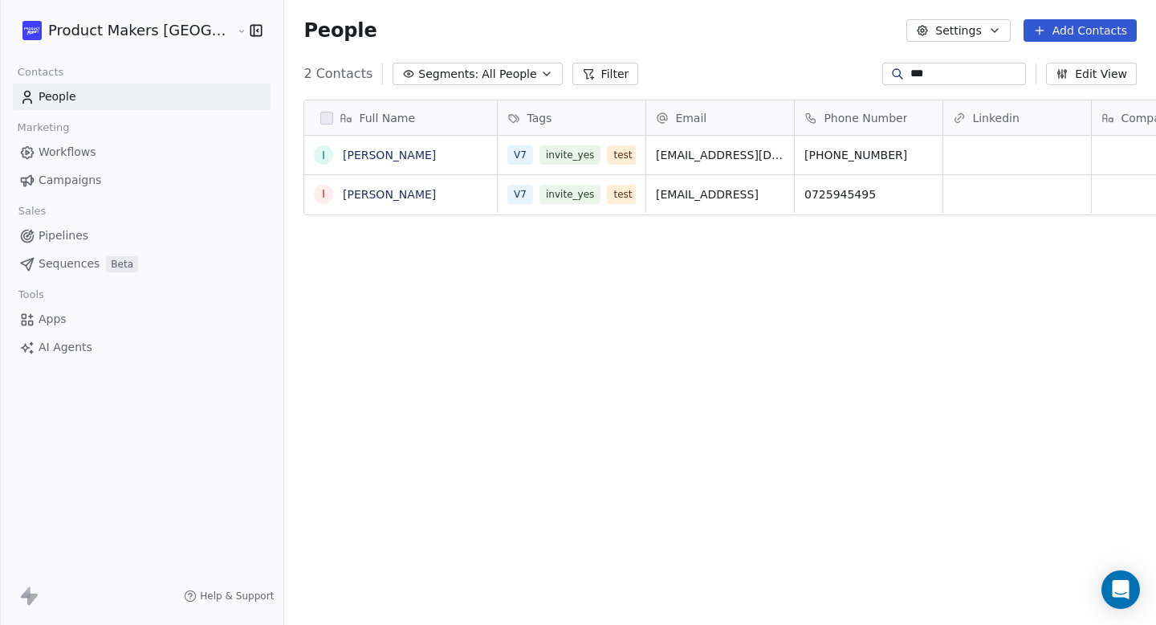
click at [964, 80] on input "***" at bounding box center [967, 74] width 112 height 16
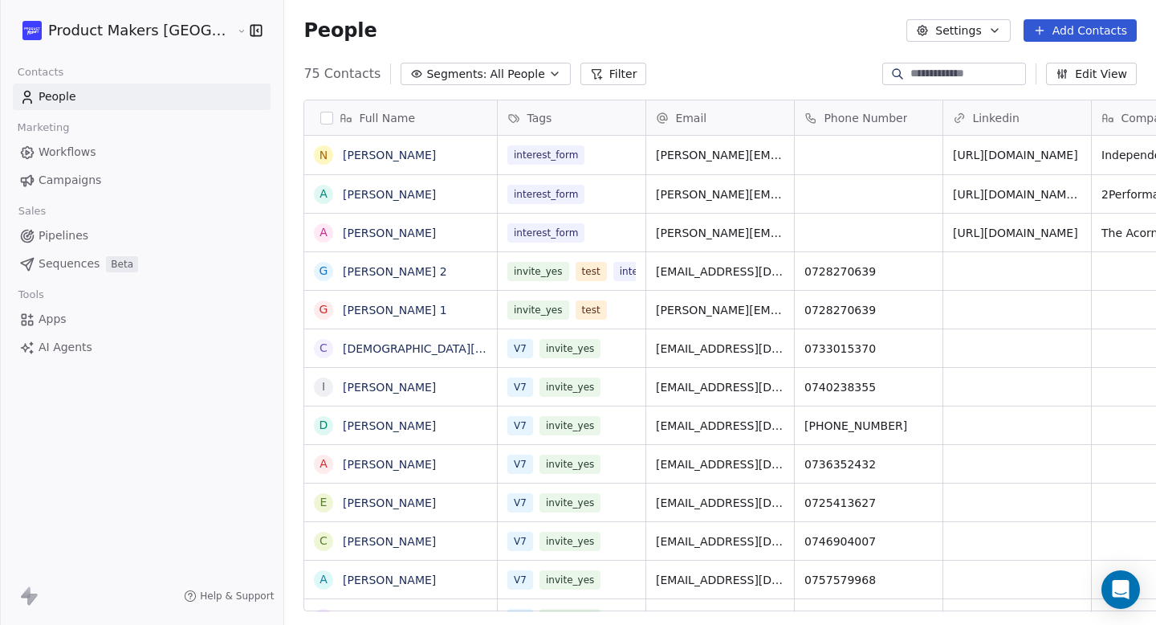
click at [672, 39] on div "People Settings Add Contacts" at bounding box center [721, 30] width 834 height 22
click at [490, 72] on span "All People" at bounding box center [517, 74] width 55 height 17
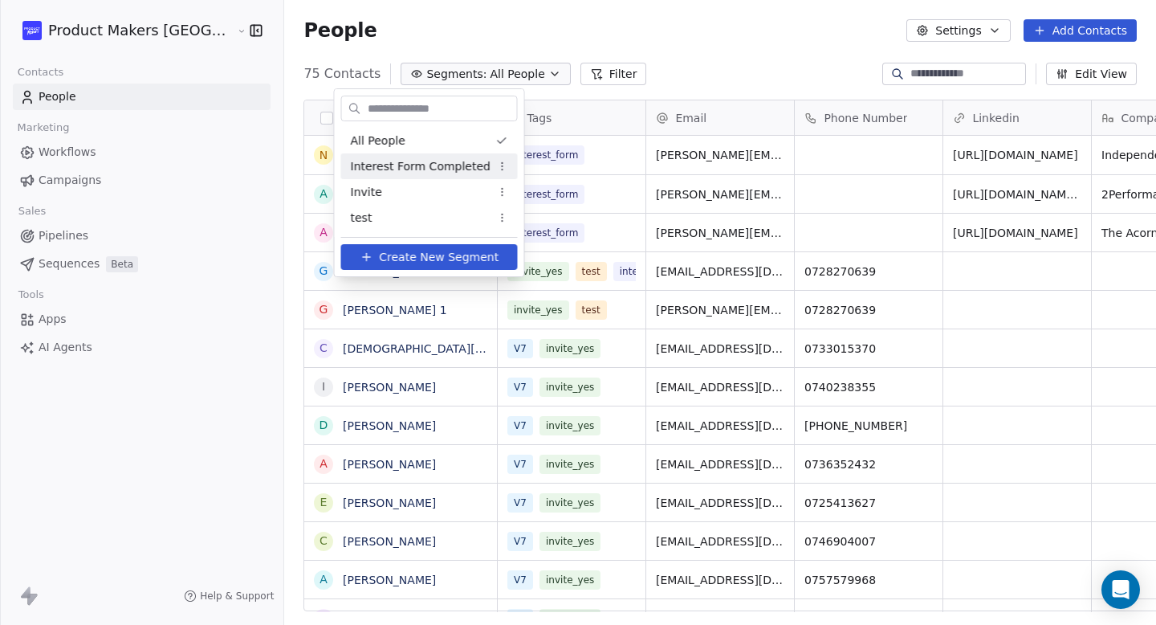
click at [447, 169] on span "Interest Form Completed" at bounding box center [421, 166] width 140 height 17
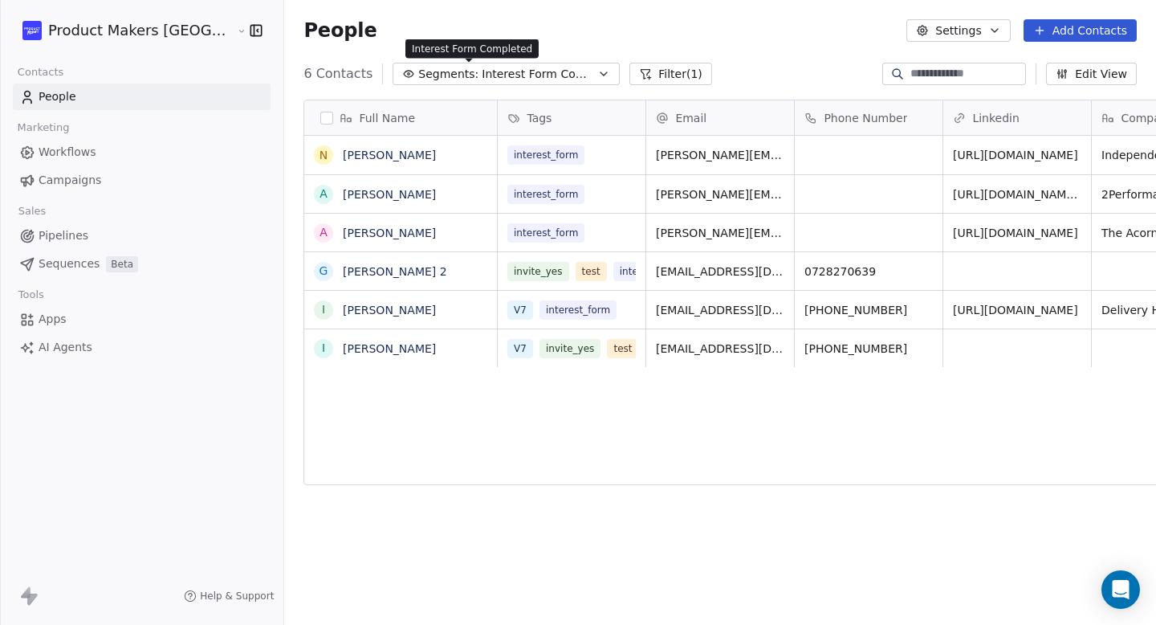
click at [487, 69] on span "Interest Form Completed" at bounding box center [538, 74] width 112 height 17
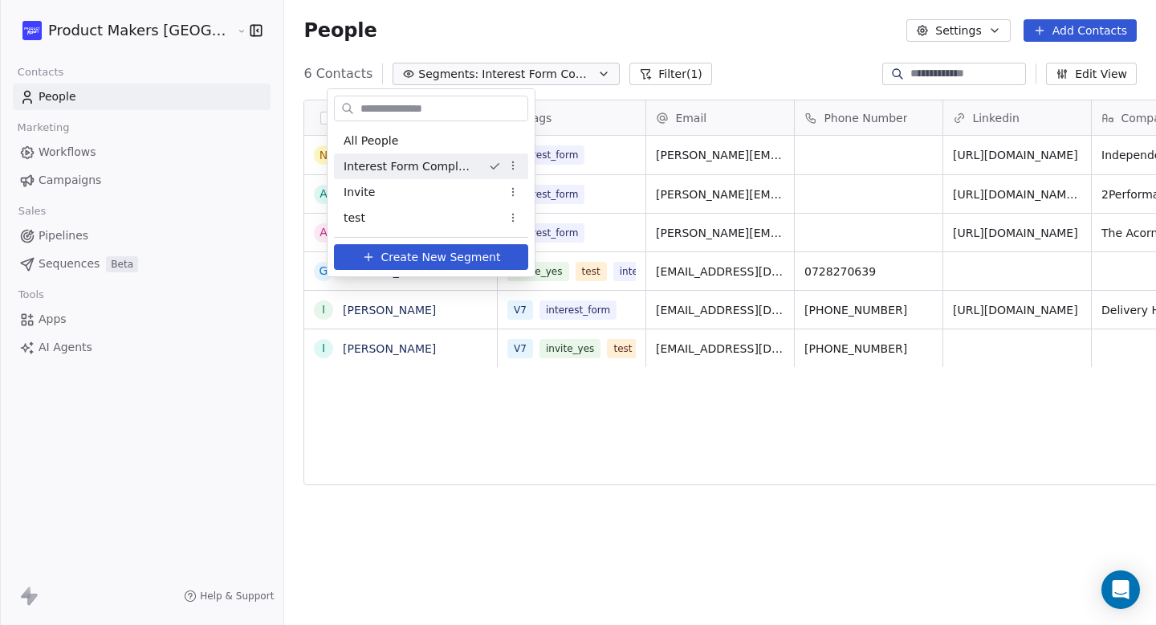
click at [709, 124] on html "Product Makers Romania Contacts People Marketing Workflows Campaigns Sales Pipe…" at bounding box center [578, 312] width 1156 height 625
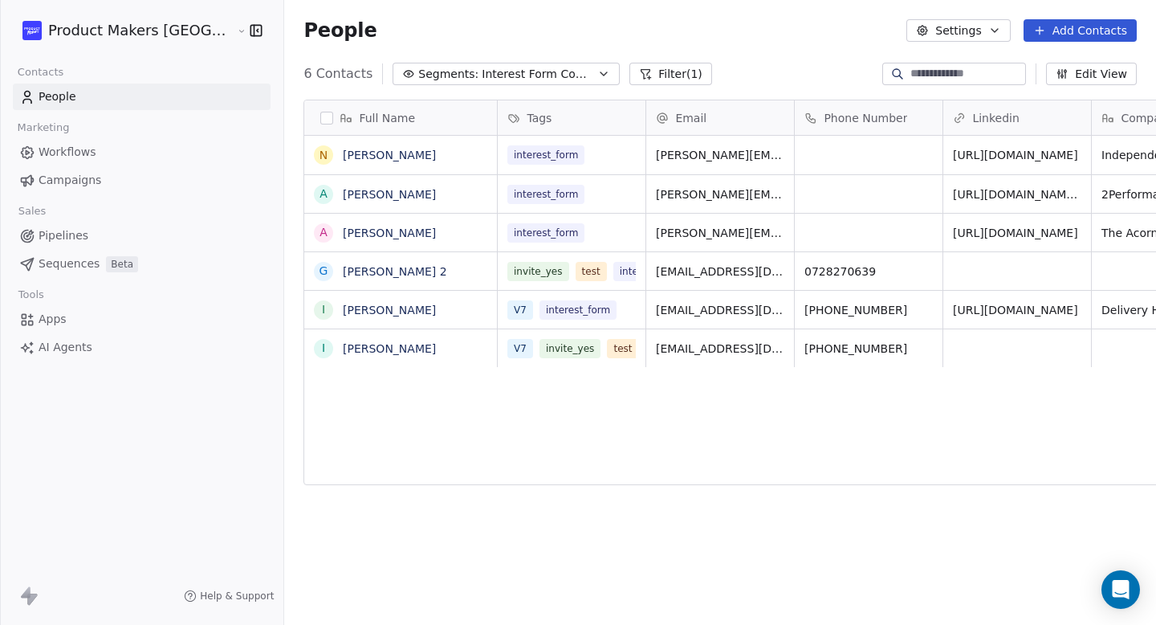
click at [526, 74] on button "Segments: Interest Form Completed" at bounding box center [506, 74] width 227 height 22
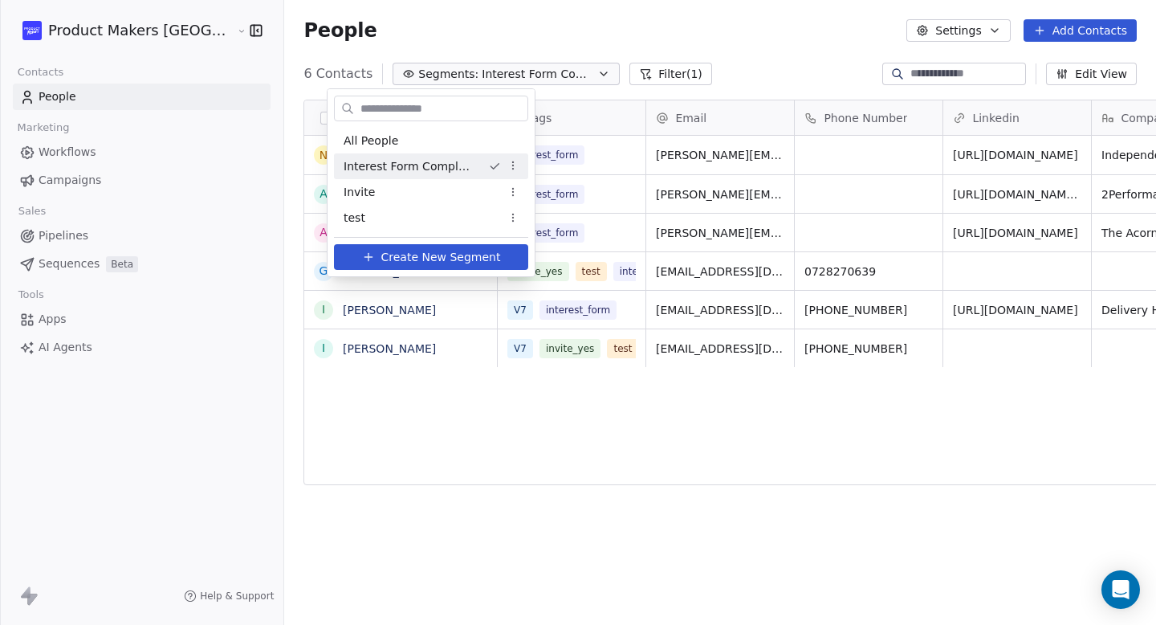
click at [625, 15] on html "Product Makers Romania Contacts People Marketing Workflows Campaigns Sales Pipe…" at bounding box center [578, 312] width 1156 height 625
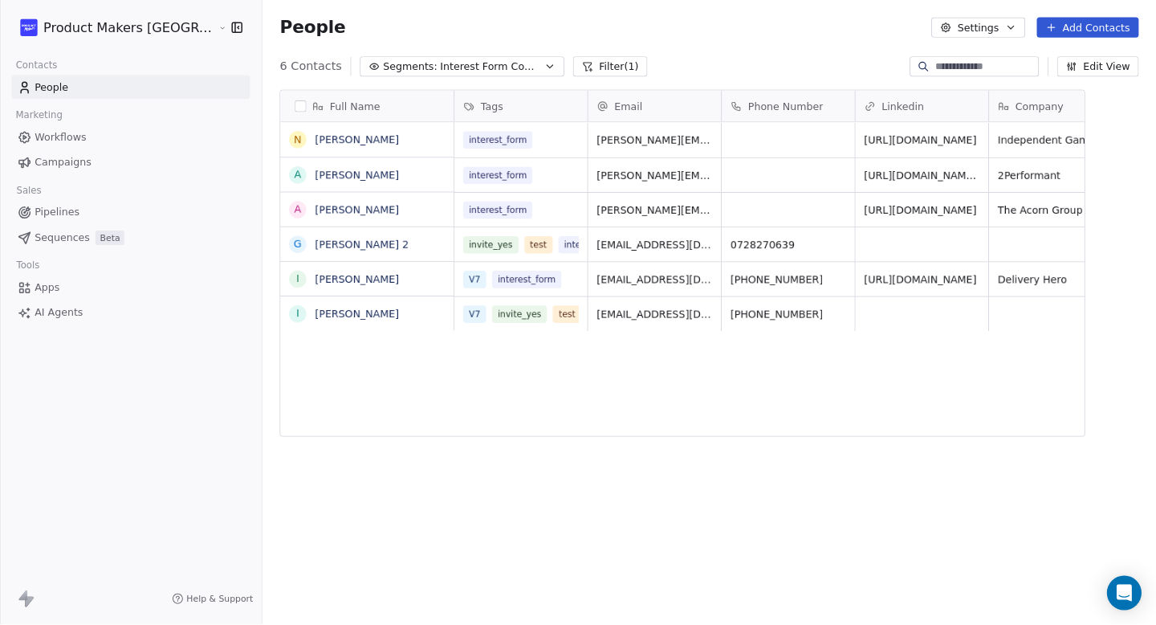
scroll to position [1, 0]
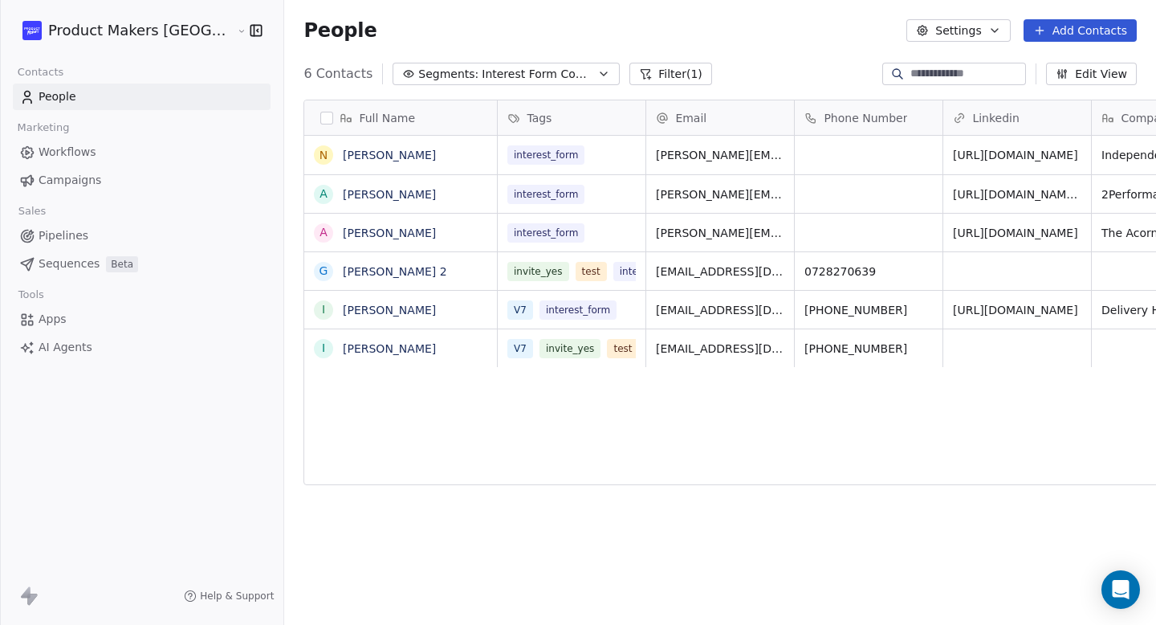
click at [635, 36] on div "People Settings Add Contacts" at bounding box center [721, 30] width 834 height 22
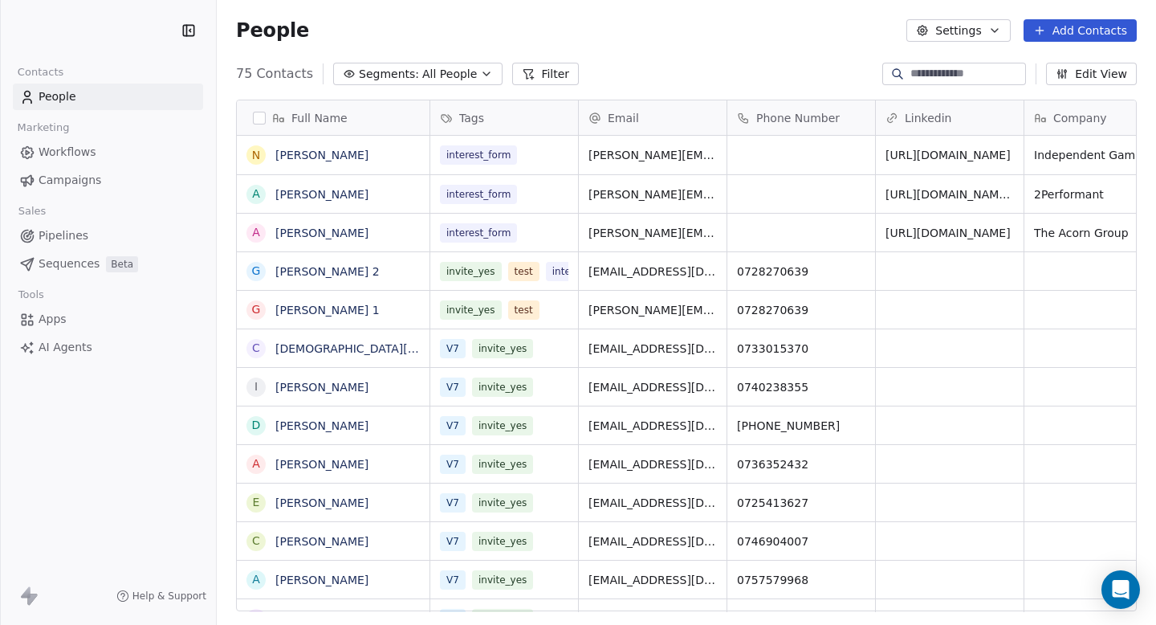
scroll to position [550, 934]
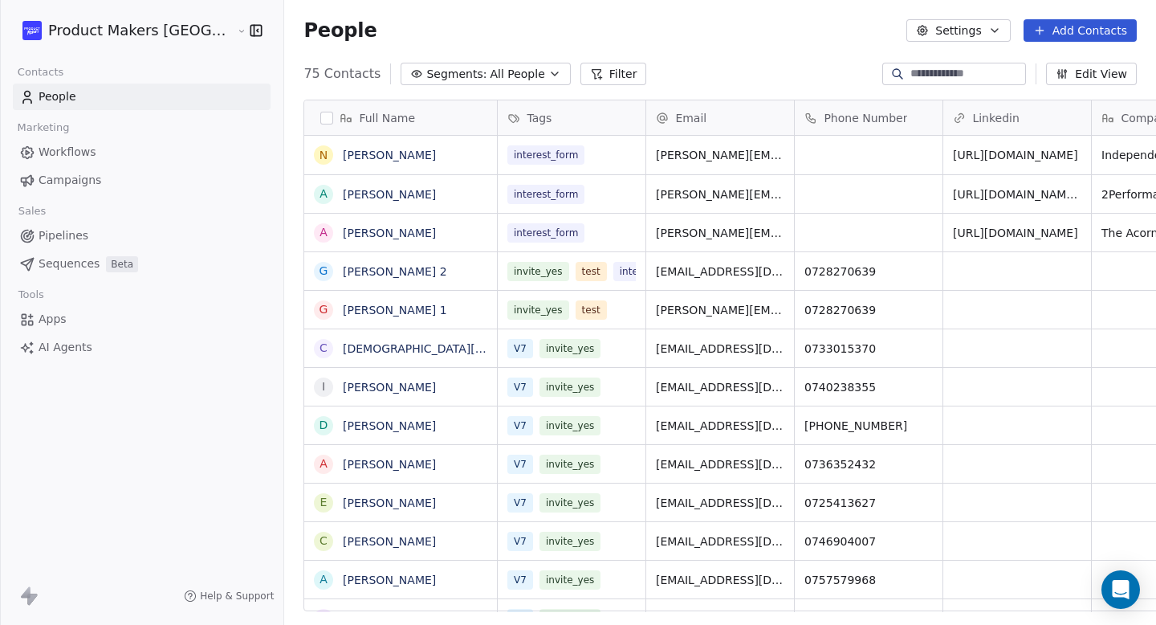
click at [426, 78] on span "Segments:" at bounding box center [456, 74] width 60 height 17
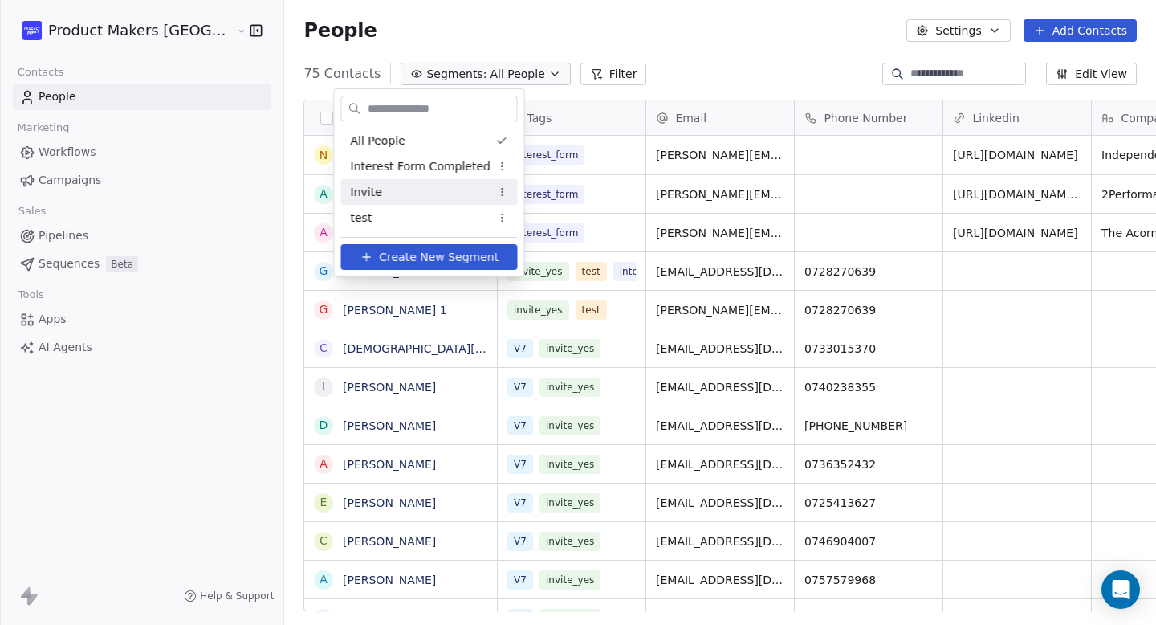
click at [406, 172] on span "Interest Form Completed" at bounding box center [421, 166] width 140 height 17
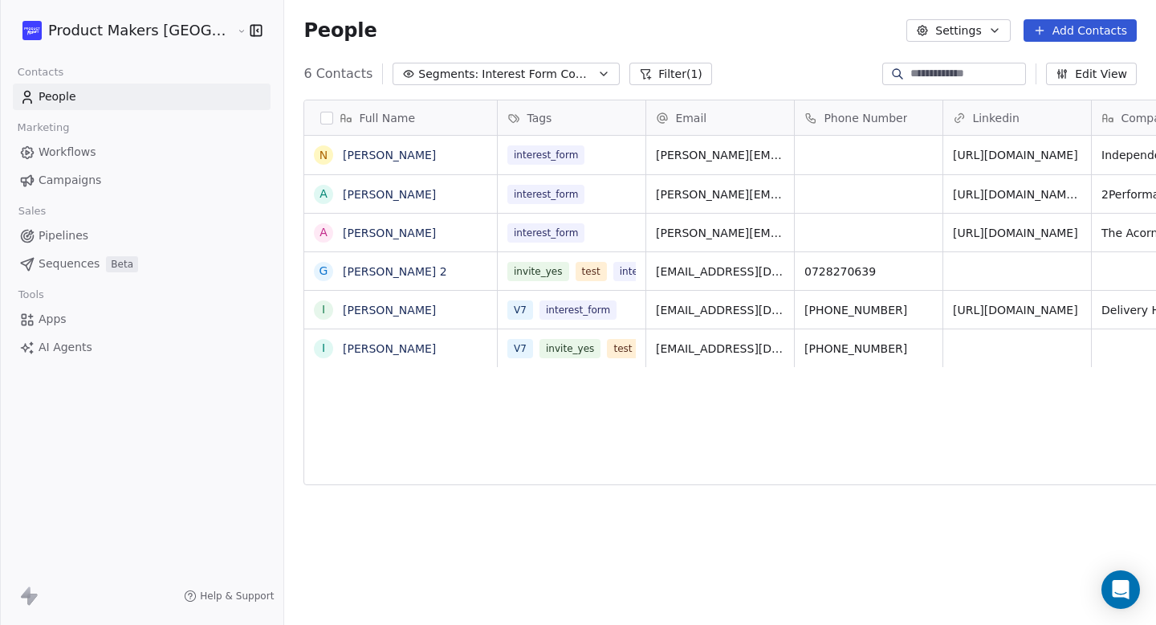
click at [304, 401] on div "N [PERSON_NAME] Flow A [PERSON_NAME] A [PERSON_NAME] G [PERSON_NAME] 2 I [PERSO…" at bounding box center [401, 374] width 194 height 476
click at [501, 72] on span "Interest Form Completed" at bounding box center [538, 74] width 112 height 17
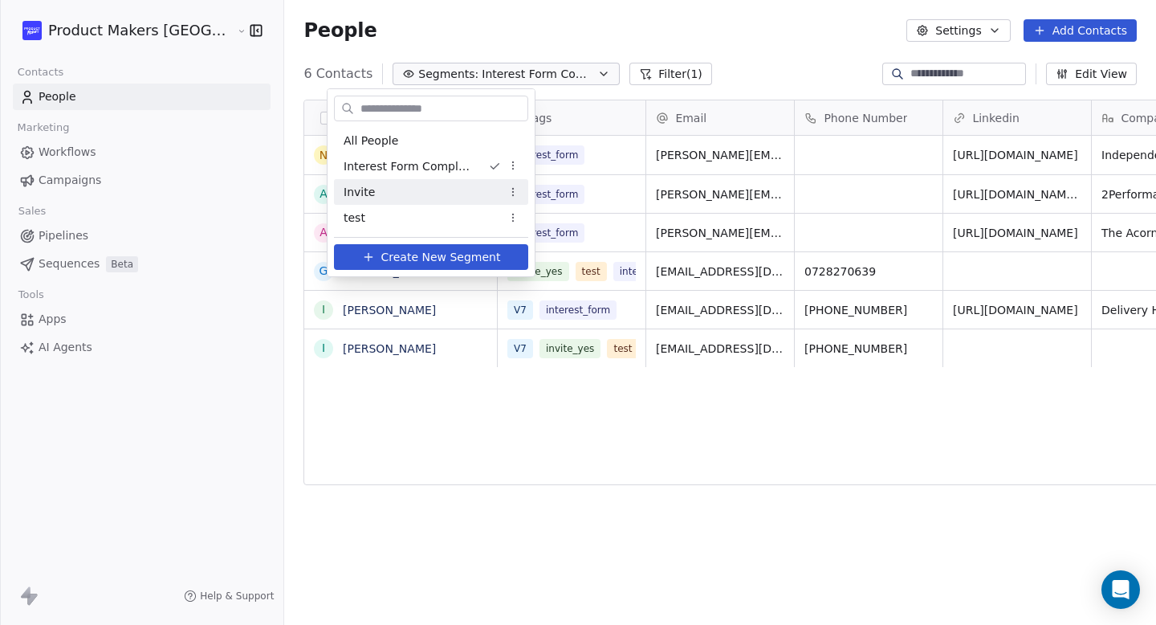
click at [564, 458] on html "Product Makers Romania Contacts People Marketing Workflows Campaigns Sales Pipe…" at bounding box center [578, 312] width 1156 height 625
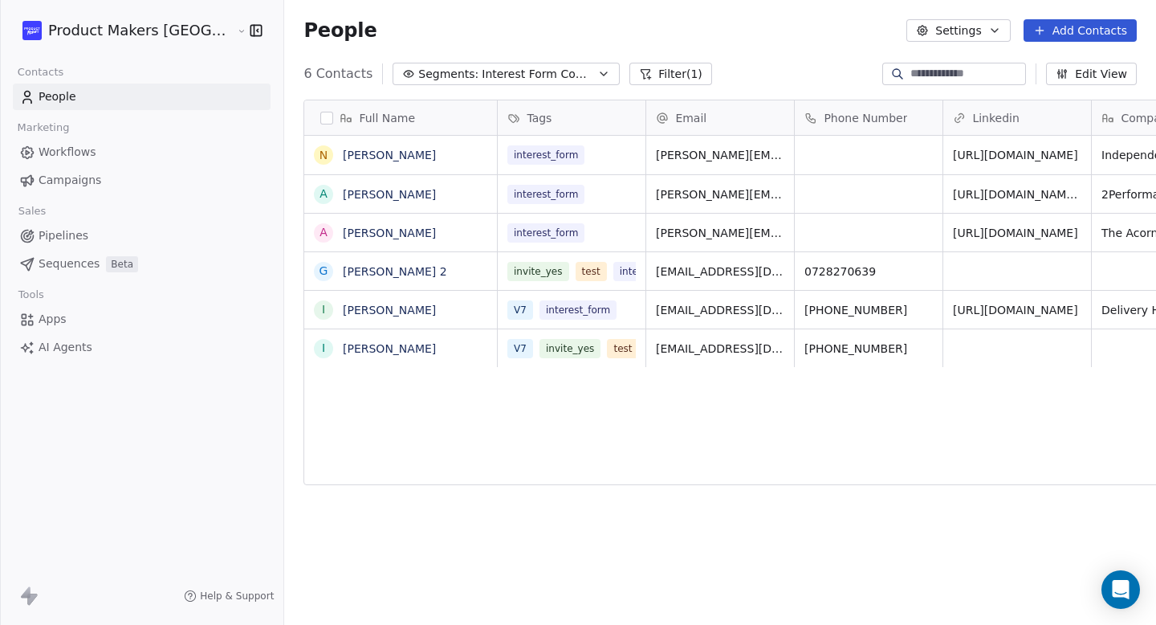
click at [630, 81] on button "Filter (1)" at bounding box center [671, 74] width 83 height 22
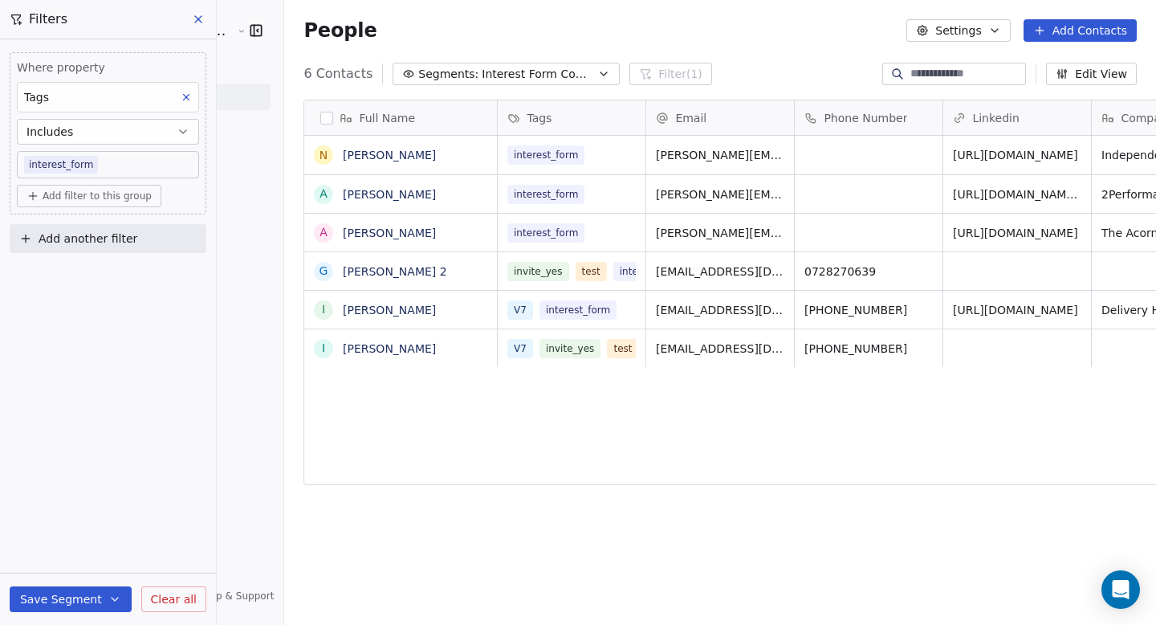
click at [88, 596] on button "Save Segment" at bounding box center [71, 599] width 122 height 26
click at [99, 565] on span "Update existing segment" at bounding box center [116, 558] width 141 height 16
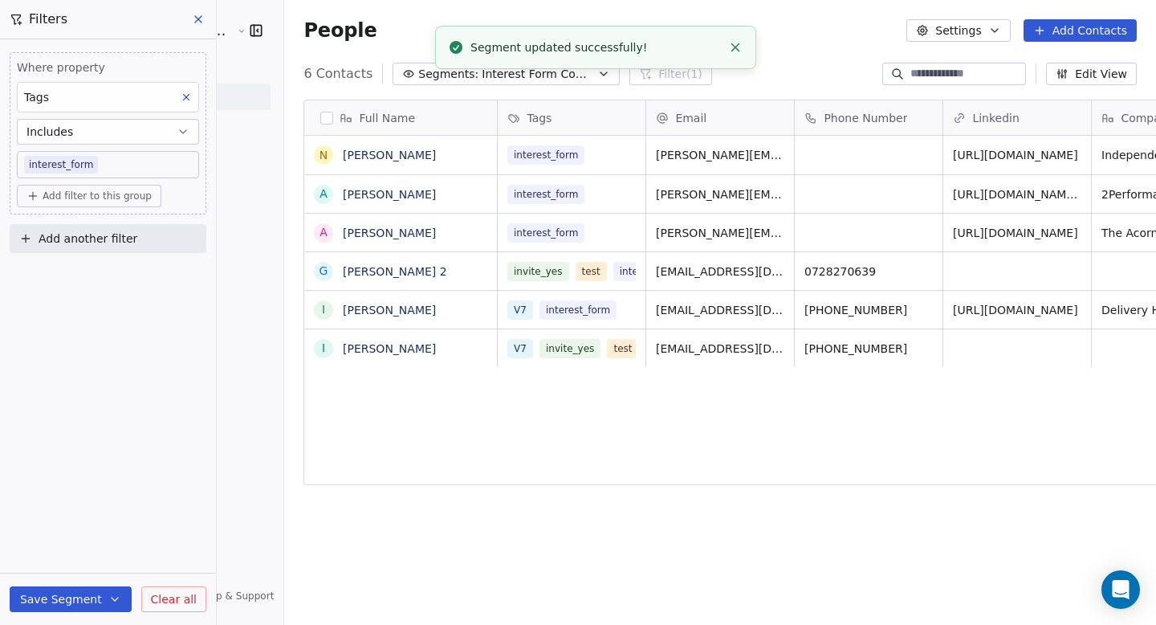
click at [713, 75] on div "6 Contacts Segments: Interest Form Completed Filter (1) Edit View" at bounding box center [720, 74] width 872 height 26
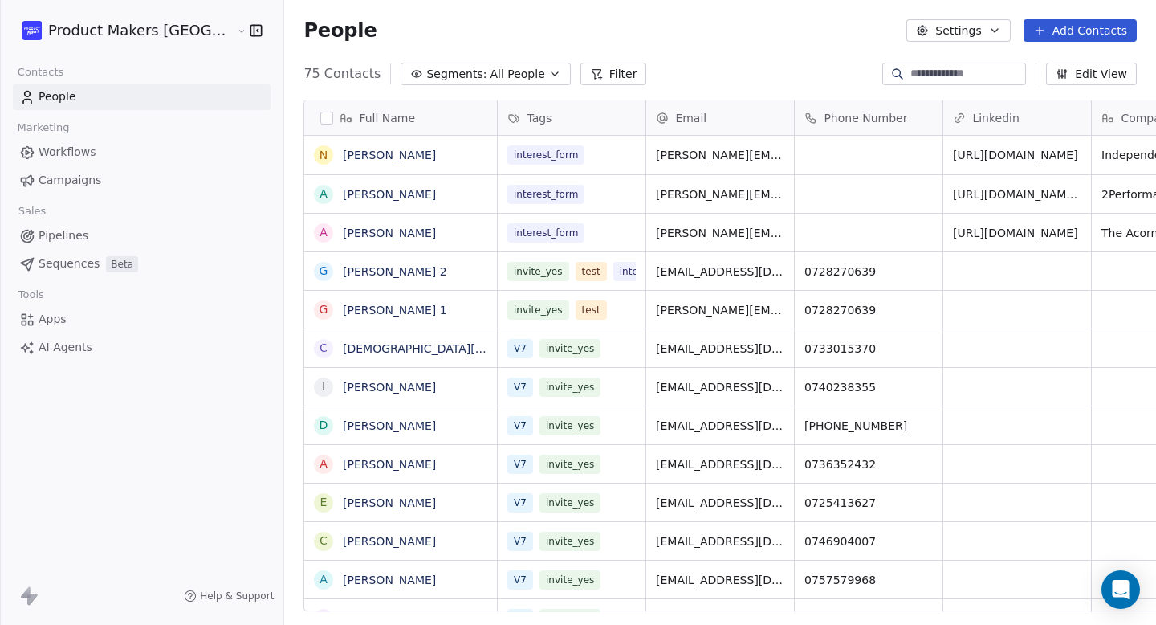
scroll to position [550, 934]
click at [581, 74] on button "Filter" at bounding box center [614, 74] width 67 height 22
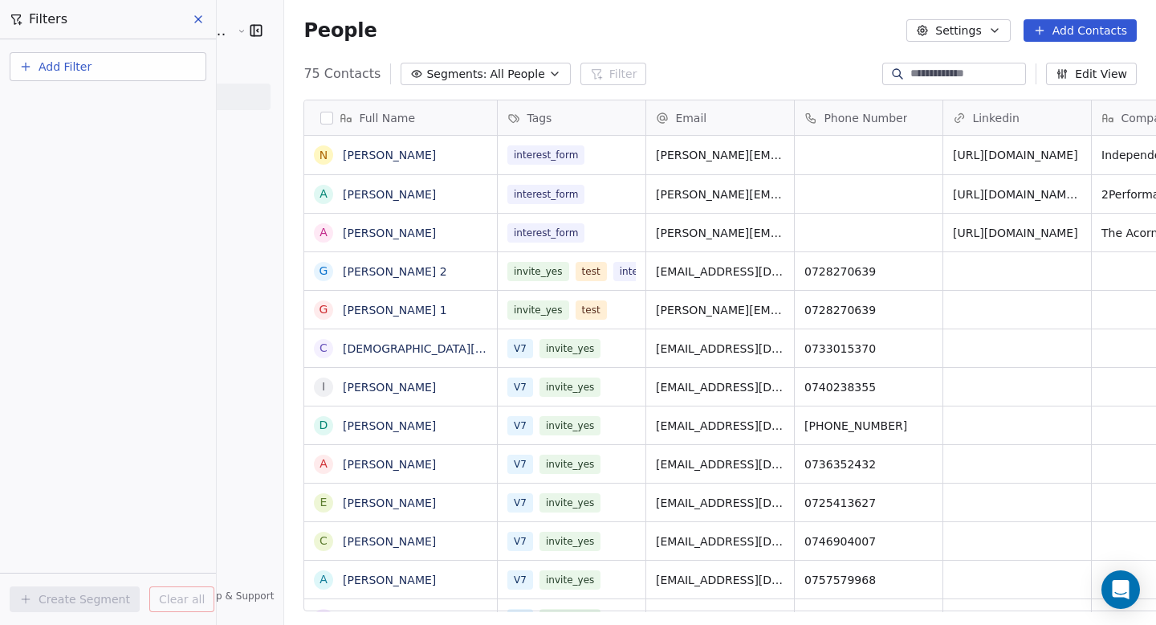
click at [495, 80] on button "Segments: All People" at bounding box center [485, 74] width 169 height 22
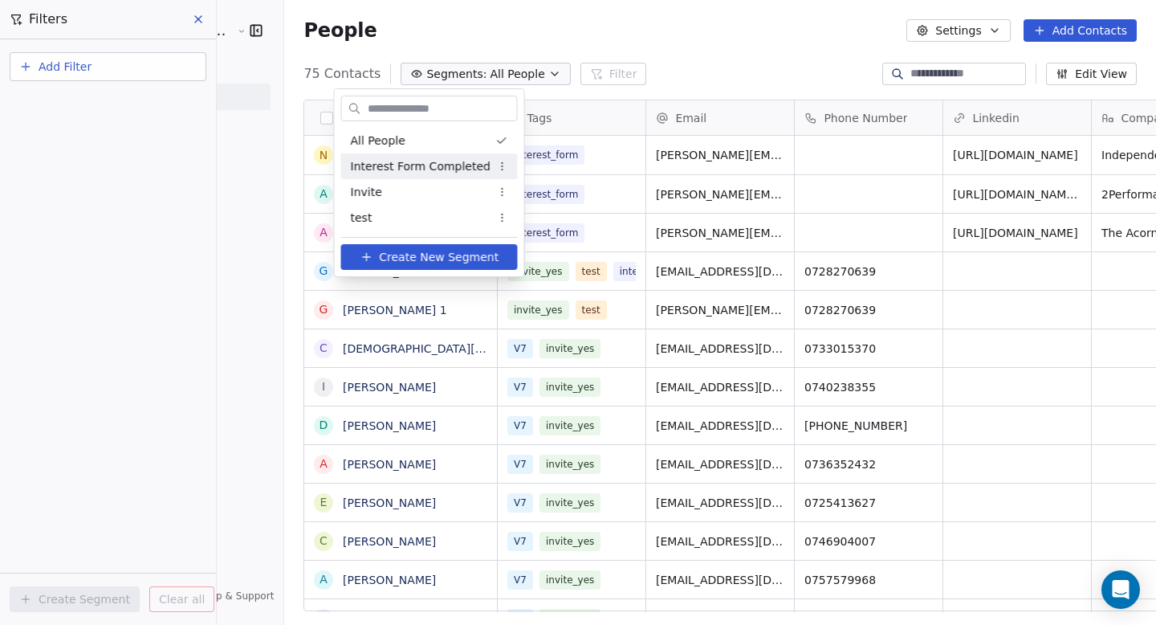
click at [426, 173] on span "Interest Form Completed" at bounding box center [421, 166] width 140 height 17
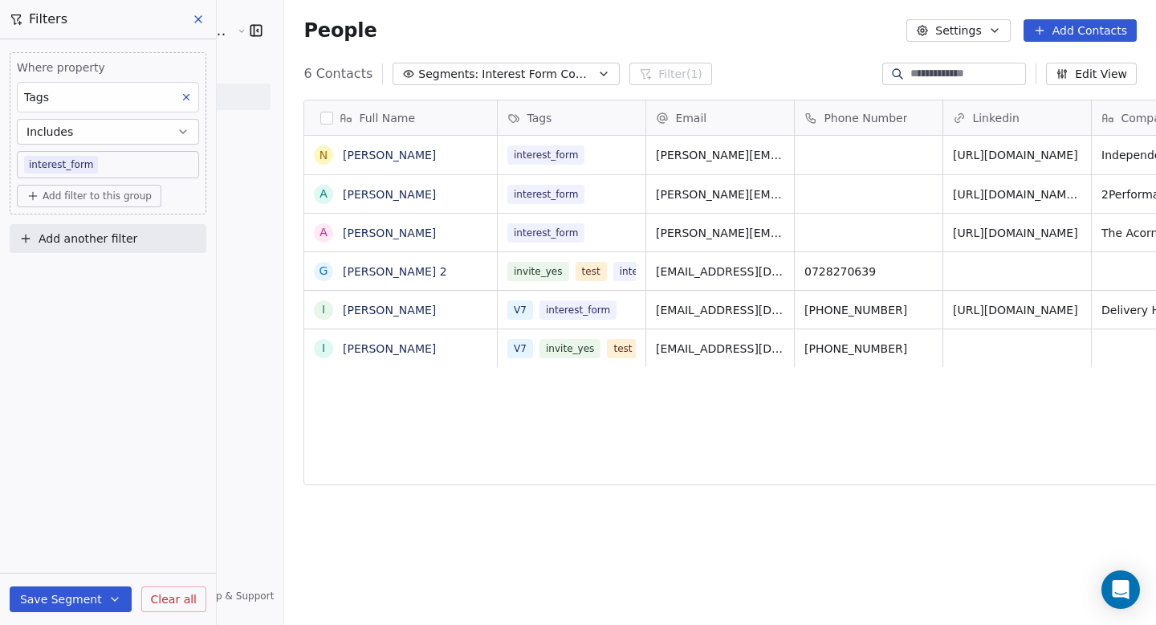
click at [498, 431] on div "interest_form [PERSON_NAME][EMAIL_ADDRESS][DOMAIN_NAME] [URL][DOMAIN_NAME] Inde…" at bounding box center [1111, 374] width 1227 height 476
click at [170, 601] on span "Clear all" at bounding box center [174, 599] width 46 height 17
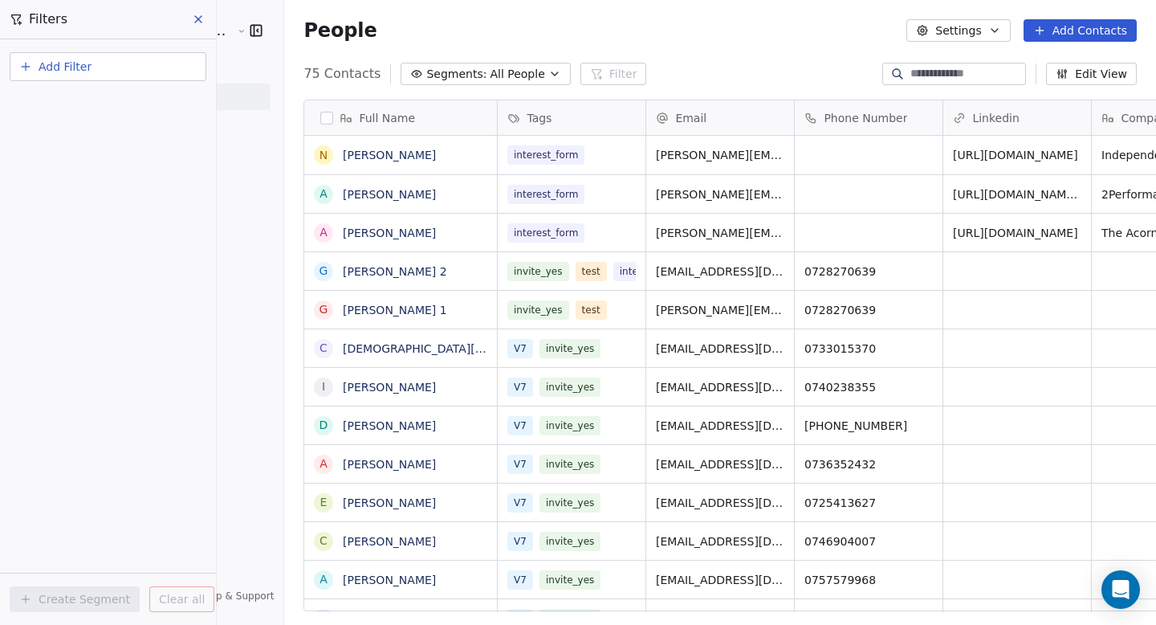
click at [445, 84] on button "Segments: All People" at bounding box center [485, 74] width 169 height 22
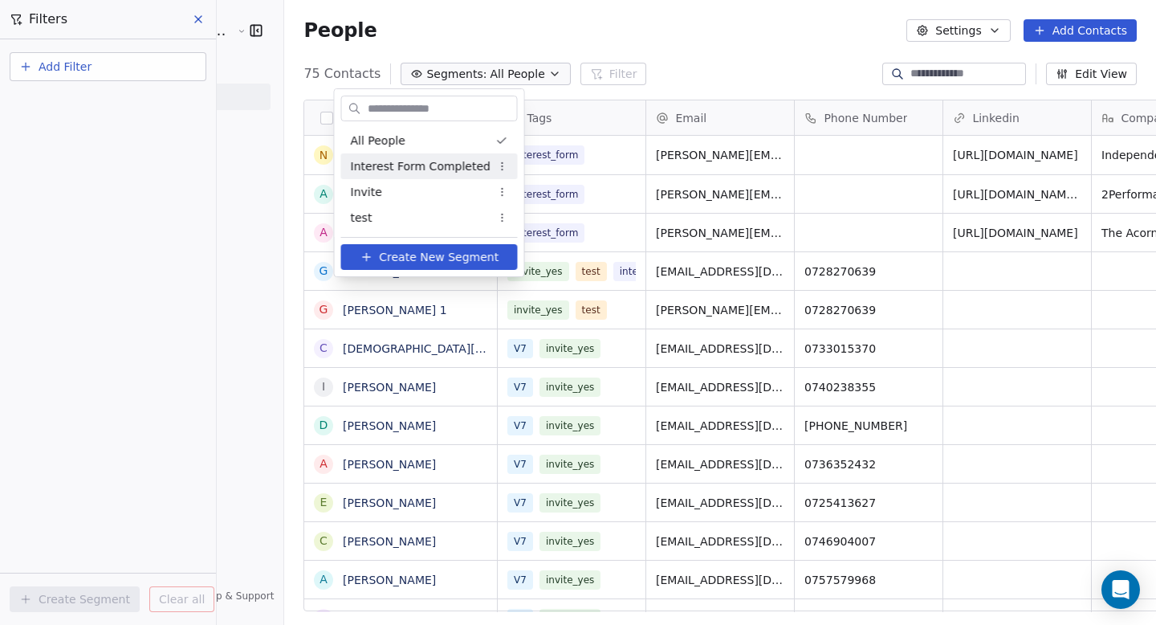
click at [430, 169] on span "Interest Form Completed" at bounding box center [421, 166] width 140 height 17
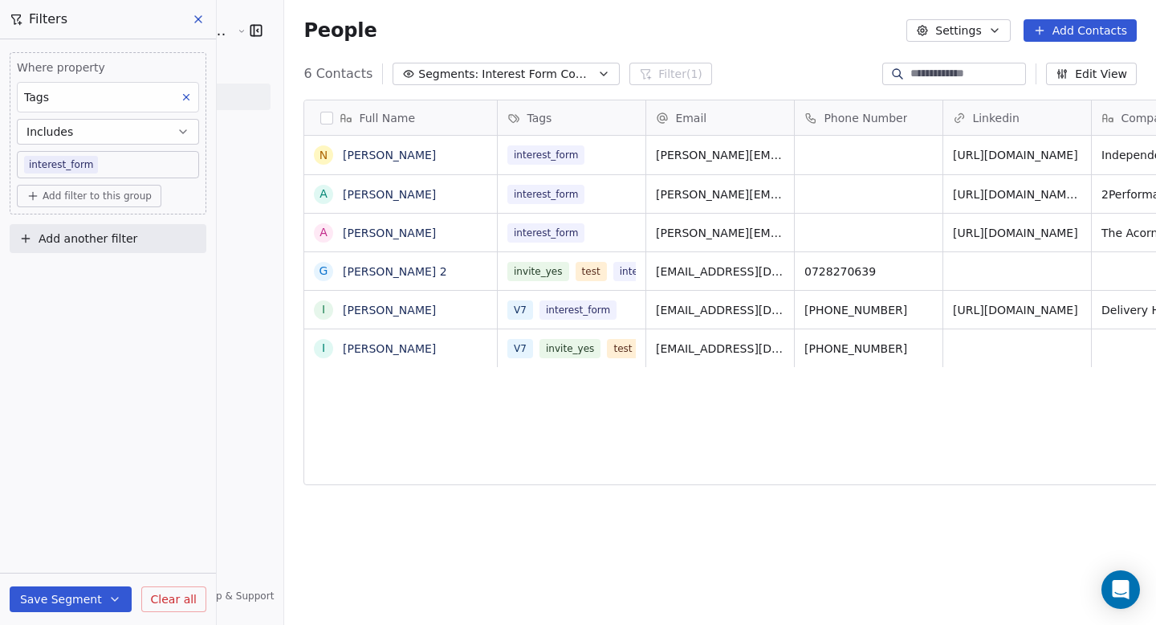
click at [414, 449] on div "N [PERSON_NAME] Flow A [PERSON_NAME] A [PERSON_NAME] G [PERSON_NAME] 2 I [PERSO…" at bounding box center [401, 374] width 194 height 476
click at [189, 600] on span "Clear all" at bounding box center [174, 599] width 46 height 17
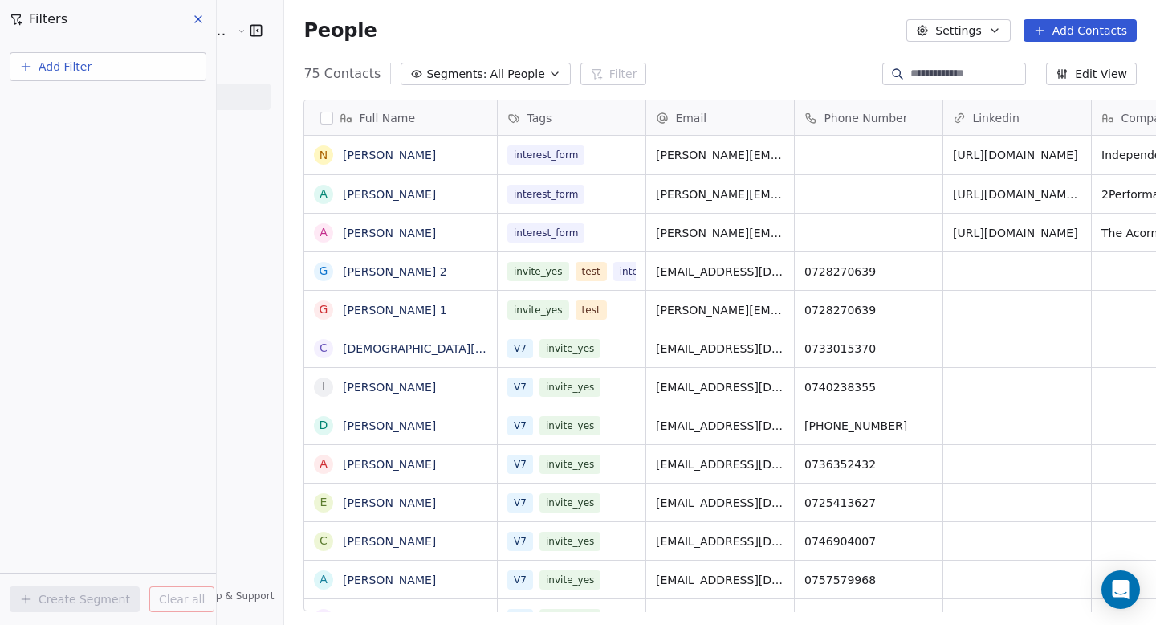
click at [474, 70] on button "Segments: All People" at bounding box center [485, 74] width 169 height 22
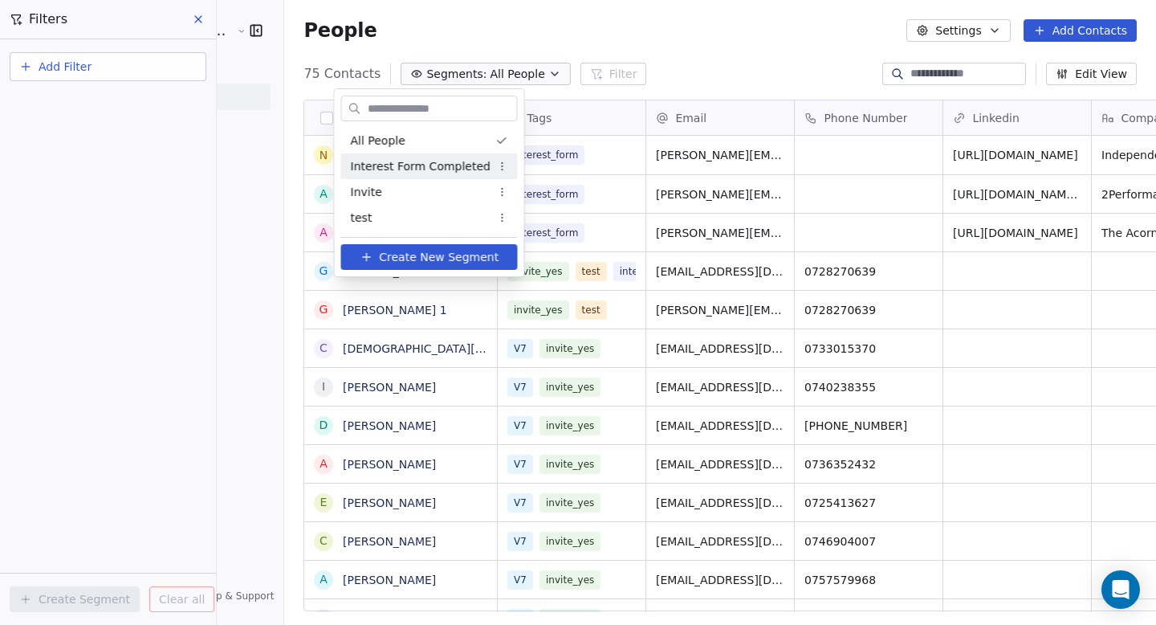
click at [459, 169] on span "Interest Form Completed" at bounding box center [421, 166] width 140 height 17
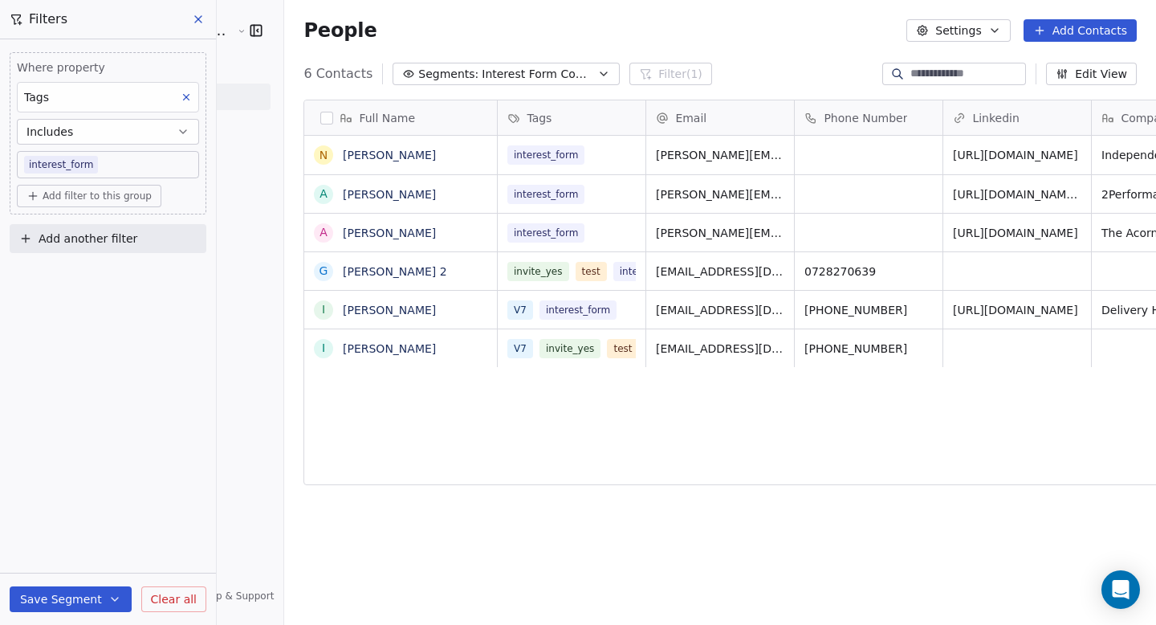
click at [482, 77] on span "Interest Form Completed" at bounding box center [538, 74] width 112 height 17
click at [427, 77] on html "Product Makers [GEOGRAPHIC_DATA] Contacts People Marketing Workflows Campaigns …" at bounding box center [578, 312] width 1156 height 625
click at [597, 75] on icon "button" at bounding box center [603, 73] width 13 height 13
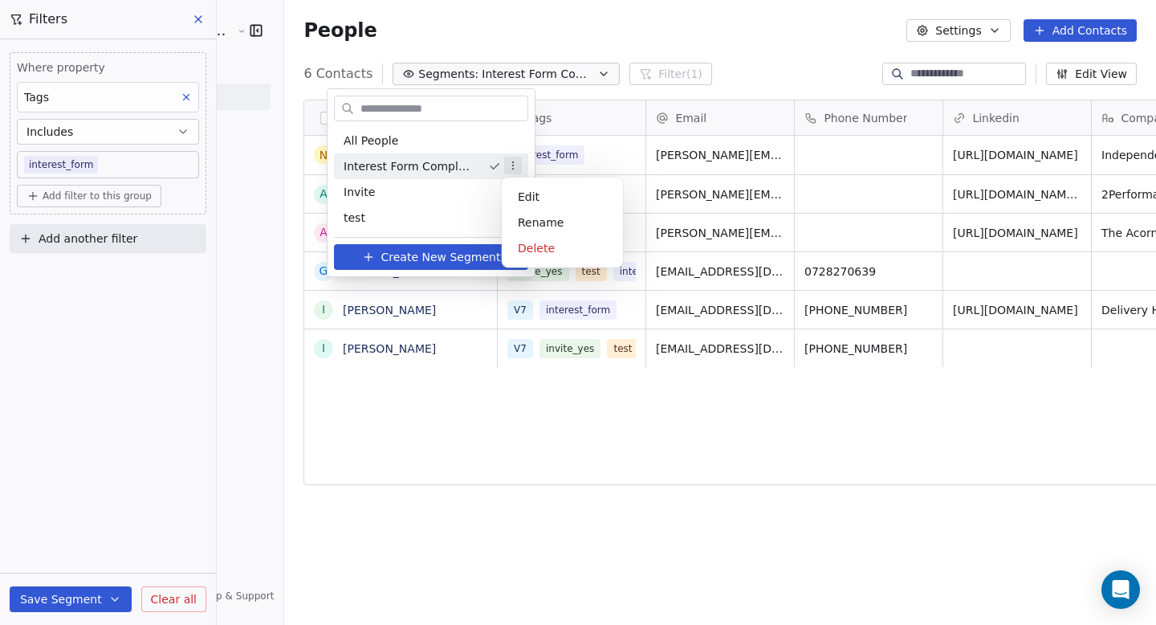
click at [513, 166] on html "Product Makers [GEOGRAPHIC_DATA] Contacts People Marketing Workflows Campaigns …" at bounding box center [578, 312] width 1156 height 625
click at [535, 249] on div "Delete" at bounding box center [562, 248] width 108 height 26
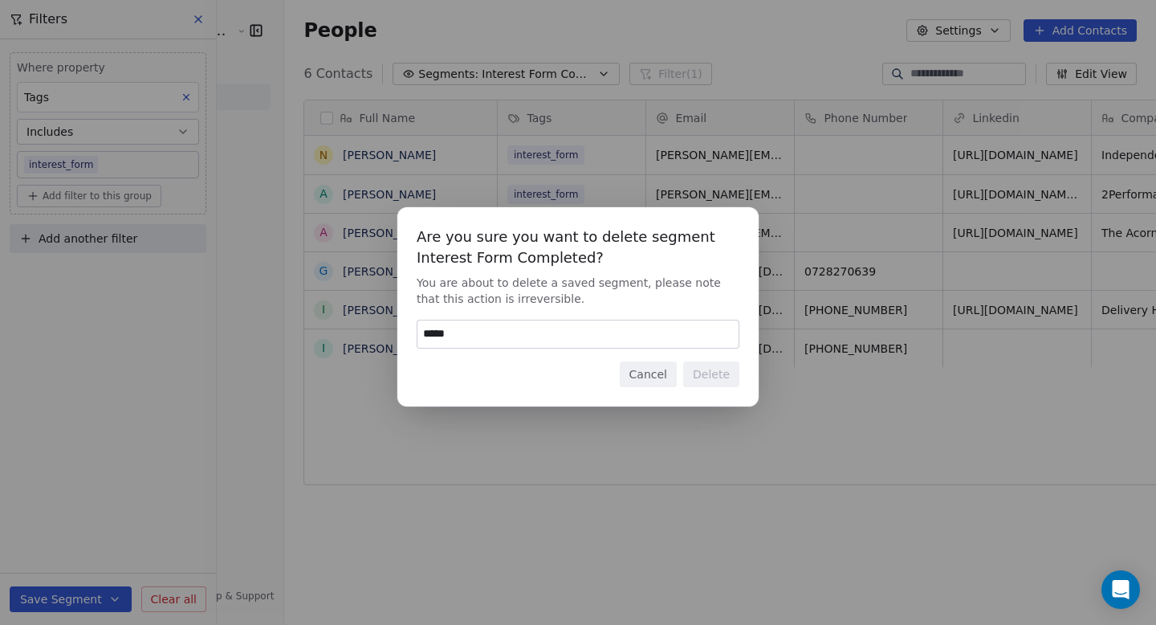
type input "******"
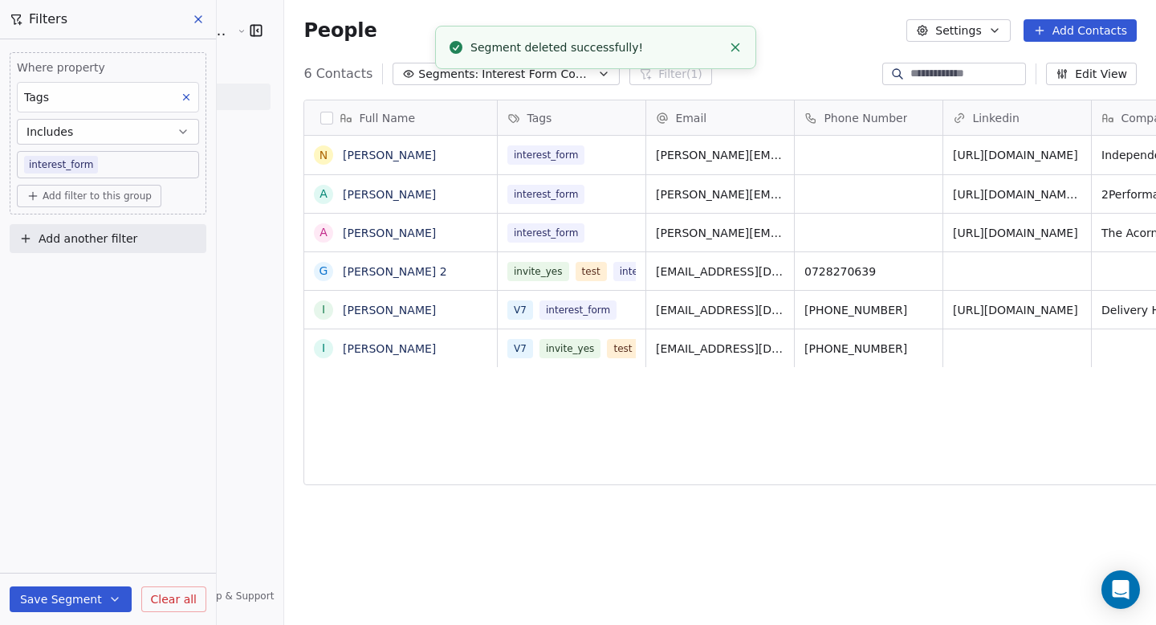
click at [521, 75] on span "Interest Form Completed" at bounding box center [538, 74] width 112 height 17
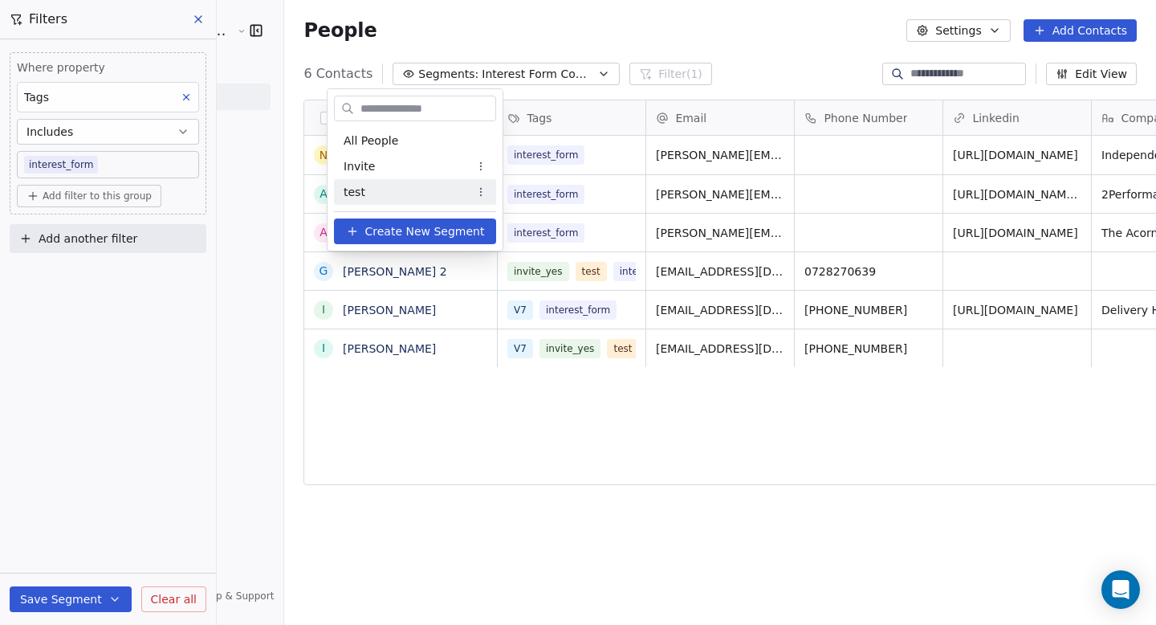
click at [618, 76] on html "Product Makers [GEOGRAPHIC_DATA] Contacts People Marketing Workflows Campaigns …" at bounding box center [578, 312] width 1156 height 625
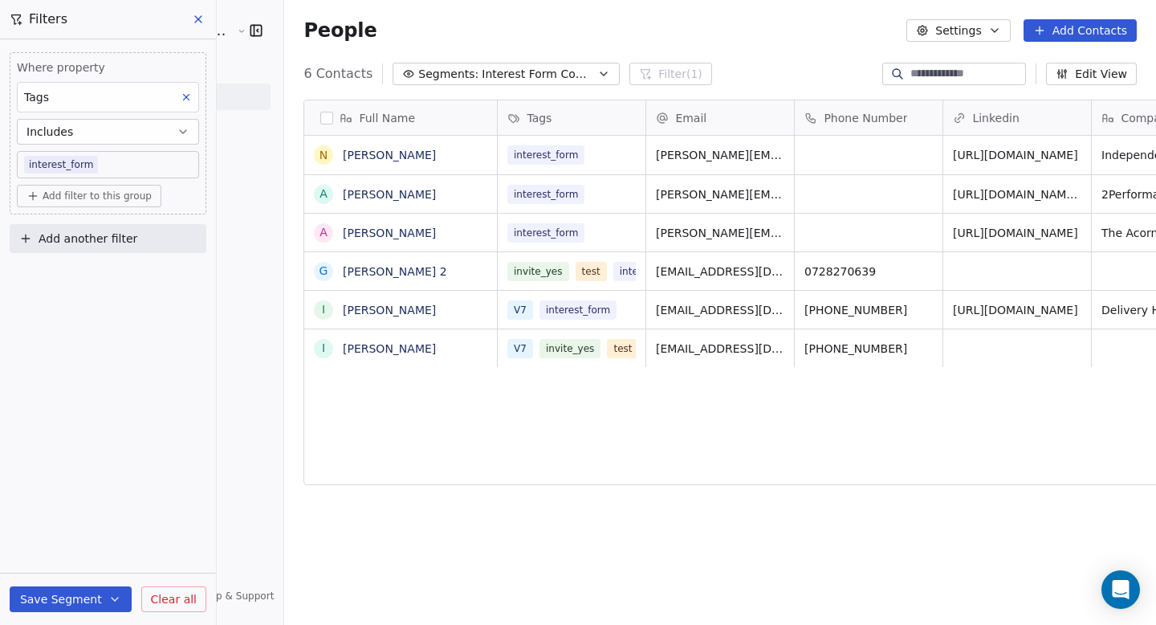
click at [502, 77] on span "Interest Form Completed" at bounding box center [538, 74] width 112 height 17
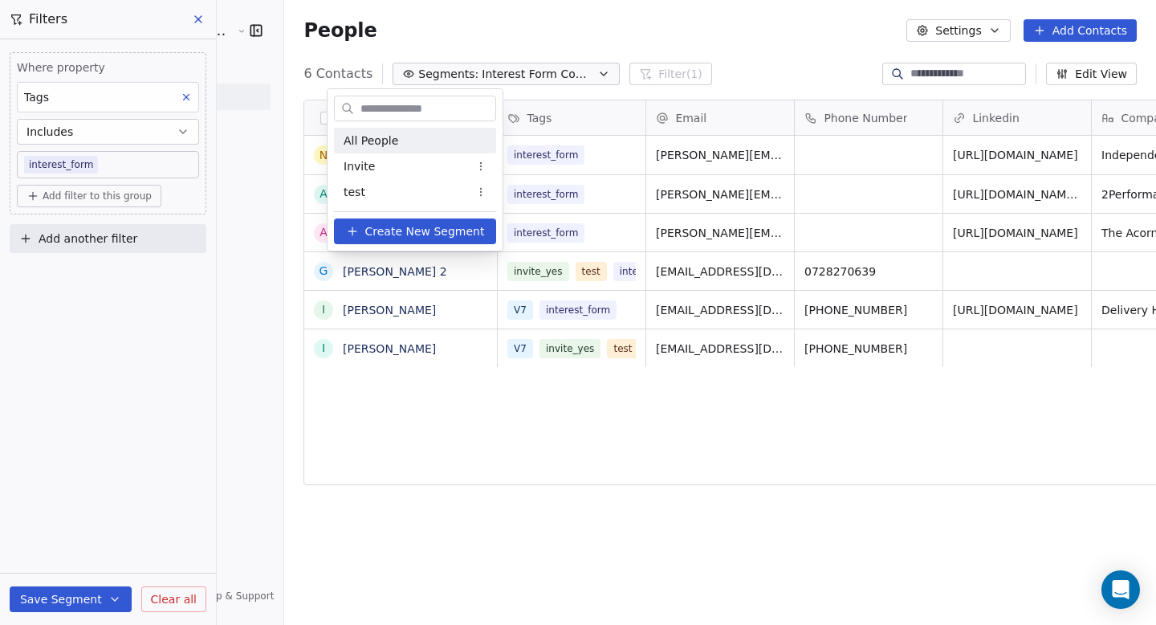
click at [451, 147] on div "All People" at bounding box center [415, 141] width 162 height 26
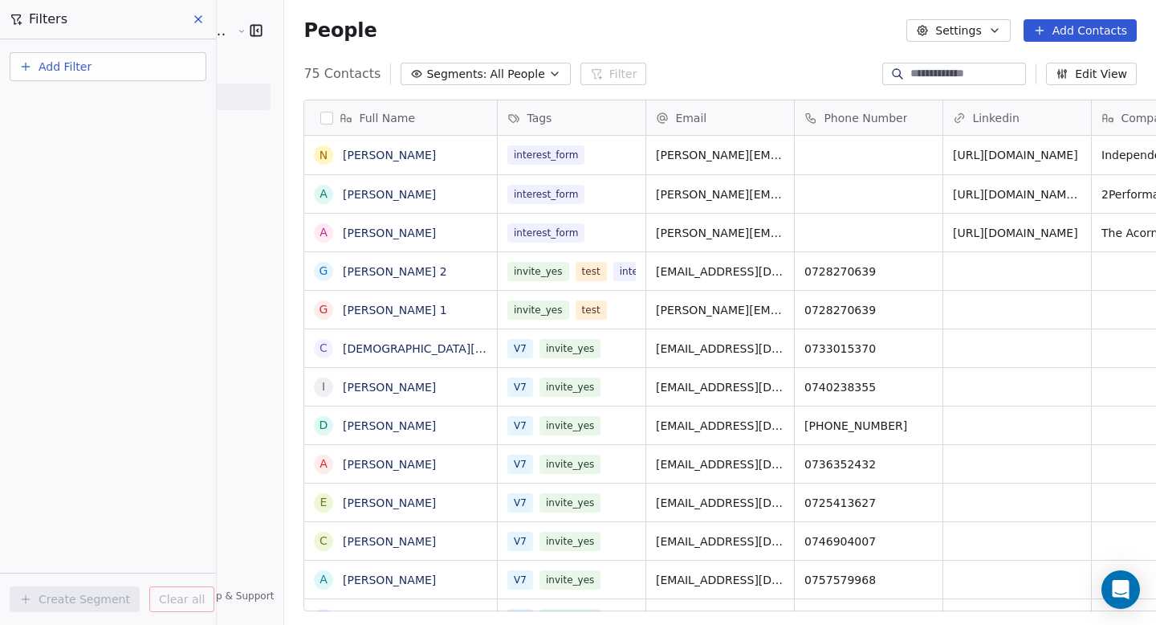
click at [548, 73] on icon "button" at bounding box center [554, 73] width 13 height 13
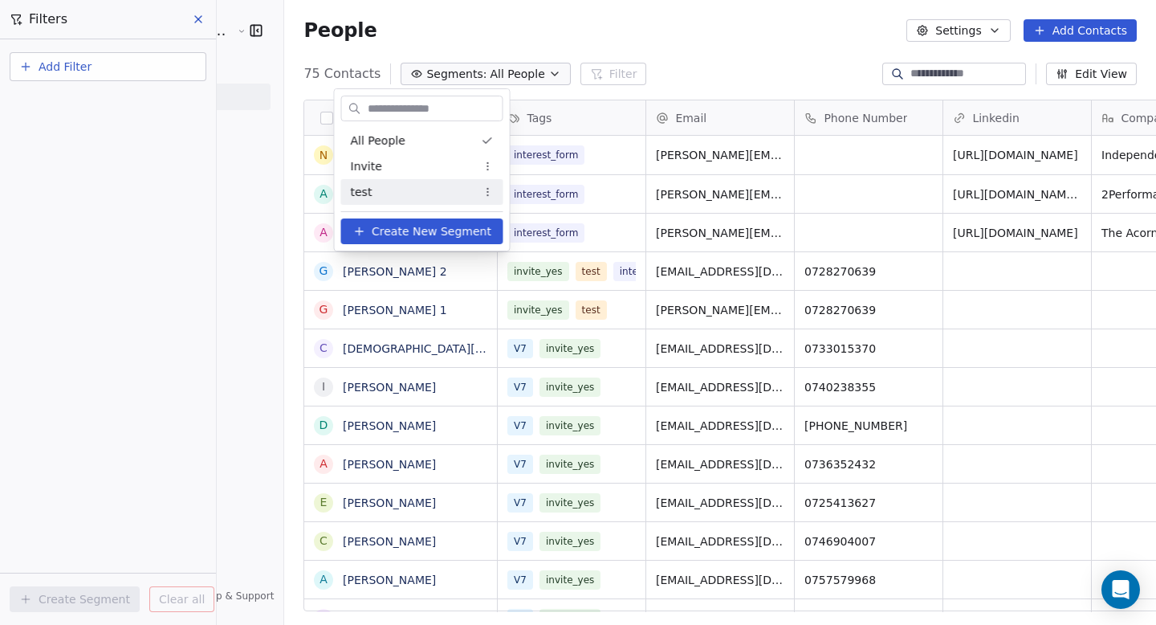
click at [124, 75] on html "Product Makers [GEOGRAPHIC_DATA] Contacts People Marketing Workflows Campaigns …" at bounding box center [578, 312] width 1156 height 625
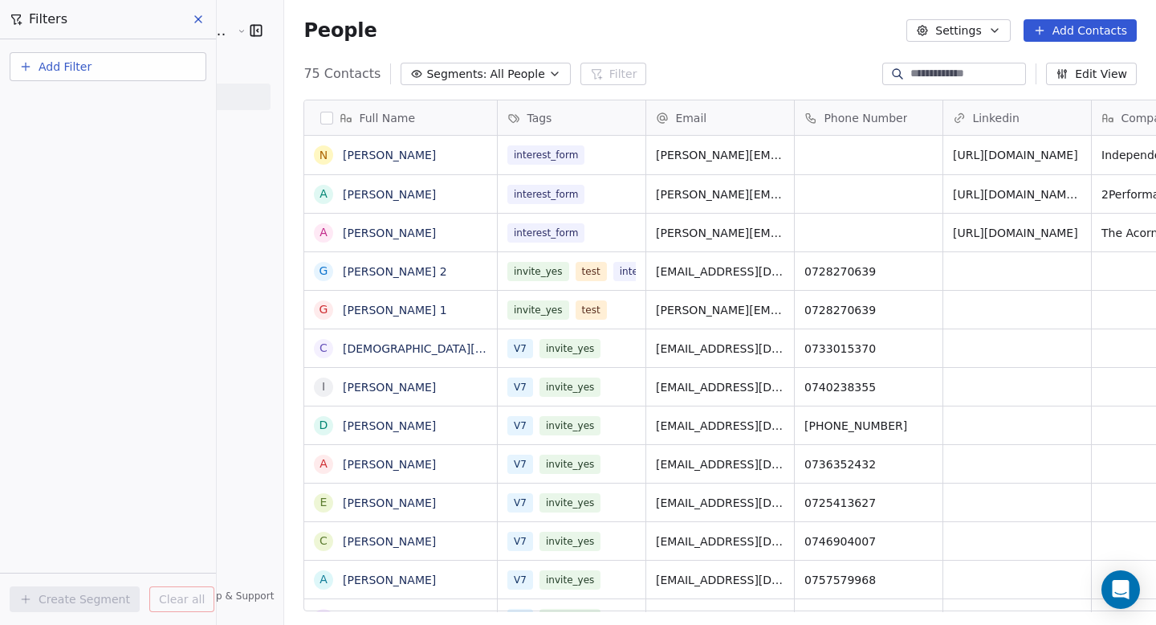
click at [48, 66] on span "Add Filter" at bounding box center [65, 67] width 53 height 17
click at [76, 101] on span "Contact properties" at bounding box center [79, 104] width 104 height 17
type input "****"
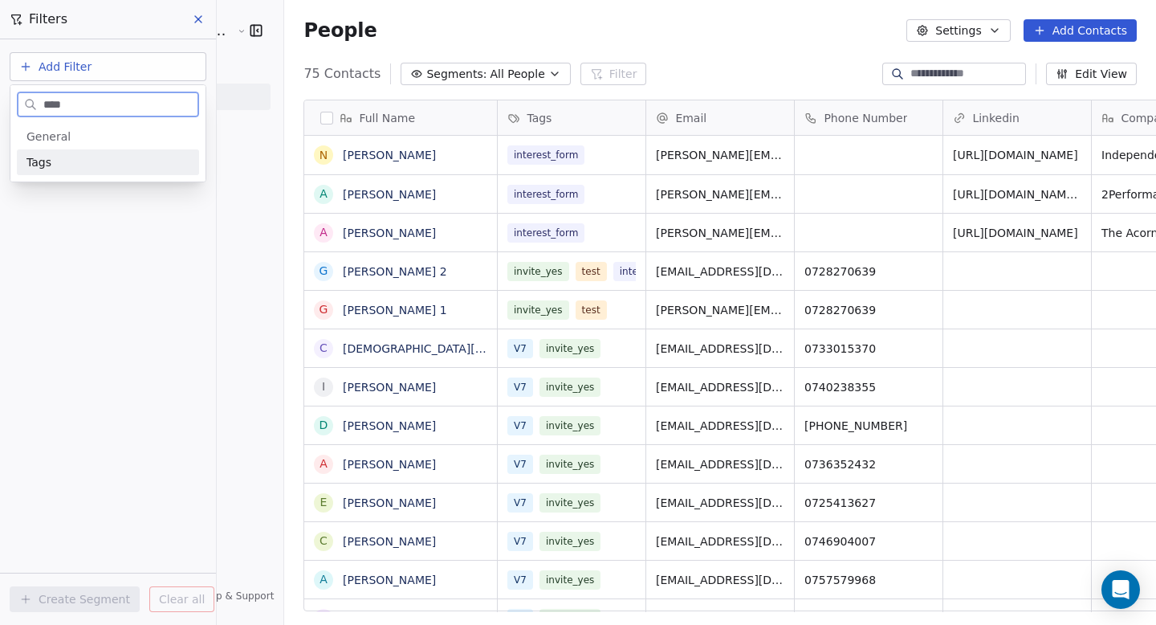
click at [52, 165] on div "Tags" at bounding box center [108, 162] width 163 height 16
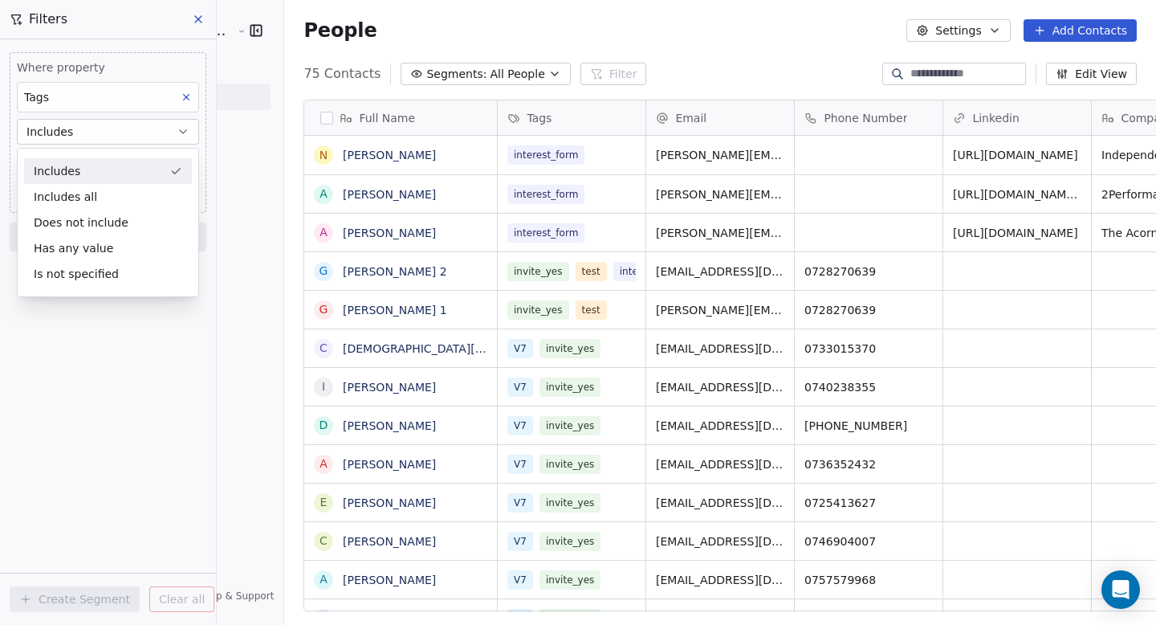
click at [76, 173] on div "Includes" at bounding box center [108, 171] width 168 height 26
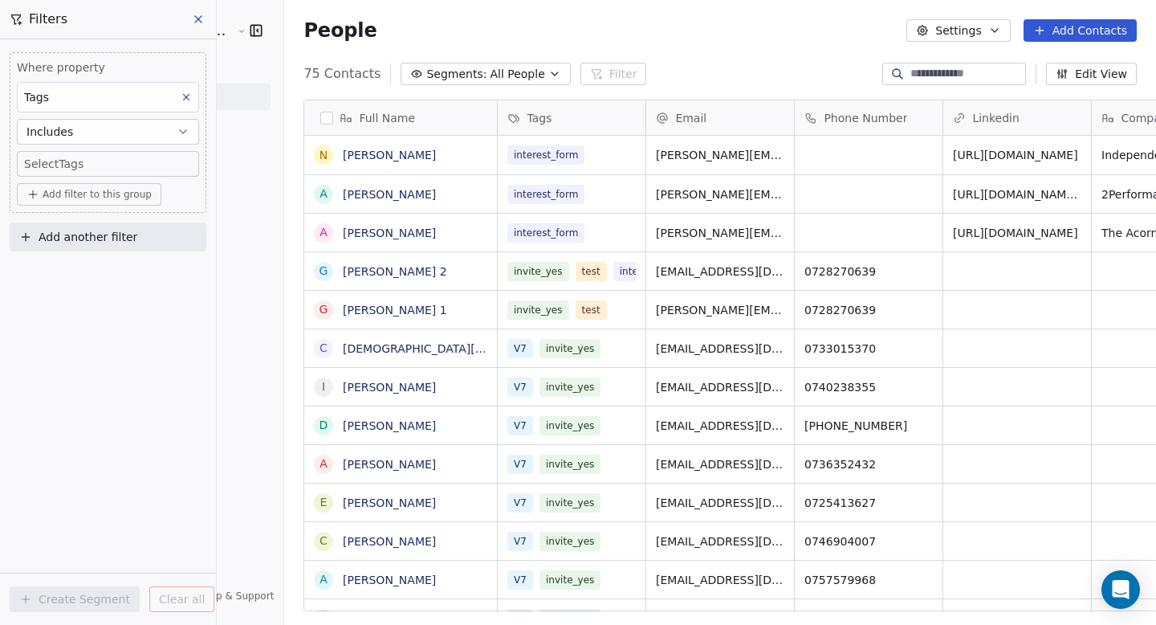
click at [71, 166] on body "Product Makers [GEOGRAPHIC_DATA] Contacts People Marketing Workflows Campaigns …" at bounding box center [578, 312] width 1156 height 625
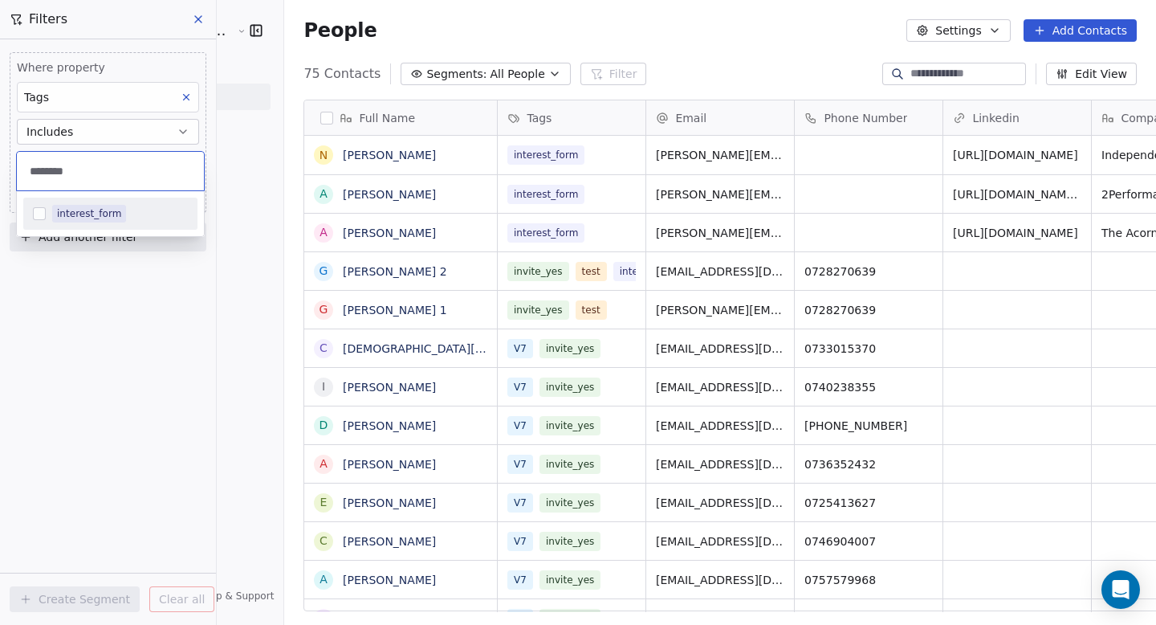
type input "********"
click at [39, 213] on button "Suggestions" at bounding box center [39, 213] width 13 height 13
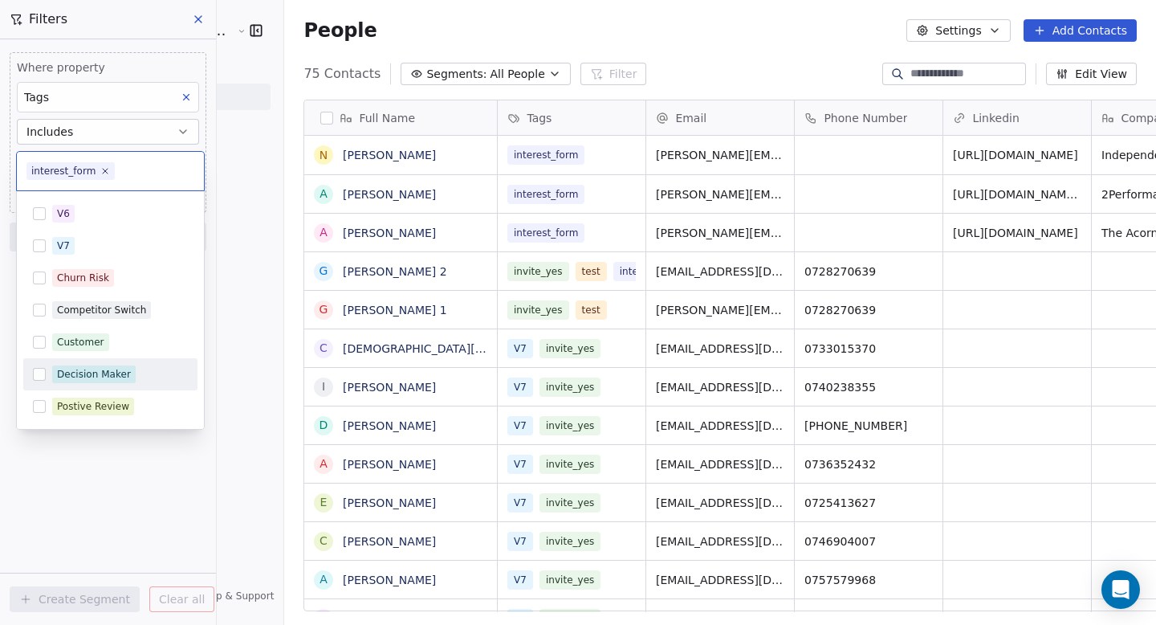
click at [206, 418] on html "Product Makers [GEOGRAPHIC_DATA] Contacts People Marketing Workflows Campaigns …" at bounding box center [578, 312] width 1156 height 625
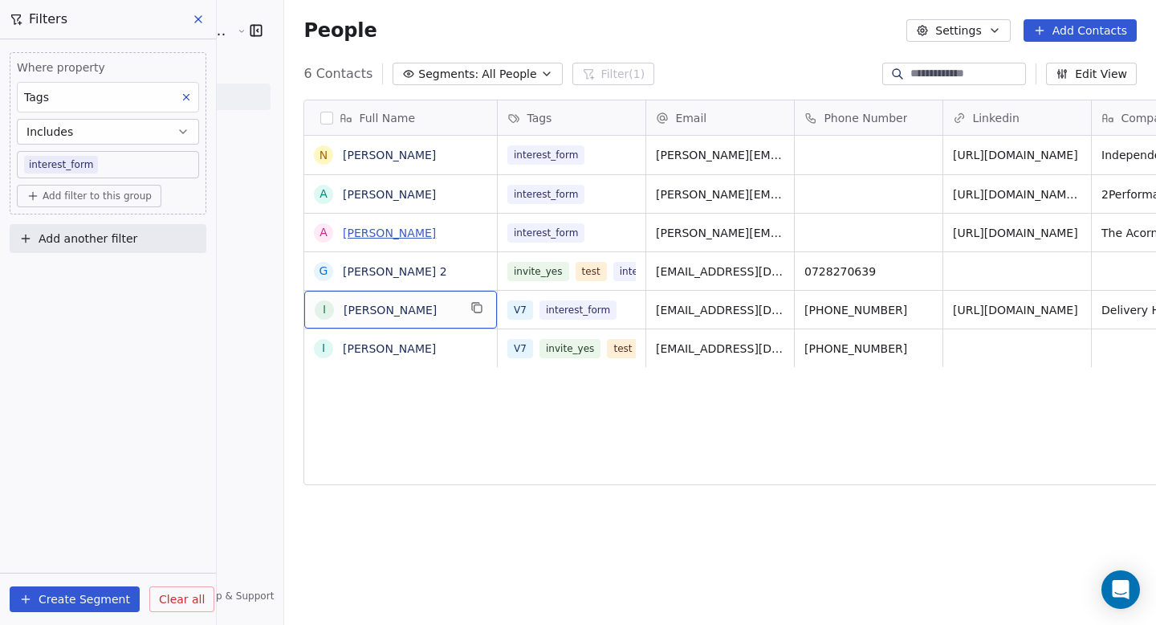
click at [365, 235] on link "[PERSON_NAME]" at bounding box center [389, 232] width 93 height 13
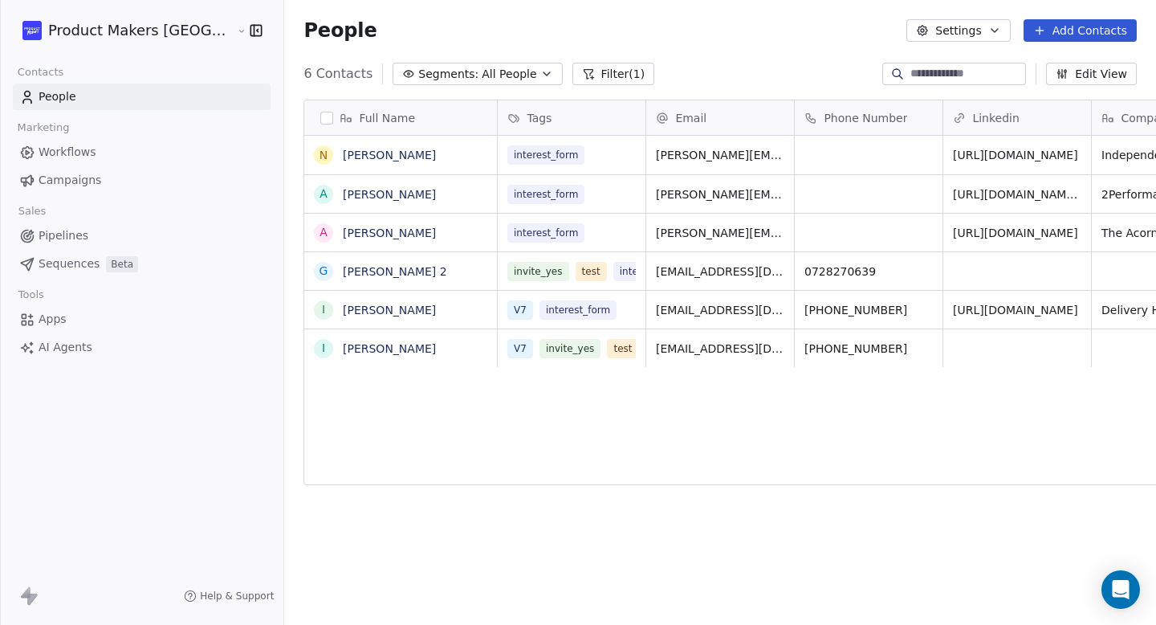
scroll to position [550, 934]
click at [573, 76] on button "Filter (1)" at bounding box center [614, 74] width 83 height 22
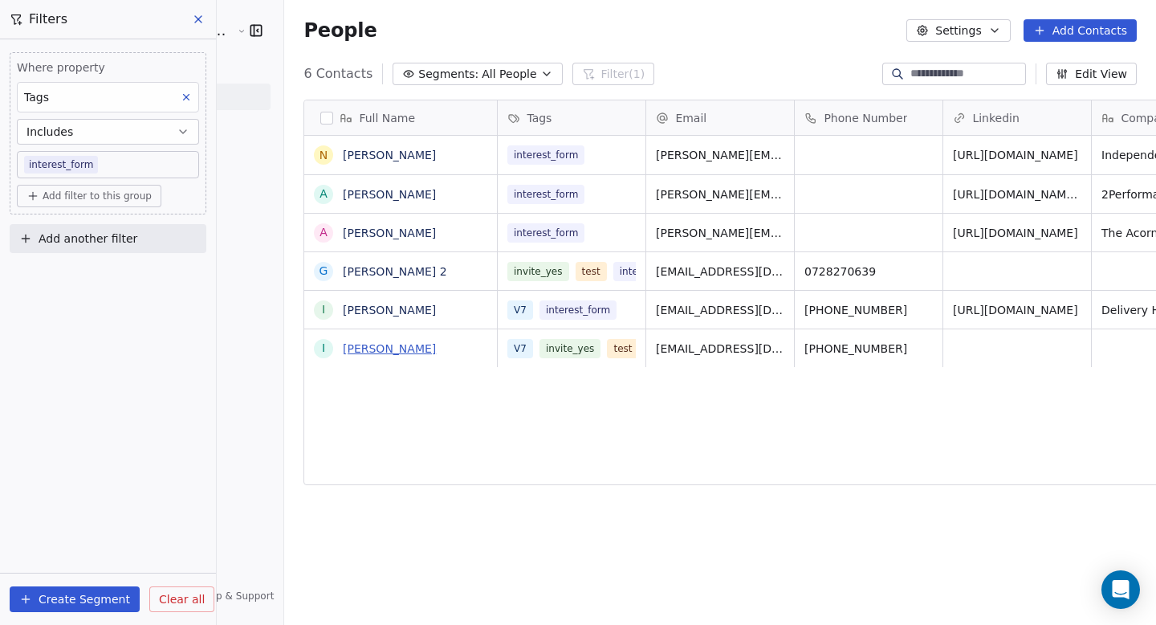
scroll to position [0, 3]
click at [482, 70] on span "All People" at bounding box center [509, 74] width 55 height 17
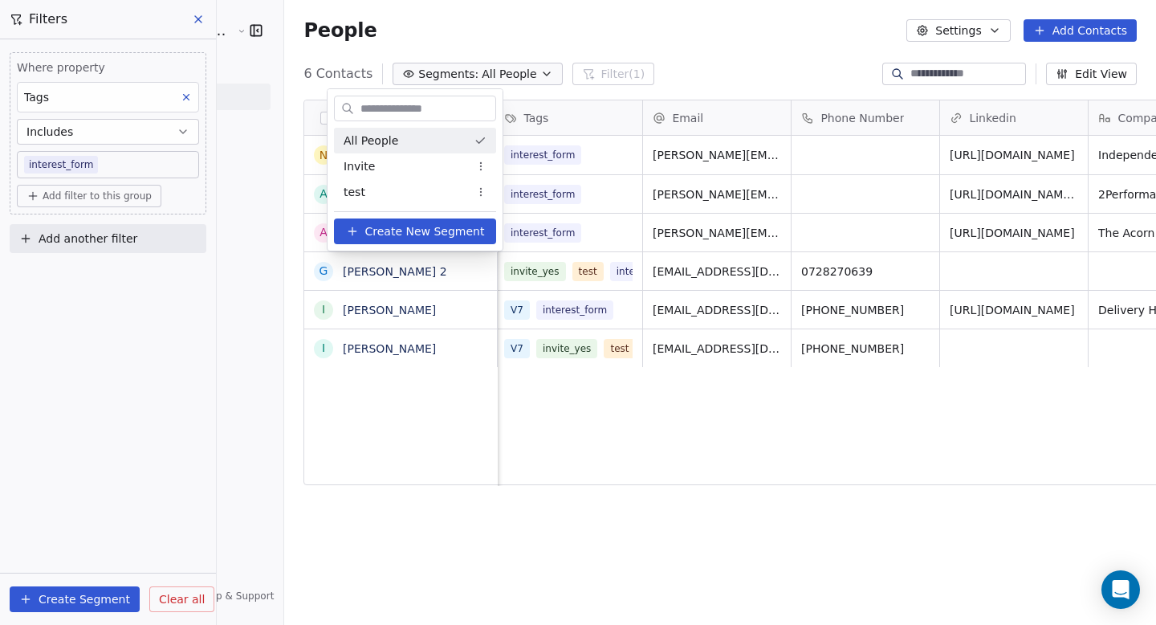
click at [446, 133] on div "All People" at bounding box center [415, 141] width 162 height 26
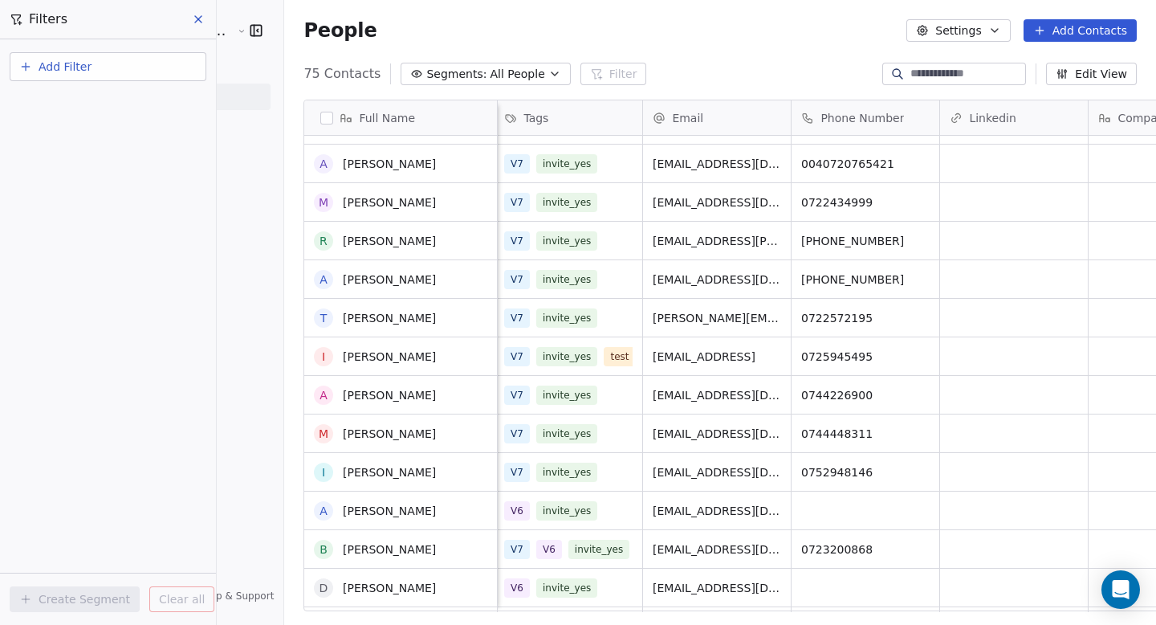
scroll to position [0, 0]
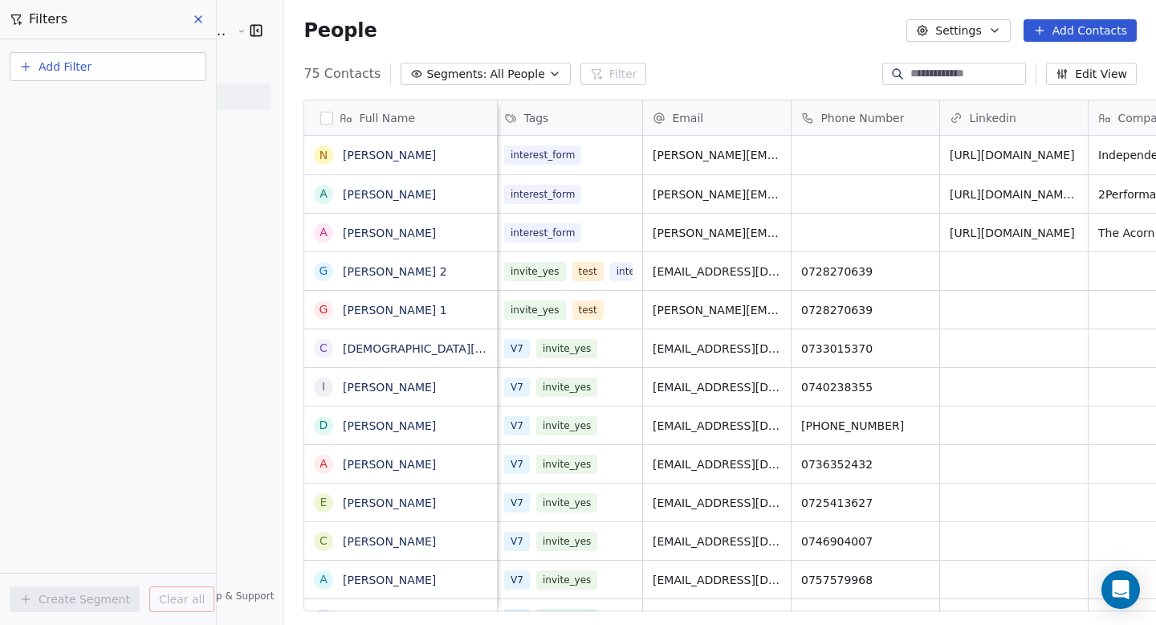
click at [495, 125] on div "Tags" at bounding box center [569, 117] width 148 height 35
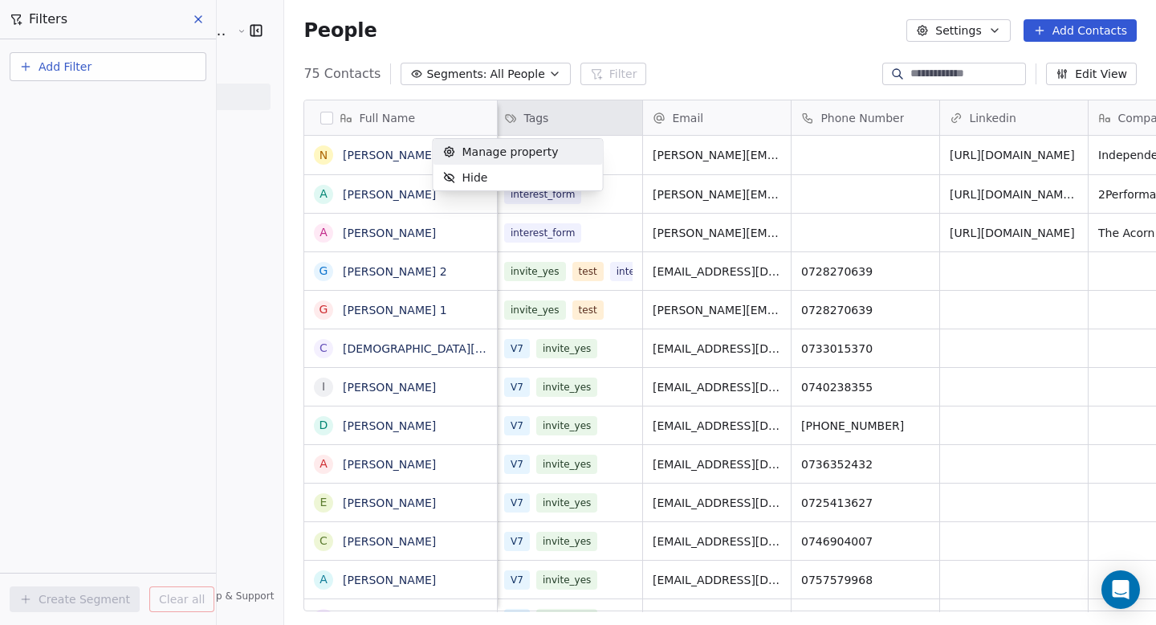
click at [504, 150] on span "Manage property" at bounding box center [511, 152] width 96 height 16
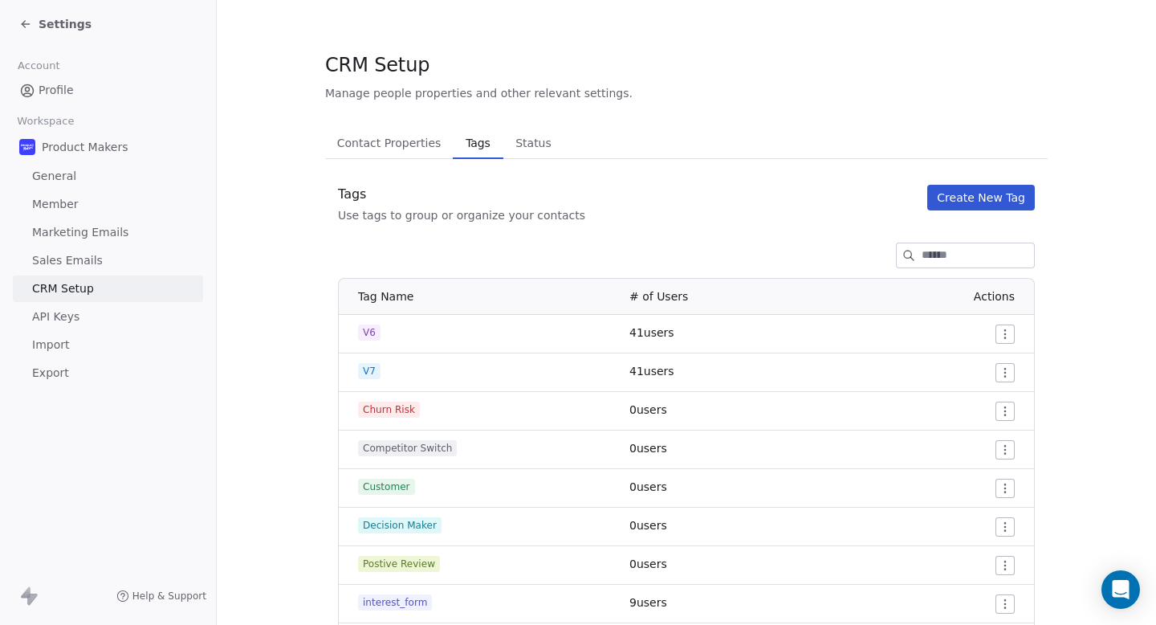
click at [504, 150] on button "Status Status" at bounding box center [534, 143] width 61 height 32
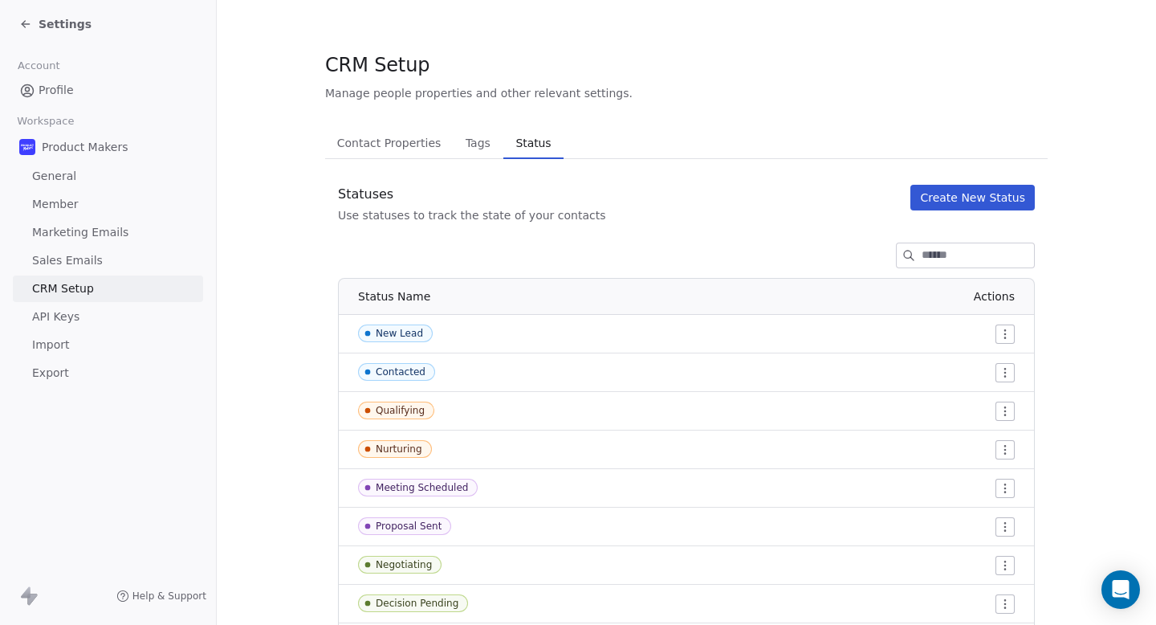
click at [368, 141] on span "Contact Properties" at bounding box center [389, 143] width 117 height 22
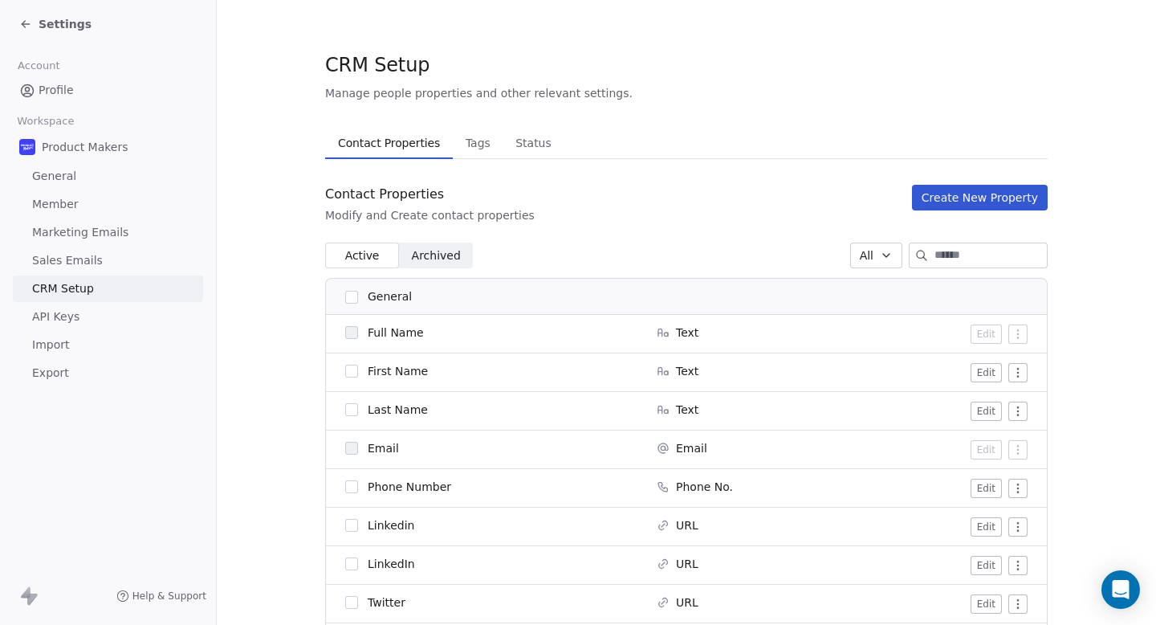
click at [27, 23] on icon at bounding box center [25, 24] width 13 height 13
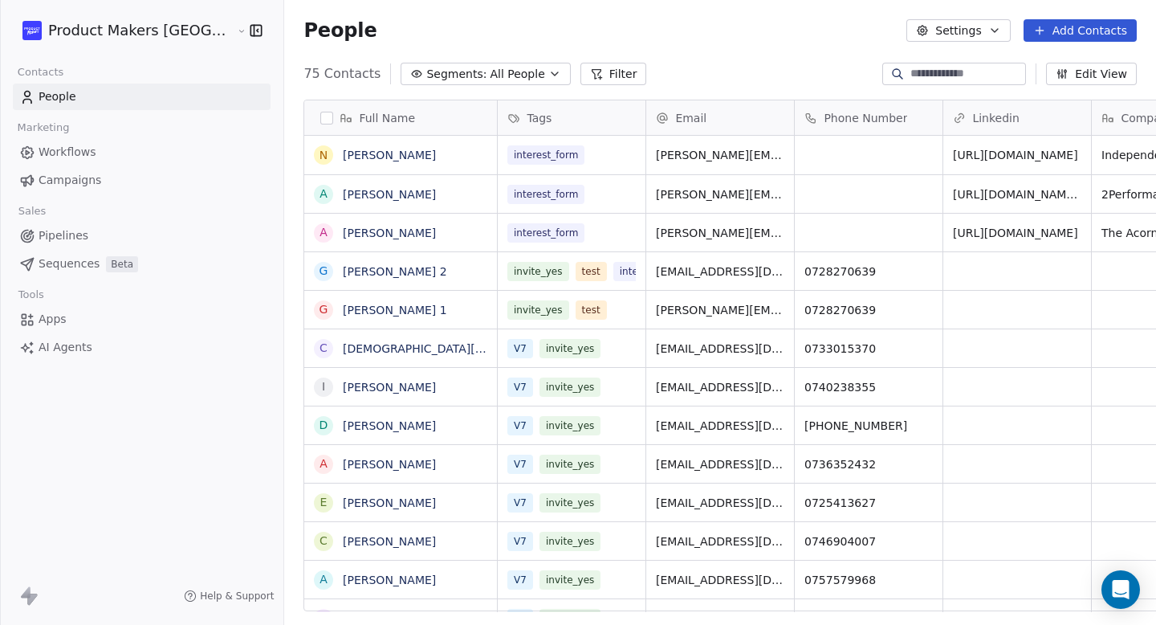
click at [490, 75] on span "All People" at bounding box center [517, 74] width 55 height 17
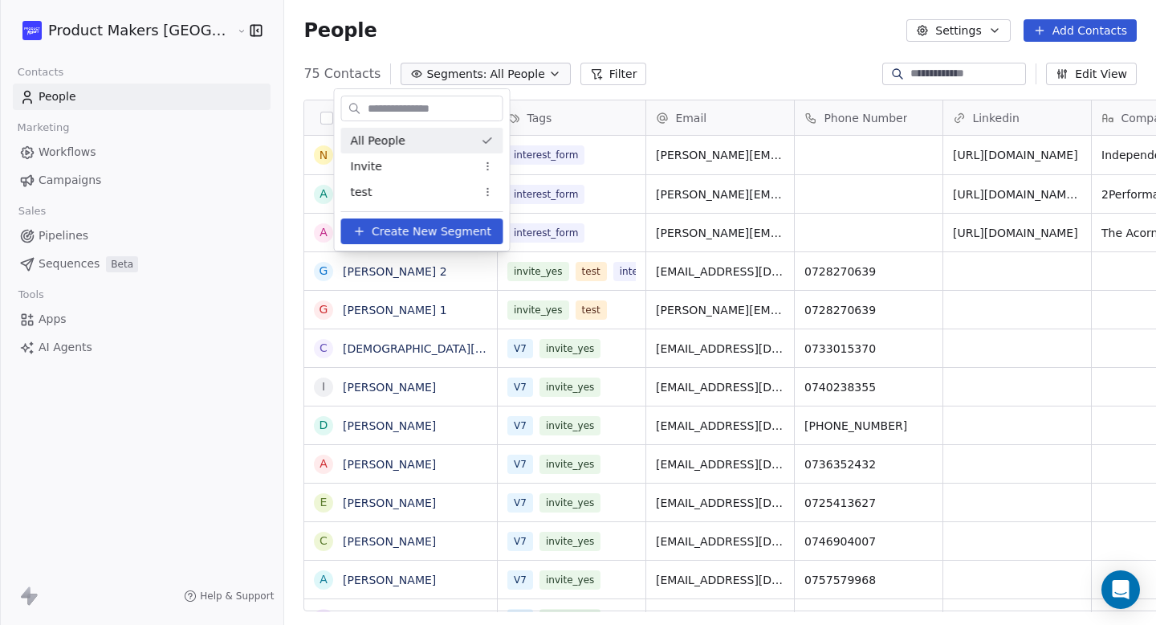
click at [534, 82] on html "Product Makers [GEOGRAPHIC_DATA] Contacts People Marketing Workflows Campaigns …" at bounding box center [578, 312] width 1156 height 625
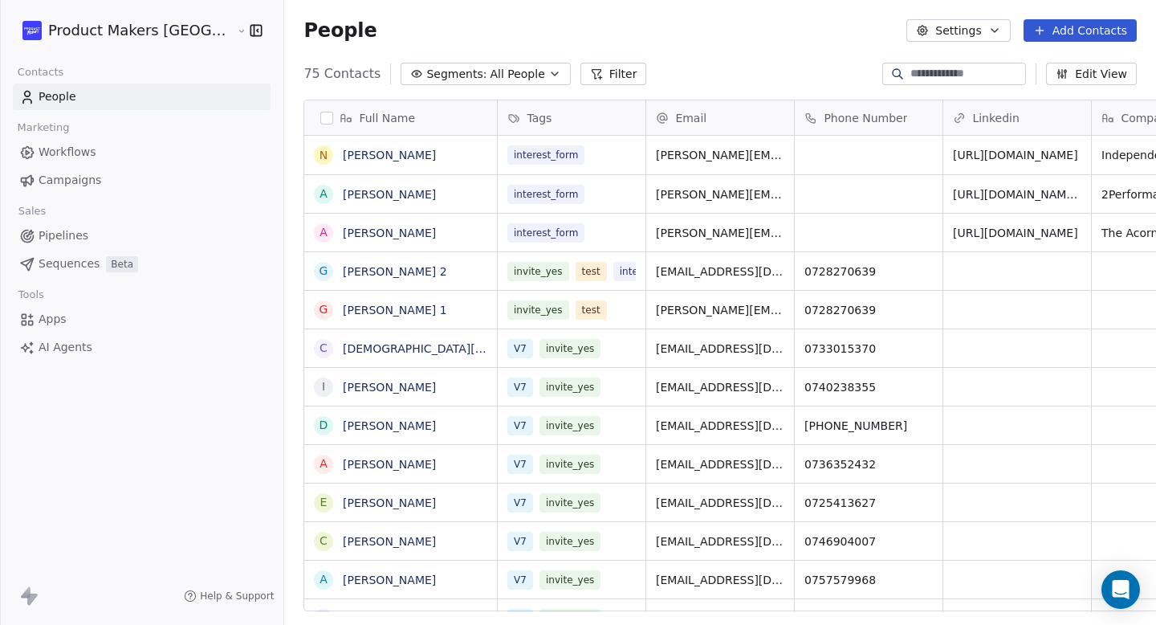
click at [581, 69] on button "Filter" at bounding box center [614, 74] width 67 height 22
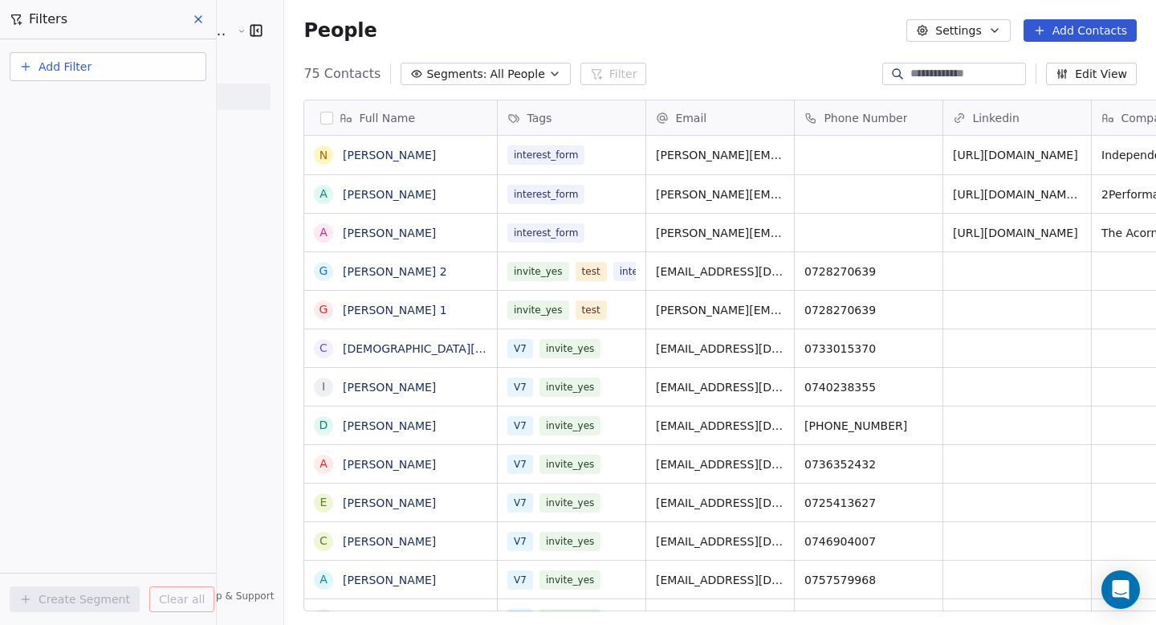
click at [153, 67] on button "Add Filter" at bounding box center [108, 66] width 197 height 29
click at [127, 99] on div "Contact properties" at bounding box center [108, 104] width 163 height 17
type input "***"
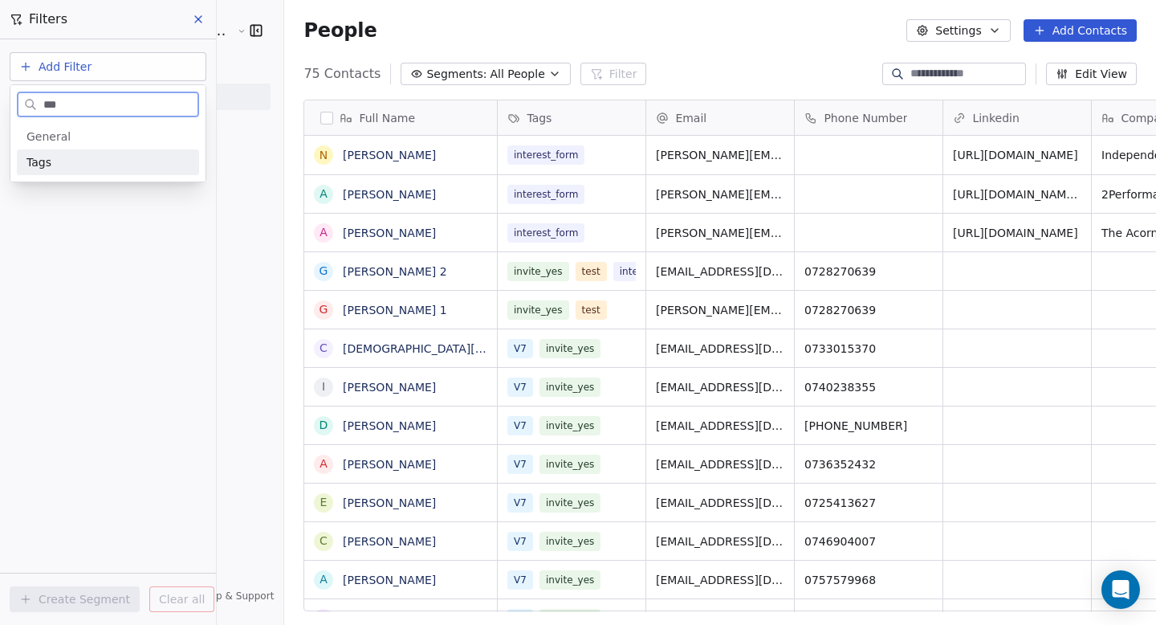
click at [80, 159] on div "Tags" at bounding box center [108, 162] width 163 height 16
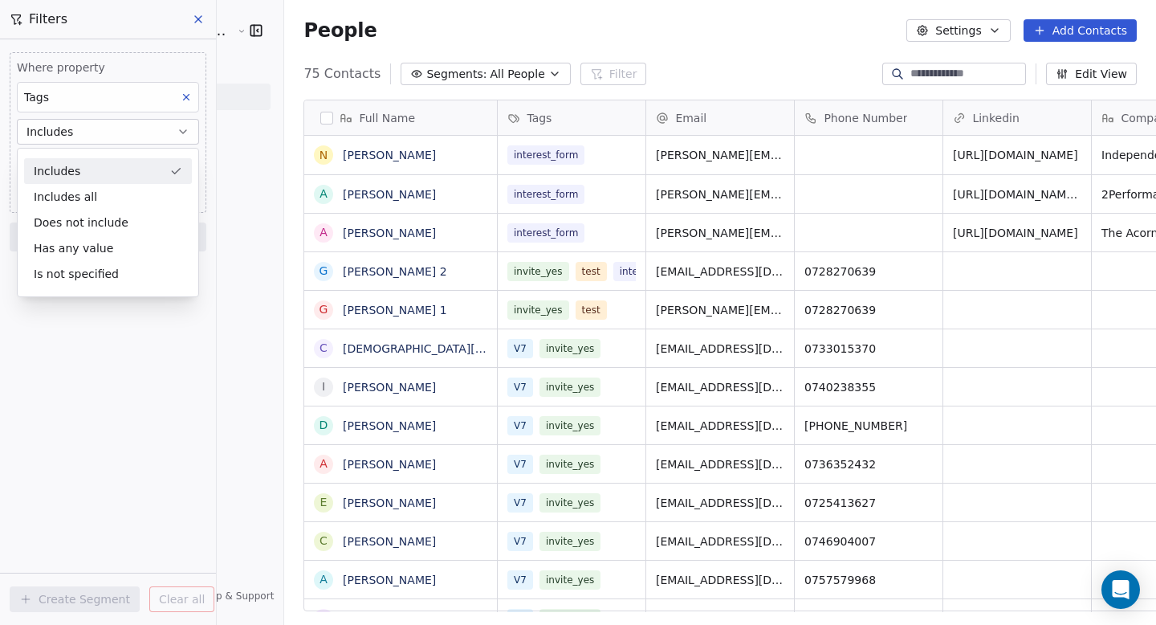
click at [72, 175] on div "Includes" at bounding box center [108, 171] width 168 height 26
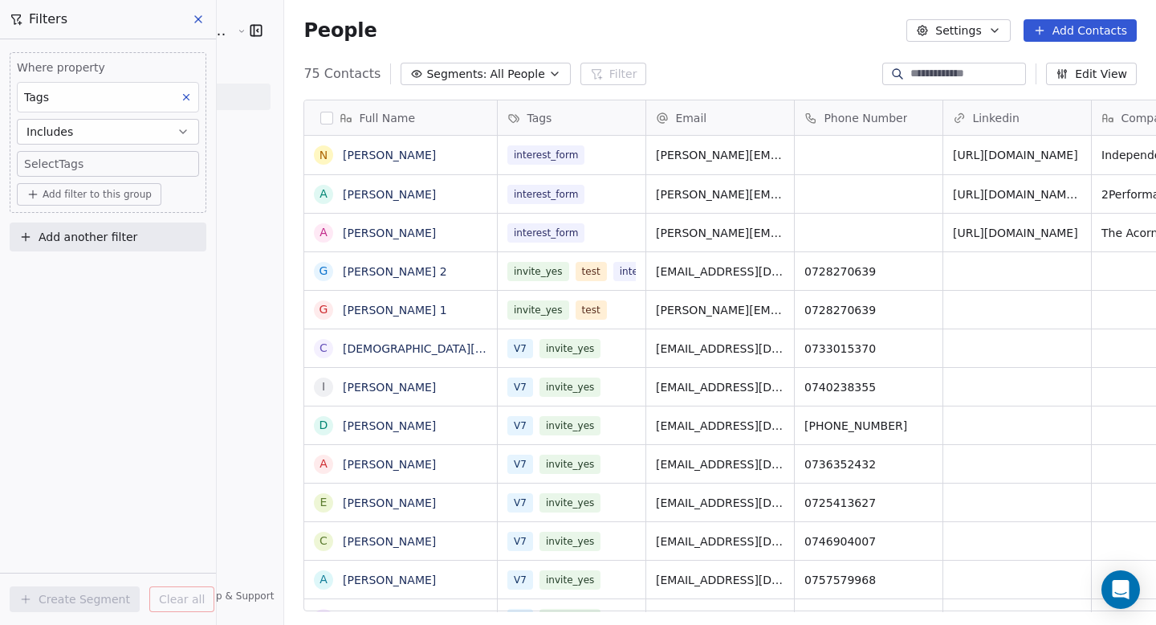
click at [71, 173] on body "Product Makers [GEOGRAPHIC_DATA] Contacts People Marketing Workflows Campaigns …" at bounding box center [578, 312] width 1156 height 625
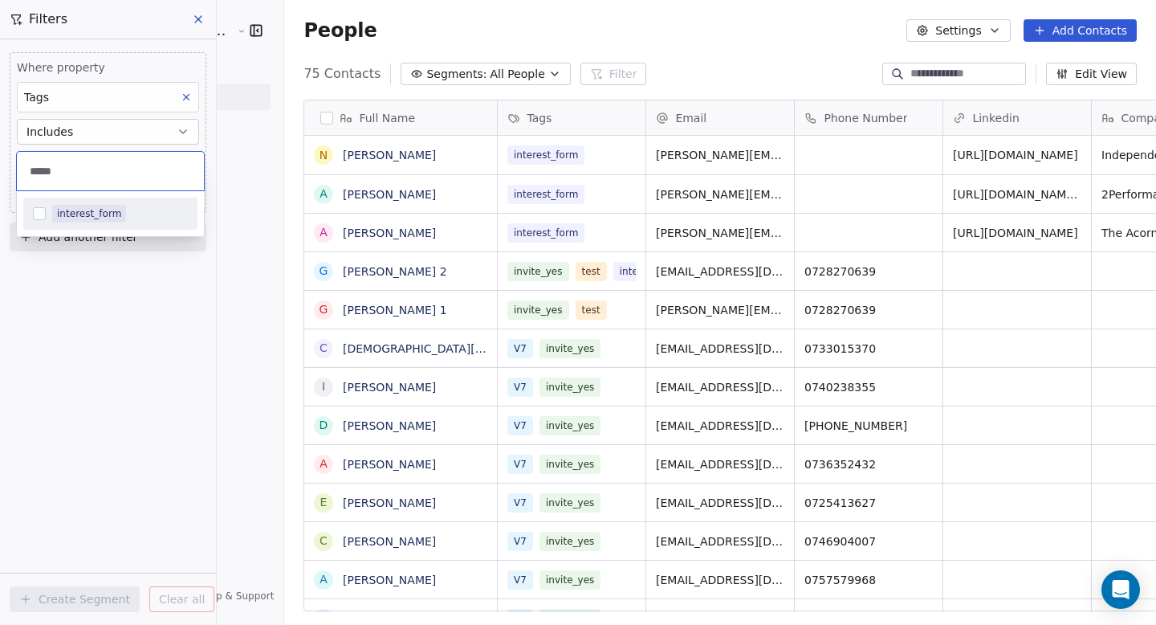
type input "*****"
click at [41, 218] on button "Suggestions" at bounding box center [39, 213] width 13 height 13
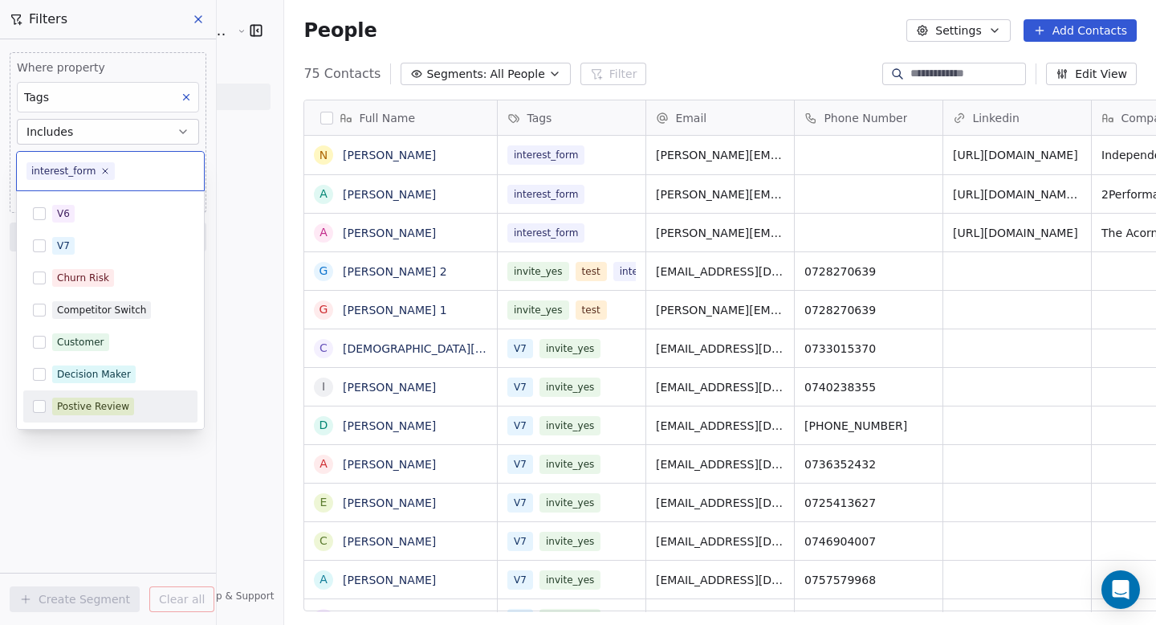
click at [97, 565] on html "Product Makers [GEOGRAPHIC_DATA] Contacts People Marketing Workflows Campaigns …" at bounding box center [578, 312] width 1156 height 625
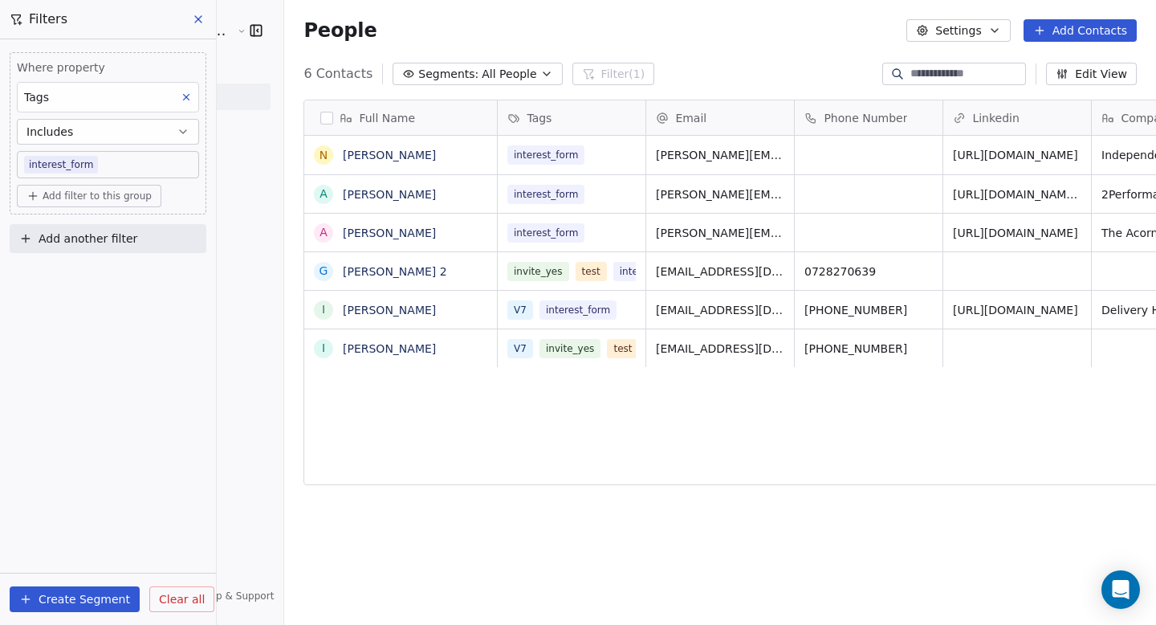
click at [66, 598] on button "Create Segment" at bounding box center [75, 599] width 130 height 26
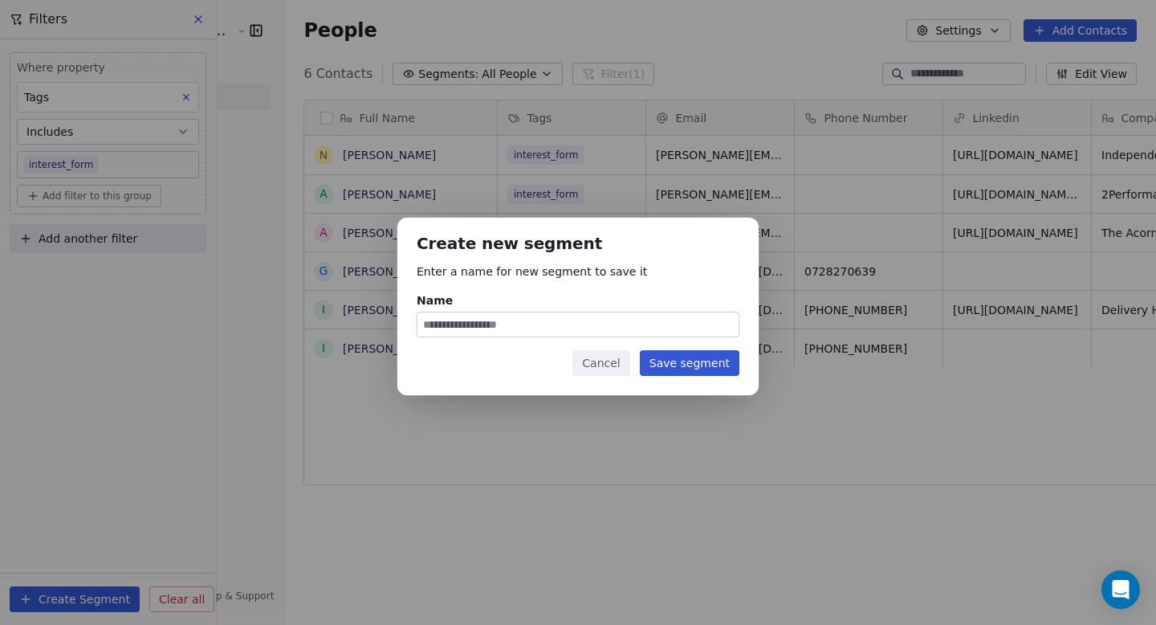
type input "**********"
click at [712, 369] on button "Save segment" at bounding box center [690, 363] width 100 height 26
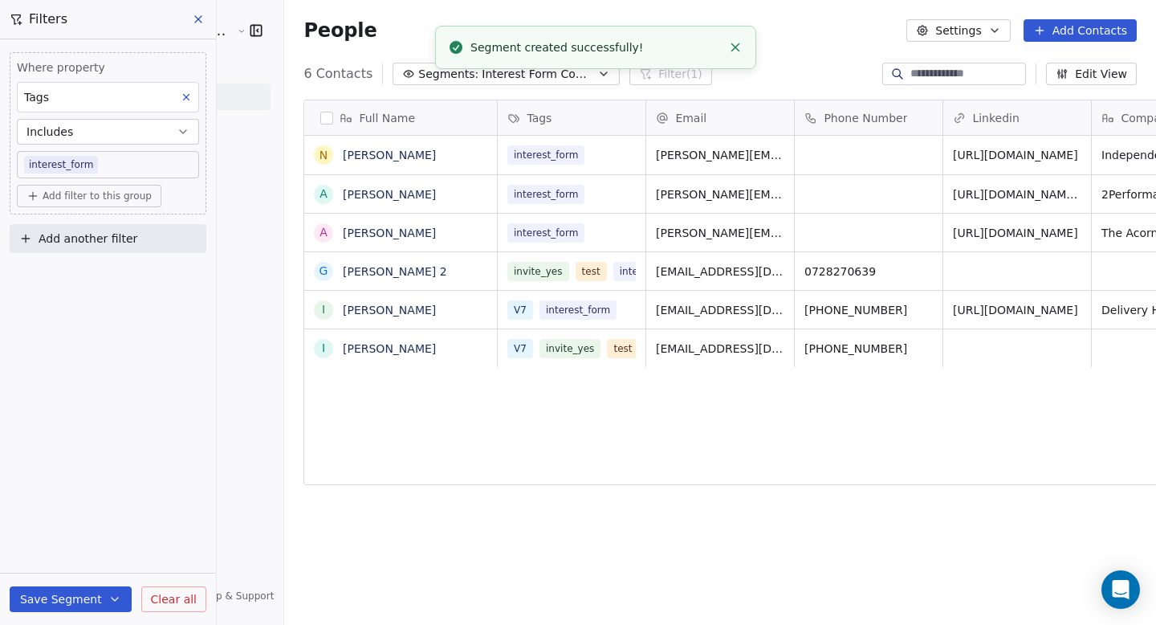
click at [172, 609] on button "Clear all" at bounding box center [173, 599] width 65 height 26
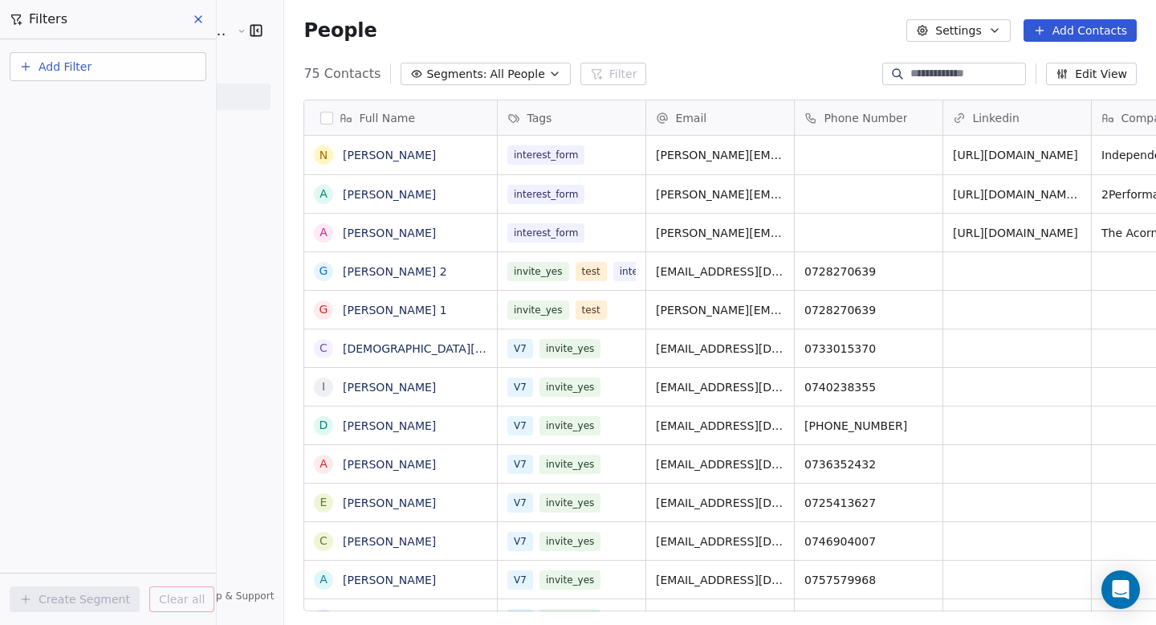
click at [426, 76] on span "Segments:" at bounding box center [456, 74] width 60 height 17
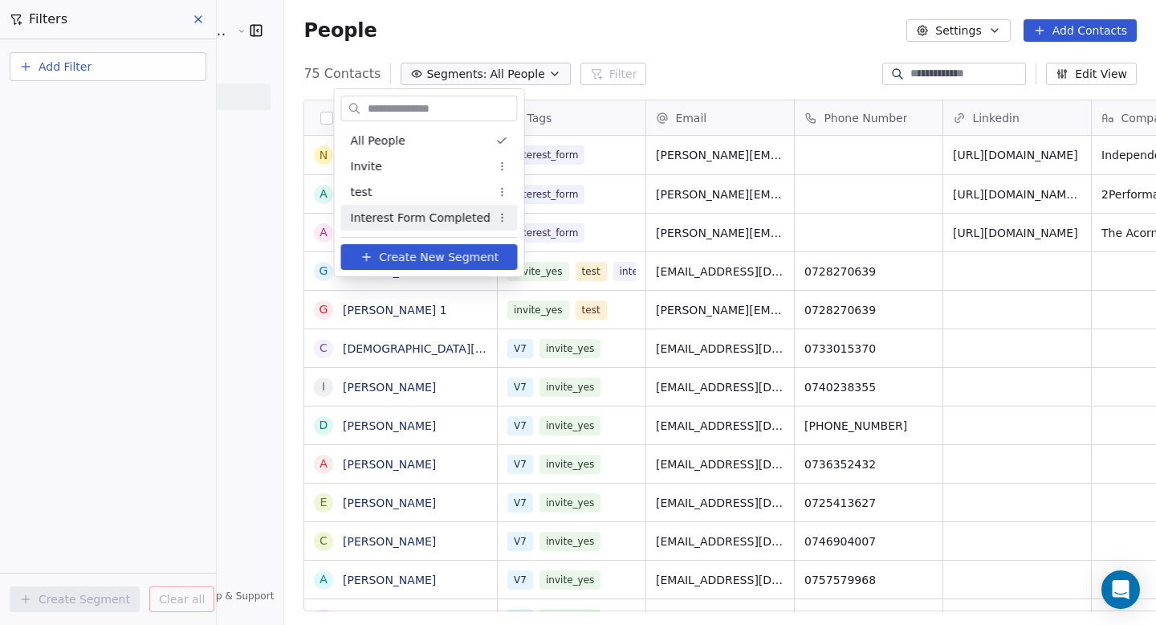
click at [413, 218] on span "Interest Form Completed" at bounding box center [421, 218] width 140 height 17
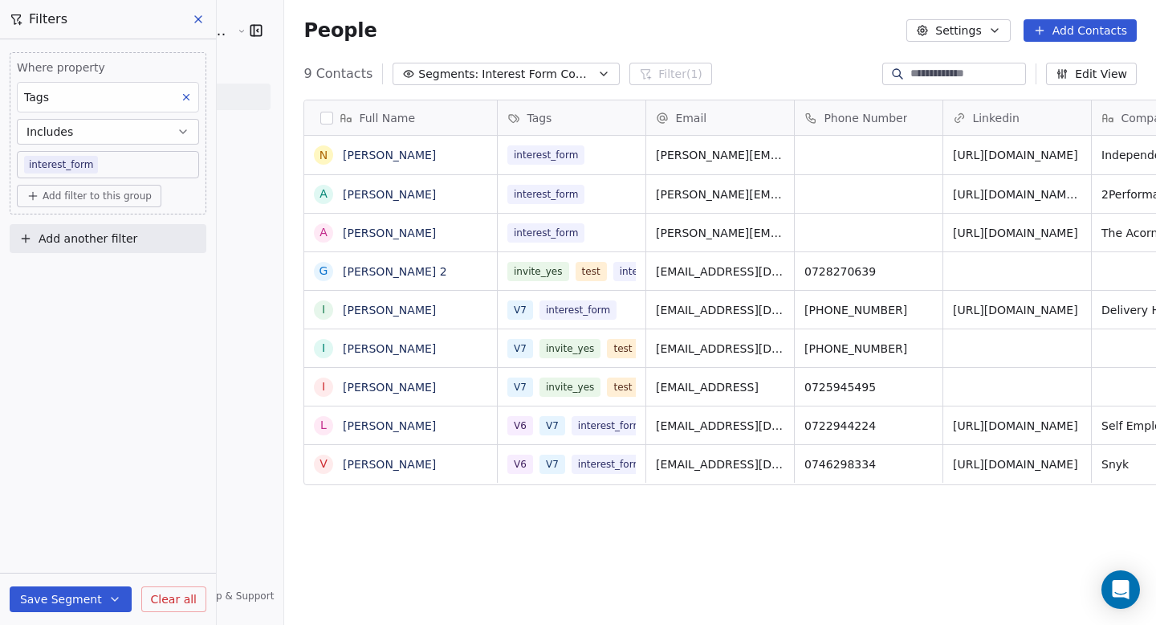
click at [198, 25] on icon at bounding box center [198, 19] width 13 height 13
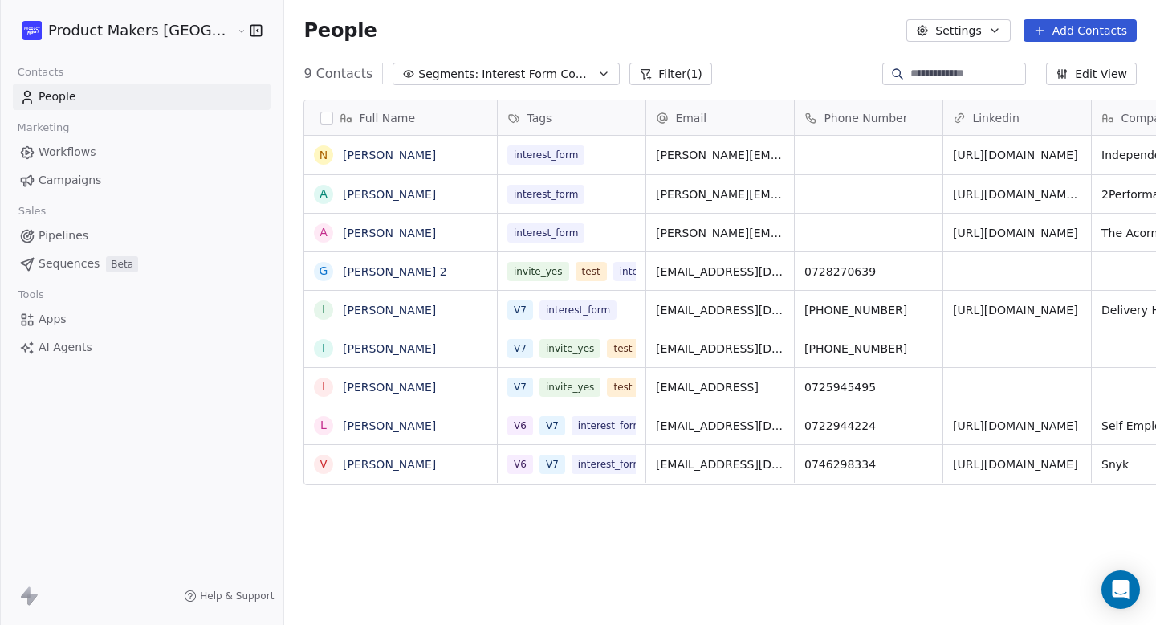
click at [91, 178] on span "Campaigns" at bounding box center [70, 180] width 63 height 17
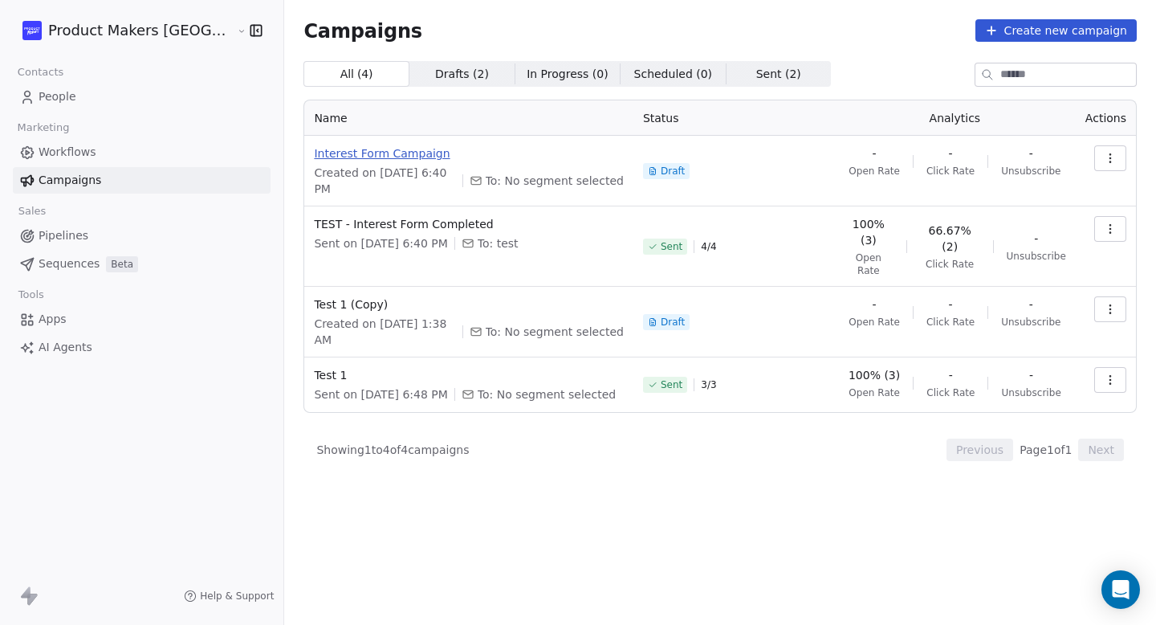
click at [352, 156] on span "Interest Form Campaign" at bounding box center [469, 153] width 310 height 16
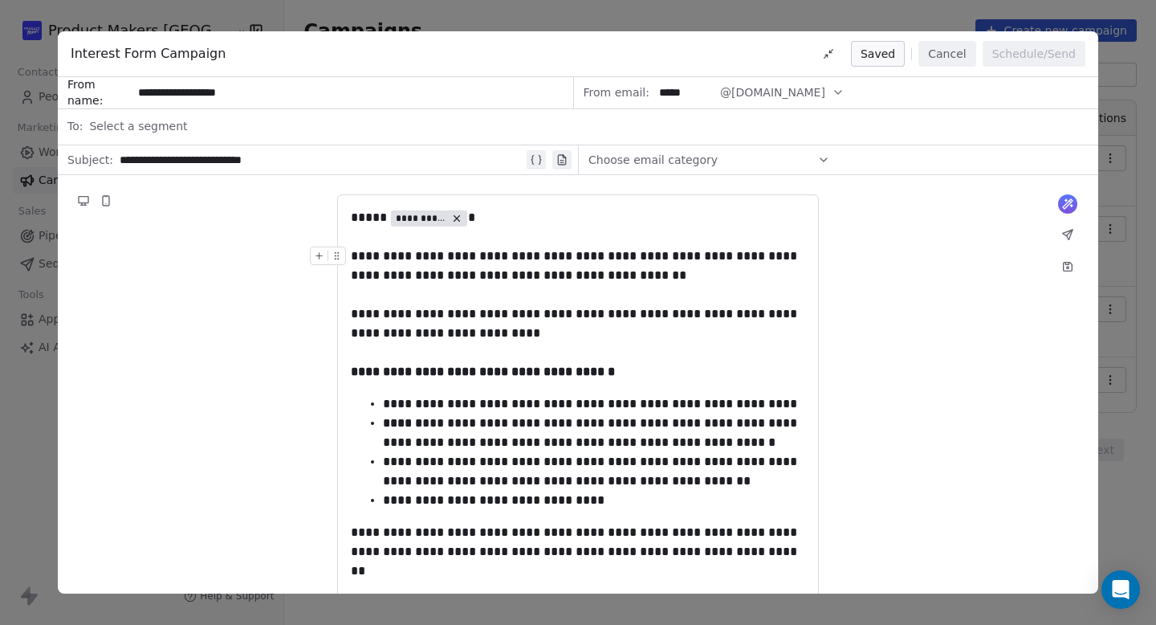
click at [143, 121] on span "Select a segment" at bounding box center [138, 126] width 98 height 16
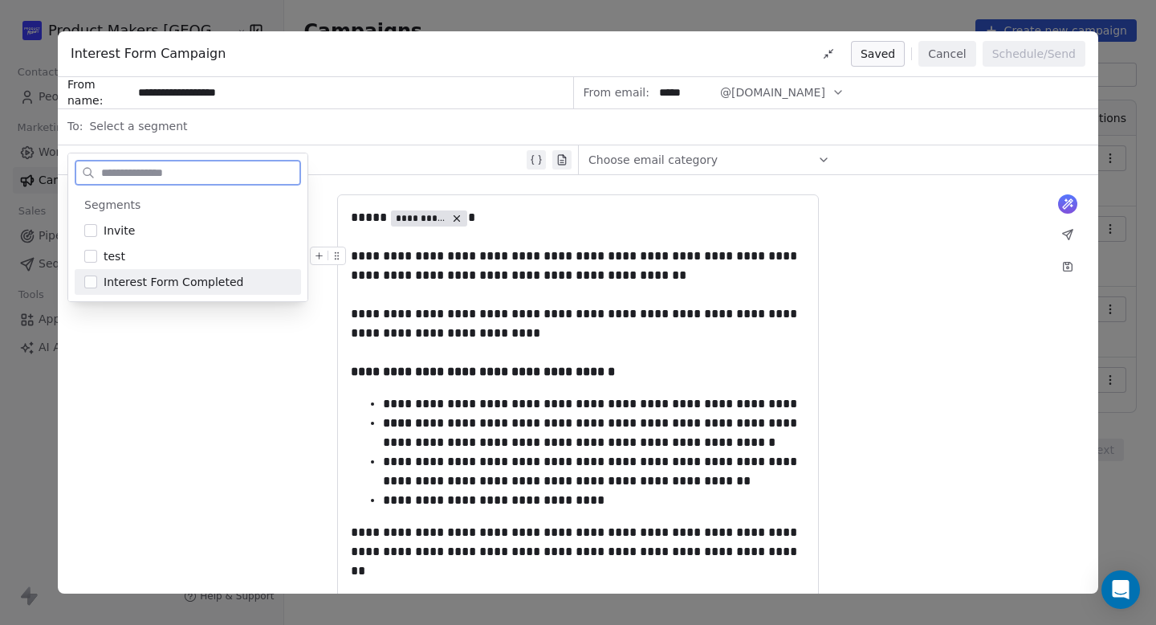
click at [89, 281] on button "Suggestions" at bounding box center [90, 281] width 13 height 13
click at [650, 373] on div "**********" at bounding box center [578, 314] width 455 height 135
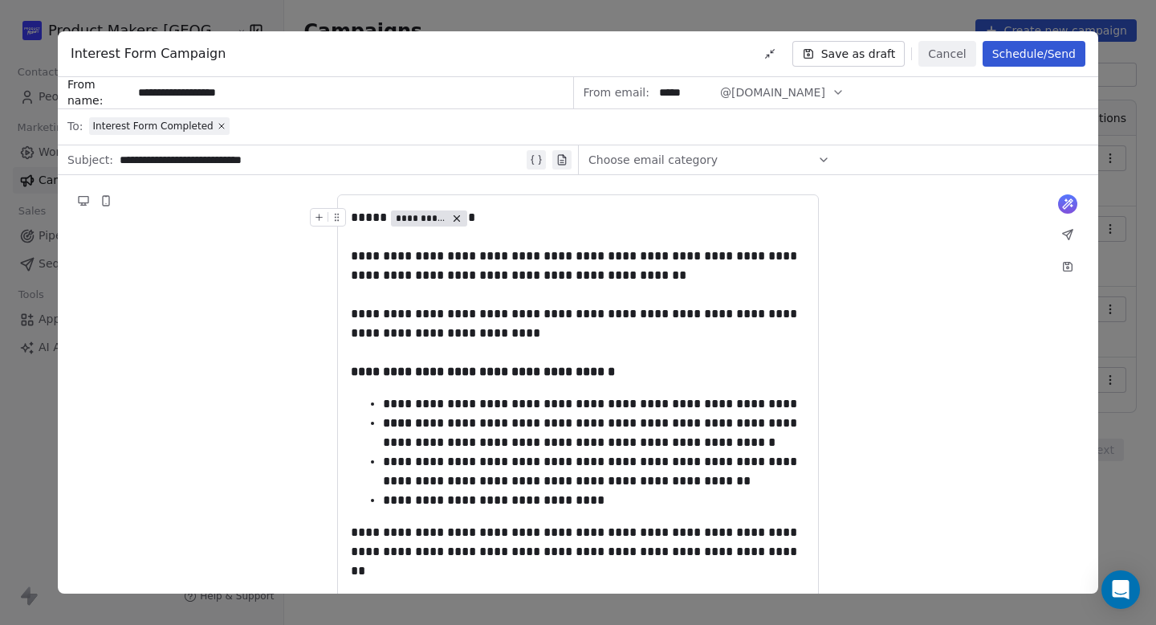
click at [340, 156] on div "**********" at bounding box center [322, 159] width 404 height 19
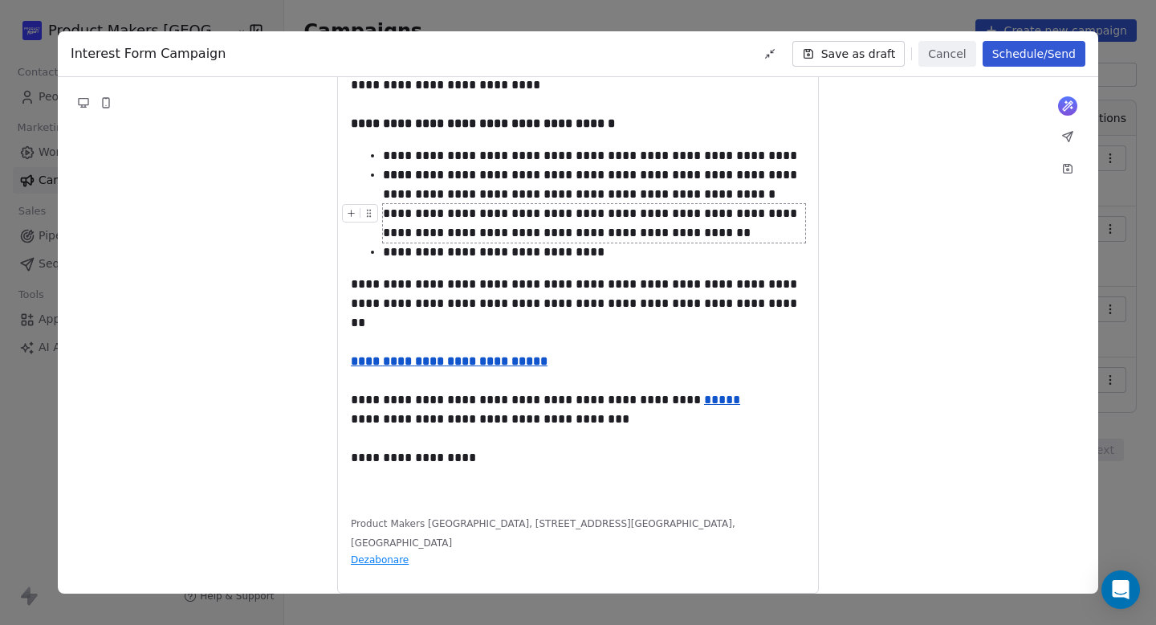
scroll to position [241, 0]
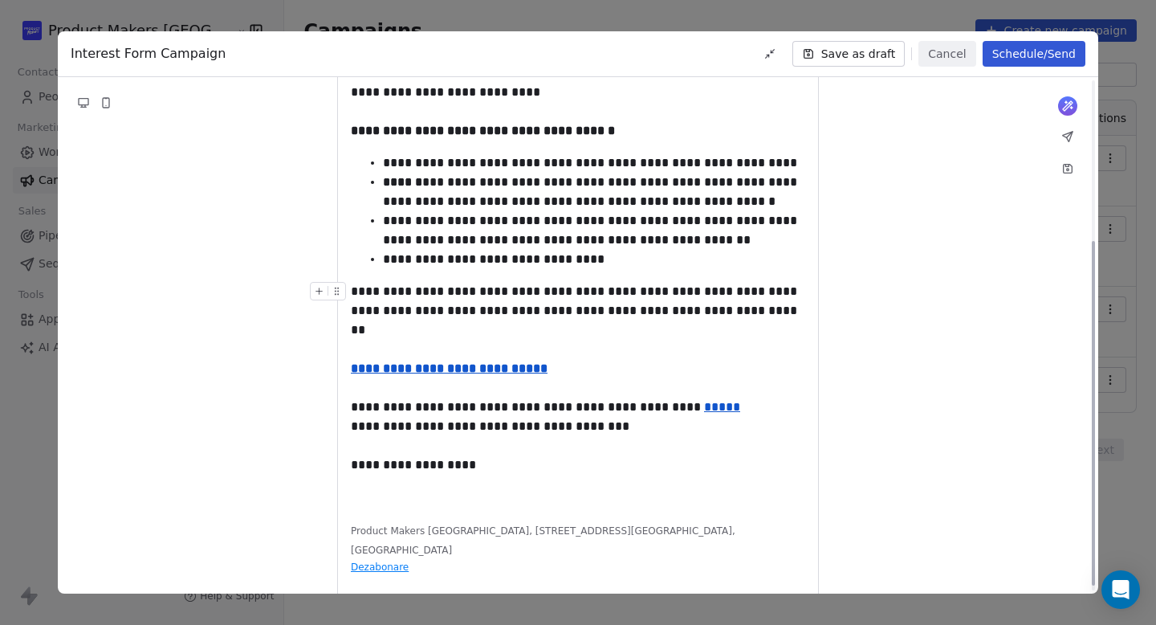
click at [500, 362] on u "**********" at bounding box center [449, 368] width 197 height 12
click at [496, 377] on link "[URL][DOMAIN_NAME]" at bounding box center [454, 380] width 138 height 22
click at [599, 452] on div "**********" at bounding box center [578, 455] width 455 height 39
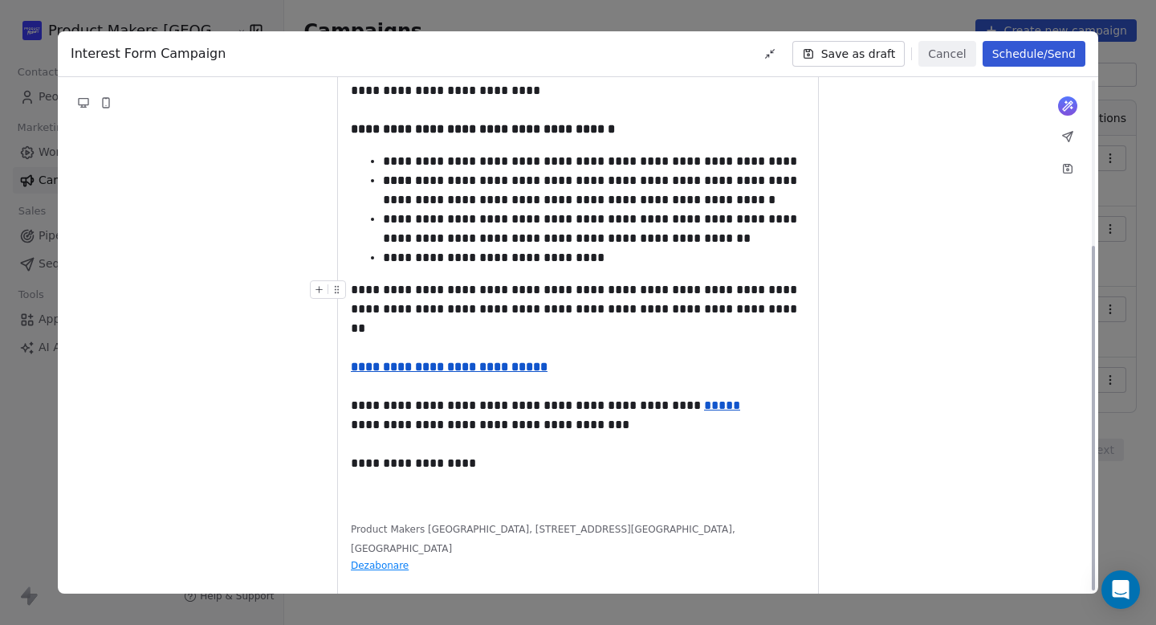
scroll to position [248, 0]
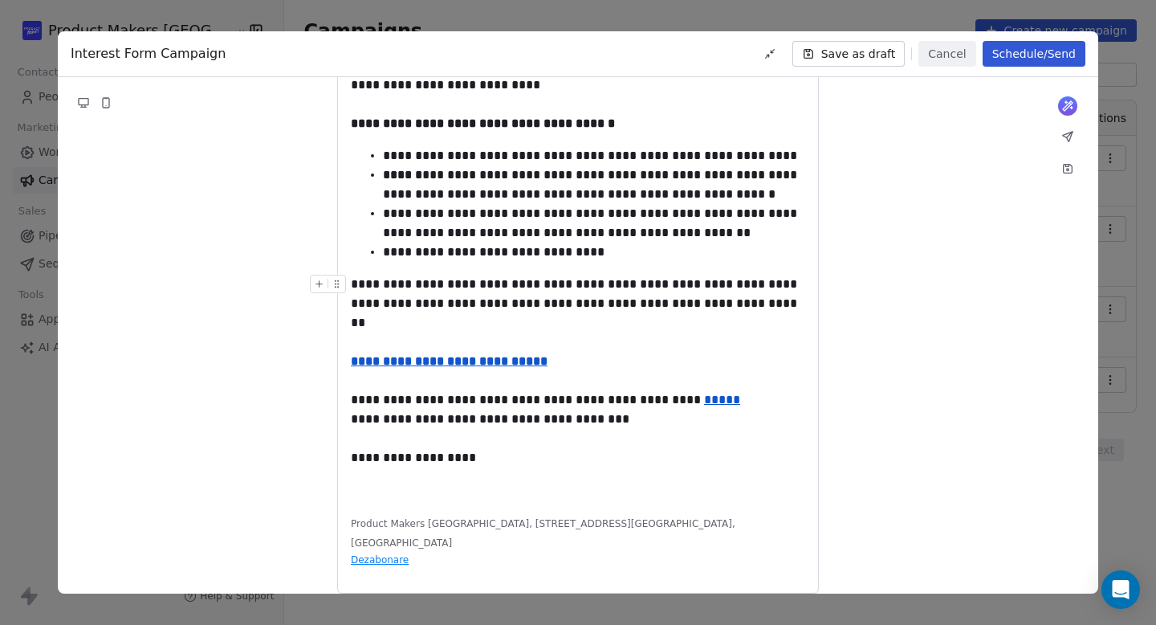
click at [710, 383] on div "**********" at bounding box center [578, 333] width 455 height 116
click at [495, 445] on div "**********" at bounding box center [578, 448] width 455 height 39
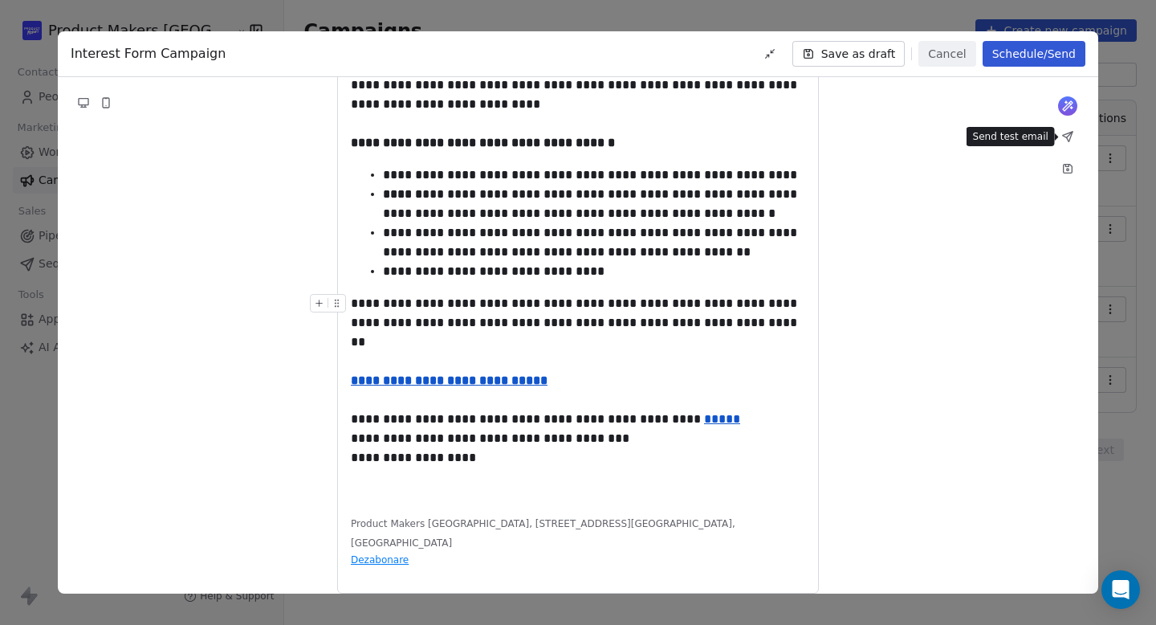
click at [1068, 136] on icon at bounding box center [1068, 137] width 10 height 10
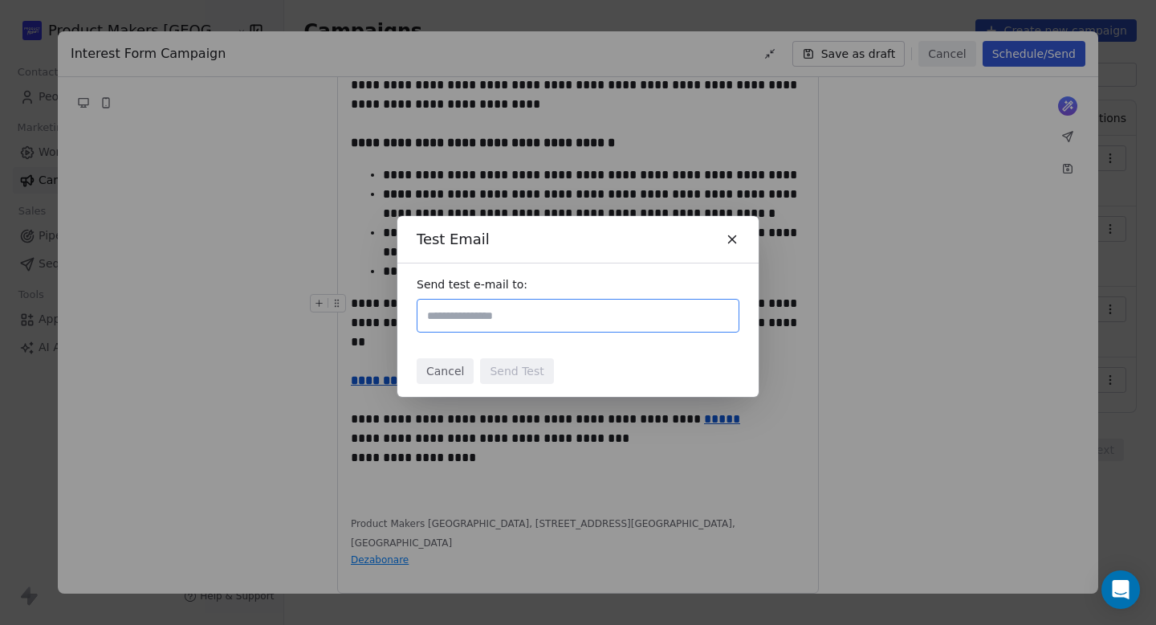
click at [605, 329] on div at bounding box center [578, 316] width 323 height 34
type input "**********"
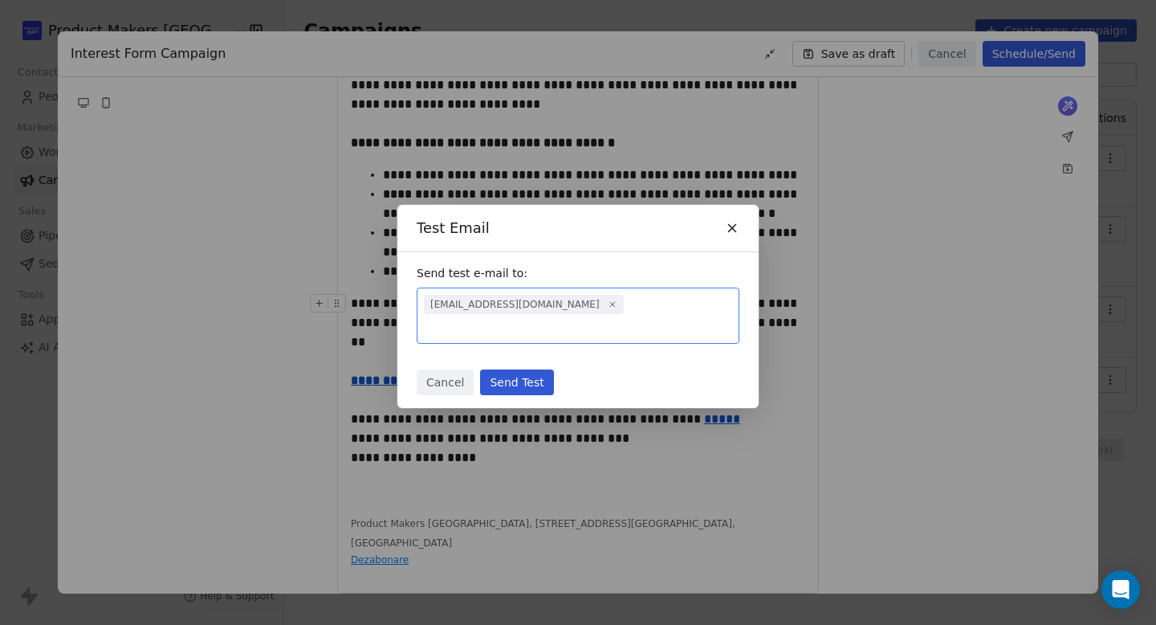
click at [524, 371] on button "Send Test" at bounding box center [516, 382] width 73 height 26
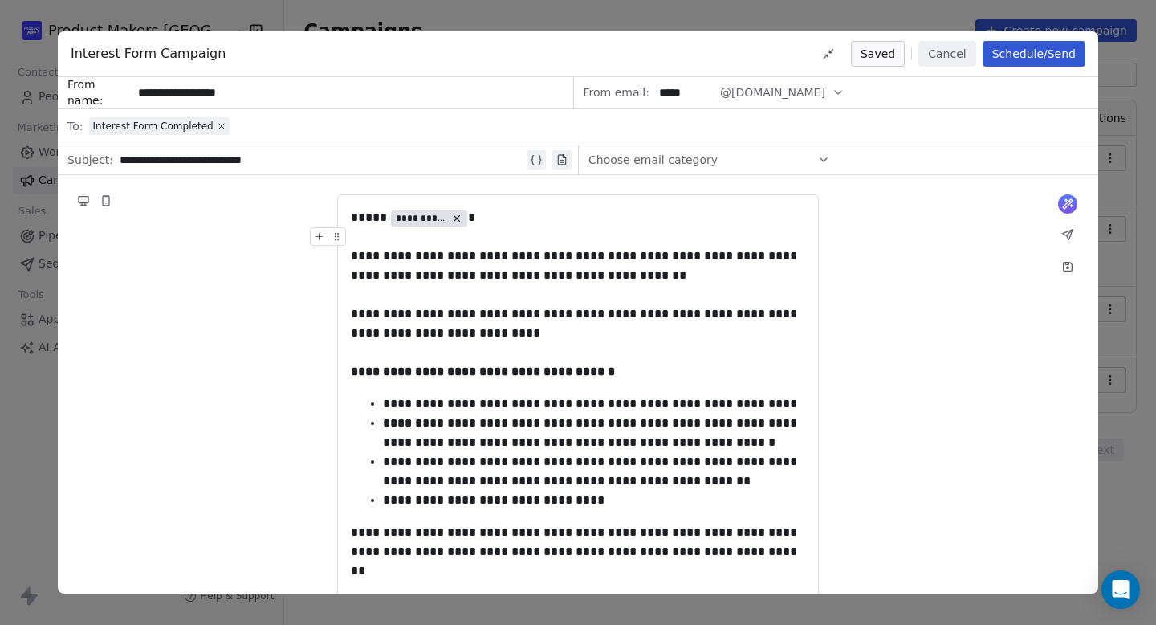
scroll to position [49, 0]
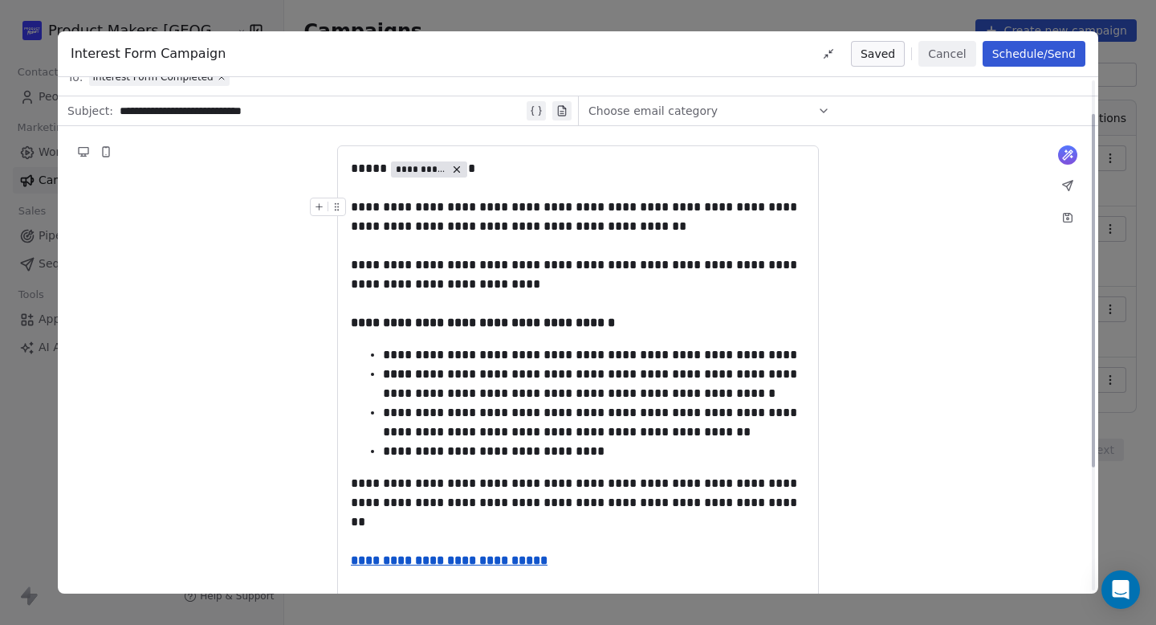
click at [643, 242] on div "**********" at bounding box center [578, 265] width 455 height 135
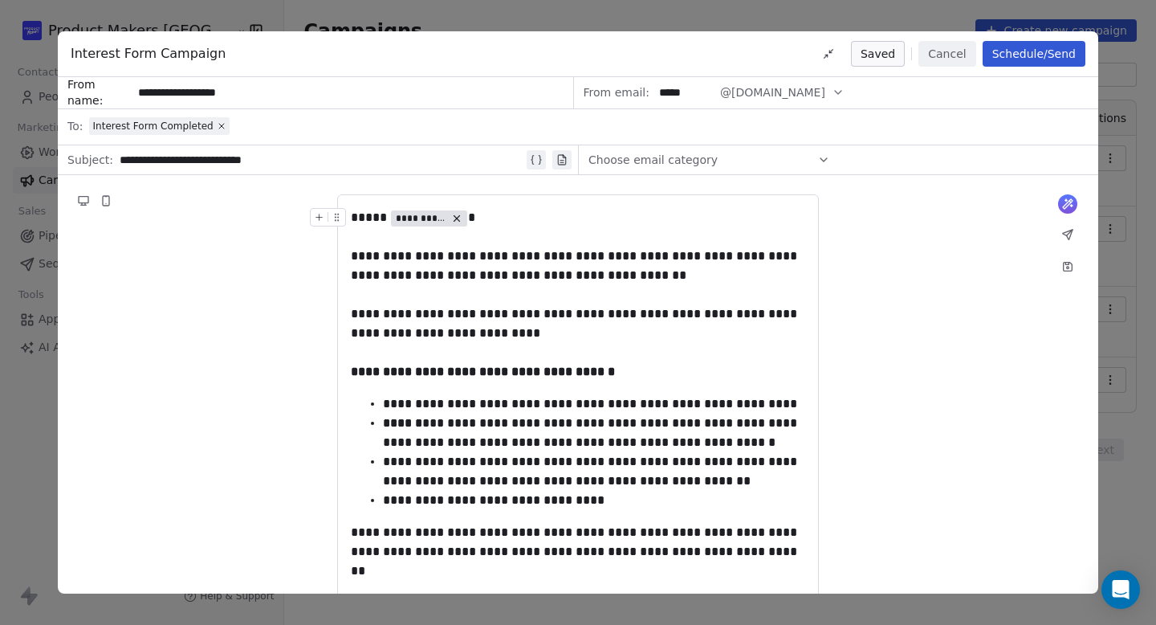
click at [818, 100] on button "@[DOMAIN_NAME]" at bounding box center [782, 92] width 124 height 31
click at [903, 252] on div "**********" at bounding box center [578, 508] width 1041 height 667
click at [1002, 62] on button "Schedule/Send" at bounding box center [1034, 54] width 103 height 26
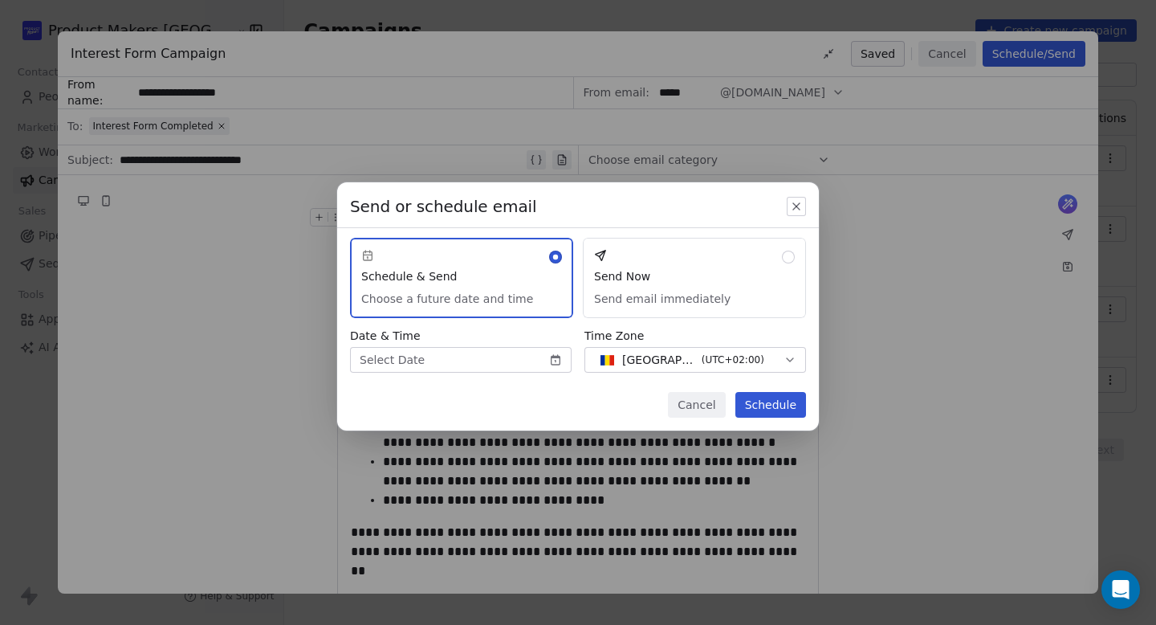
click at [712, 303] on button "Send Now Send email immediately" at bounding box center [694, 278] width 223 height 80
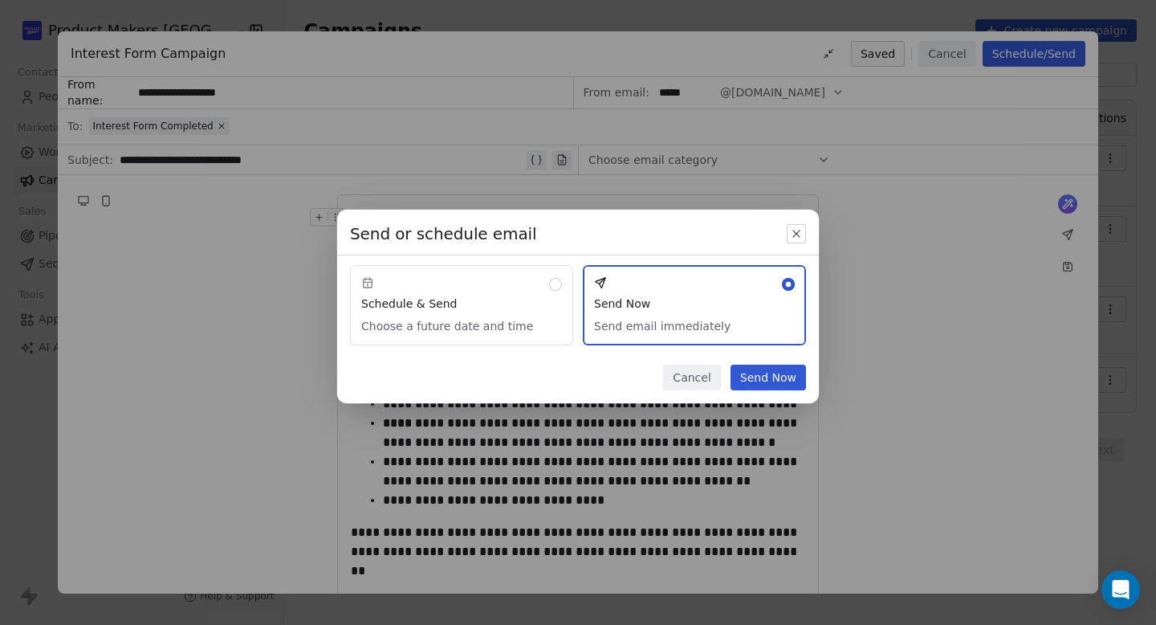
click at [754, 381] on button "Send Now" at bounding box center [768, 378] width 75 height 26
